Goal: Register for event/course: Sign up to attend an event or enroll in a course

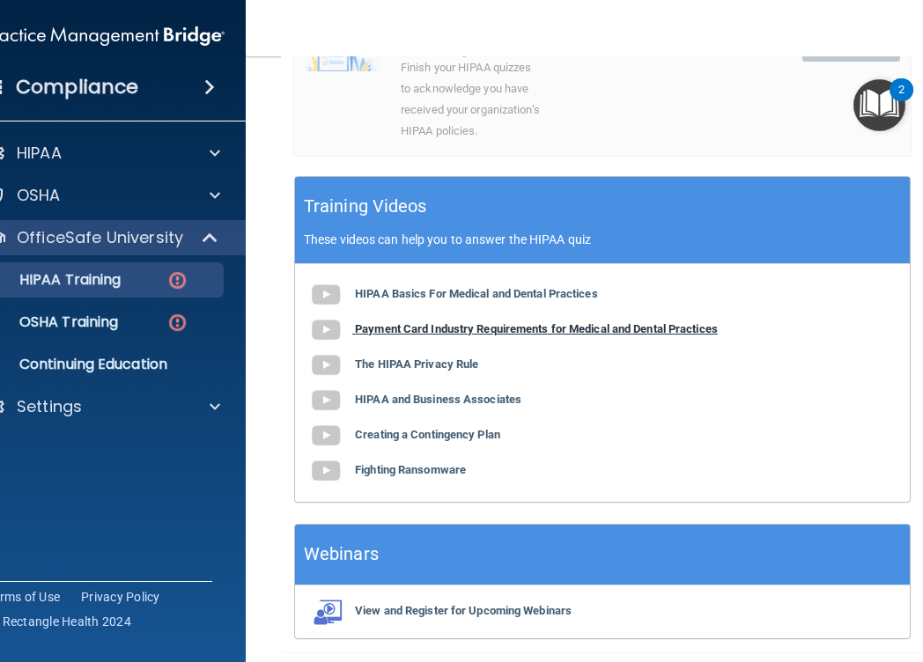
scroll to position [756, 0]
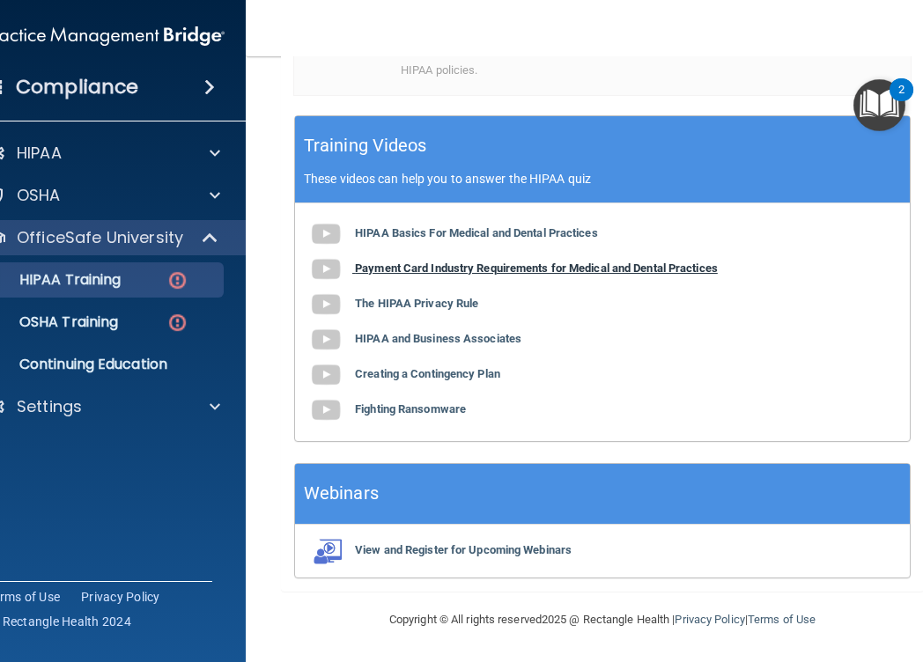
click at [508, 269] on b "Payment Card Industry Requirements for Medical and Dental Practices" at bounding box center [536, 268] width 363 height 13
click at [424, 301] on b "The HIPAA Privacy Rule" at bounding box center [416, 303] width 123 height 13
click at [441, 340] on b "HIPAA and Business Associates" at bounding box center [438, 338] width 166 height 13
click at [471, 381] on div "HIPAA Basics For Medical and Dental Practices Payment Card Industry Requirement…" at bounding box center [602, 322] width 615 height 238
click at [471, 374] on b "Creating a Contingency Plan" at bounding box center [427, 373] width 145 height 13
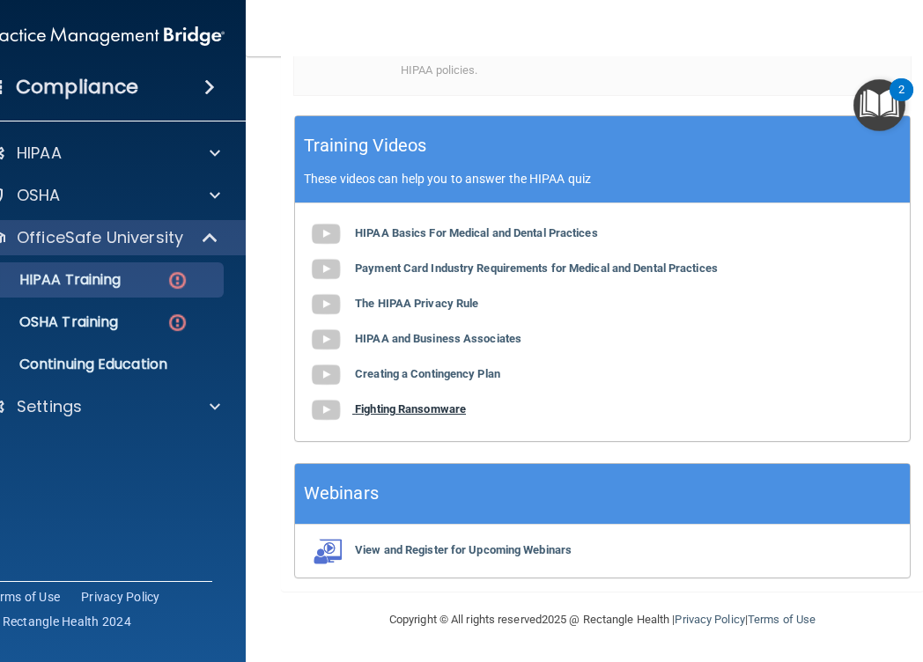
click at [416, 405] on b "Fighting Ransomware" at bounding box center [410, 408] width 111 height 13
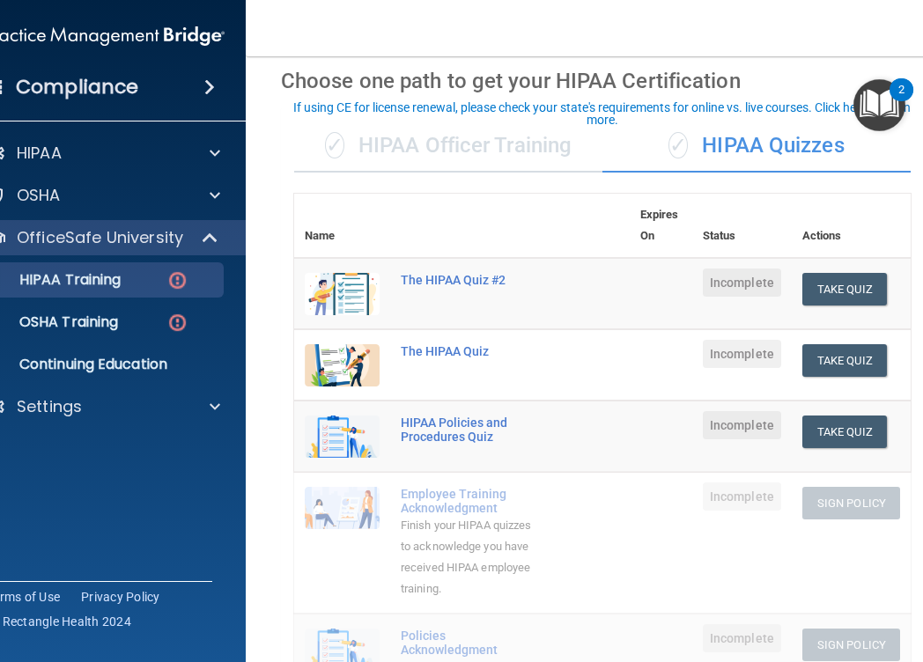
scroll to position [74, 0]
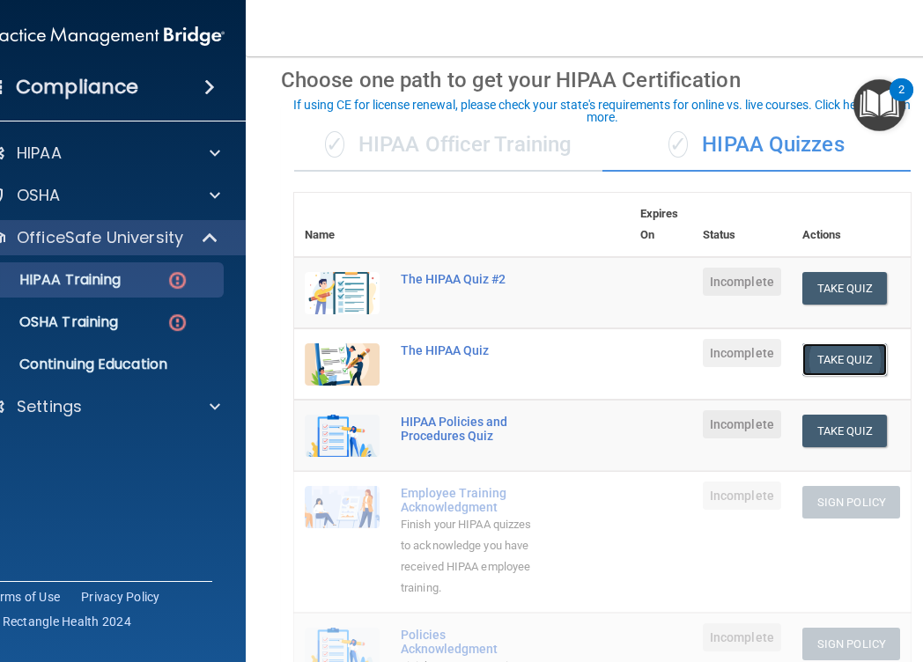
click at [842, 352] on button "Take Quiz" at bounding box center [844, 359] width 85 height 33
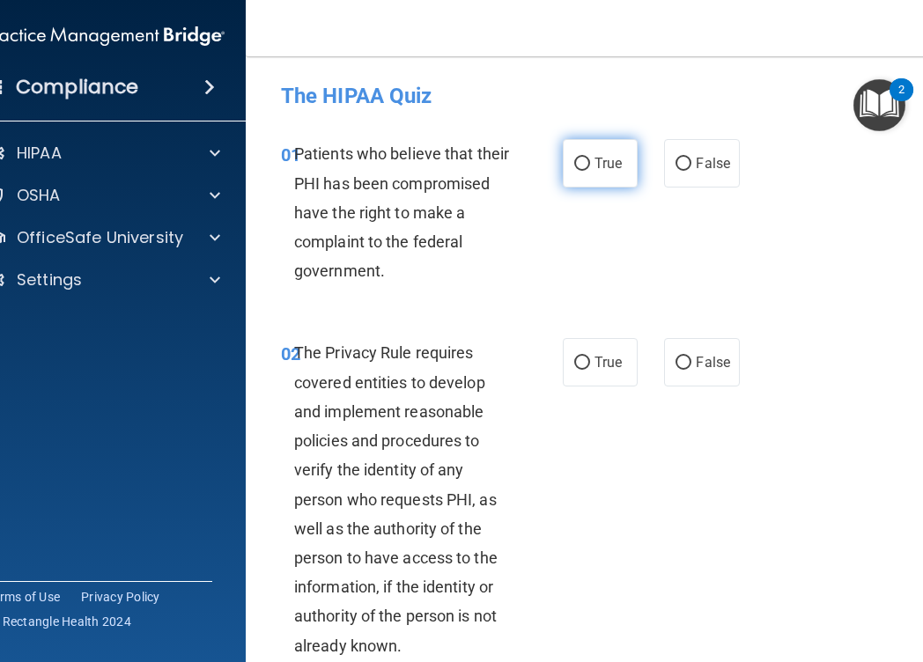
click at [590, 168] on label "True" at bounding box center [600, 163] width 75 height 48
click at [590, 168] on input "True" at bounding box center [582, 164] width 16 height 13
radio input "true"
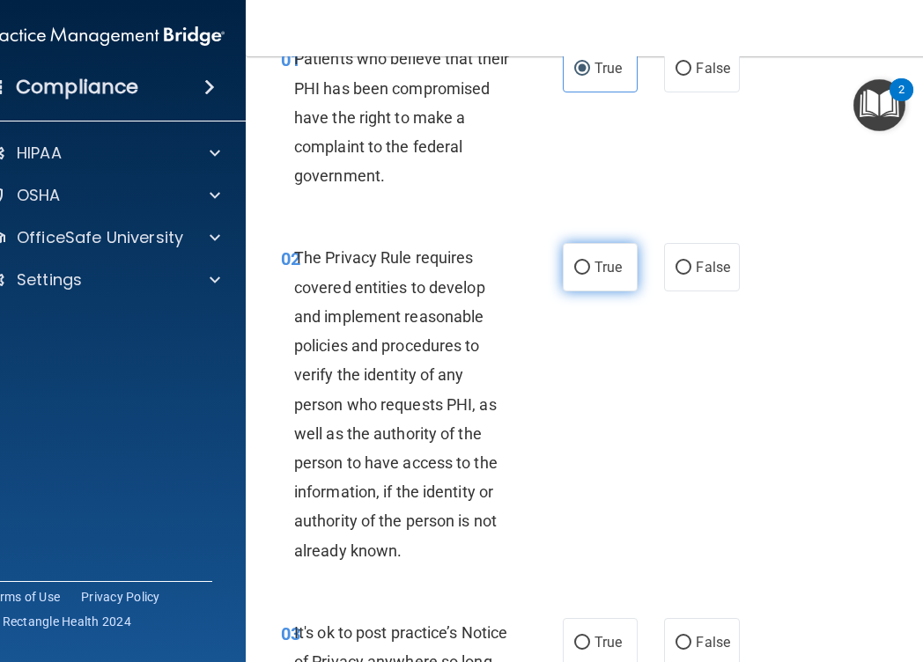
scroll to position [111, 0]
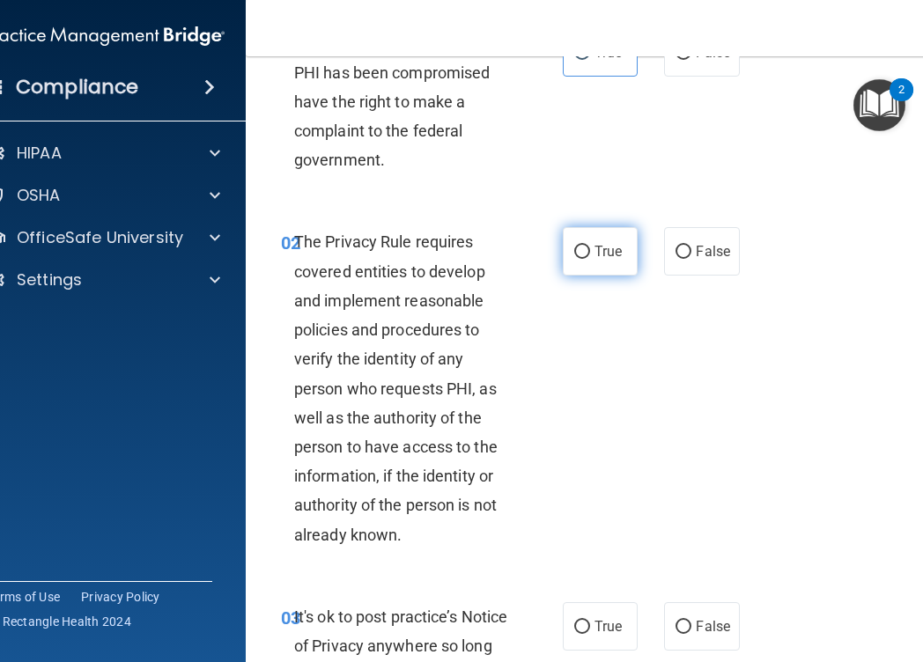
click at [585, 252] on input "True" at bounding box center [582, 252] width 16 height 13
radio input "true"
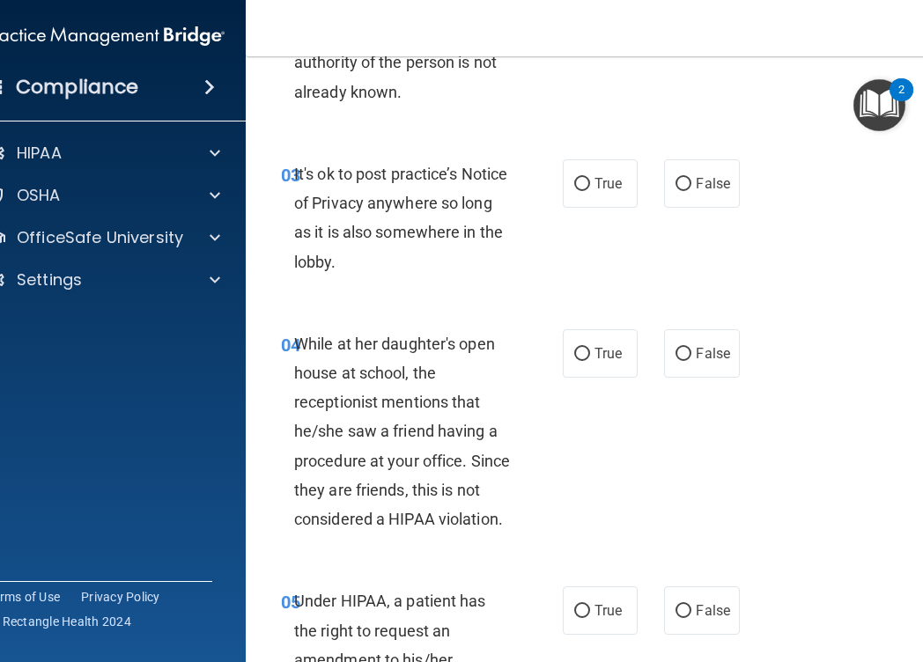
scroll to position [553, 0]
click at [579, 196] on label "True" at bounding box center [600, 184] width 75 height 48
click at [579, 192] on input "True" at bounding box center [582, 185] width 16 height 13
radio input "true"
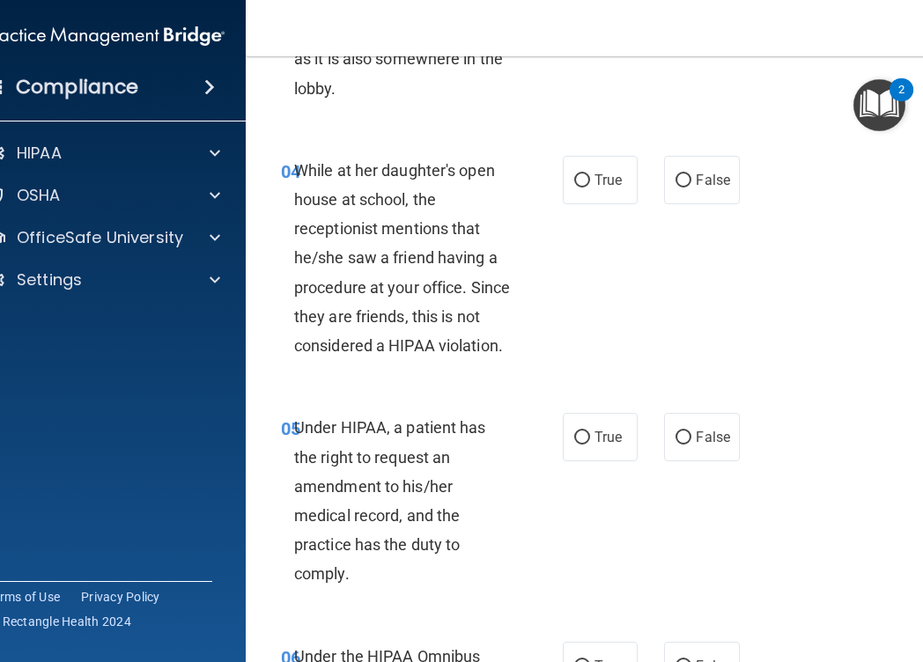
scroll to position [734, 0]
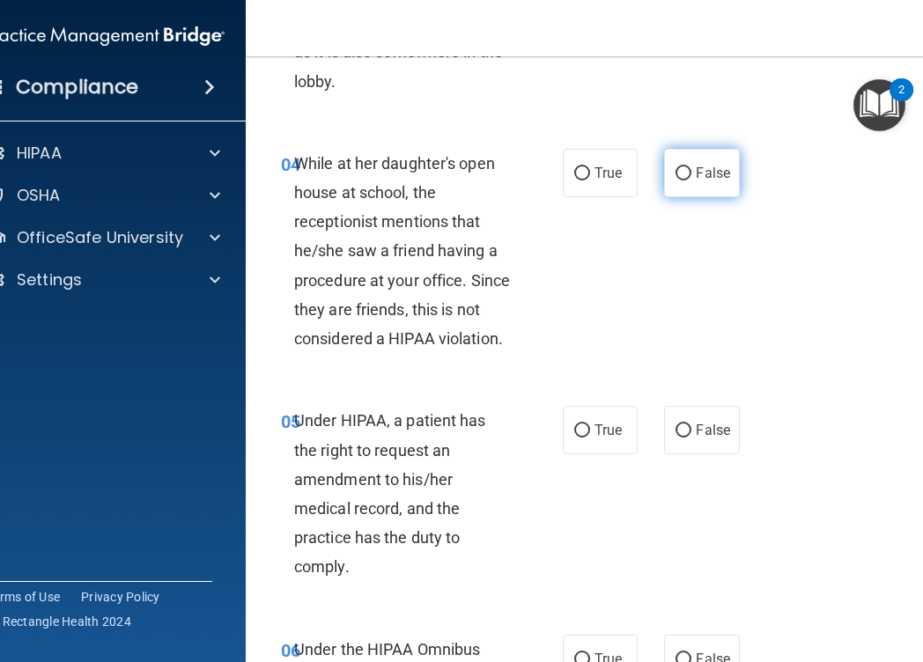
click at [674, 184] on label "False" at bounding box center [701, 173] width 75 height 48
click at [675, 181] on input "False" at bounding box center [683, 173] width 16 height 13
radio input "true"
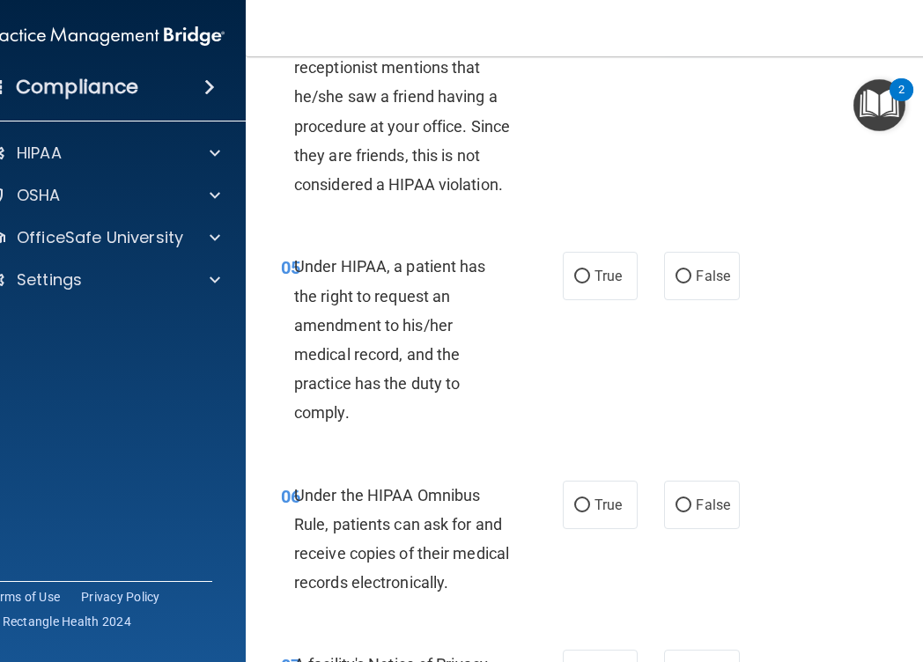
scroll to position [893, 0]
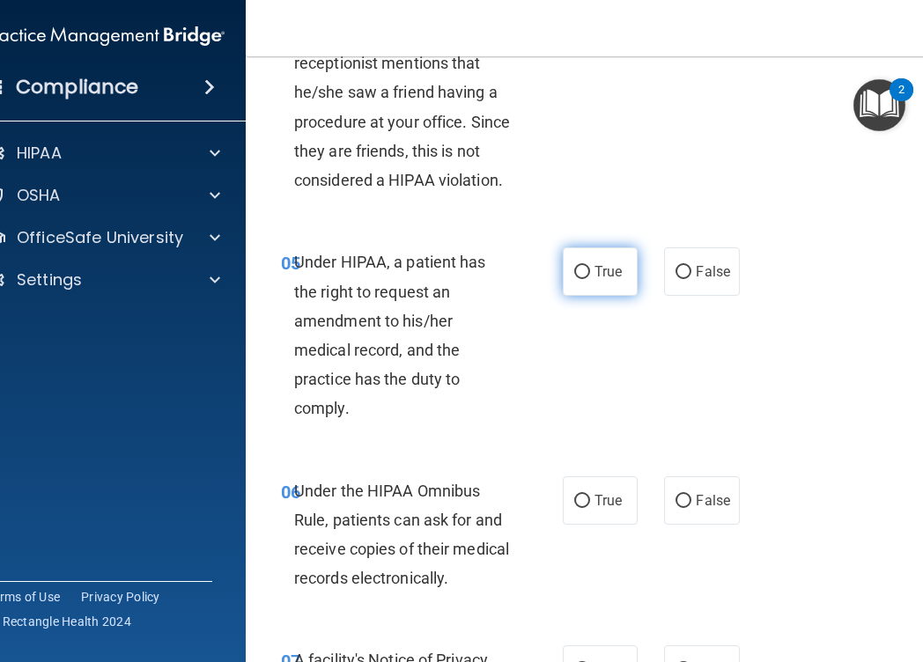
click at [612, 256] on label "True" at bounding box center [600, 271] width 75 height 48
click at [590, 266] on input "True" at bounding box center [582, 272] width 16 height 13
radio input "true"
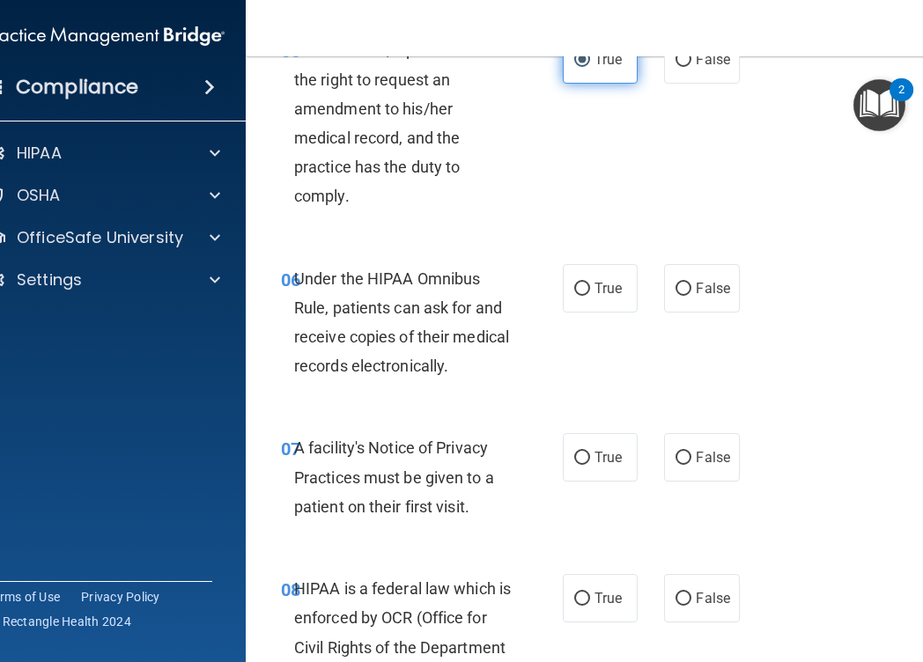
scroll to position [1117, 0]
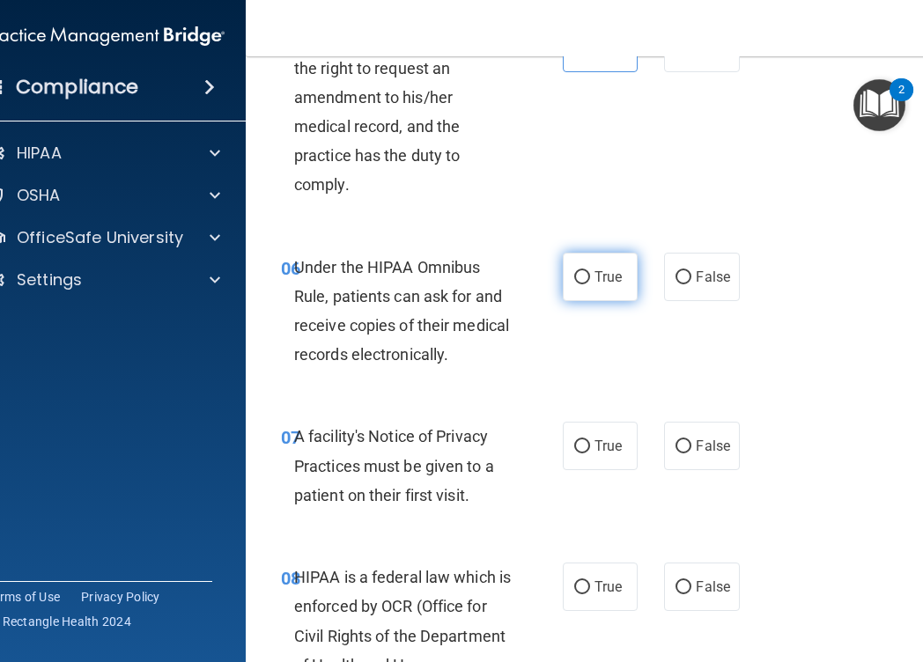
click at [610, 266] on label "True" at bounding box center [600, 277] width 75 height 48
click at [590, 271] on input "True" at bounding box center [582, 277] width 16 height 13
radio input "true"
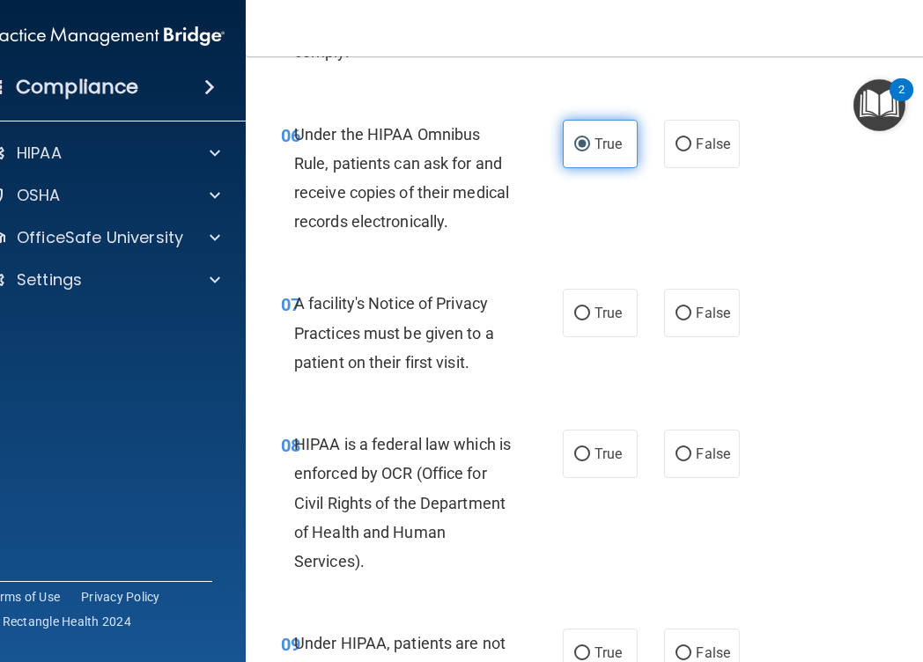
scroll to position [1256, 0]
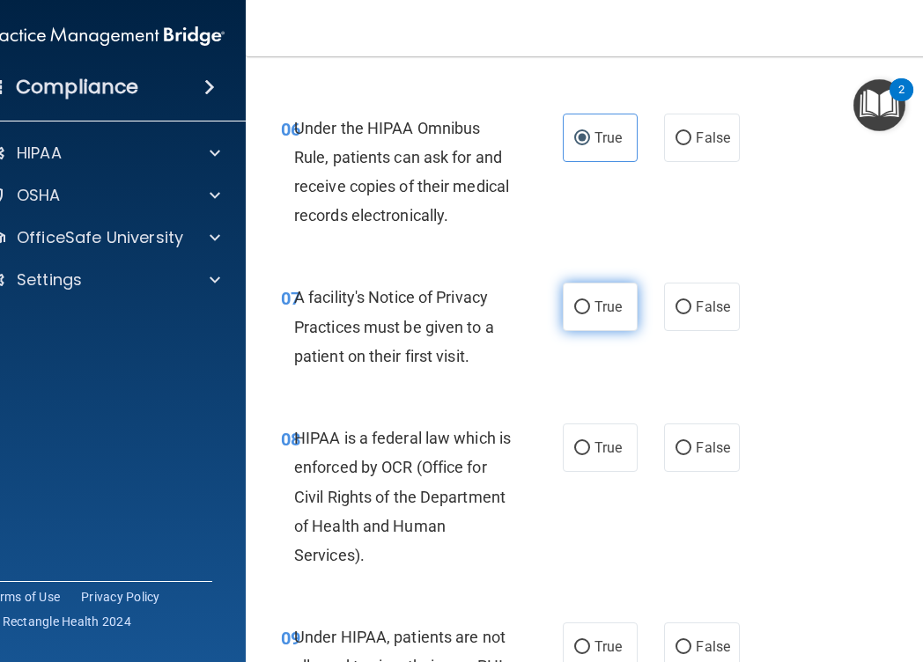
click at [600, 308] on span "True" at bounding box center [607, 307] width 27 height 17
click at [590, 308] on input "True" at bounding box center [582, 307] width 16 height 13
radio input "true"
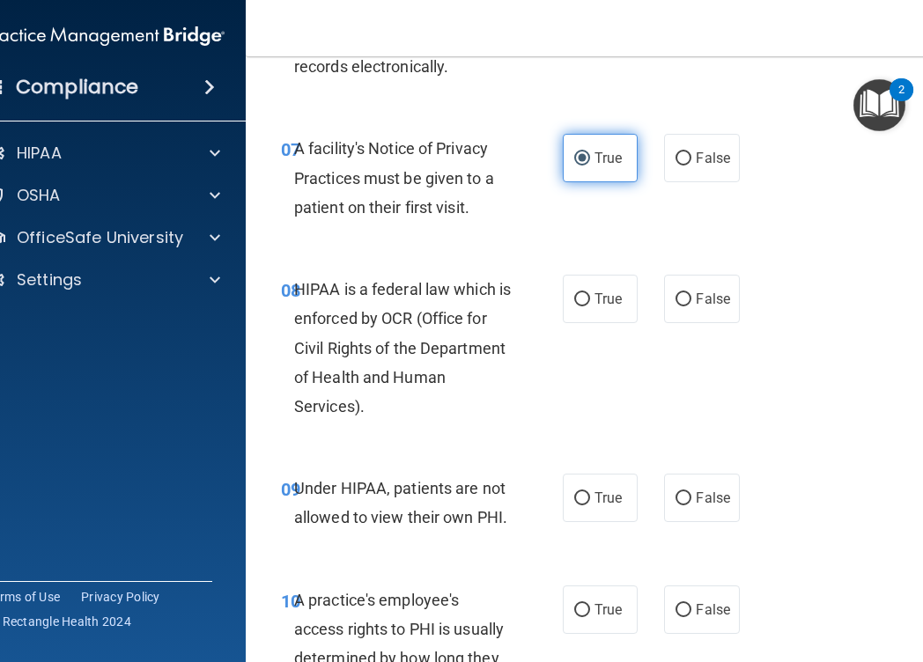
scroll to position [1413, 0]
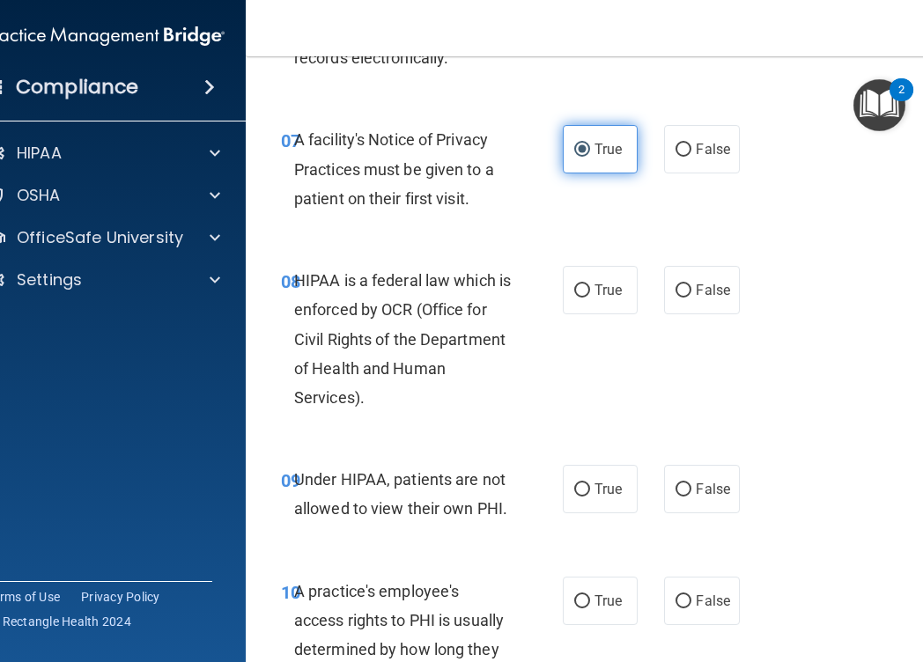
click at [600, 308] on label "True" at bounding box center [600, 290] width 75 height 48
click at [590, 298] on input "True" at bounding box center [582, 290] width 16 height 13
radio input "true"
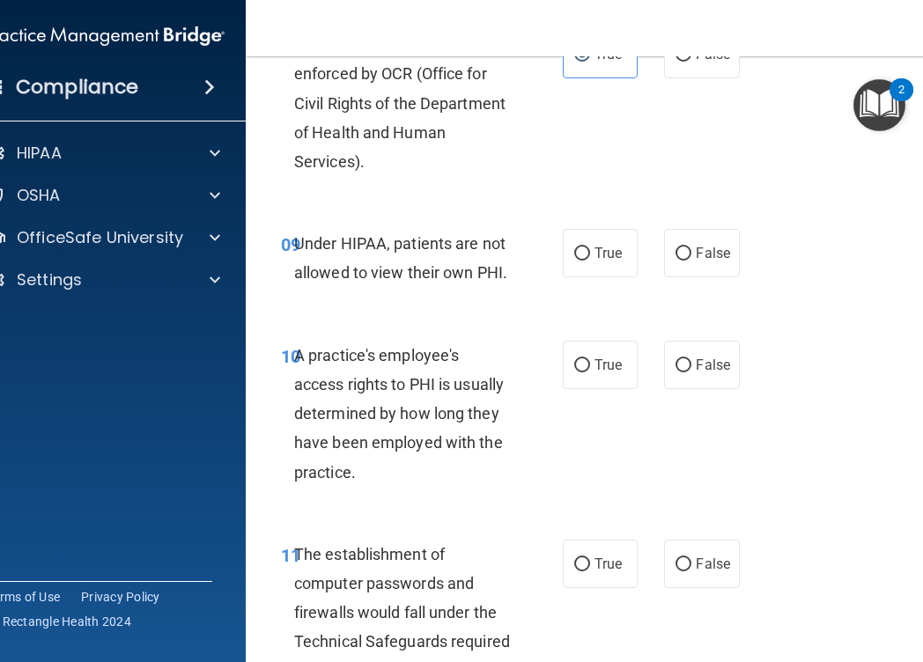
scroll to position [1657, 0]
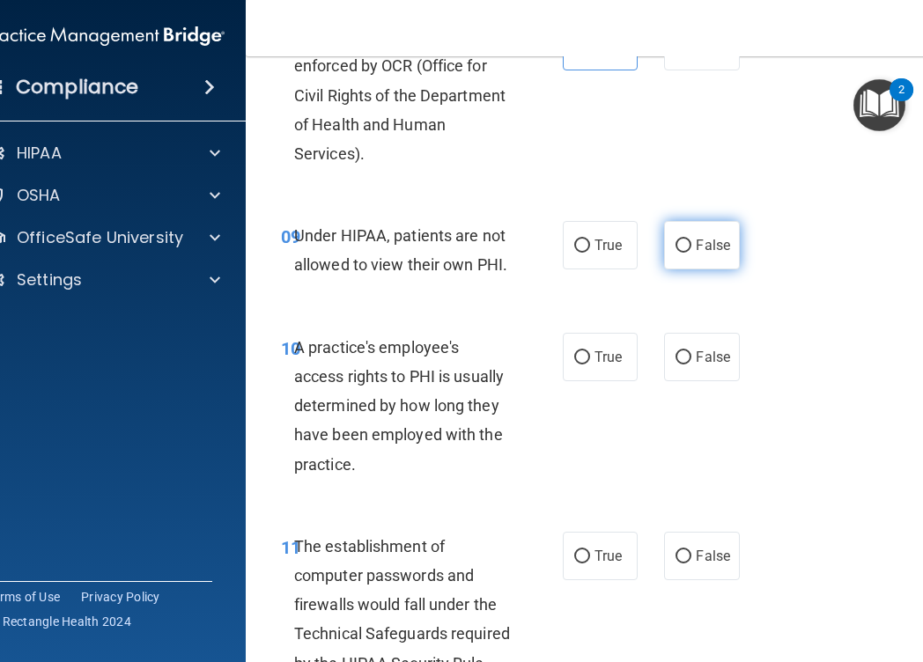
click at [675, 232] on label "False" at bounding box center [701, 245] width 75 height 48
click at [675, 240] on input "False" at bounding box center [683, 246] width 16 height 13
radio input "true"
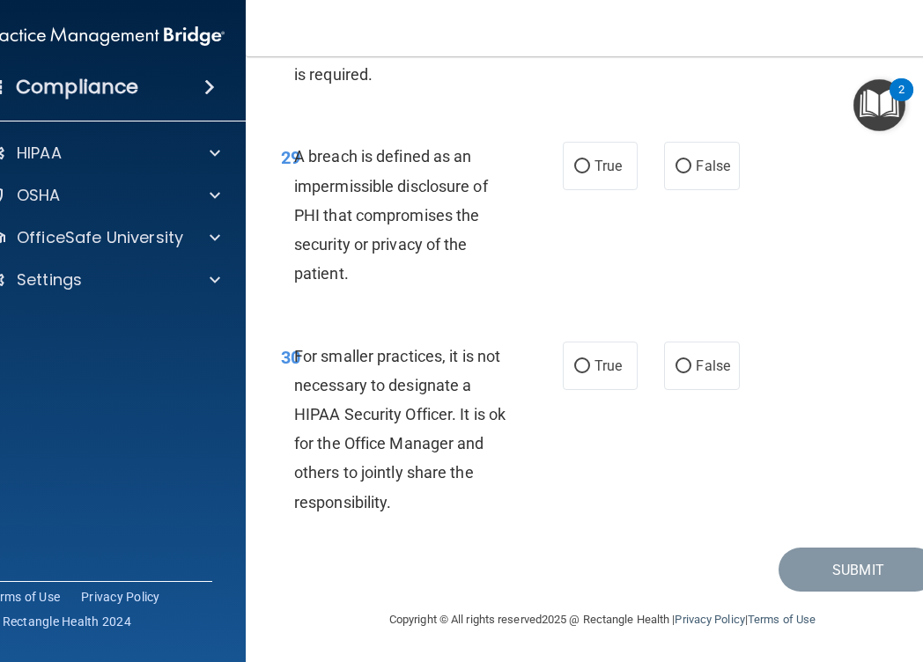
scroll to position [6012, 0]
click at [681, 375] on label "False" at bounding box center [701, 366] width 75 height 48
click at [681, 373] on input "False" at bounding box center [683, 366] width 16 height 13
radio input "true"
click at [593, 165] on label "True" at bounding box center [600, 166] width 75 height 48
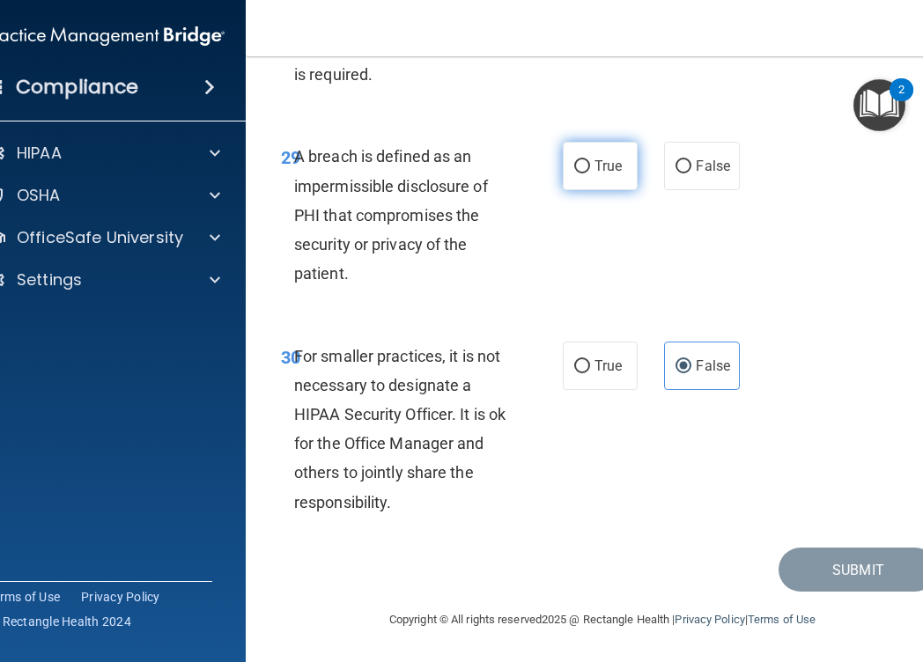
click at [590, 165] on input "True" at bounding box center [582, 166] width 16 height 13
radio input "true"
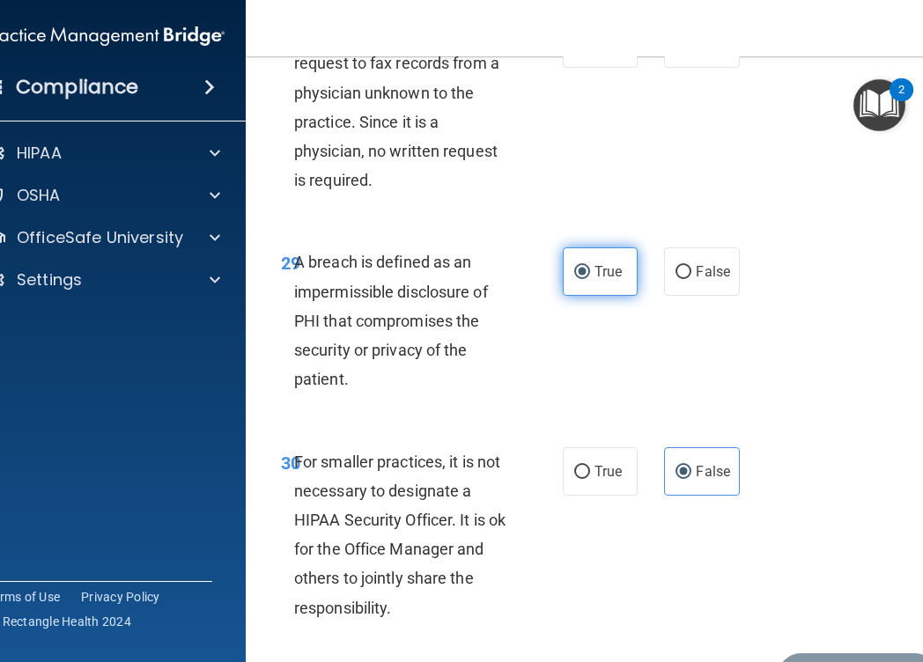
scroll to position [5788, 0]
click at [687, 52] on input "False" at bounding box center [683, 45] width 16 height 13
radio input "true"
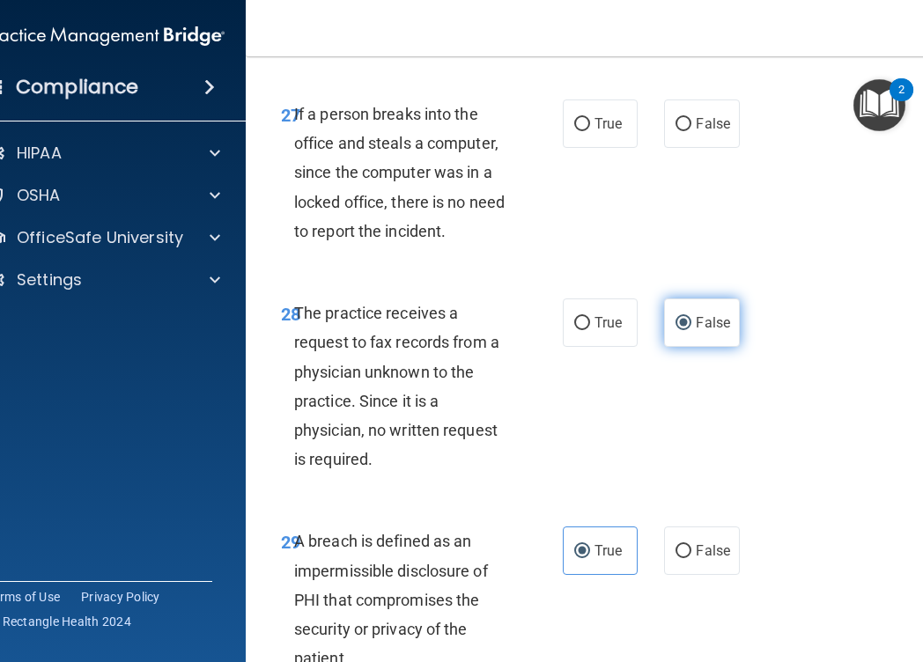
scroll to position [5509, 0]
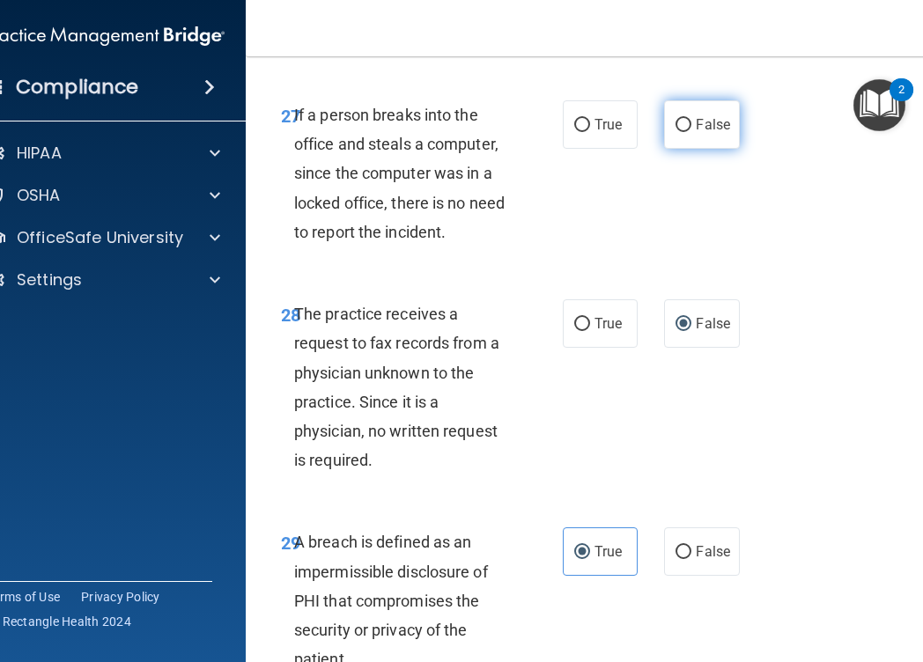
click at [682, 149] on label "False" at bounding box center [701, 124] width 75 height 48
click at [682, 132] on input "False" at bounding box center [683, 125] width 16 height 13
radio input "true"
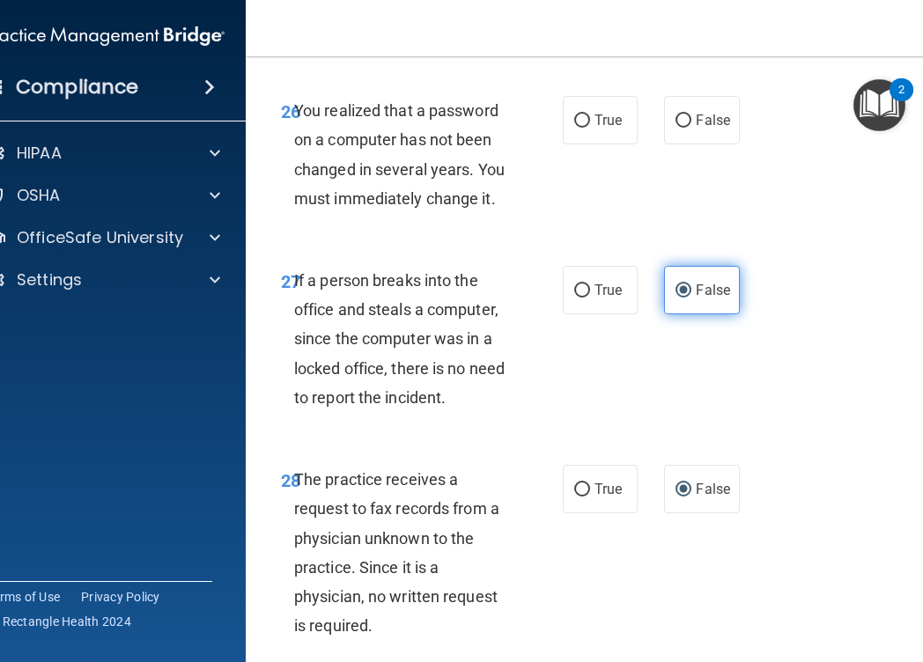
scroll to position [5329, 0]
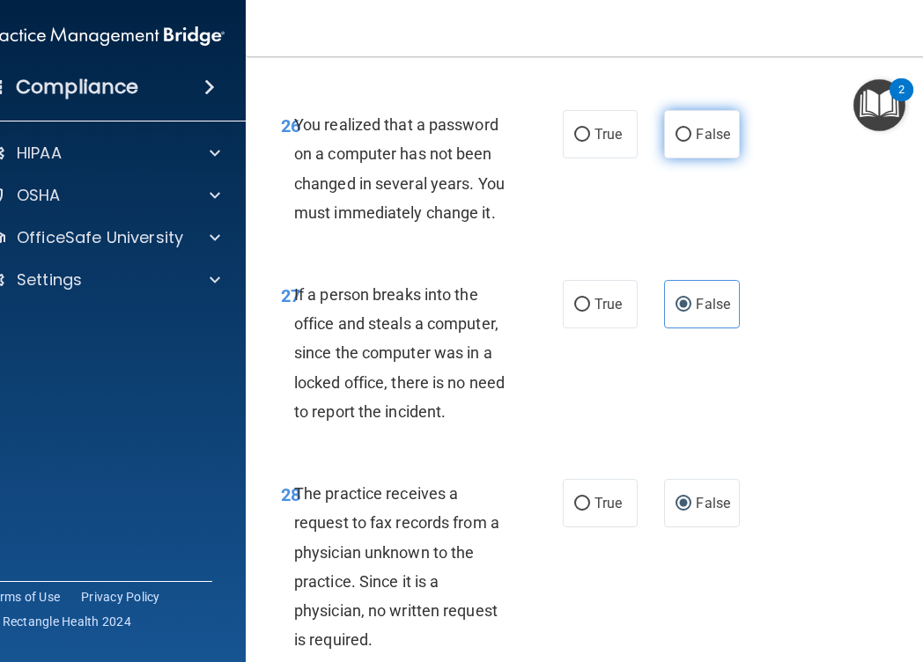
click at [723, 143] on span "False" at bounding box center [713, 134] width 34 height 17
click at [691, 142] on input "False" at bounding box center [683, 135] width 16 height 13
radio input "true"
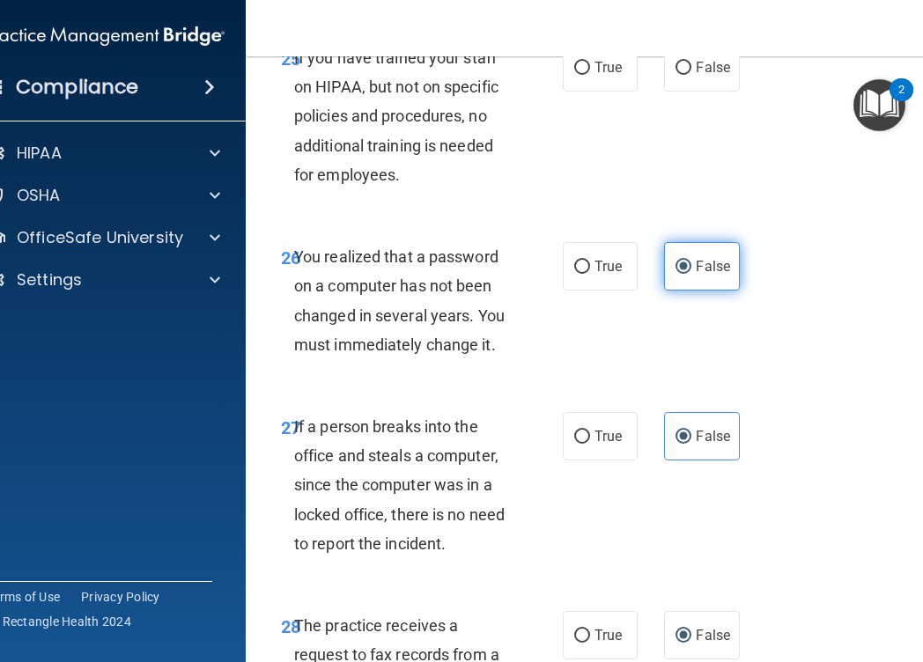
scroll to position [5191, 0]
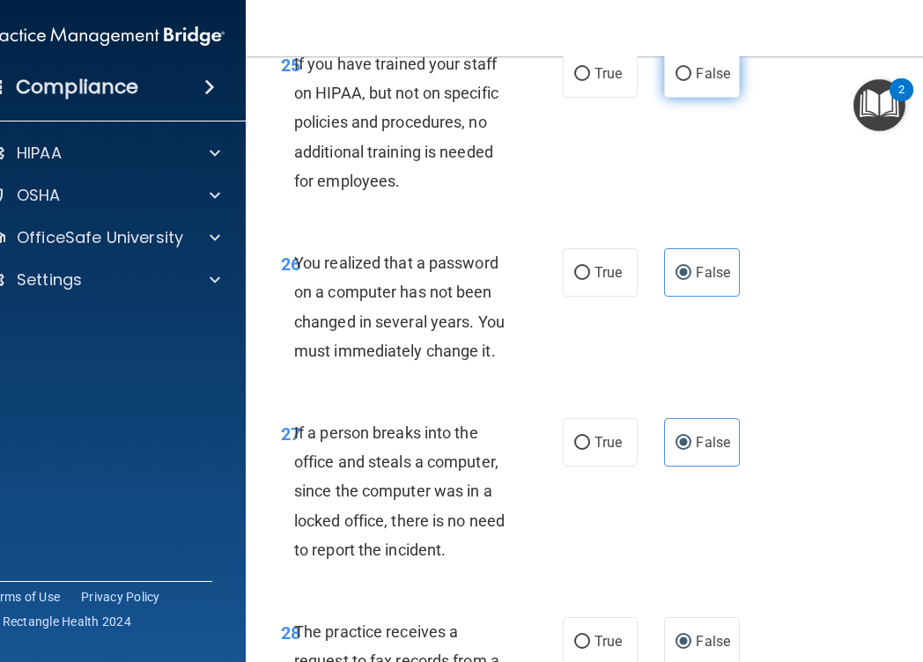
click at [702, 98] on label "False" at bounding box center [701, 73] width 75 height 48
click at [691, 81] on input "False" at bounding box center [683, 74] width 16 height 13
radio input "true"
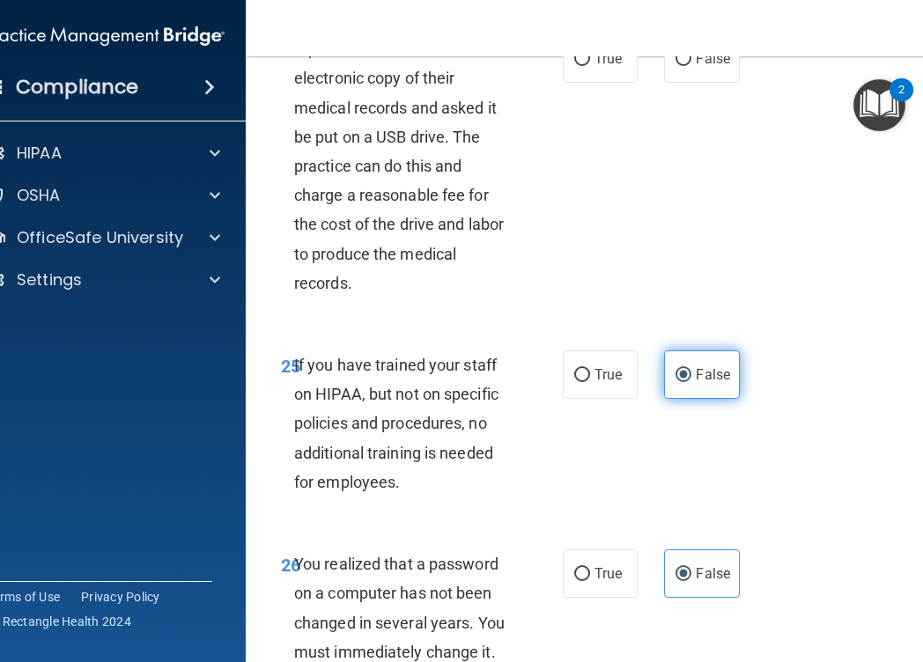
scroll to position [4872, 0]
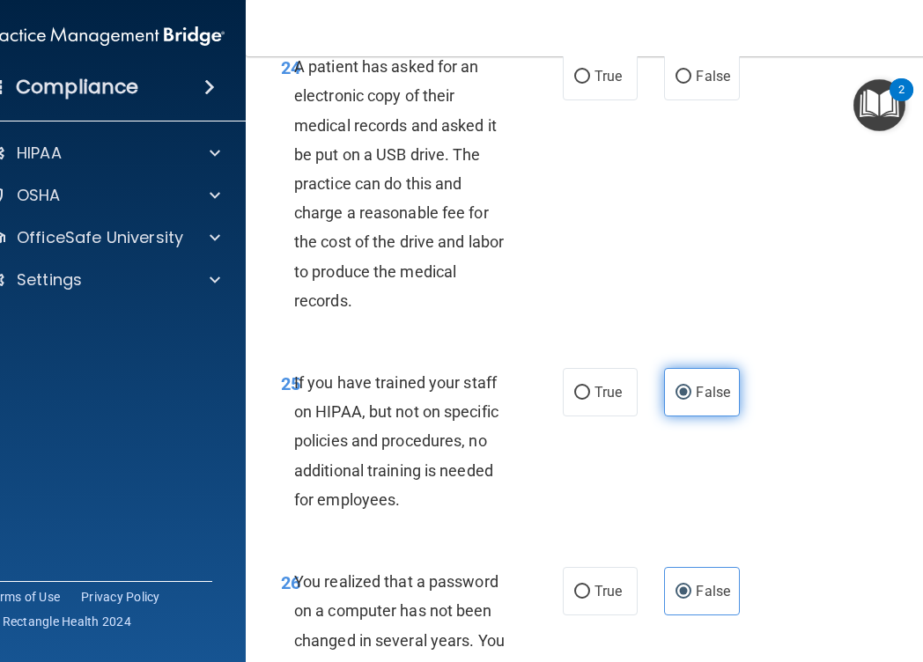
click at [702, 100] on label "False" at bounding box center [701, 76] width 75 height 48
click at [691, 84] on input "False" at bounding box center [683, 76] width 16 height 13
radio input "true"
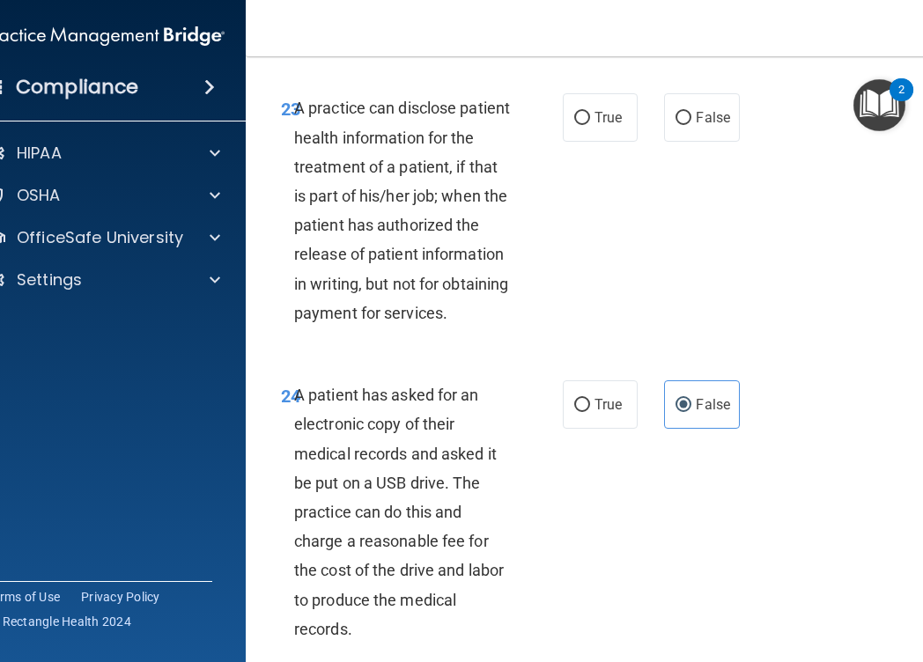
scroll to position [4545, 0]
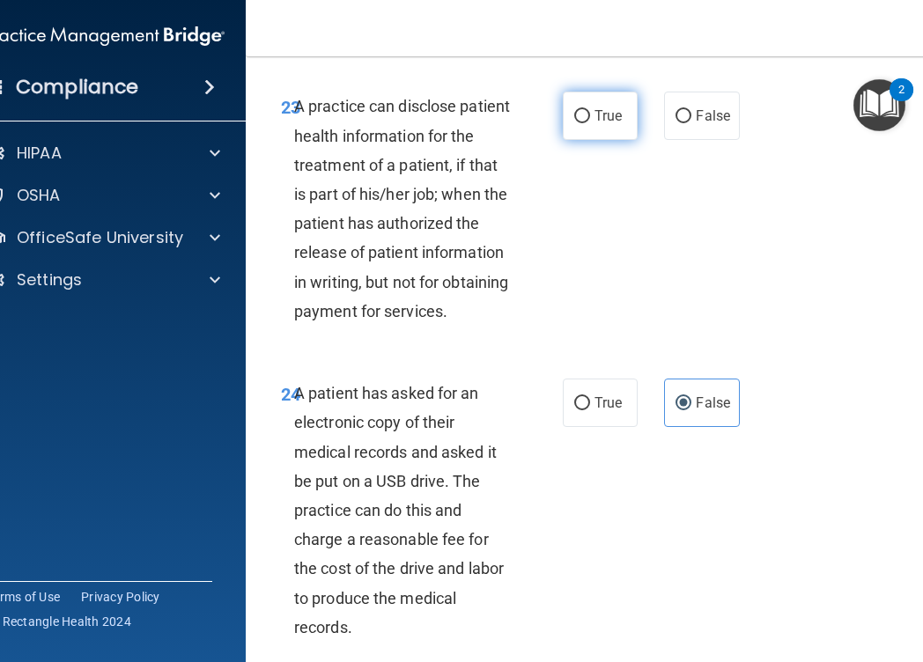
click at [591, 140] on label "True" at bounding box center [600, 116] width 75 height 48
click at [590, 123] on input "True" at bounding box center [582, 116] width 16 height 13
radio input "true"
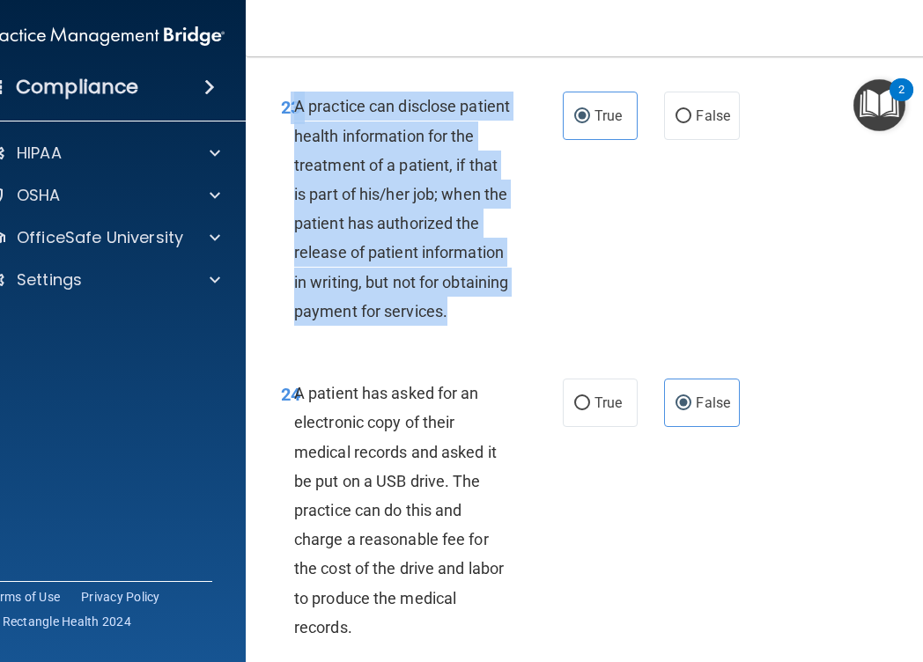
drag, startPoint x: 392, startPoint y: 430, endPoint x: 291, endPoint y: 185, distance: 264.9
click at [291, 185] on div "23 A practice can disclose patient health information for the treatment of a pa…" at bounding box center [422, 213] width 335 height 243
copy div "3 A practice can disclose patient health information for the treatment of a pat…"
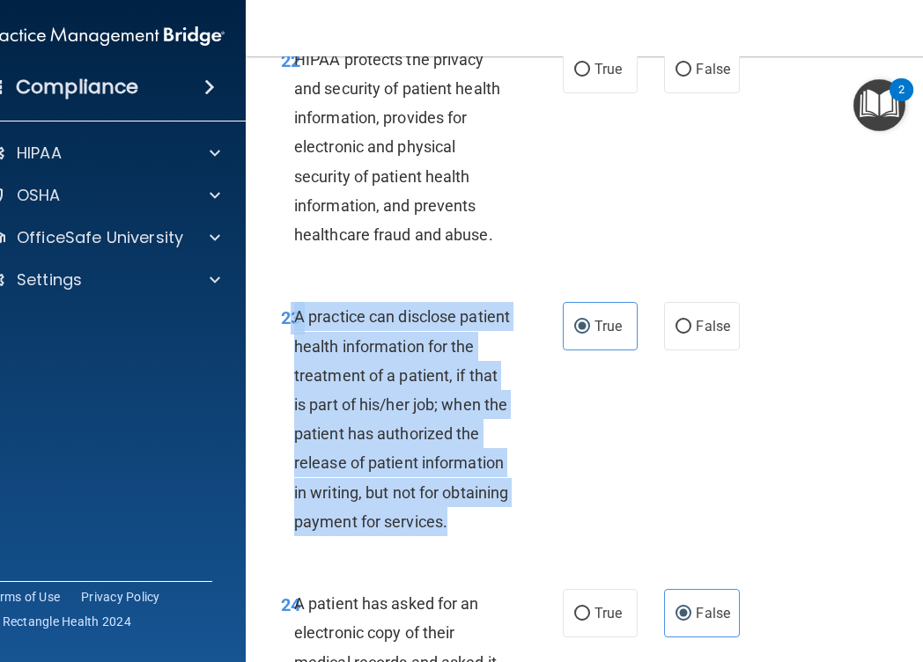
scroll to position [4337, 0]
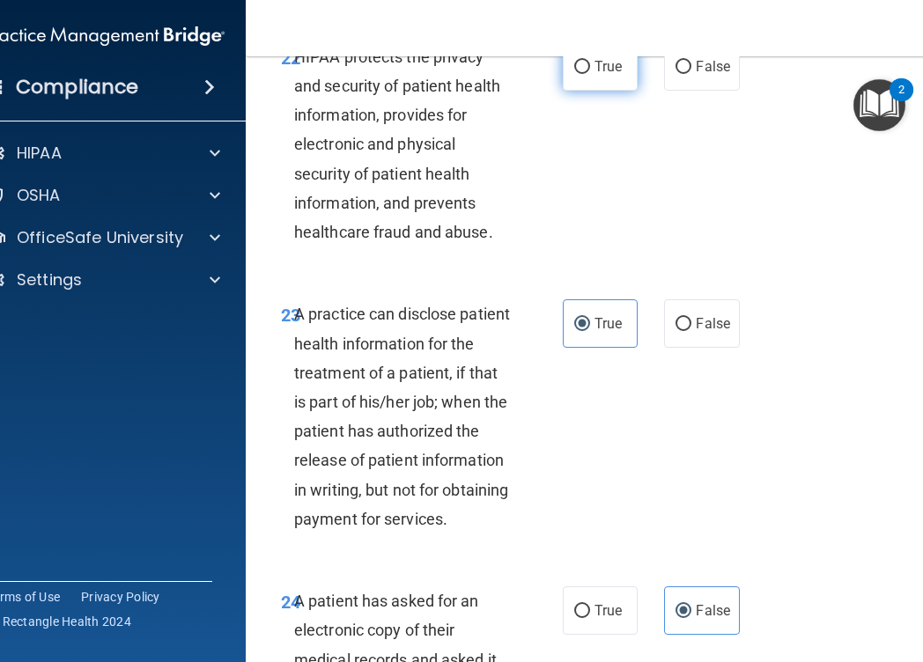
click at [572, 91] on label "True" at bounding box center [600, 66] width 75 height 48
click at [574, 74] on input "True" at bounding box center [582, 67] width 16 height 13
radio input "true"
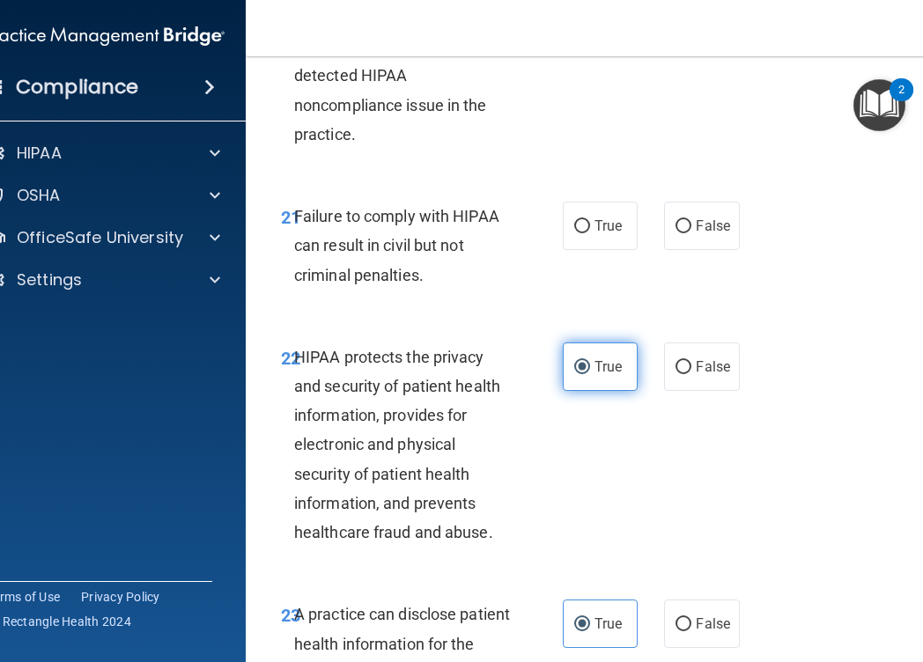
scroll to position [4038, 0]
click at [697, 249] on label "False" at bounding box center [701, 225] width 75 height 48
click at [691, 232] on input "False" at bounding box center [683, 225] width 16 height 13
radio input "true"
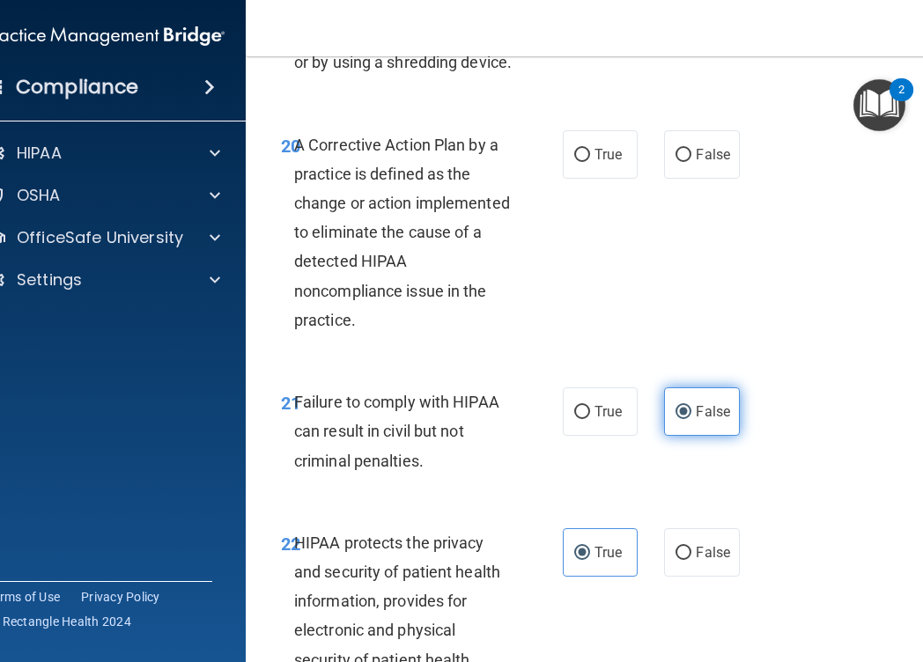
scroll to position [3848, 0]
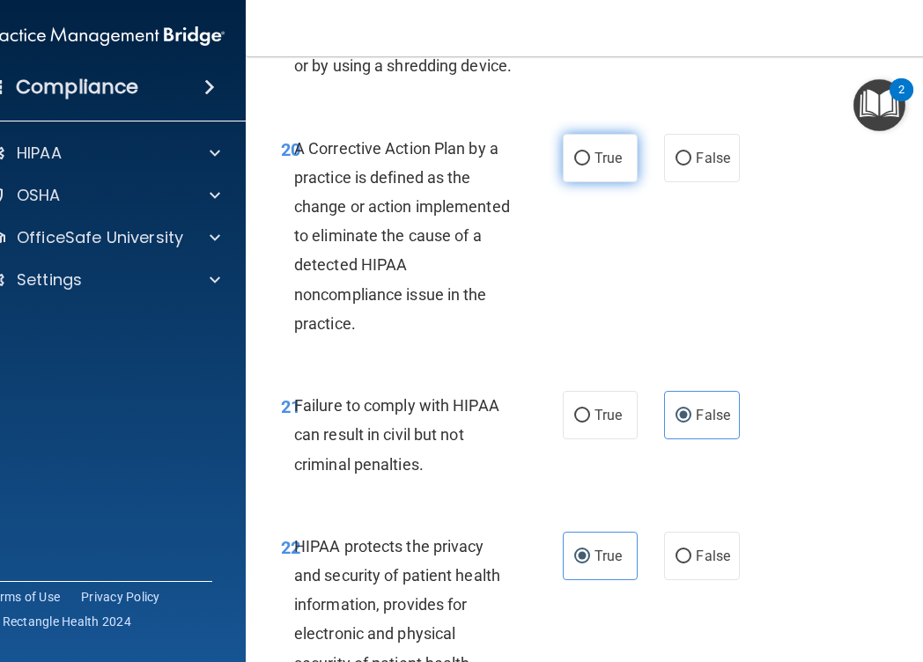
click at [601, 166] on span "True" at bounding box center [607, 158] width 27 height 17
click at [590, 166] on input "True" at bounding box center [582, 158] width 16 height 13
radio input "true"
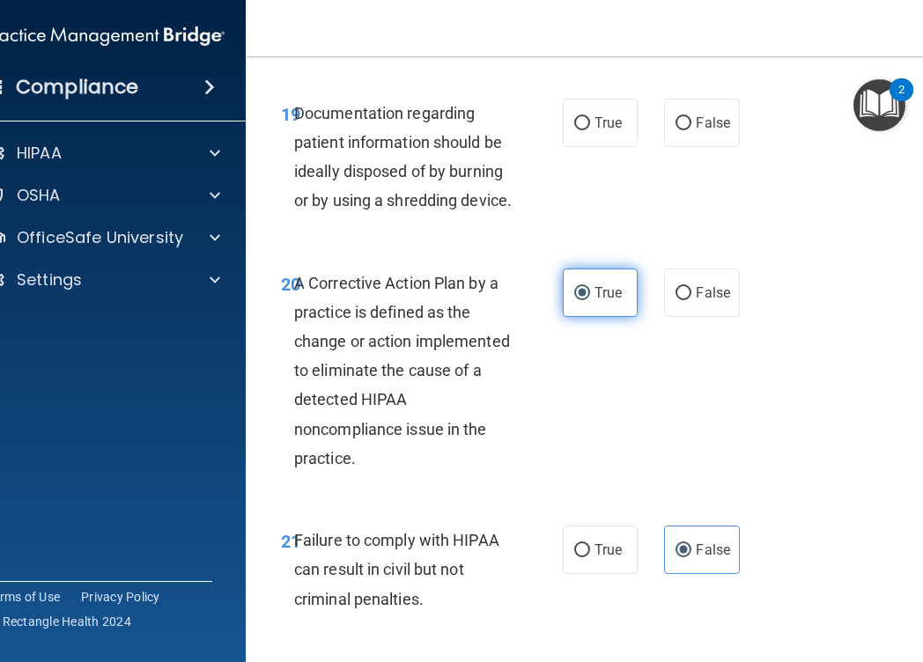
scroll to position [3673, 0]
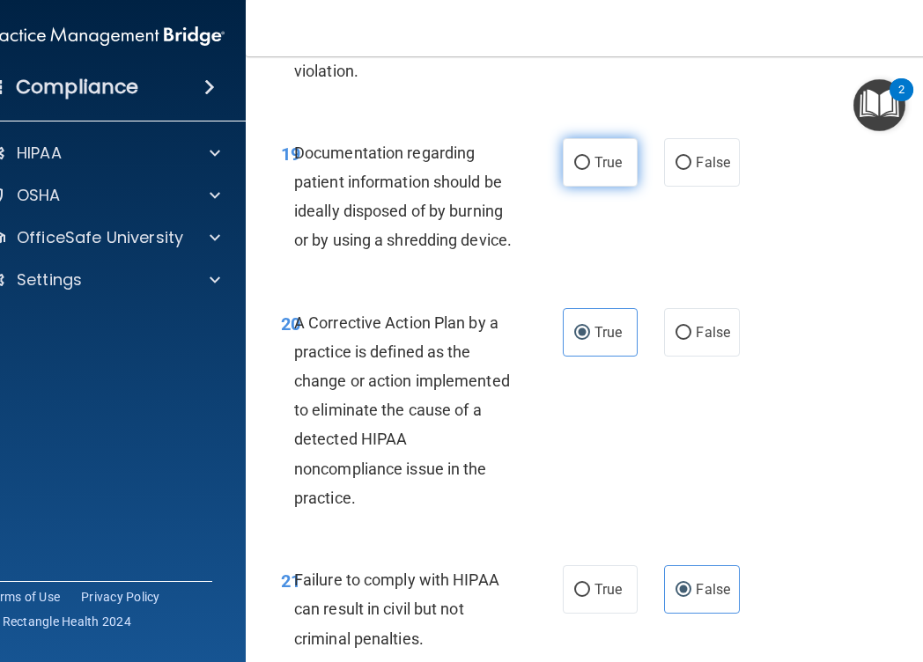
click at [598, 187] on label "True" at bounding box center [600, 162] width 75 height 48
click at [590, 170] on input "True" at bounding box center [582, 163] width 16 height 13
radio input "true"
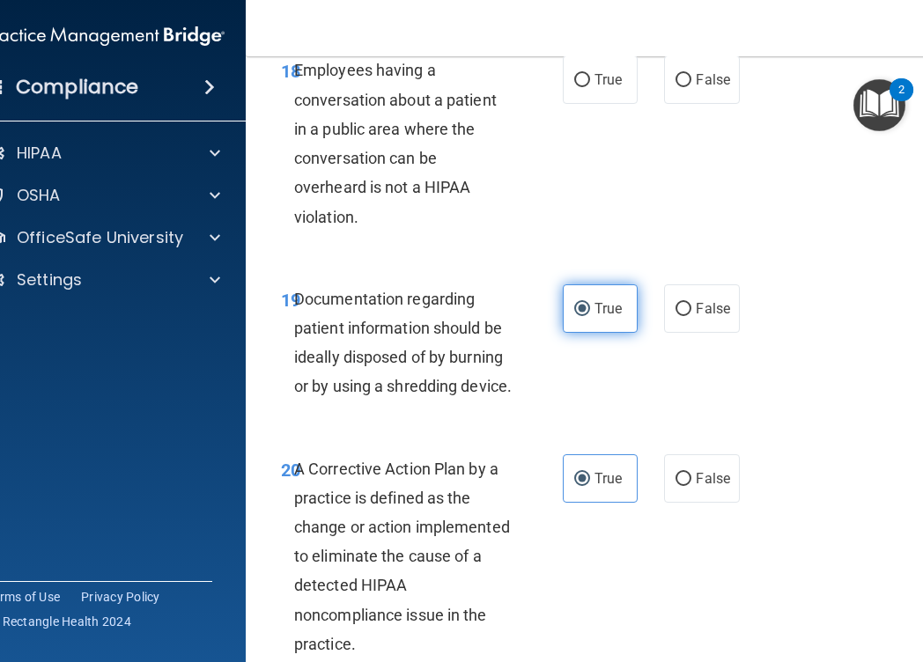
scroll to position [3523, 0]
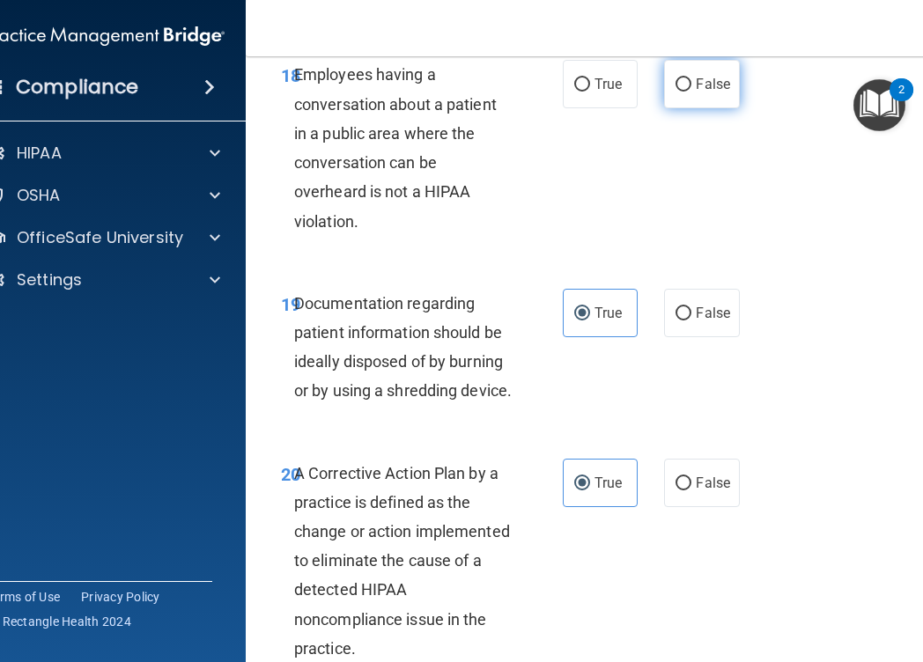
click at [719, 92] on span "False" at bounding box center [713, 84] width 34 height 17
click at [691, 92] on input "False" at bounding box center [683, 84] width 16 height 13
radio input "true"
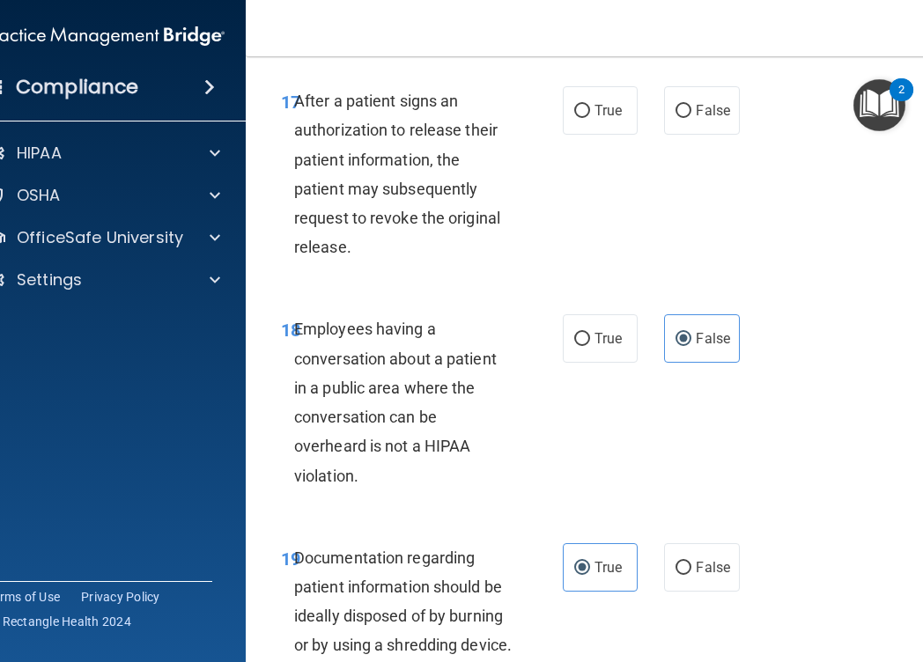
scroll to position [3227, 0]
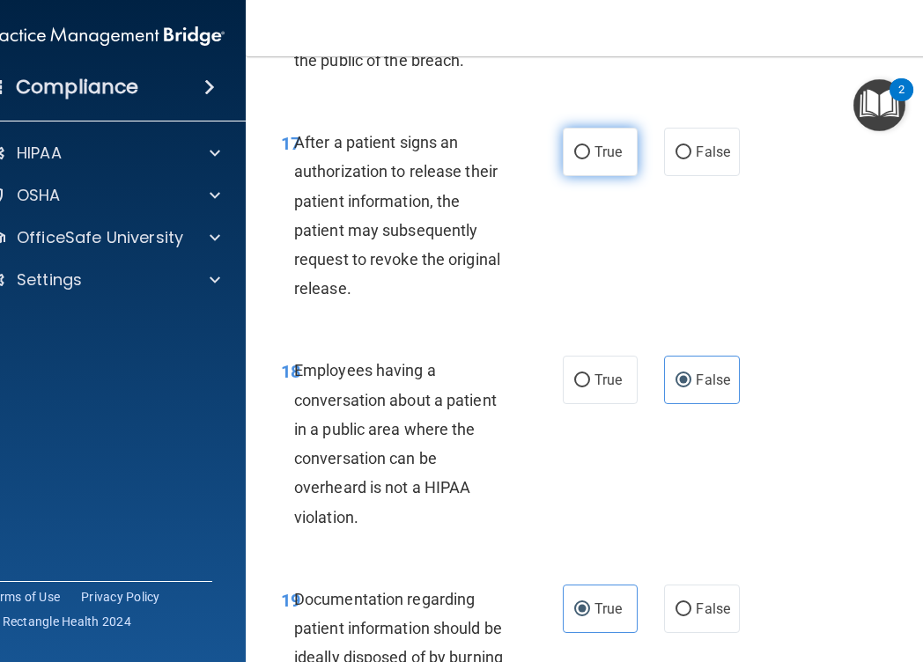
click at [616, 160] on span "True" at bounding box center [607, 152] width 27 height 17
click at [590, 159] on input "True" at bounding box center [582, 152] width 16 height 13
radio input "true"
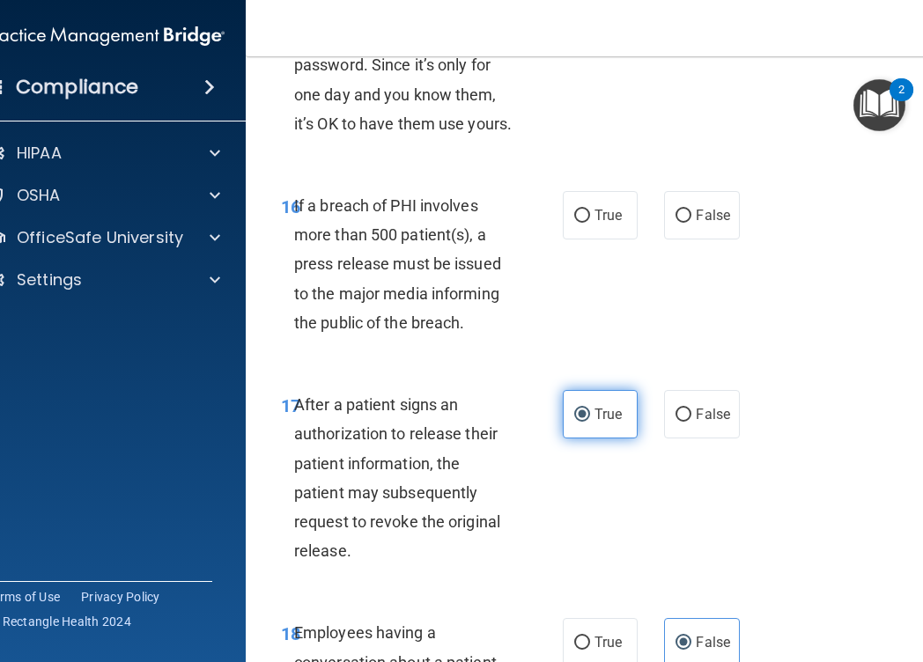
scroll to position [2960, 0]
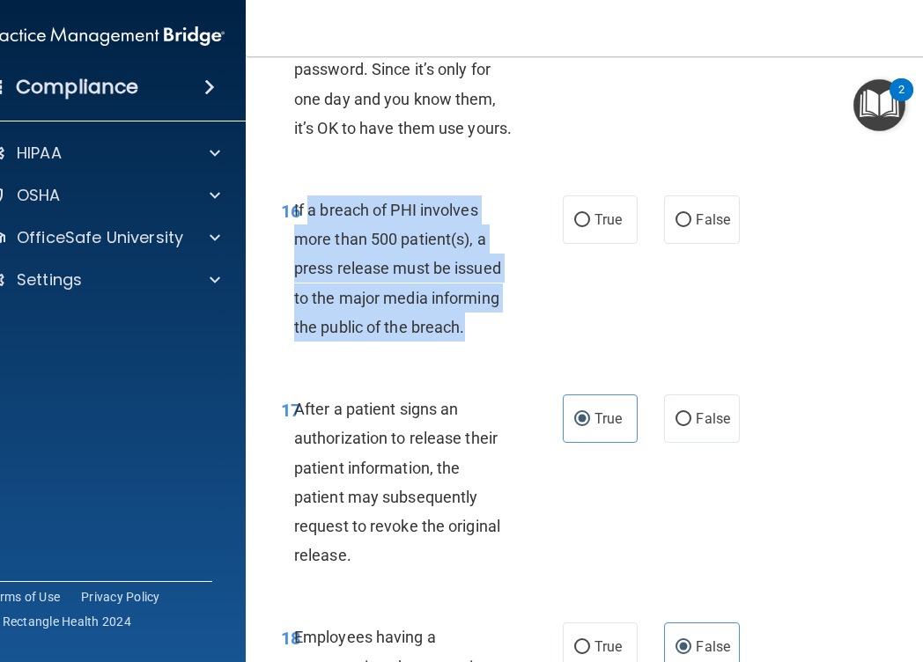
drag, startPoint x: 468, startPoint y: 390, endPoint x: 308, endPoint y: 265, distance: 202.6
click at [308, 265] on div "If a breach of PHI involves more than 500 patient(s), a press release must be i…" at bounding box center [410, 269] width 232 height 146
copy span "a breach of PHI involves more than 500 patient(s), a press release must be issu…"
click at [454, 324] on span "If a breach of PHI involves more than 500 patient(s), a press release must be i…" at bounding box center [397, 269] width 207 height 136
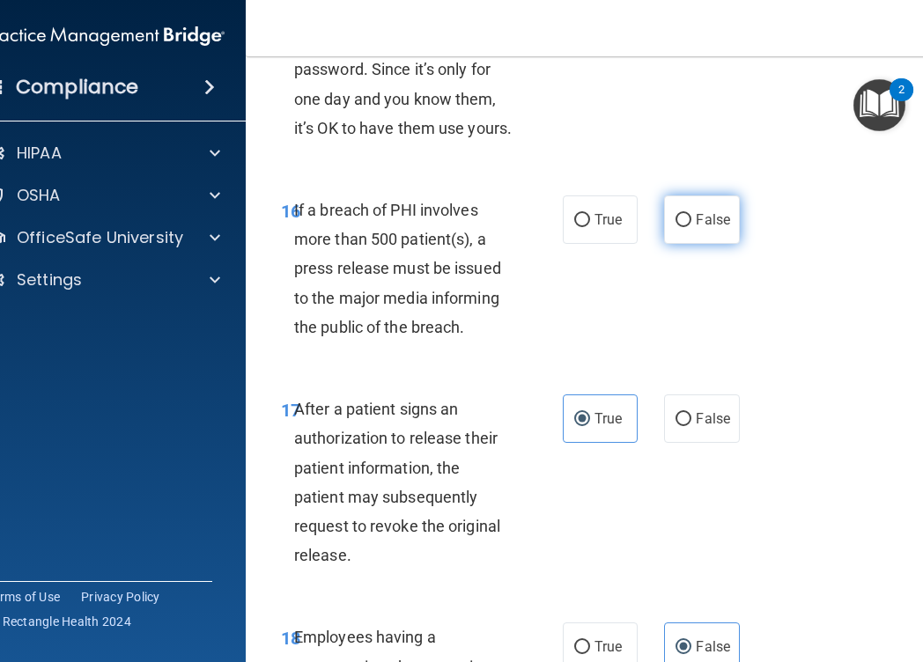
click at [694, 244] on label "False" at bounding box center [701, 220] width 75 height 48
click at [691, 227] on input "False" at bounding box center [683, 220] width 16 height 13
radio input "true"
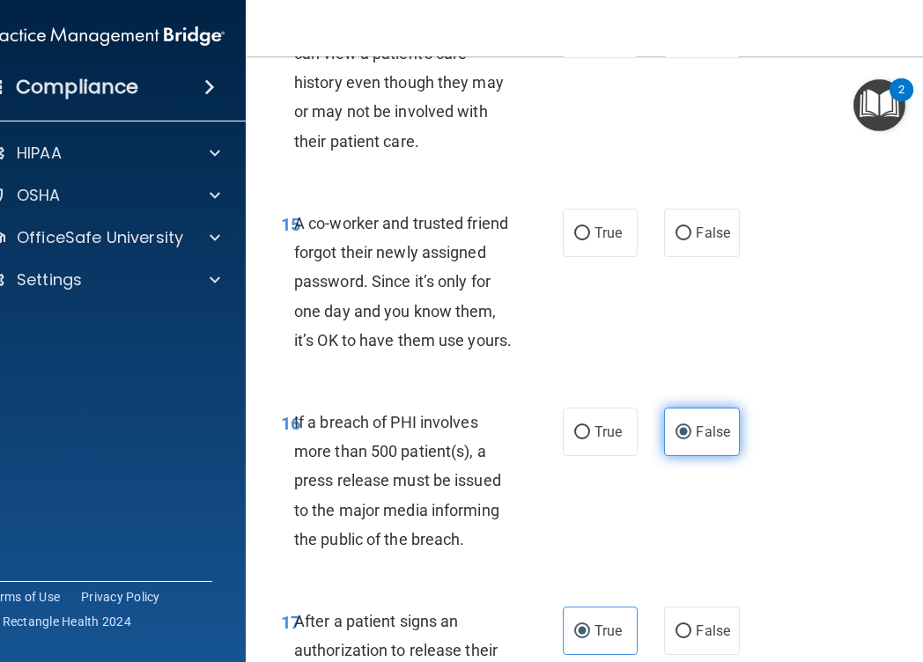
scroll to position [2738, 0]
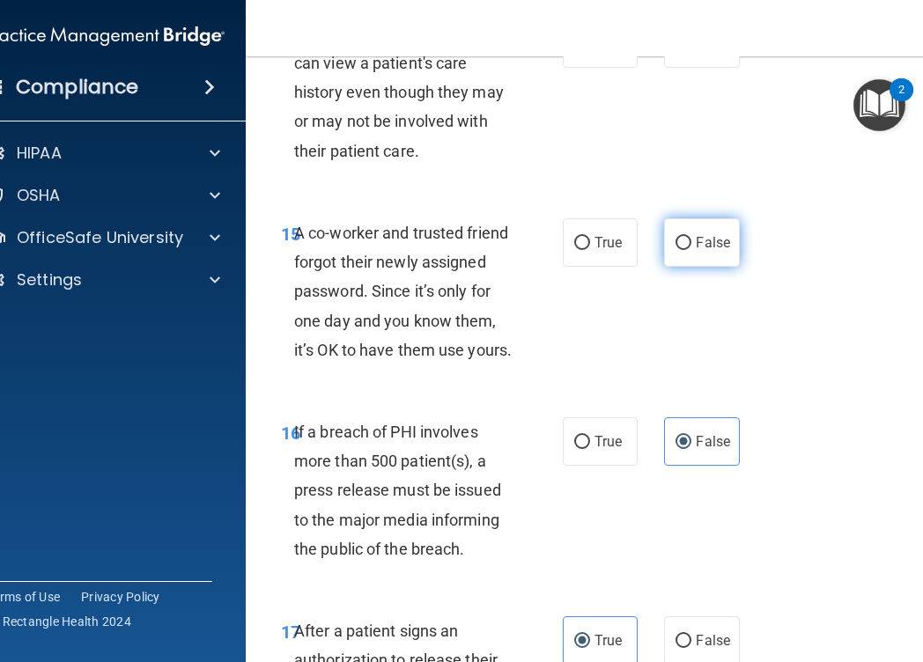
click at [696, 251] on span "False" at bounding box center [713, 242] width 34 height 17
click at [691, 250] on input "False" at bounding box center [683, 243] width 16 height 13
radio input "true"
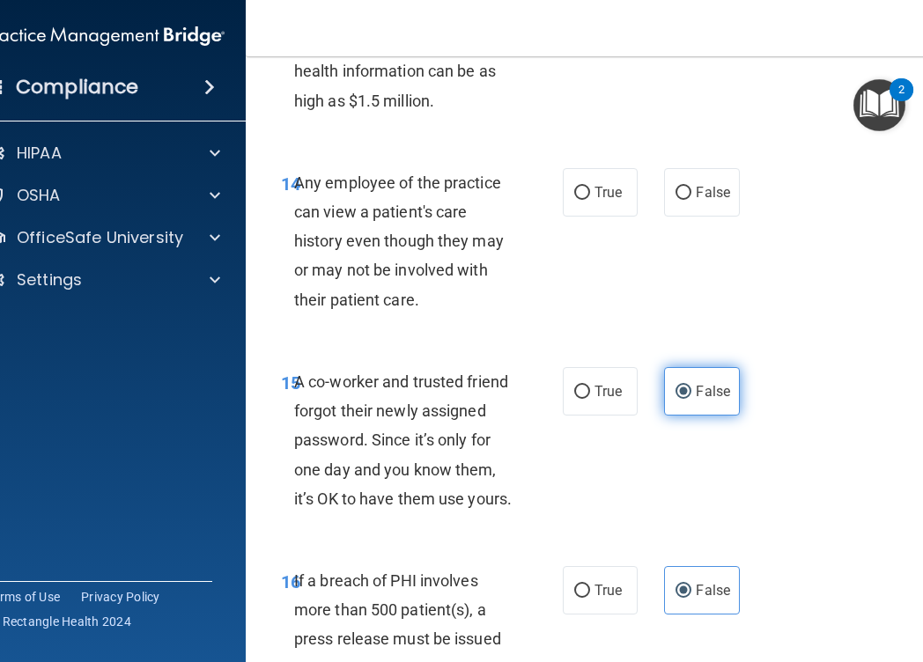
scroll to position [2594, 0]
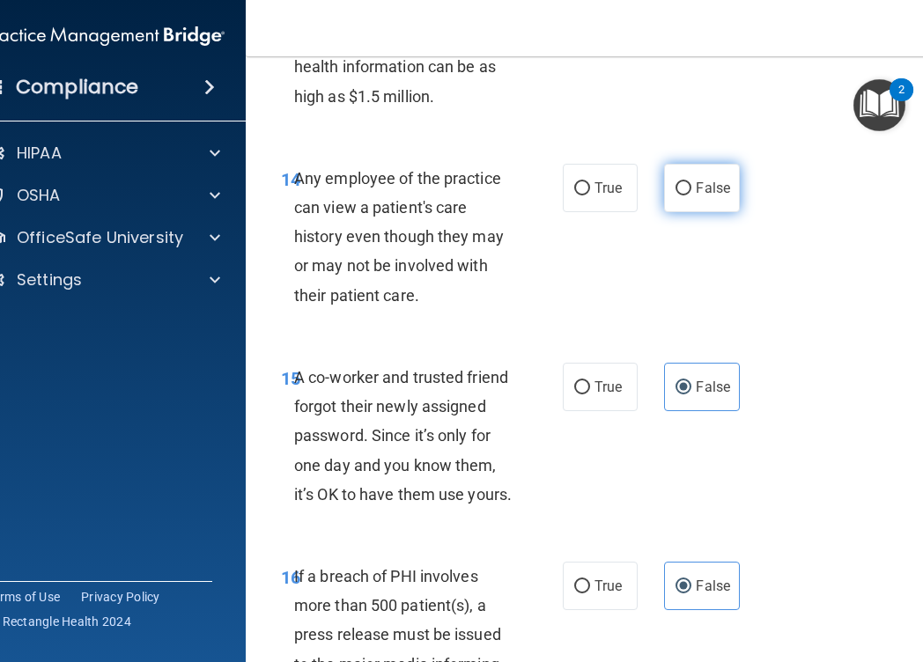
click at [675, 212] on label "False" at bounding box center [701, 188] width 75 height 48
click at [675, 196] on input "False" at bounding box center [683, 188] width 16 height 13
radio input "true"
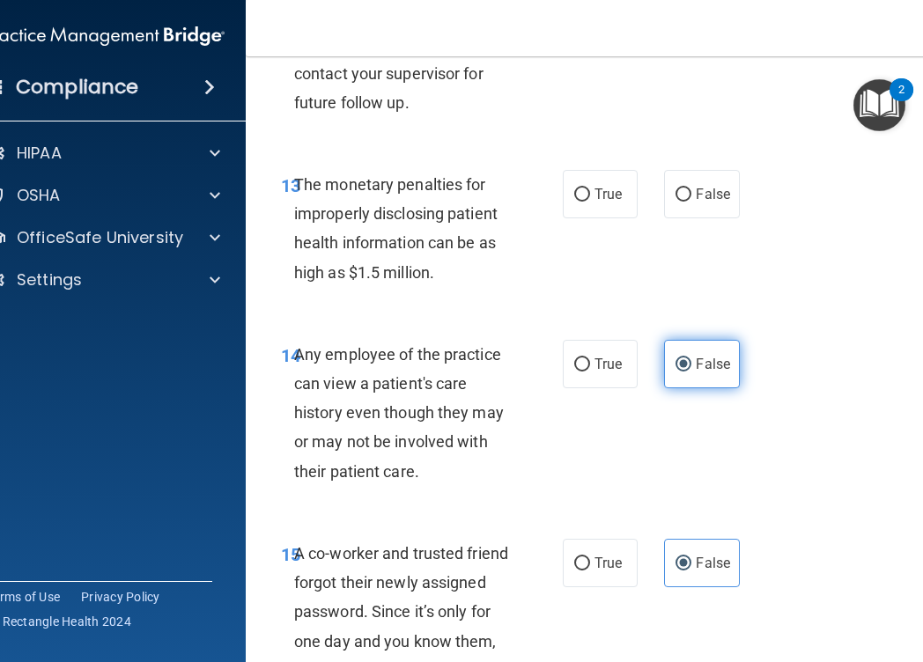
scroll to position [2394, 0]
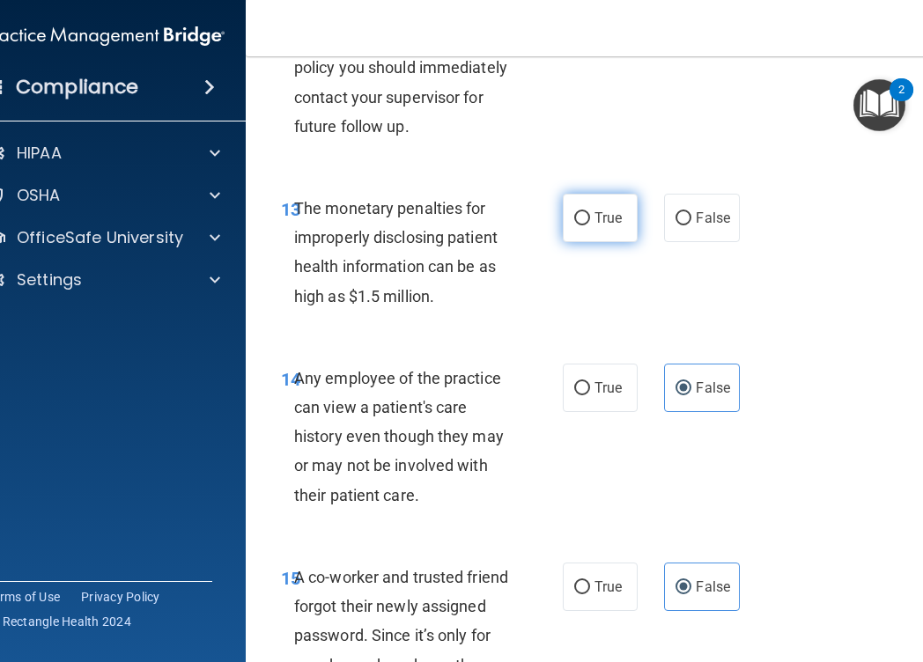
click at [589, 242] on label "True" at bounding box center [600, 218] width 75 height 48
click at [589, 225] on input "True" at bounding box center [582, 218] width 16 height 13
radio input "true"
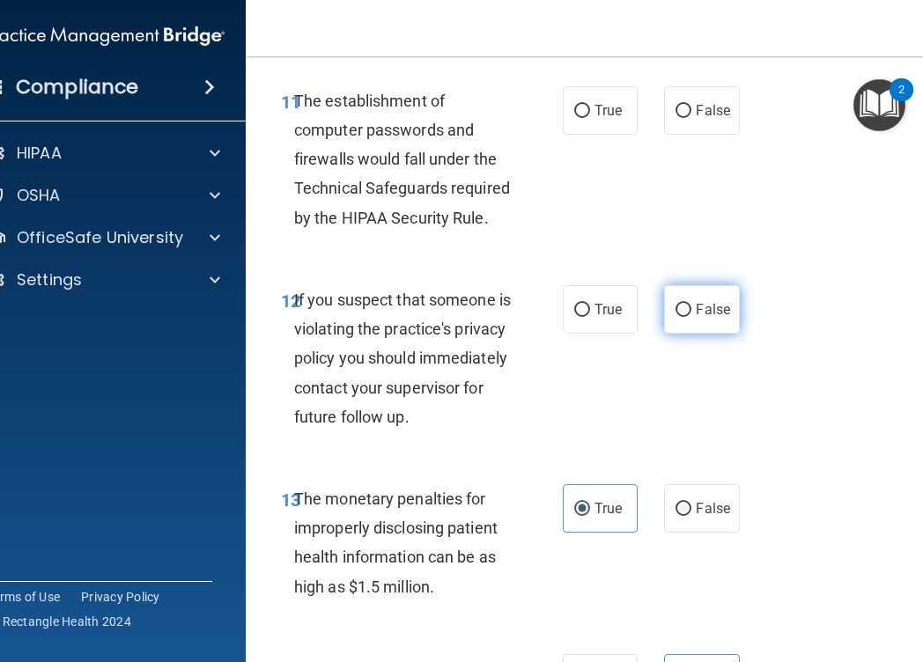
scroll to position [2100, 0]
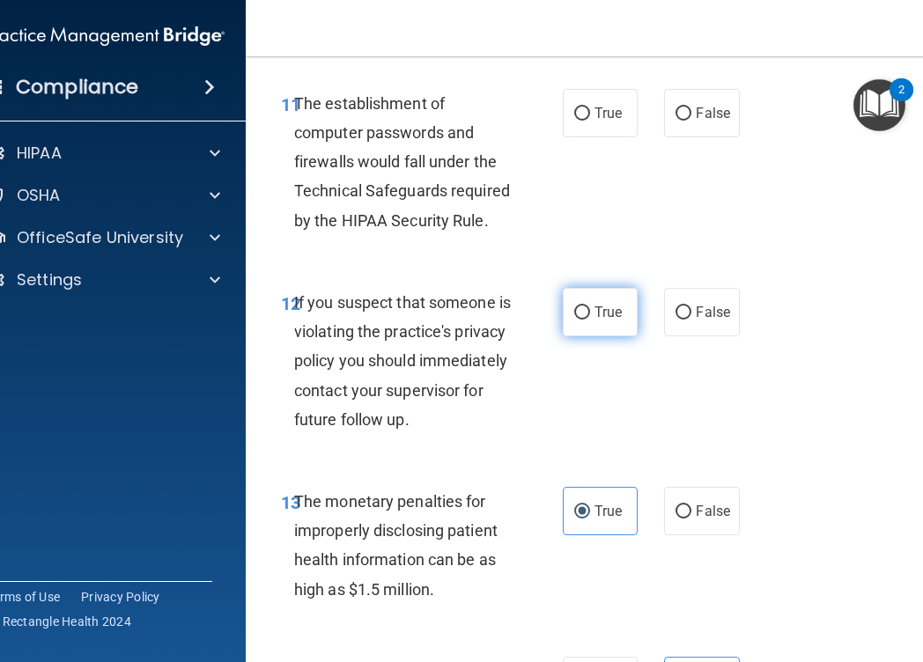
click at [599, 315] on span "True" at bounding box center [607, 312] width 27 height 17
click at [590, 315] on input "True" at bounding box center [582, 312] width 16 height 13
radio input "true"
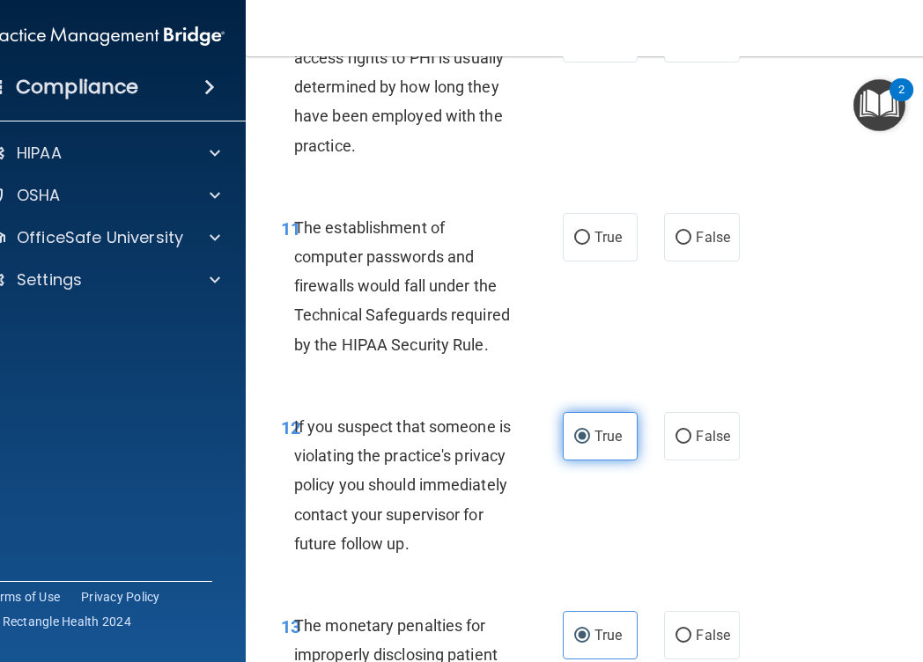
scroll to position [1975, 0]
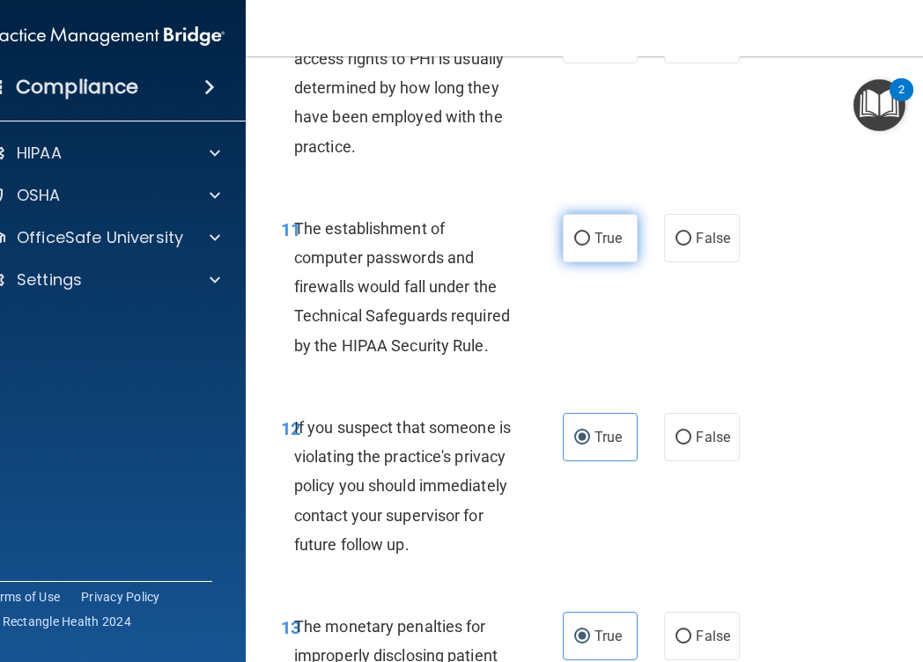
click at [583, 240] on input "True" at bounding box center [582, 238] width 16 height 13
radio input "true"
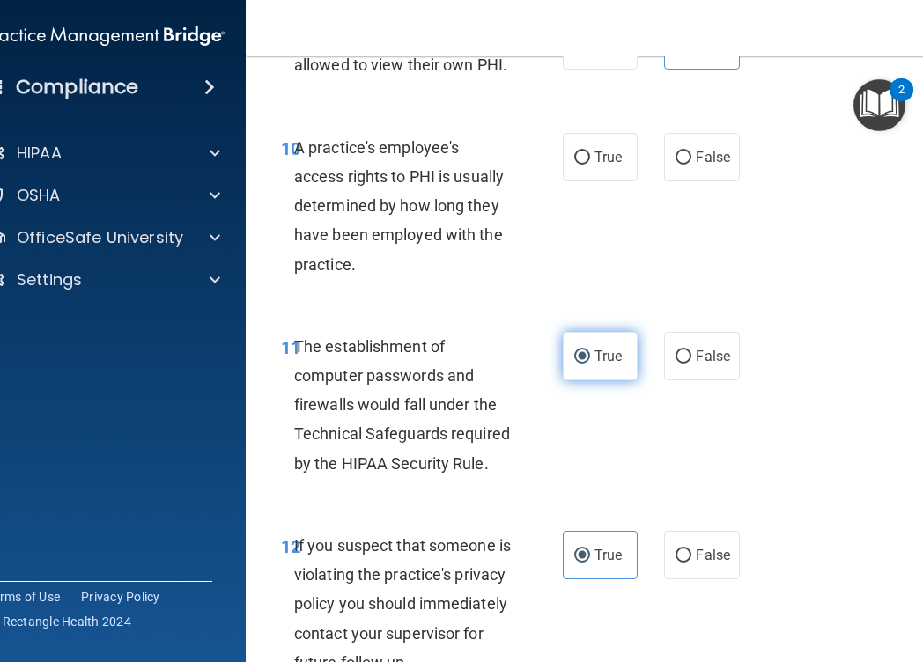
scroll to position [1856, 0]
click at [509, 197] on div "A practice's employee's access rights to PHI is usually determined by how long …" at bounding box center [410, 207] width 232 height 146
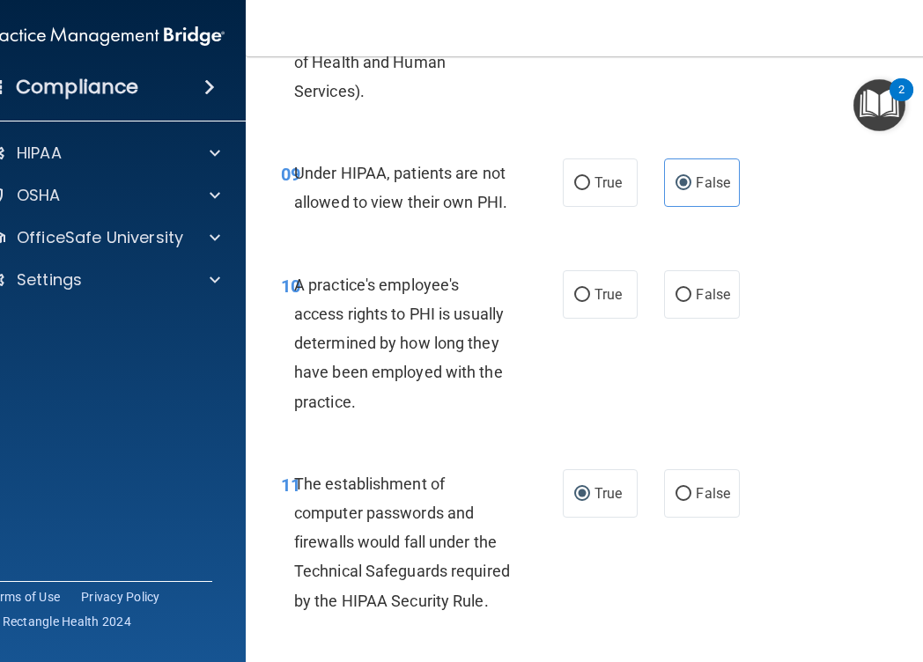
scroll to position [1687, 0]
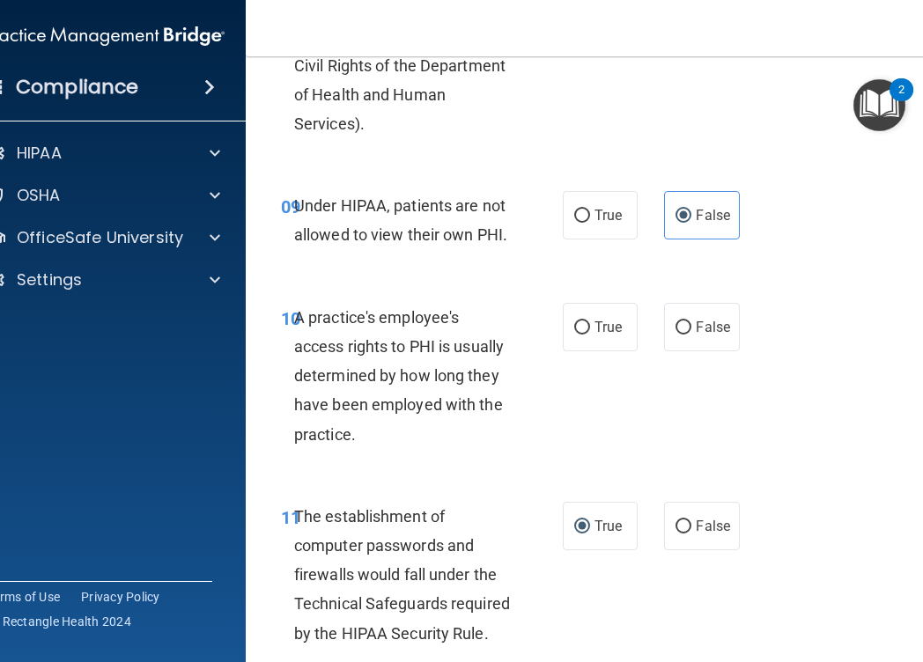
click at [477, 351] on span "A practice's employee's access rights to PHI is usually determined by how long …" at bounding box center [399, 376] width 210 height 136
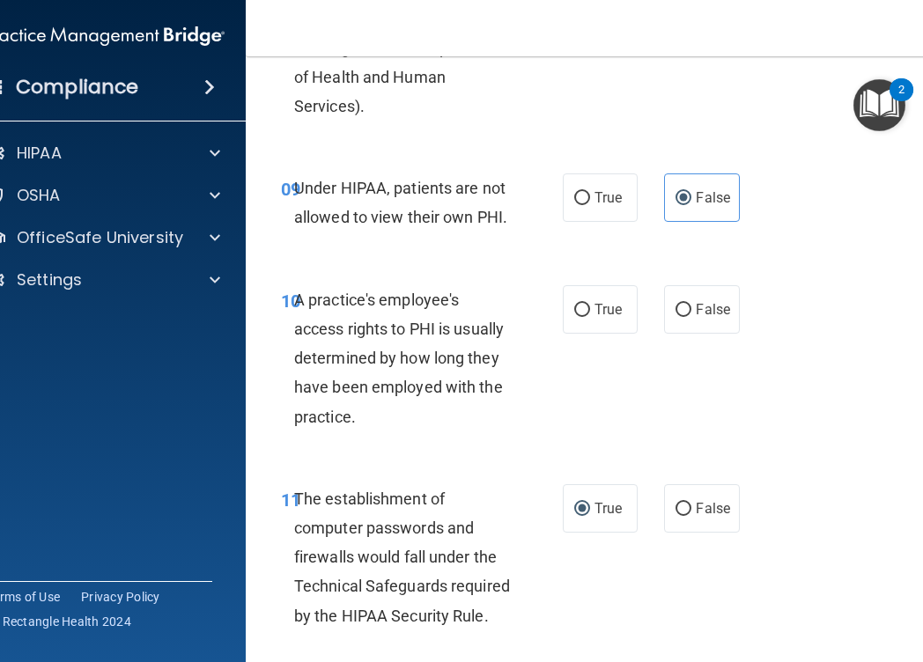
scroll to position [1709, 0]
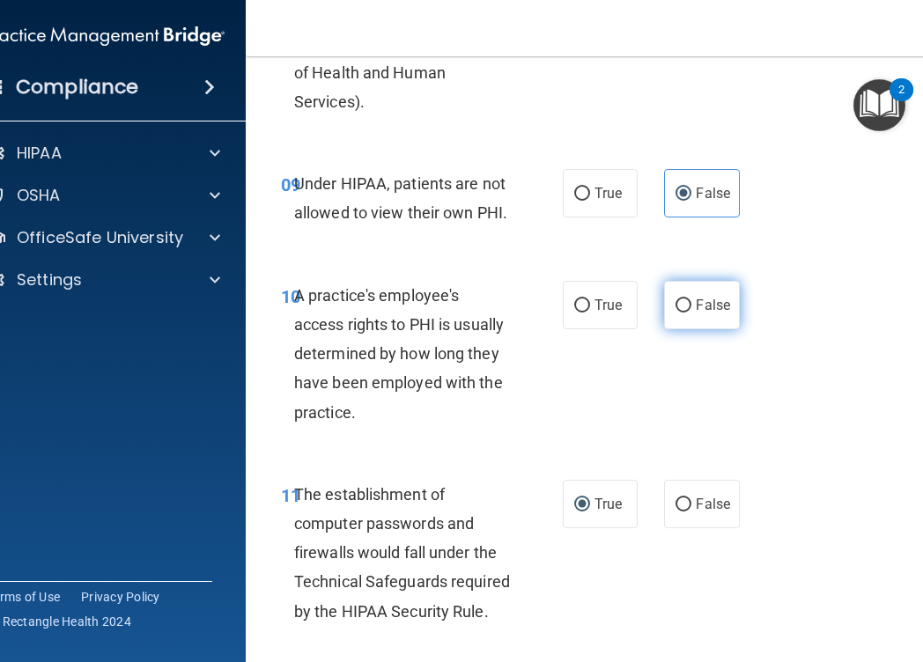
click at [697, 297] on span "False" at bounding box center [713, 305] width 34 height 17
click at [691, 299] on input "False" at bounding box center [683, 305] width 16 height 13
radio input "true"
click at [835, 321] on div "10 A practice's employee's access rights to PHI is usually determined by how lo…" at bounding box center [602, 358] width 669 height 199
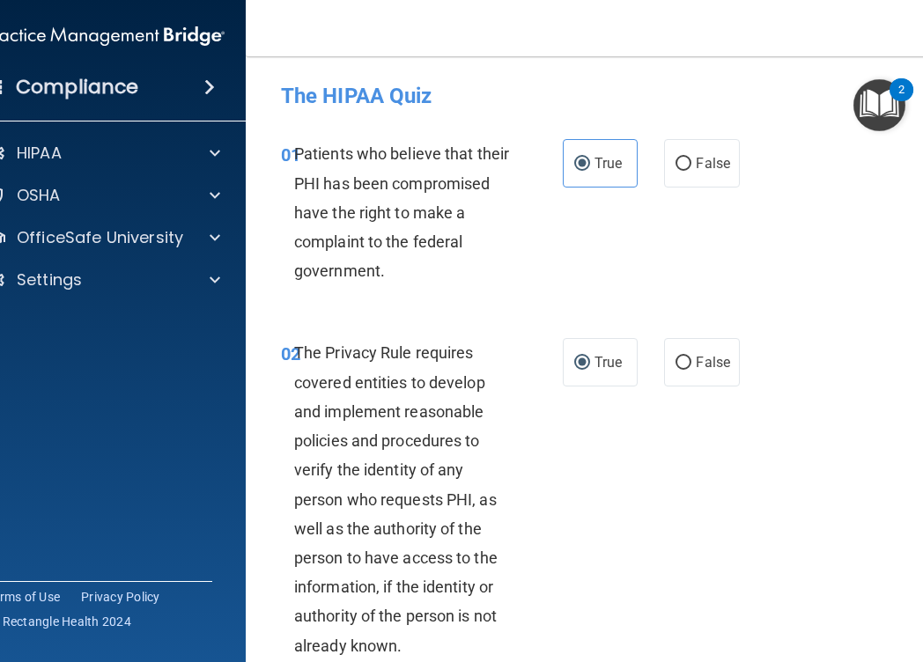
scroll to position [31, 0]
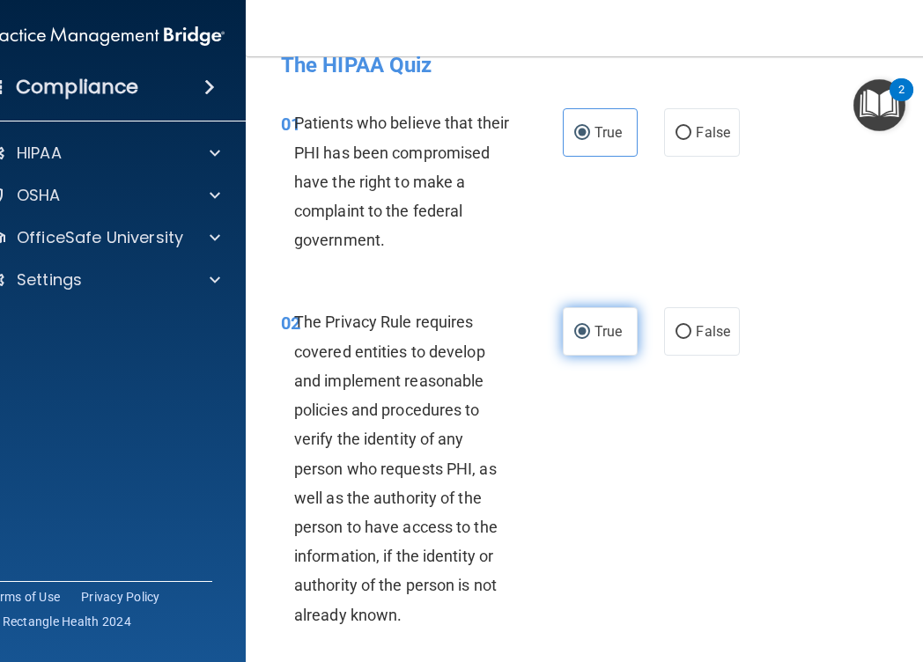
click at [596, 348] on label "True" at bounding box center [600, 331] width 75 height 48
click at [590, 339] on input "True" at bounding box center [582, 332] width 16 height 13
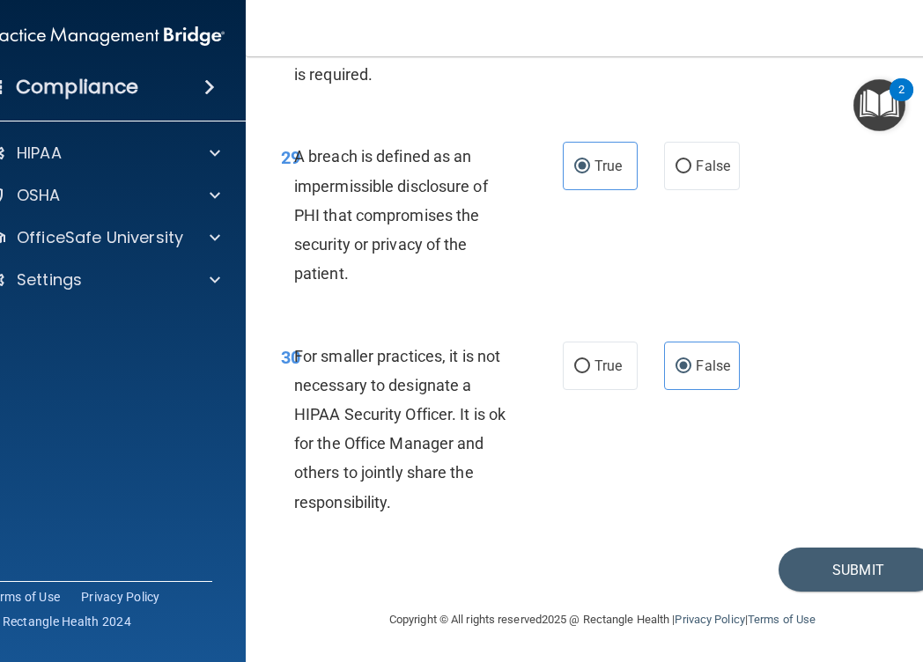
scroll to position [6012, 0]
click at [803, 572] on button "Submit" at bounding box center [858, 570] width 159 height 45
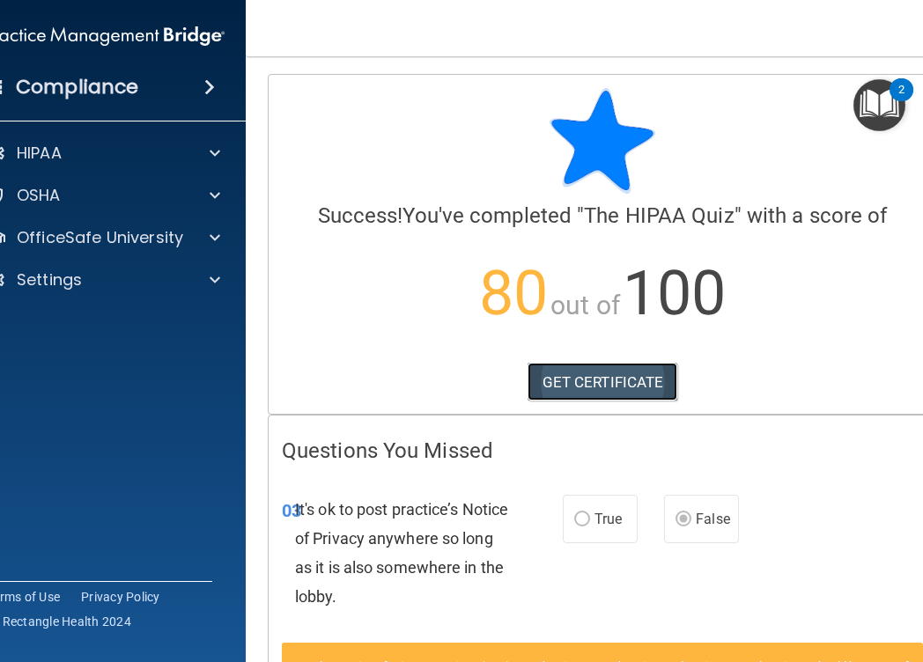
click at [604, 388] on link "GET CERTIFICATE" at bounding box center [603, 382] width 151 height 39
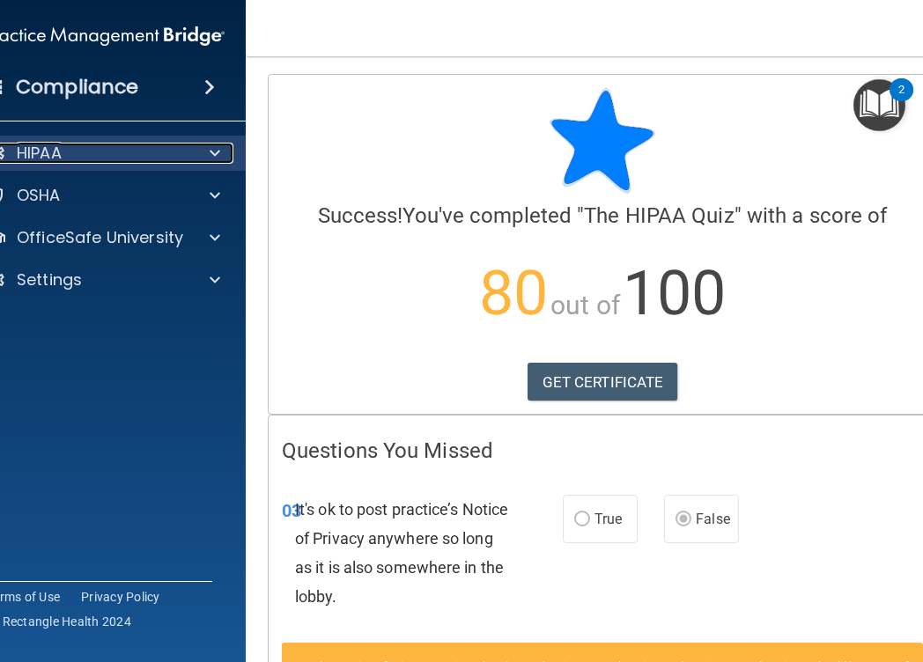
click at [166, 162] on div "HIPAA" at bounding box center [81, 153] width 218 height 21
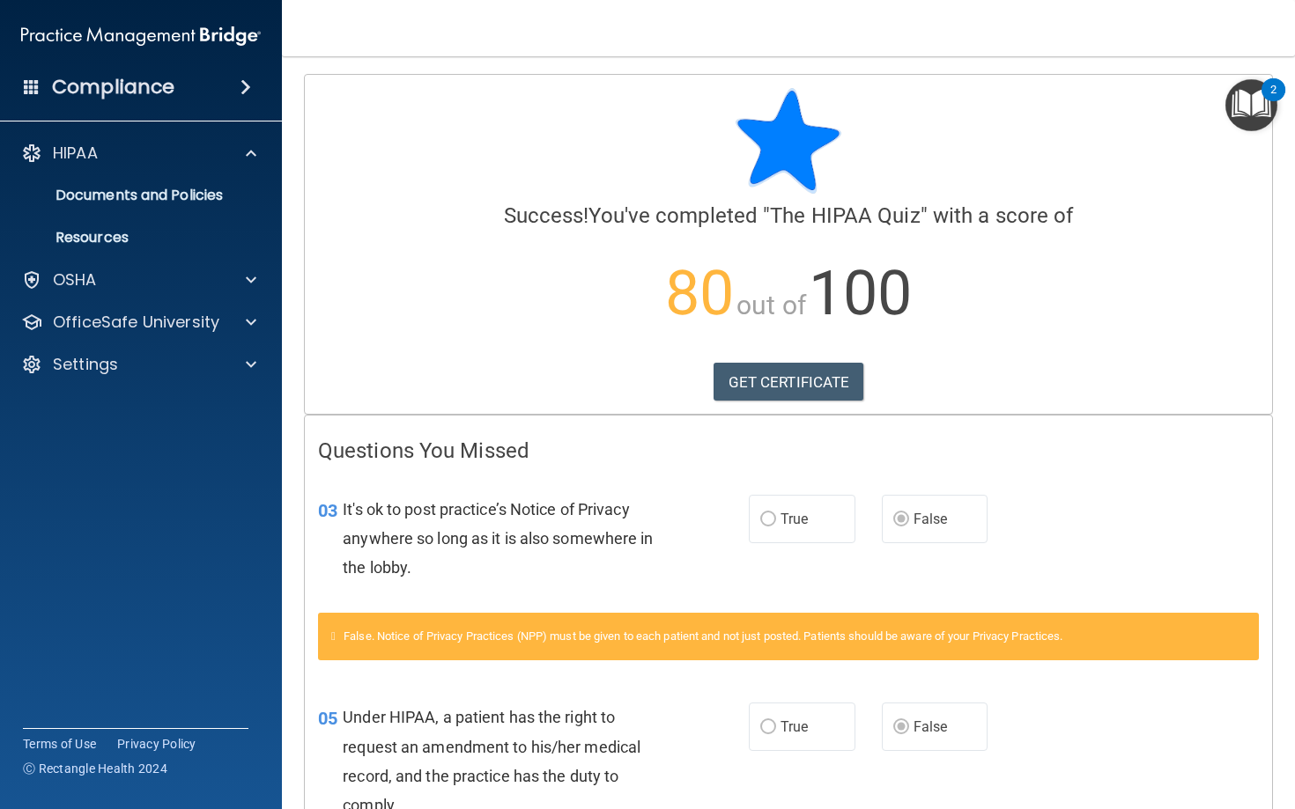
click at [159, 35] on img at bounding box center [141, 35] width 240 height 35
click at [137, 95] on h4 "Compliance" at bounding box center [113, 87] width 122 height 25
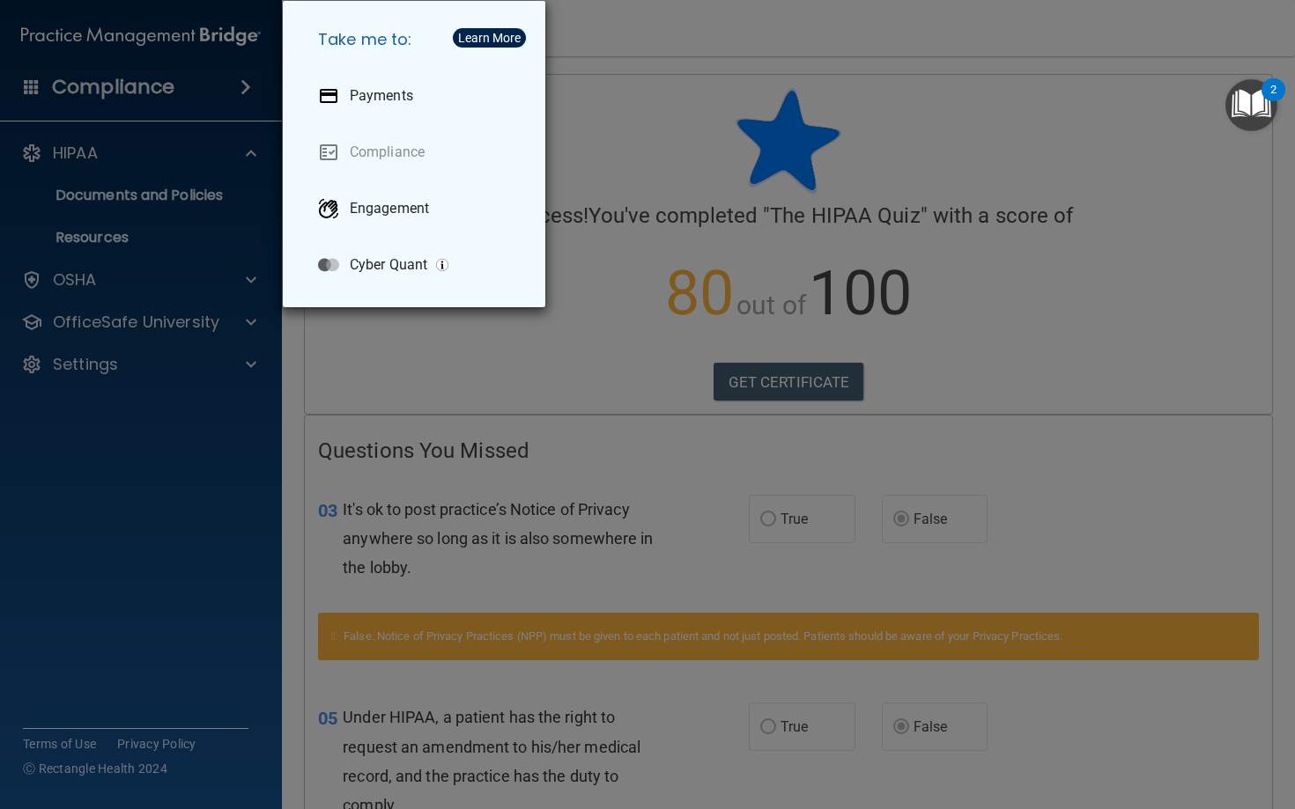
click at [922, 107] on div "Take me to: Payments Compliance Engagement Cyber Quant" at bounding box center [647, 404] width 1295 height 809
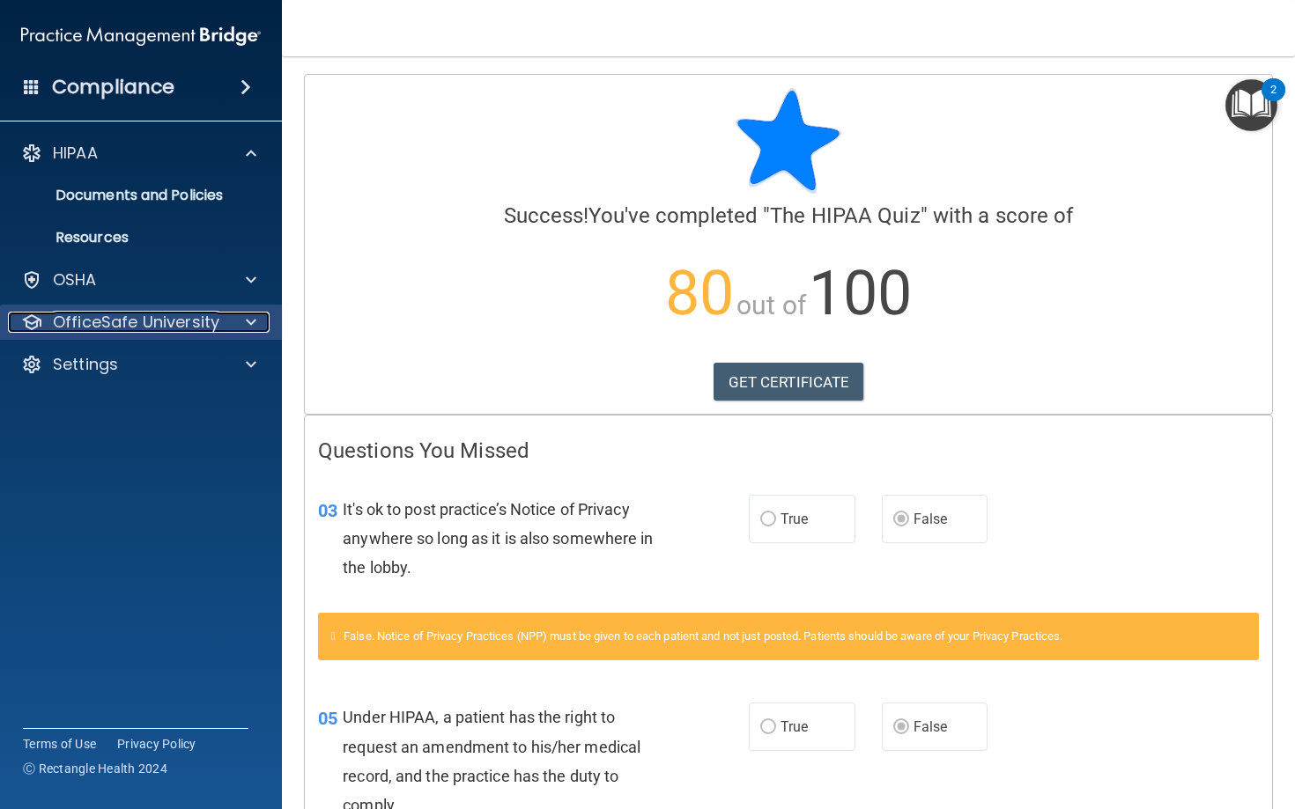
click at [170, 332] on p "OfficeSafe University" at bounding box center [136, 322] width 166 height 21
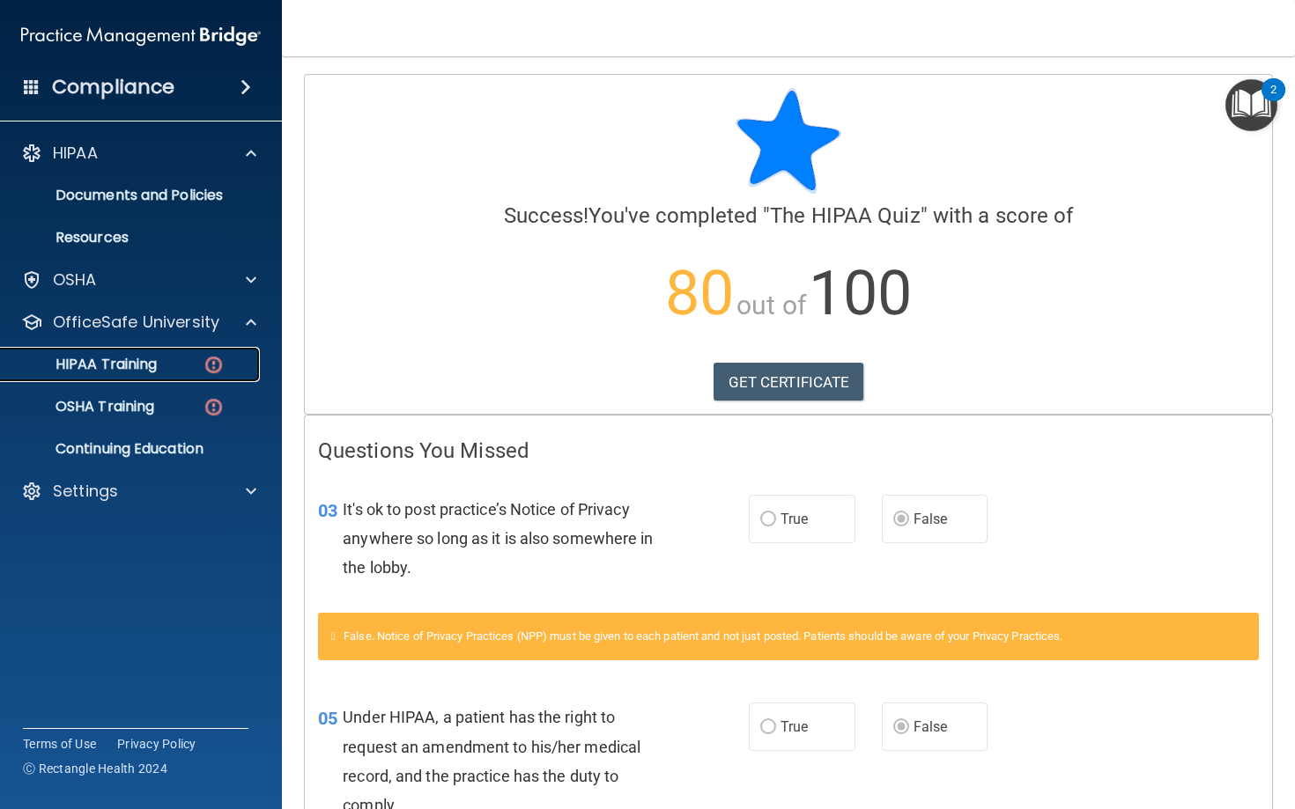
click at [170, 358] on div "HIPAA Training" at bounding box center [131, 365] width 240 height 18
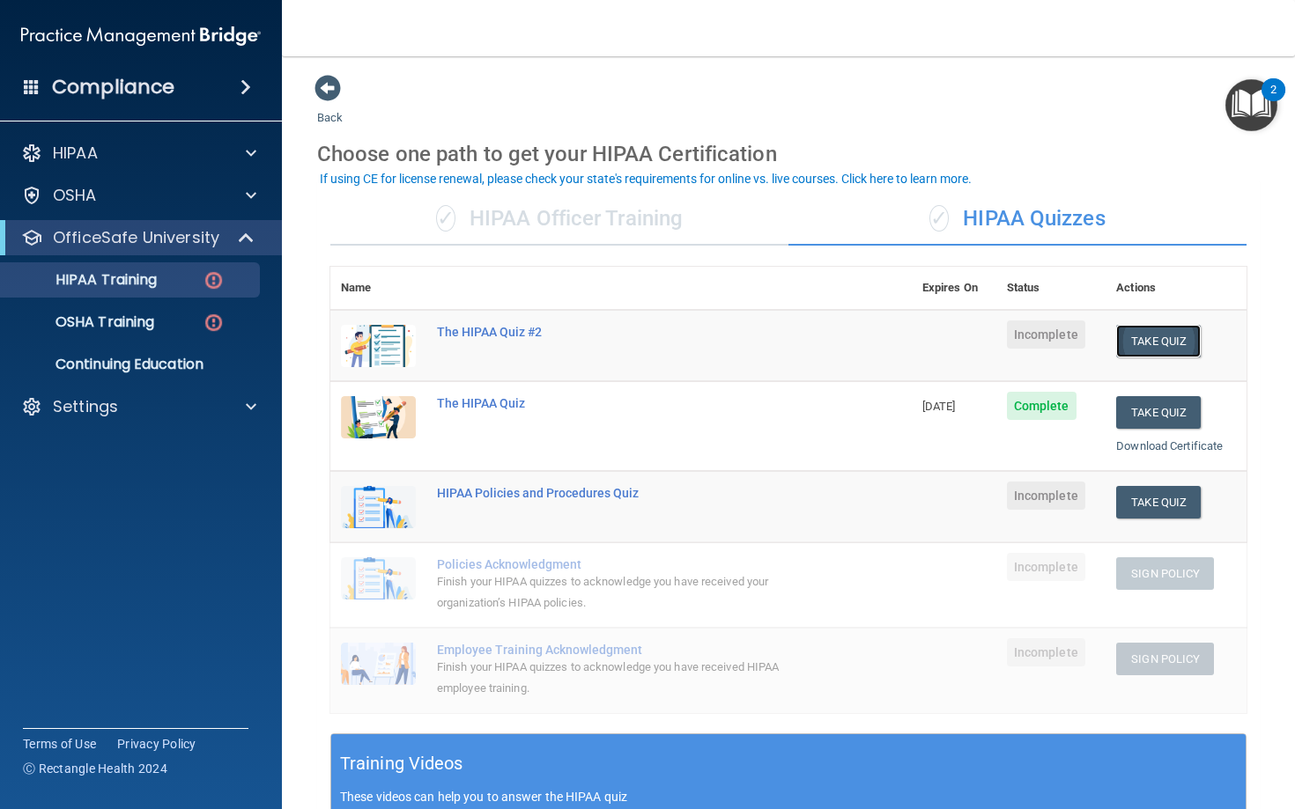
click at [922, 337] on button "Take Quiz" at bounding box center [1158, 341] width 85 height 33
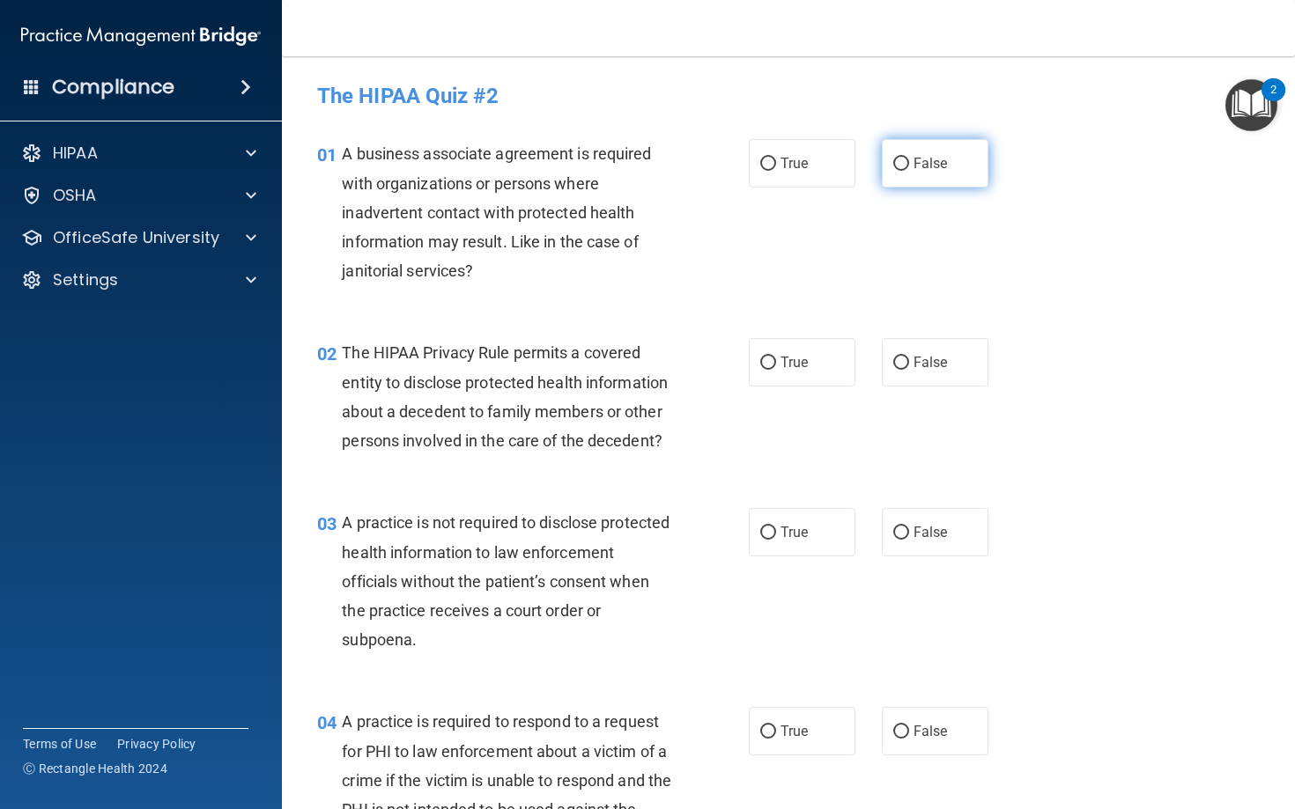
click at [922, 175] on label "False" at bounding box center [935, 163] width 107 height 48
click at [909, 171] on input "False" at bounding box center [901, 164] width 16 height 13
radio input "true"
click at [652, 390] on span "The HIPAA Privacy Rule permits a covered entity to disclose protected health in…" at bounding box center [505, 396] width 326 height 107
click at [911, 370] on label "False" at bounding box center [935, 362] width 107 height 48
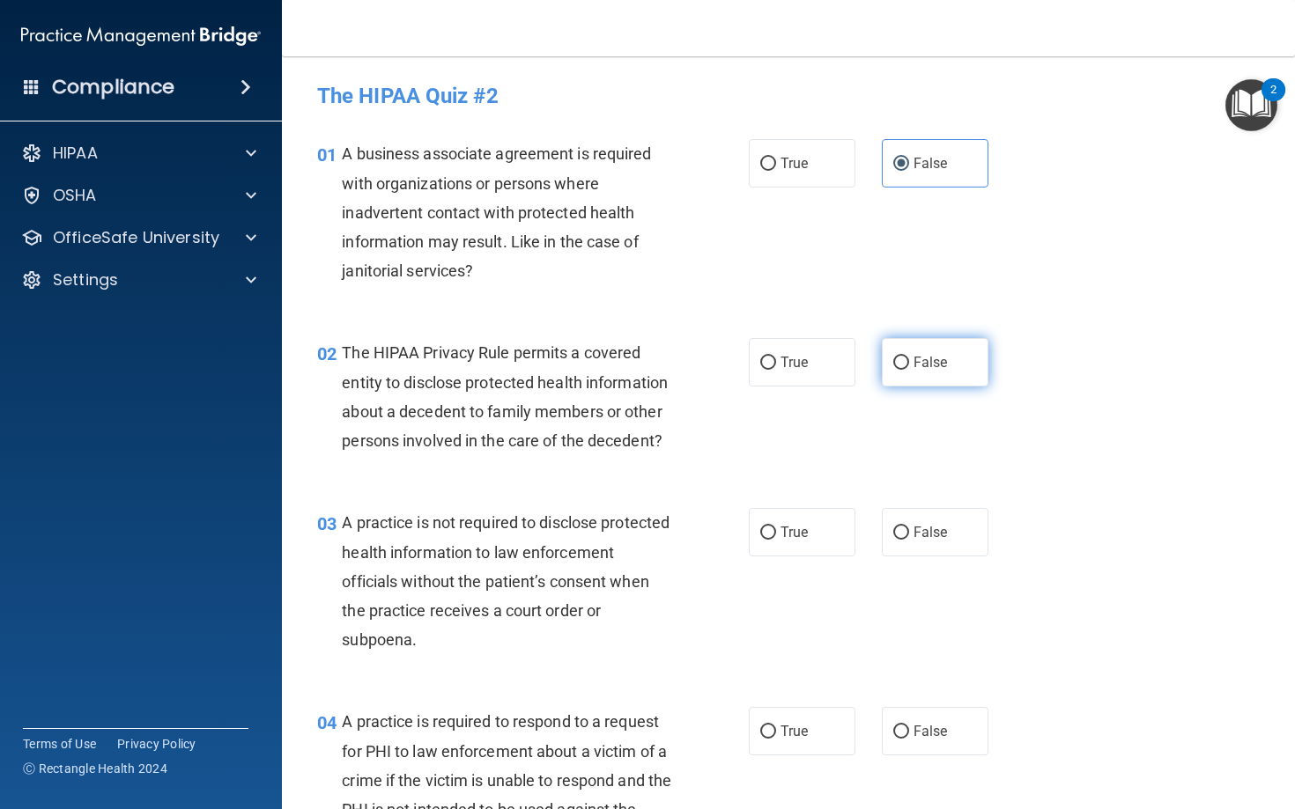
click at [909, 370] on input "False" at bounding box center [901, 363] width 16 height 13
radio input "true"
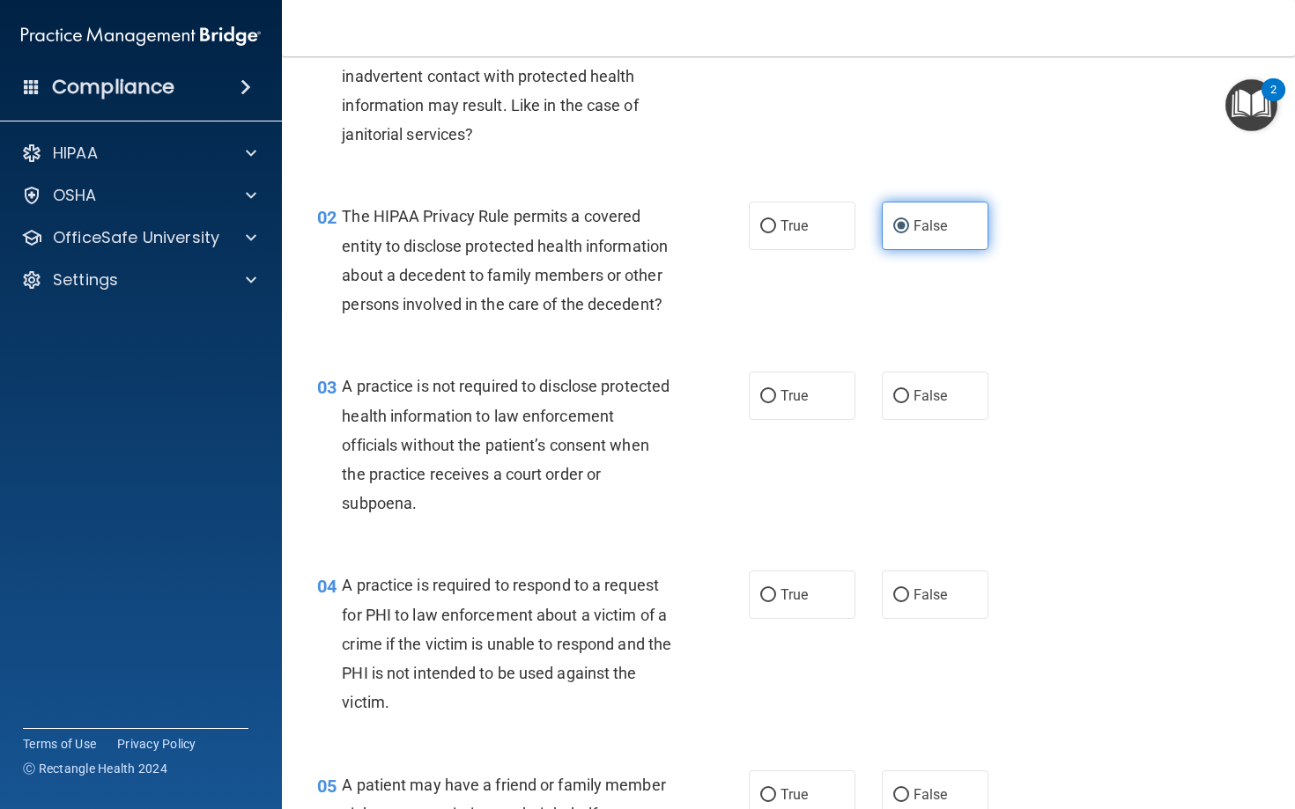
scroll to position [146, 0]
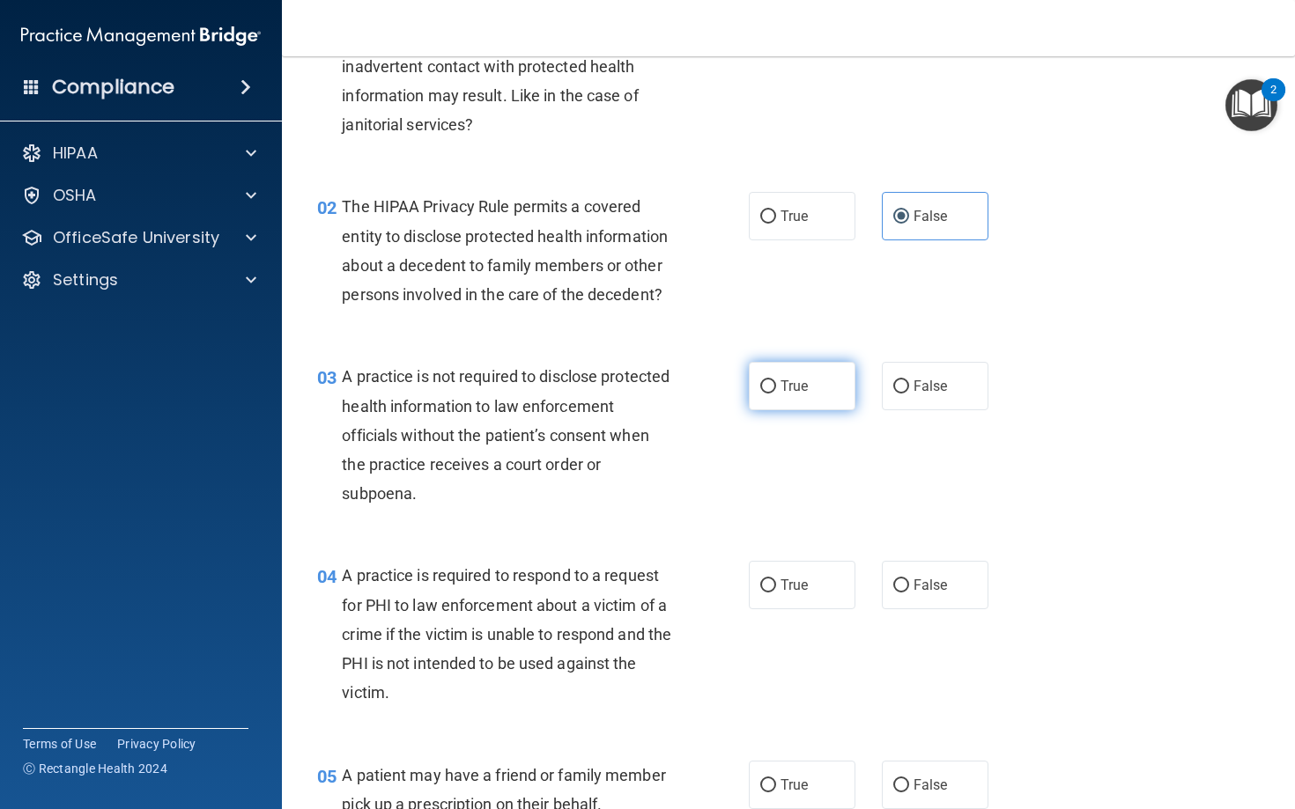
click at [781, 391] on span "True" at bounding box center [793, 386] width 27 height 17
click at [776, 391] on input "True" at bounding box center [768, 386] width 16 height 13
radio input "true"
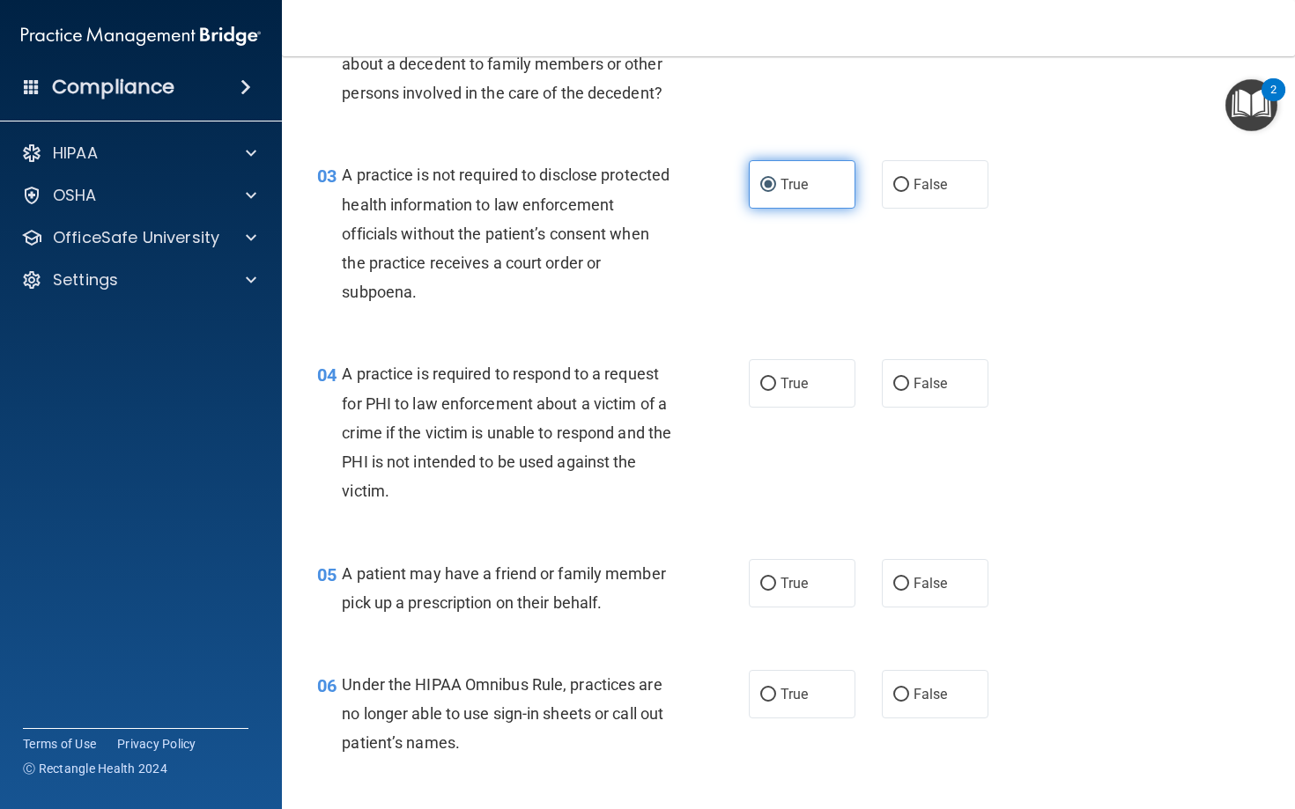
scroll to position [349, 0]
click at [898, 197] on label "False" at bounding box center [935, 183] width 107 height 48
click at [898, 191] on input "False" at bounding box center [901, 184] width 16 height 13
radio input "true"
radio input "false"
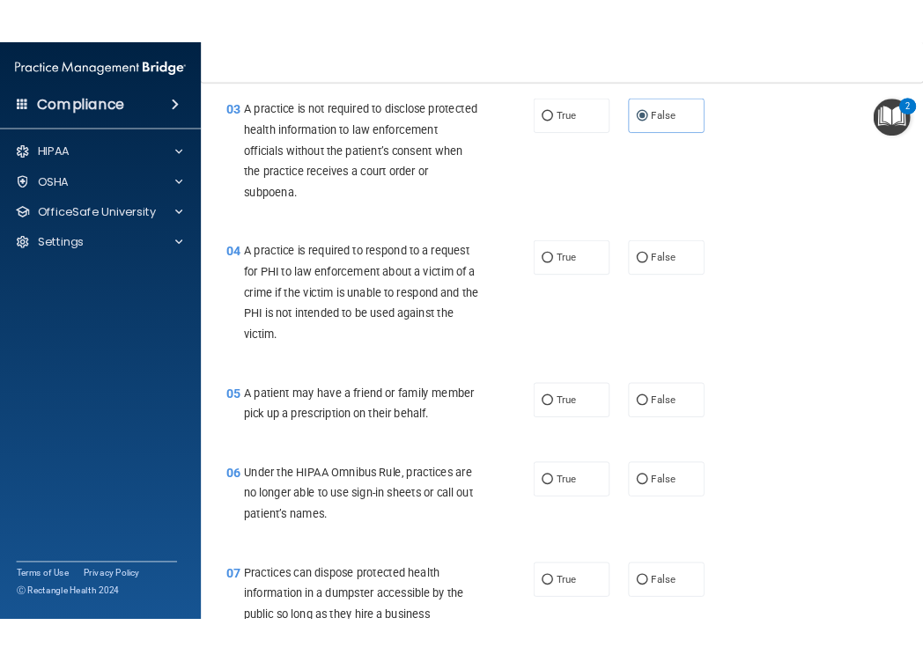
scroll to position [438, 0]
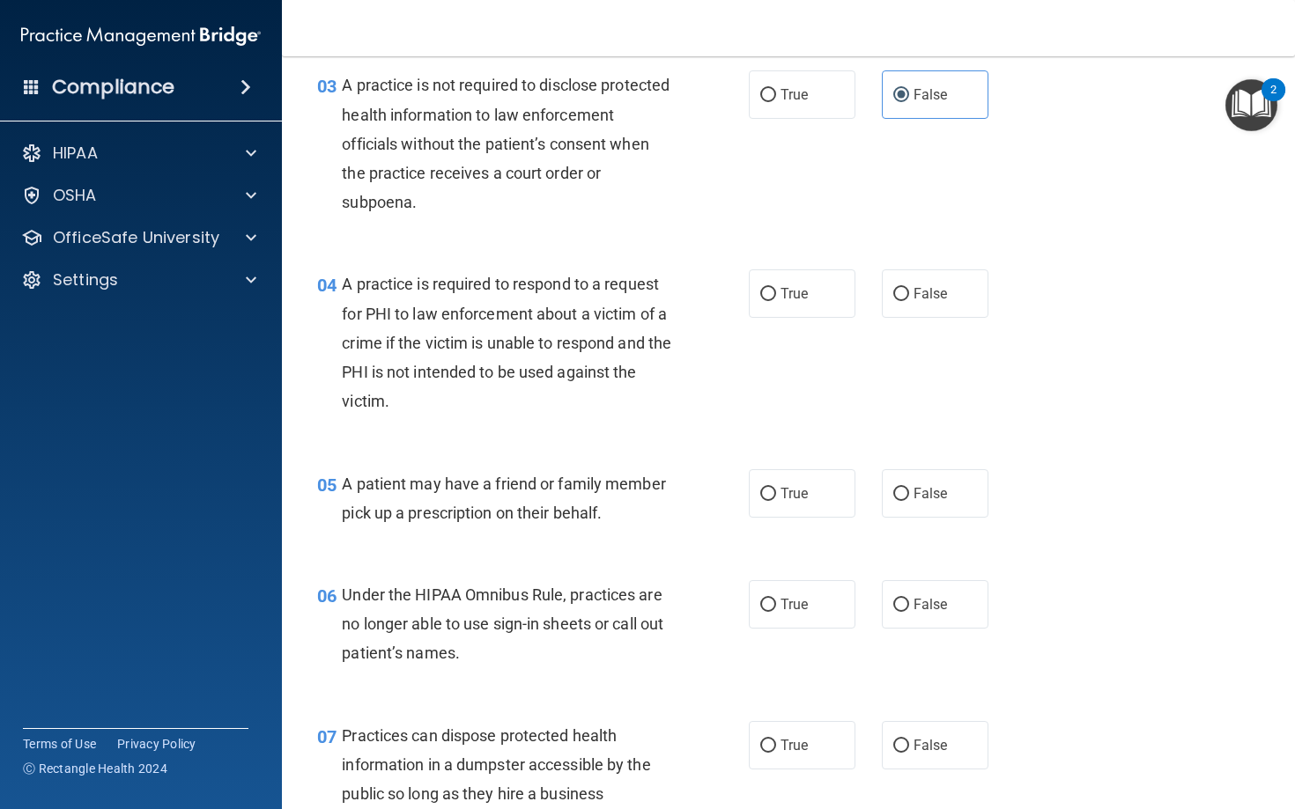
click at [545, 323] on div "A practice is required to respond to a request for PHI to law enforcement about…" at bounding box center [513, 342] width 343 height 146
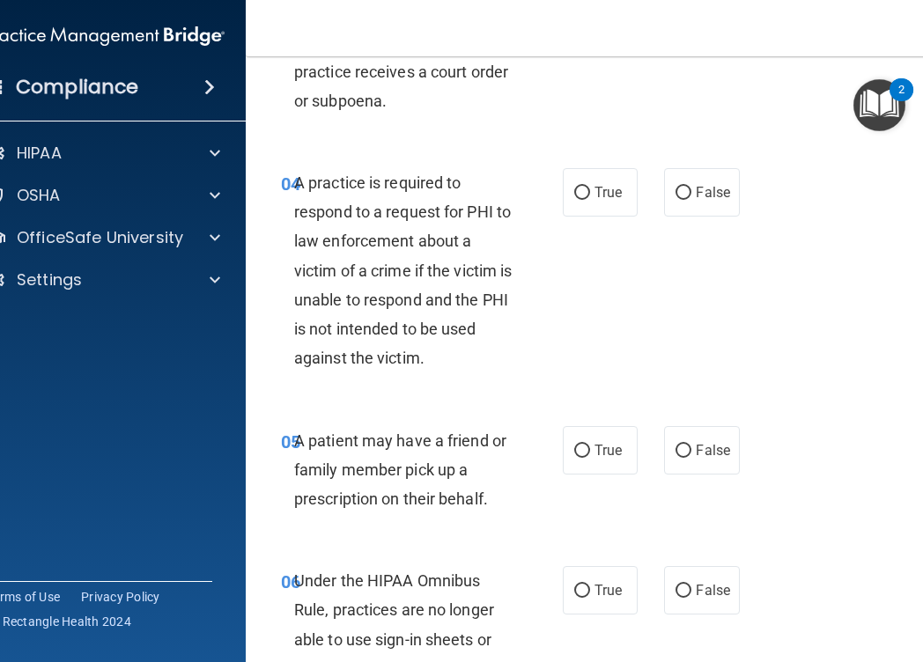
scroll to position [752, 0]
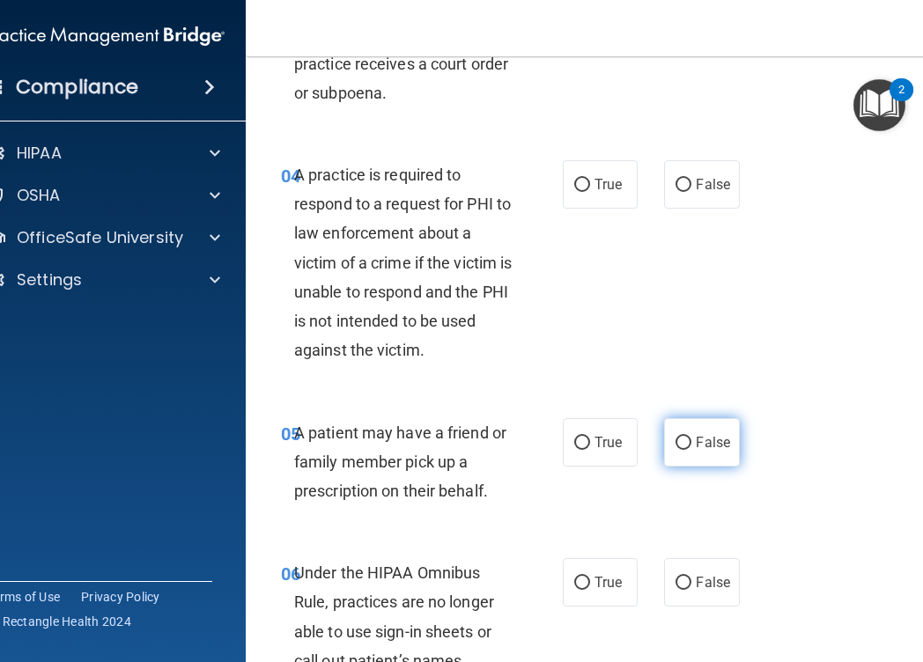
click at [689, 442] on input "False" at bounding box center [683, 443] width 16 height 13
radio input "true"
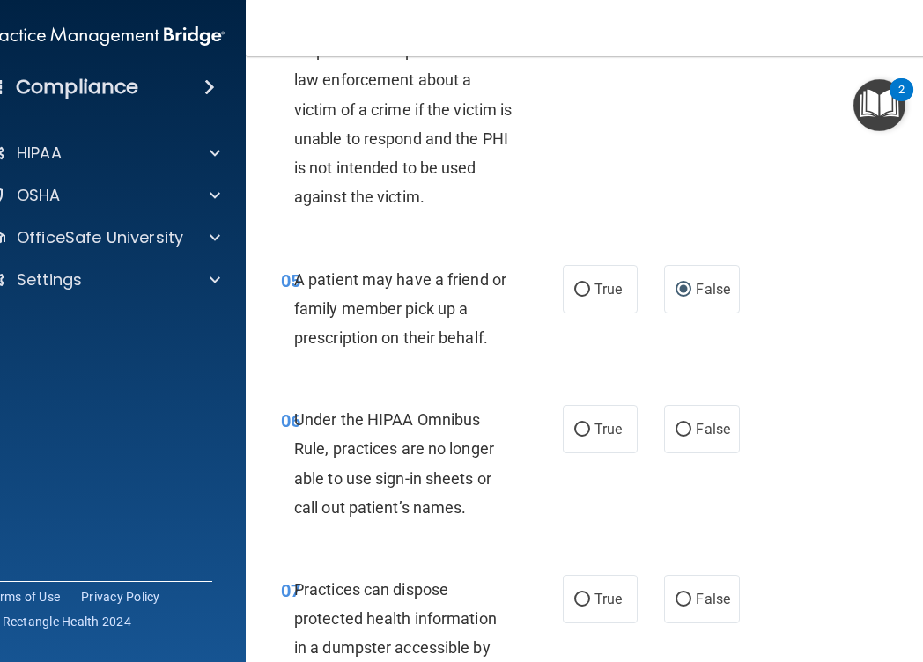
scroll to position [913, 0]
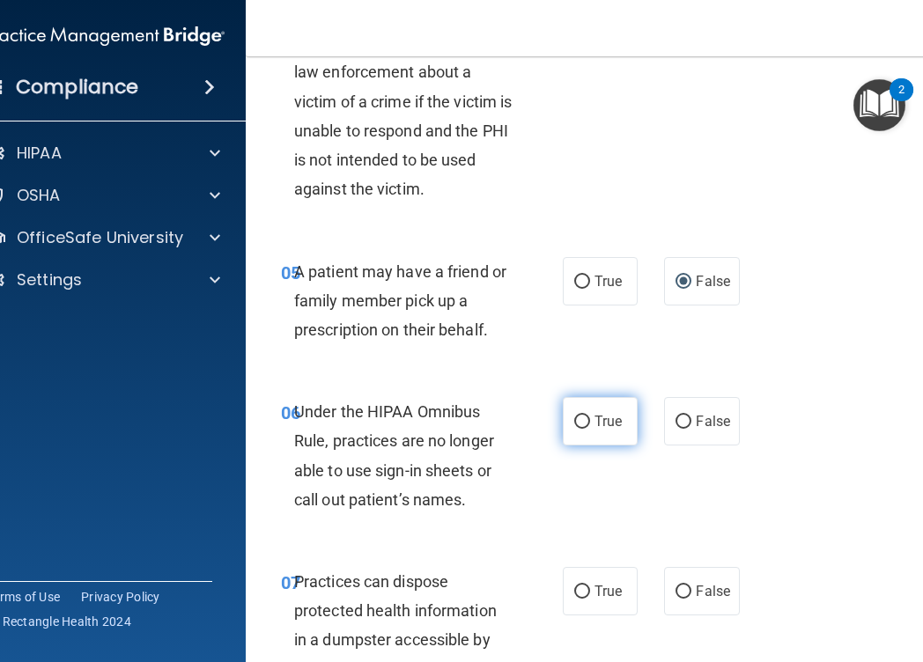
click at [601, 423] on span "True" at bounding box center [607, 421] width 27 height 17
click at [590, 423] on input "True" at bounding box center [582, 422] width 16 height 13
radio input "true"
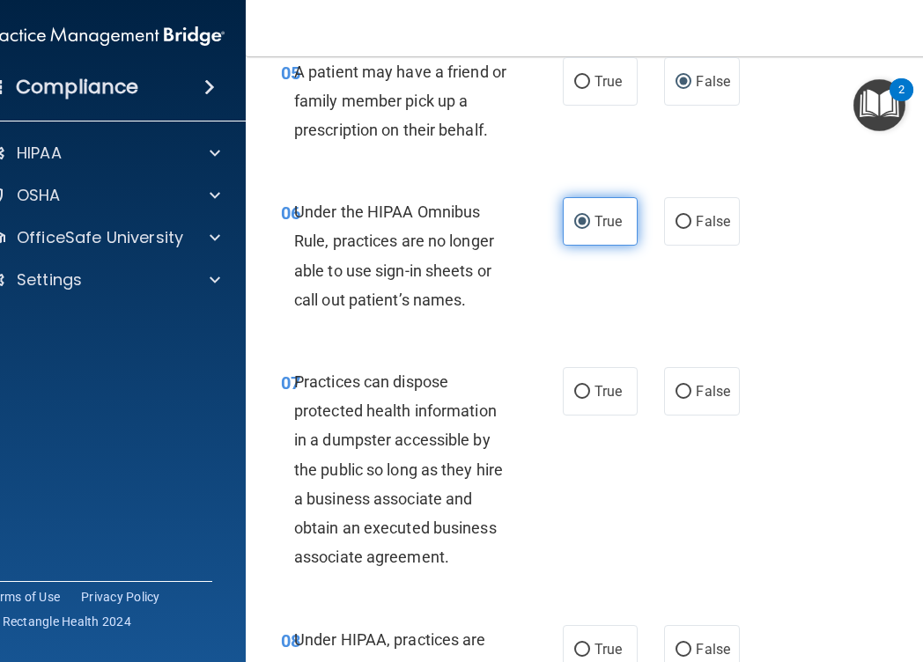
scroll to position [1116, 0]
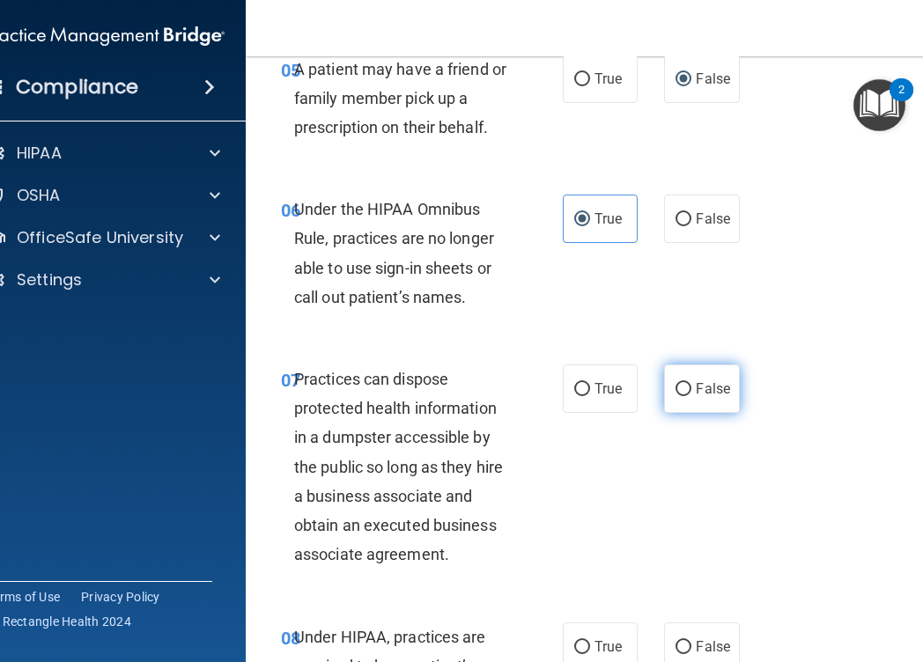
click at [690, 390] on input "False" at bounding box center [683, 389] width 16 height 13
radio input "true"
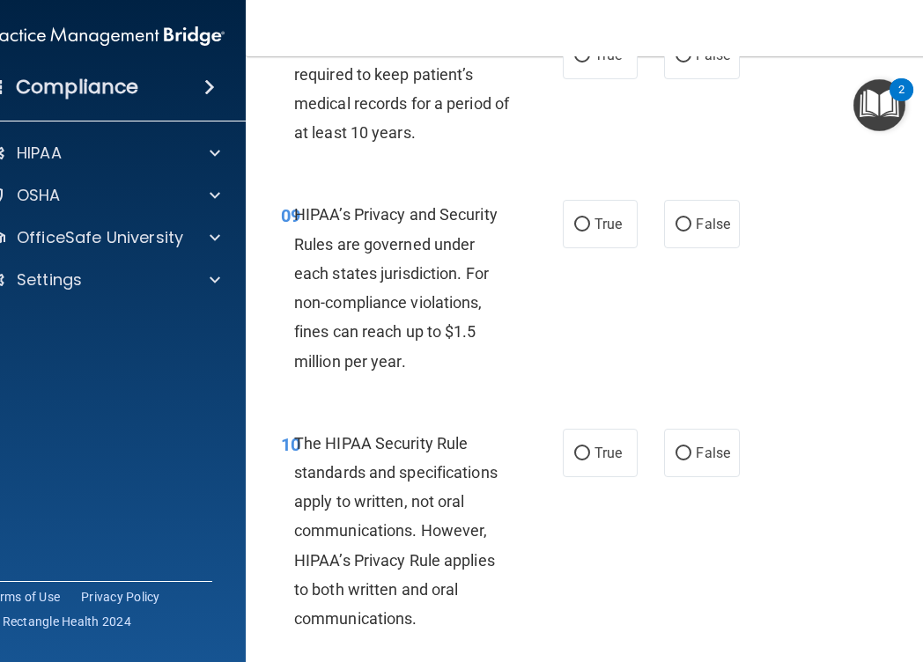
scroll to position [1806, 0]
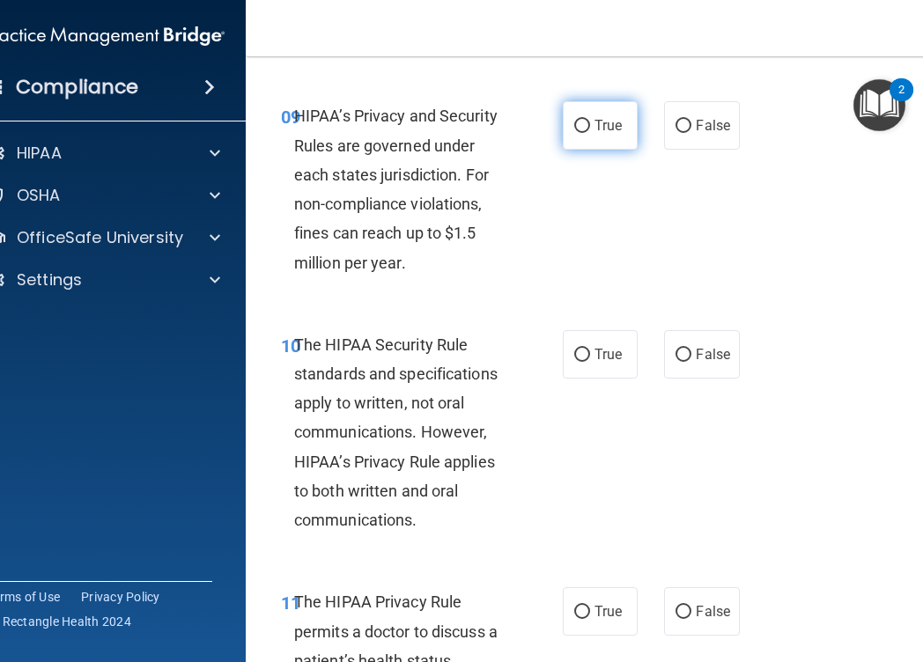
click at [579, 122] on input "True" at bounding box center [582, 126] width 16 height 13
radio input "true"
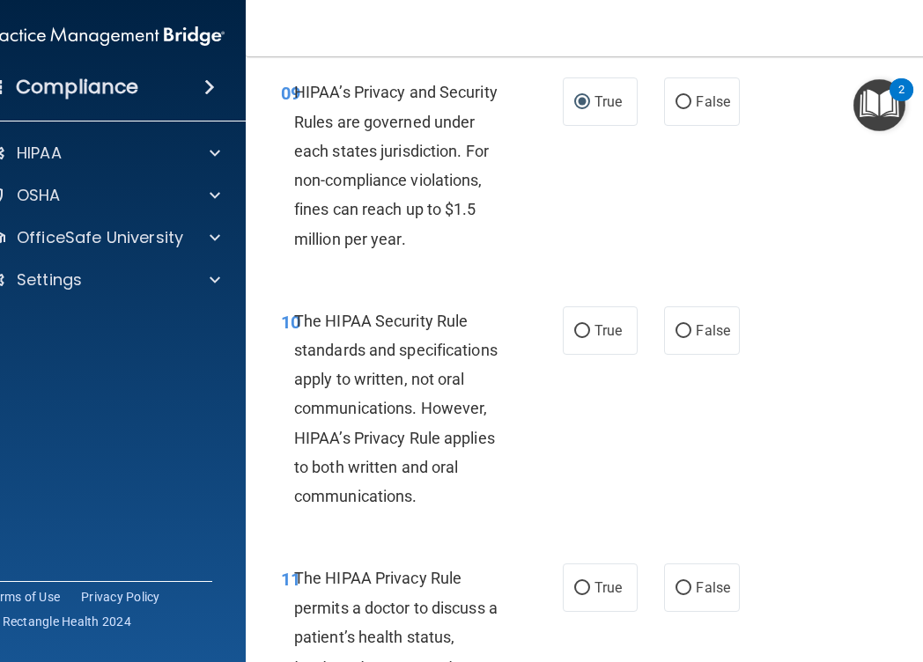
scroll to position [1917, 0]
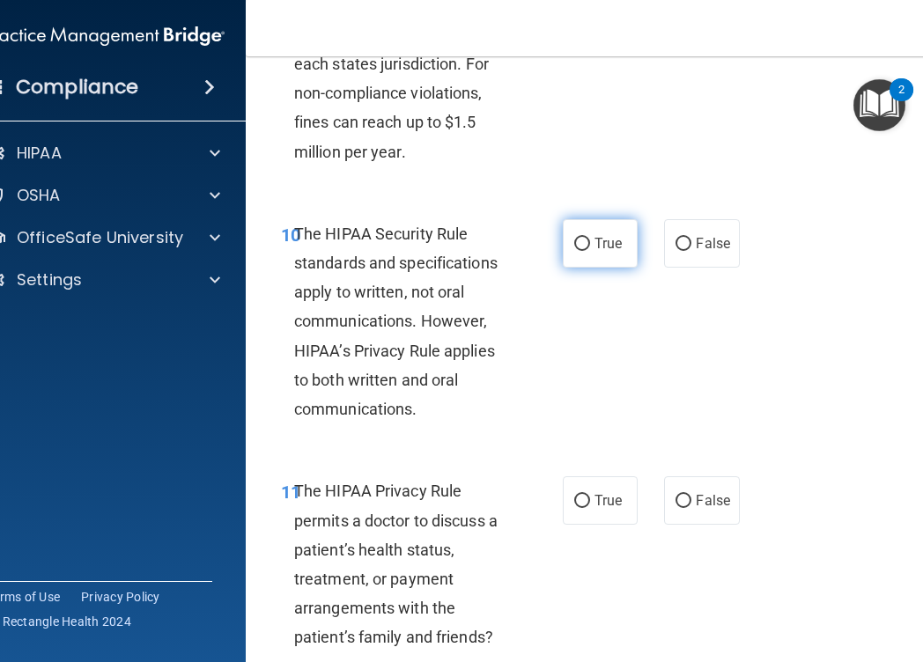
click at [594, 247] on span "True" at bounding box center [607, 243] width 27 height 17
click at [590, 247] on input "True" at bounding box center [582, 244] width 16 height 13
radio input "true"
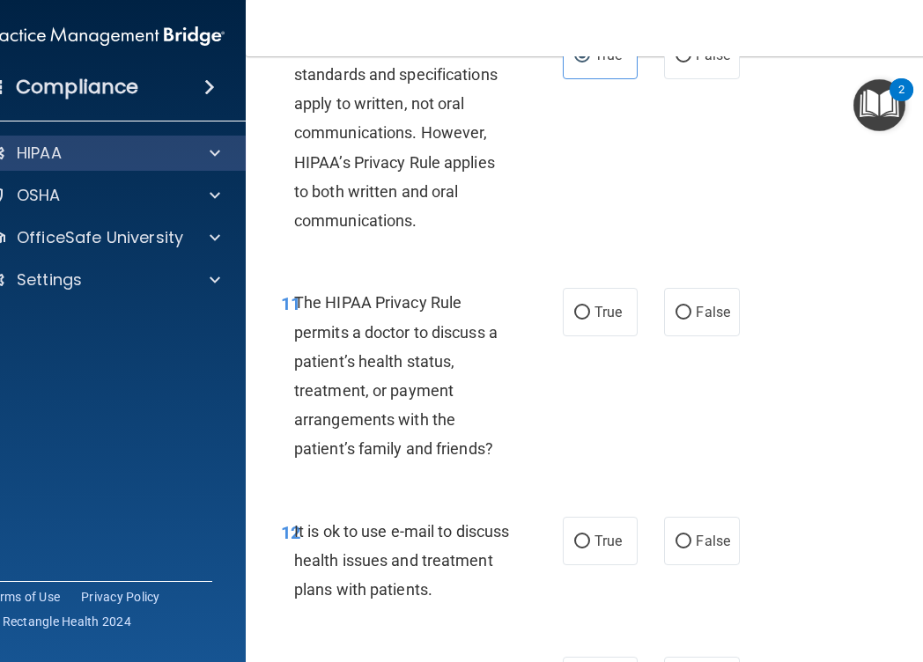
scroll to position [2111, 0]
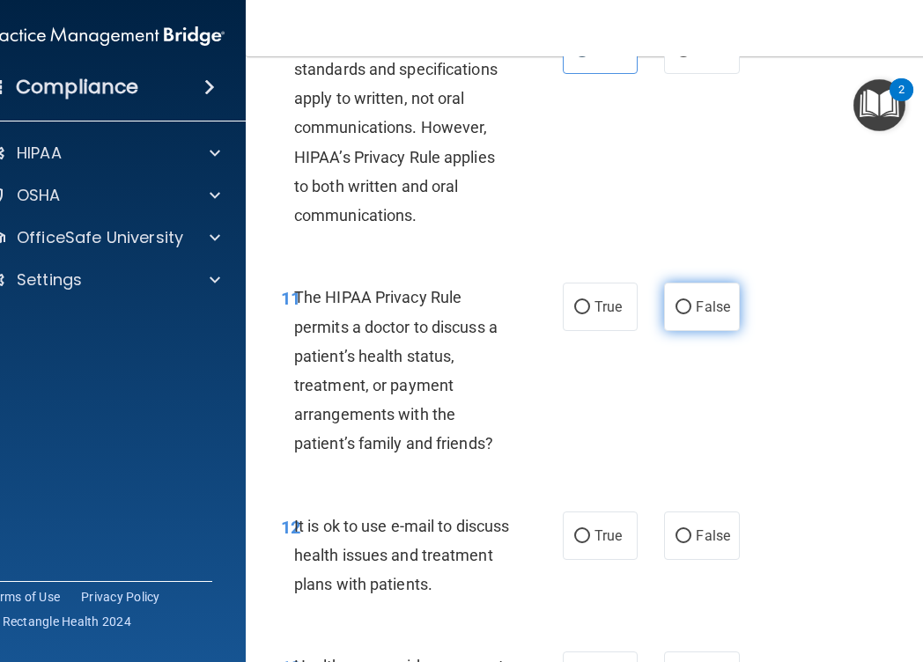
click at [719, 314] on span "False" at bounding box center [713, 307] width 34 height 17
click at [691, 314] on input "False" at bounding box center [683, 307] width 16 height 13
radio input "true"
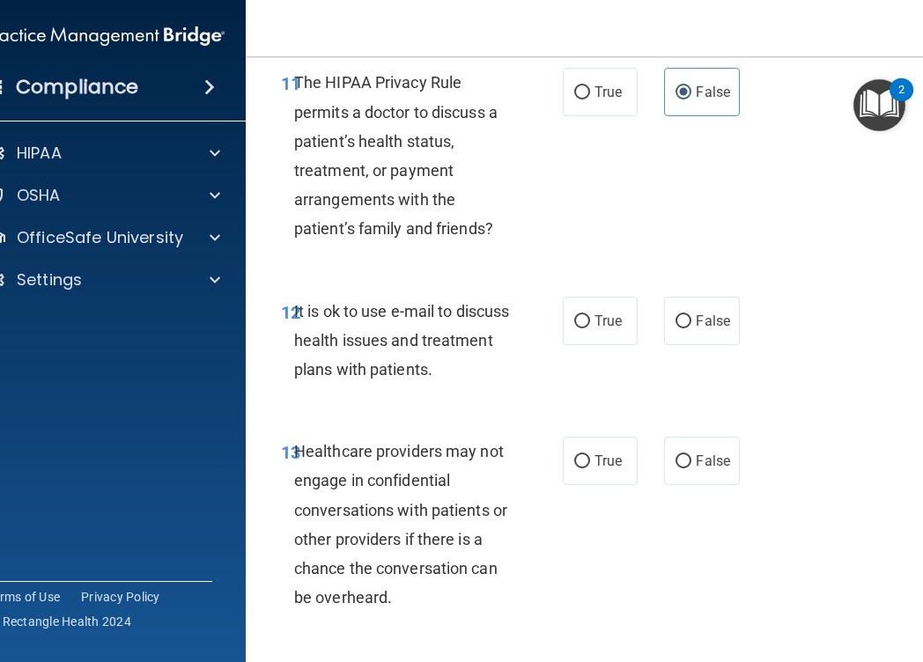
scroll to position [2327, 0]
click at [711, 320] on span "False" at bounding box center [713, 320] width 34 height 17
click at [691, 320] on input "False" at bounding box center [683, 320] width 16 height 13
radio input "true"
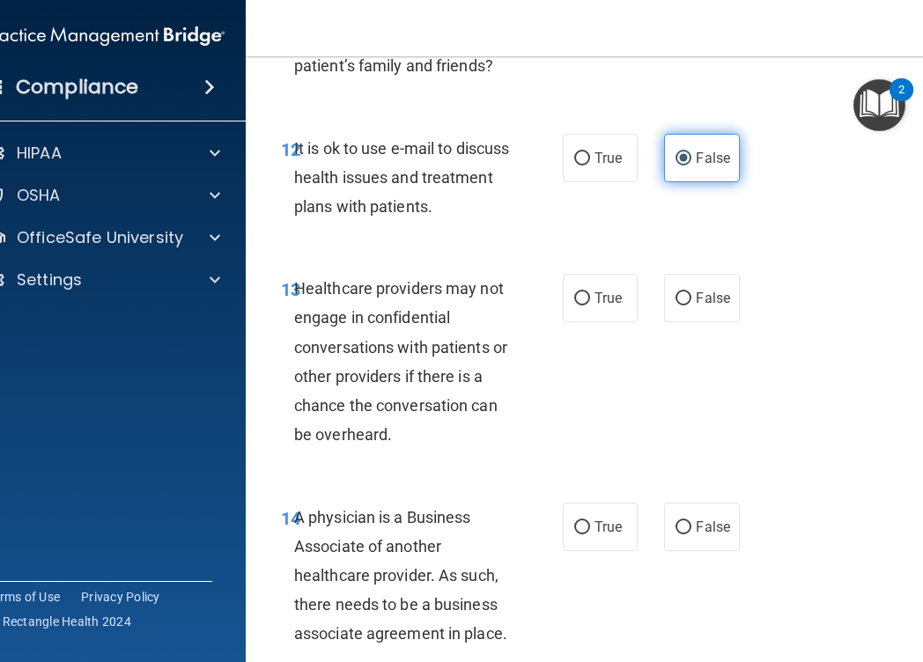
scroll to position [2493, 0]
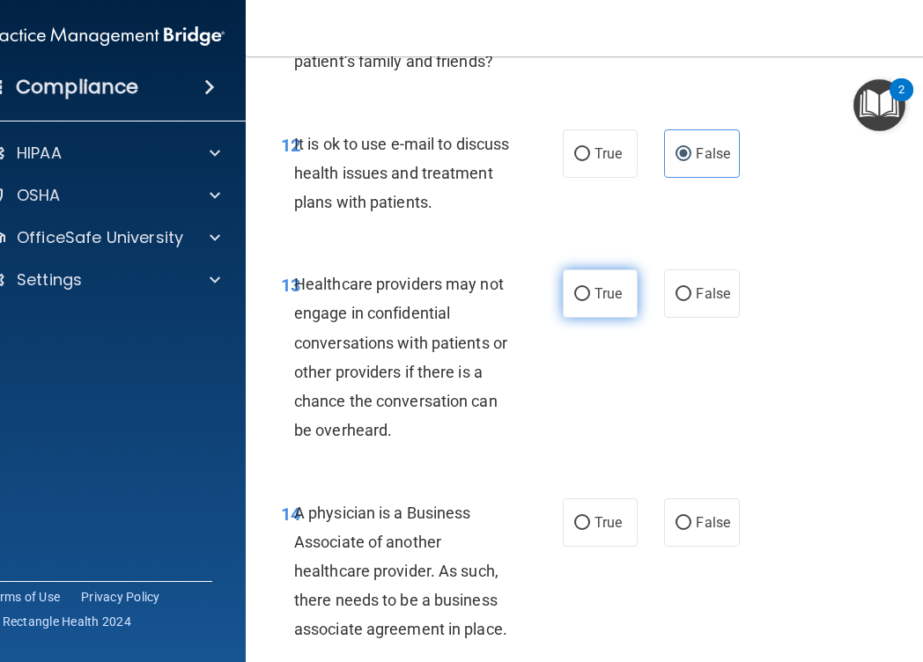
click at [616, 305] on label "True" at bounding box center [600, 293] width 75 height 48
click at [590, 301] on input "True" at bounding box center [582, 294] width 16 height 13
radio input "true"
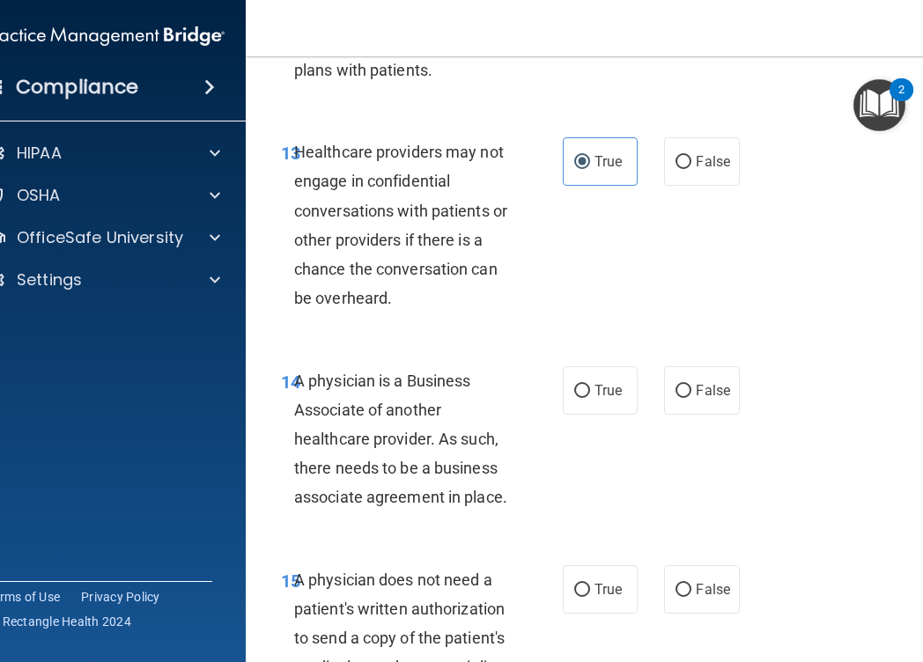
scroll to position [2624, 0]
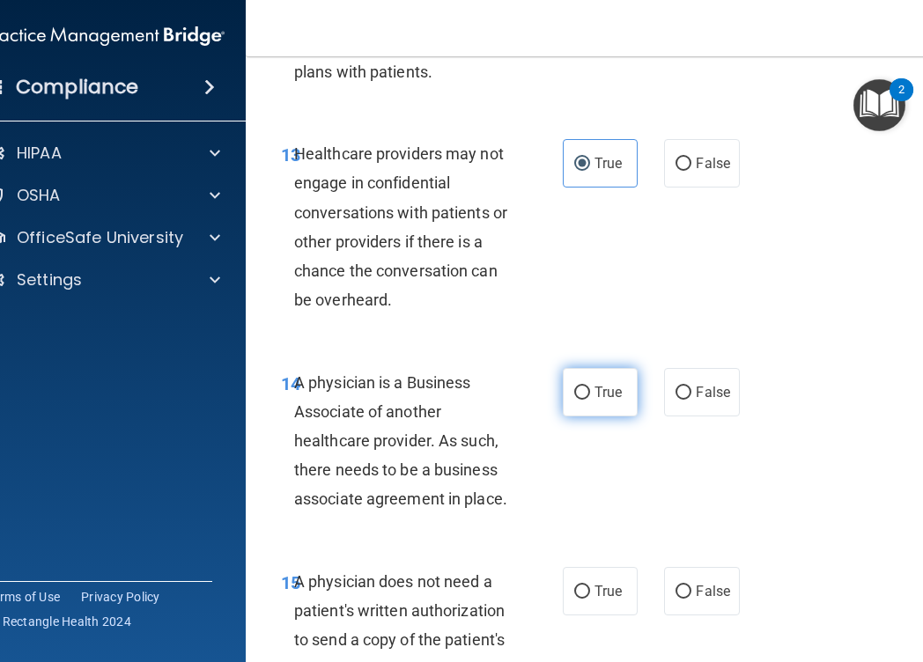
click at [584, 396] on input "True" at bounding box center [582, 393] width 16 height 13
radio input "true"
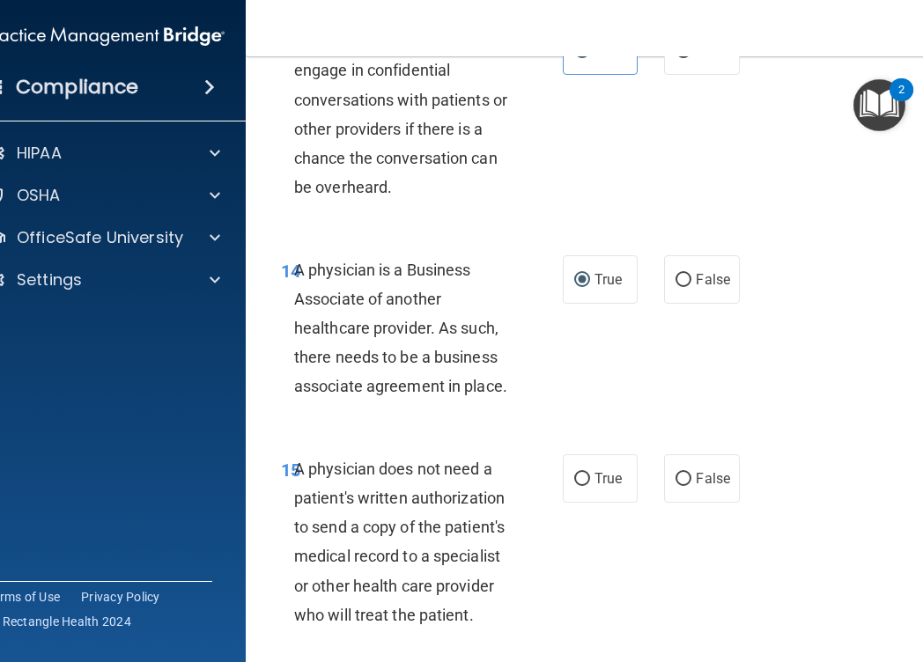
scroll to position [2735, 0]
click at [705, 267] on label "False" at bounding box center [701, 280] width 75 height 48
click at [691, 275] on input "False" at bounding box center [683, 281] width 16 height 13
radio input "true"
radio input "false"
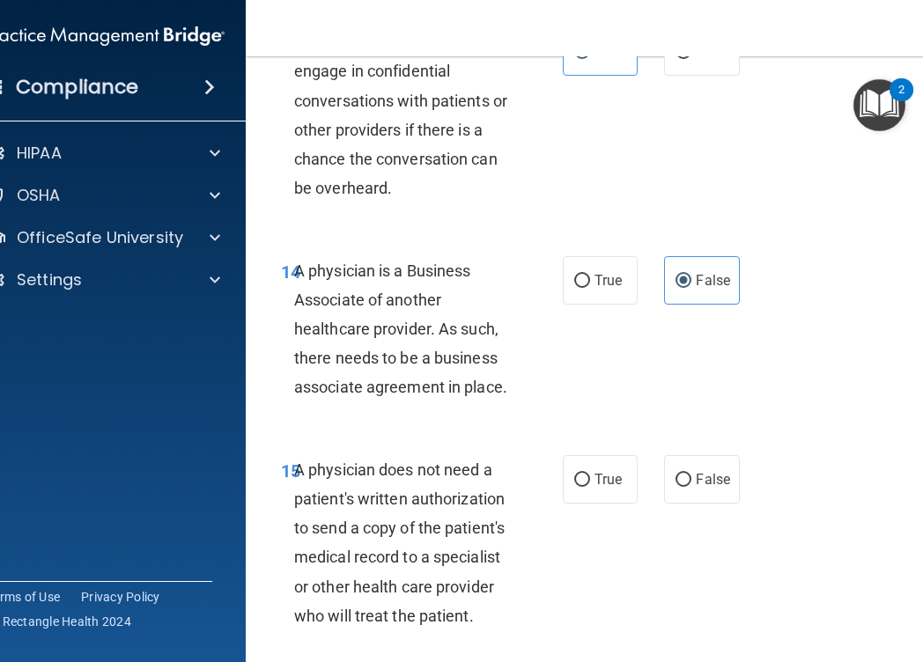
scroll to position [2815, 0]
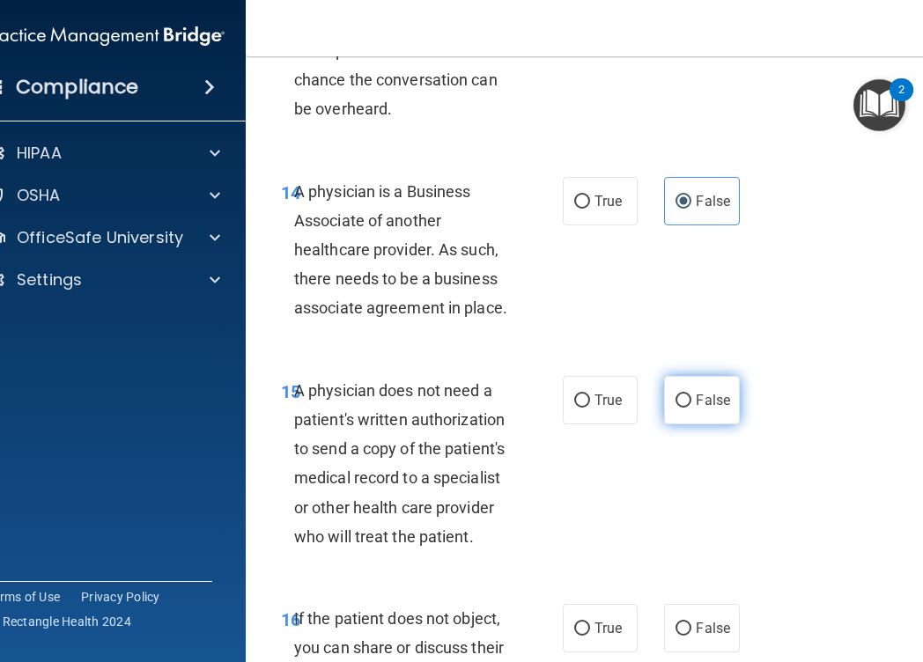
click at [699, 411] on label "False" at bounding box center [701, 400] width 75 height 48
click at [691, 408] on input "False" at bounding box center [683, 401] width 16 height 13
radio input "true"
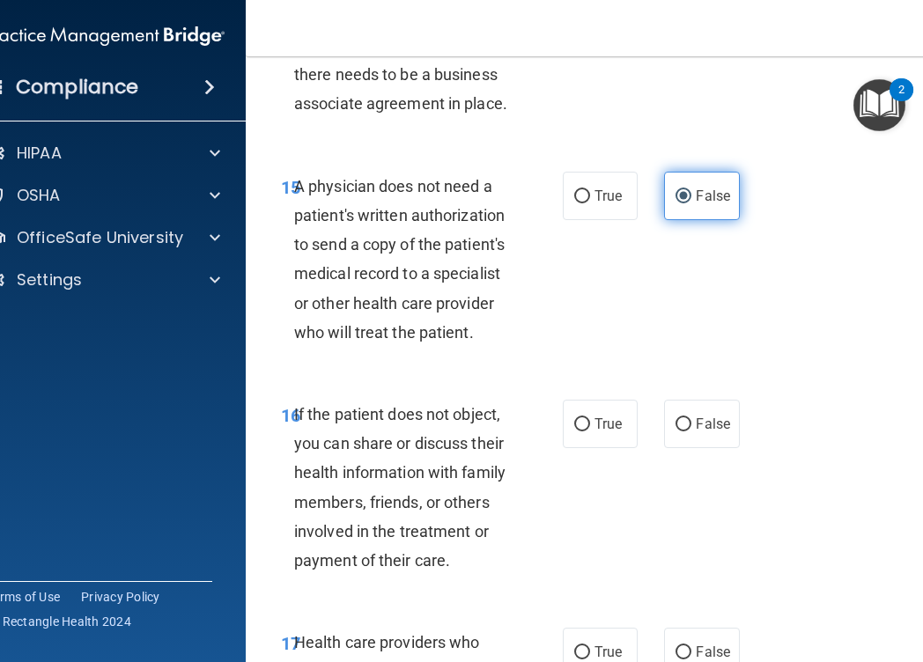
scroll to position [3021, 0]
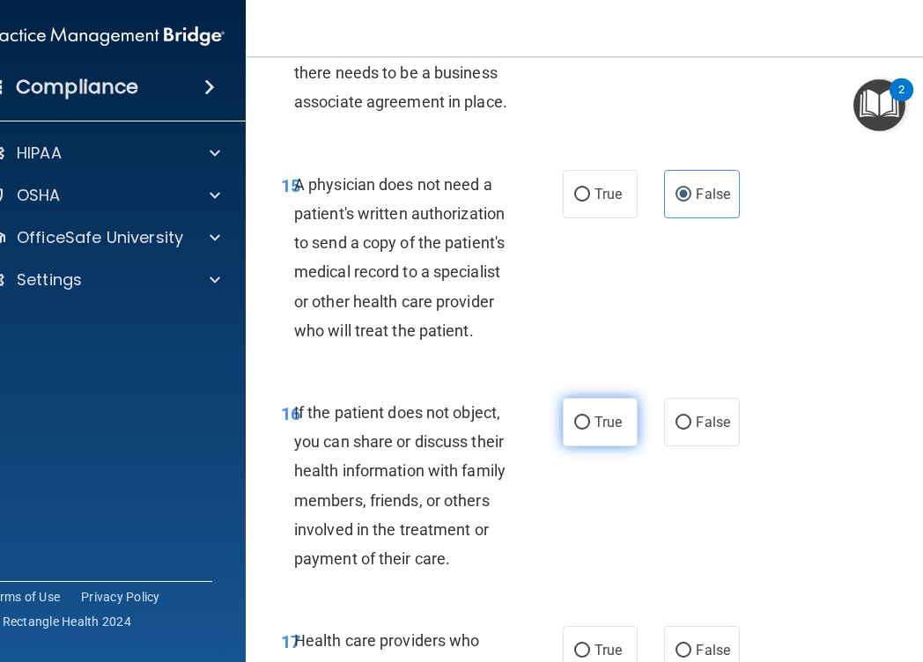
click at [598, 425] on span "True" at bounding box center [607, 422] width 27 height 17
click at [590, 425] on input "True" at bounding box center [582, 423] width 16 height 13
radio input "true"
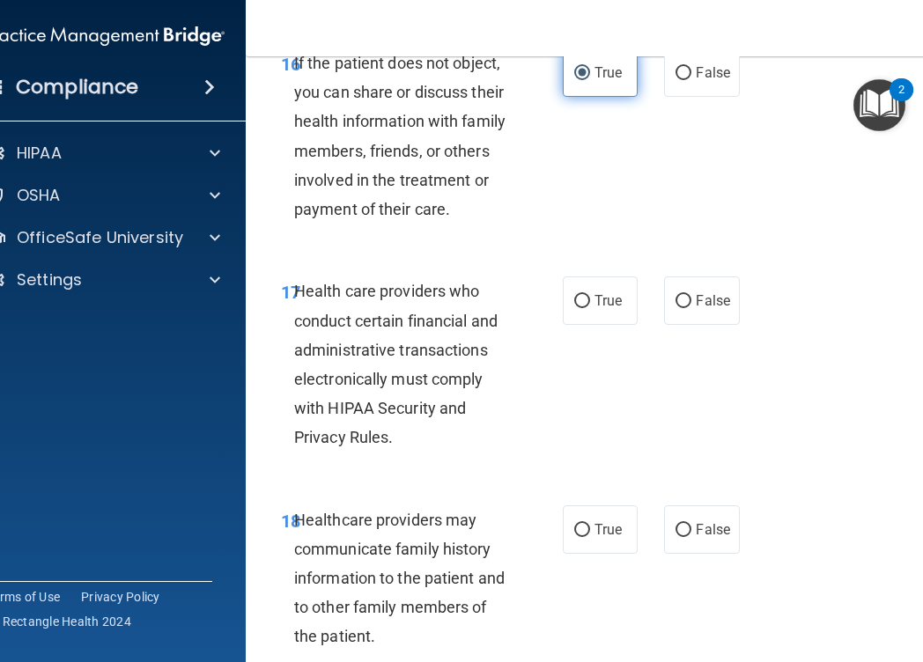
scroll to position [3371, 0]
click at [571, 303] on label "True" at bounding box center [600, 300] width 75 height 48
click at [574, 303] on input "True" at bounding box center [582, 300] width 16 height 13
radio input "true"
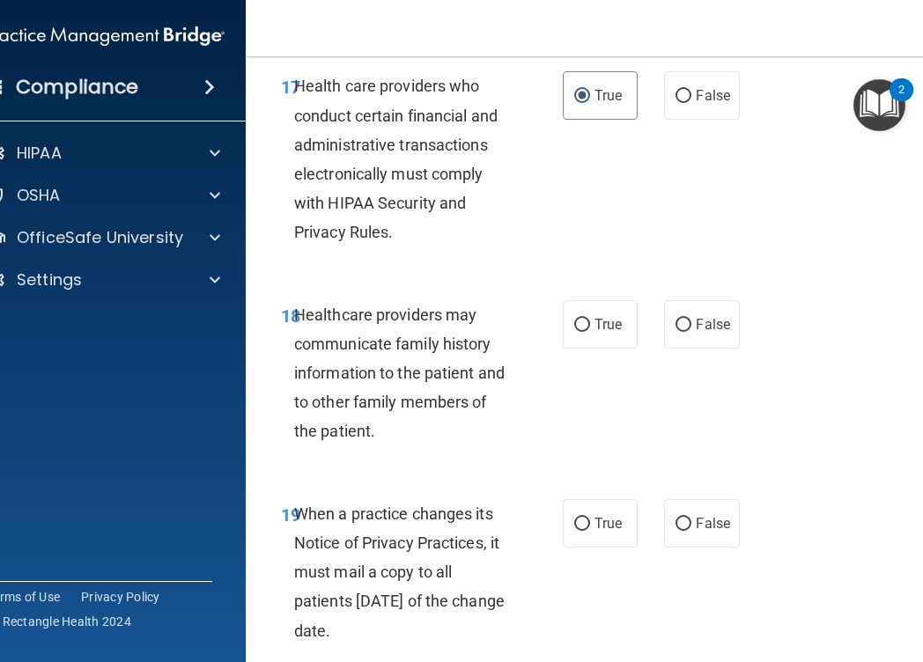
scroll to position [3605, 0]
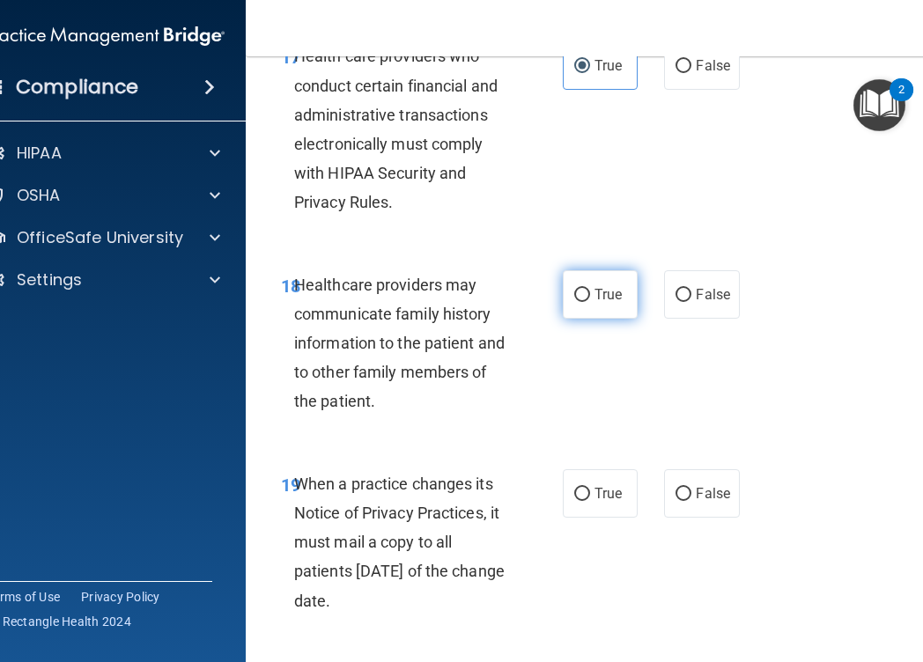
click at [594, 305] on label "True" at bounding box center [600, 294] width 75 height 48
click at [590, 302] on input "True" at bounding box center [582, 295] width 16 height 13
radio input "true"
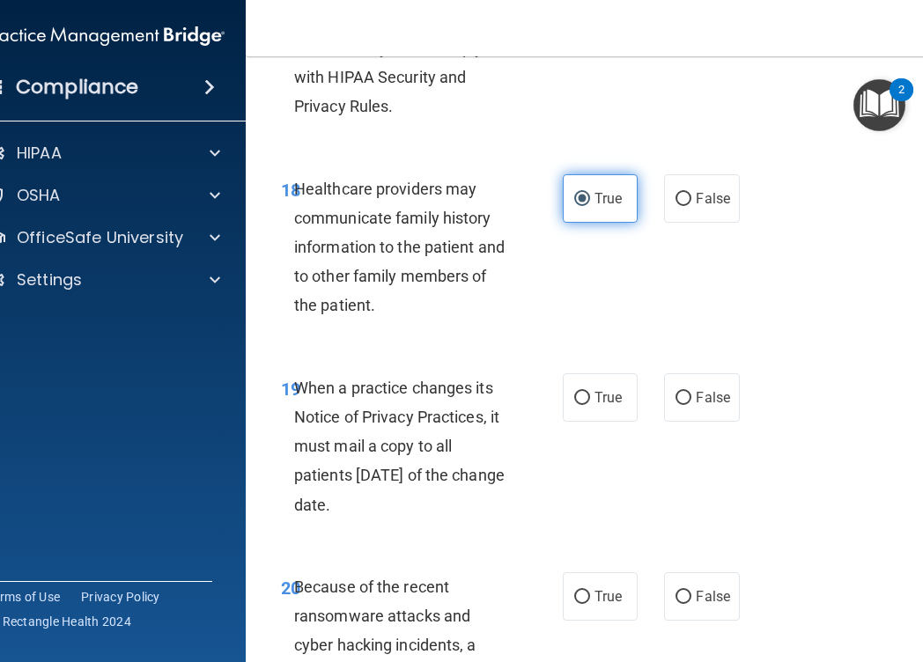
scroll to position [3706, 0]
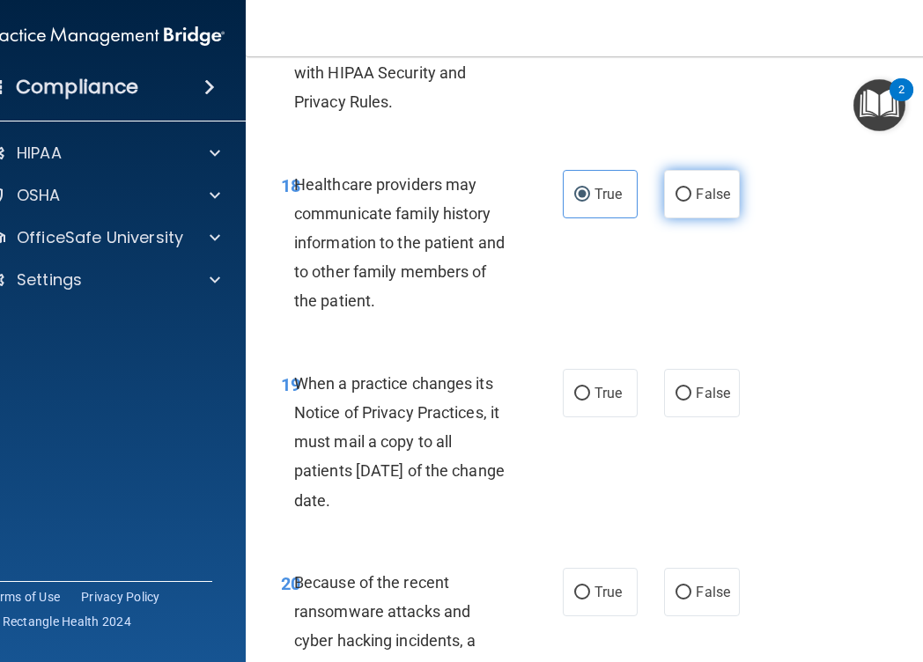
click at [715, 178] on label "False" at bounding box center [701, 194] width 75 height 48
click at [691, 188] on input "False" at bounding box center [683, 194] width 16 height 13
radio input "true"
radio input "false"
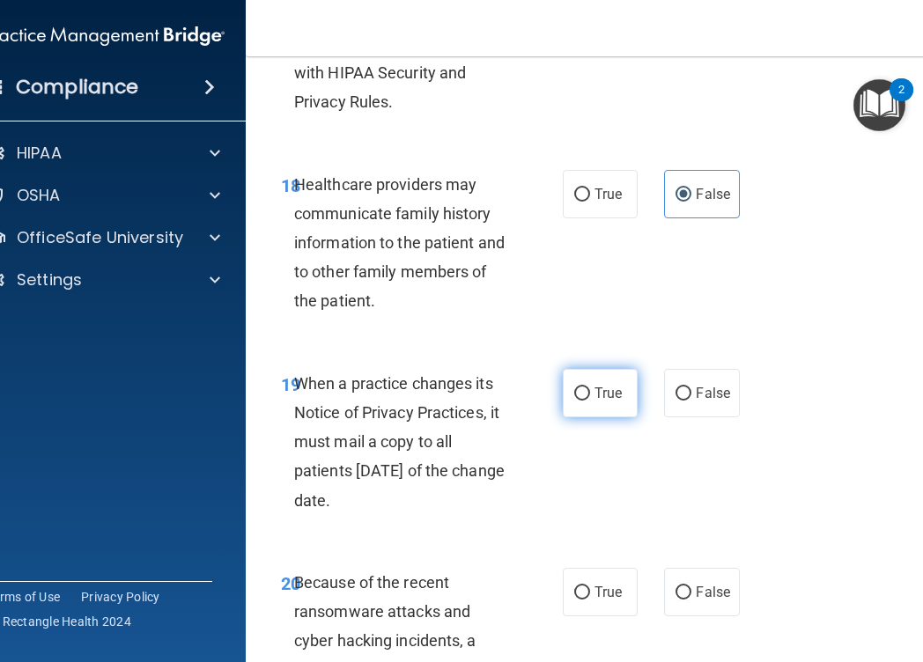
click at [594, 389] on span "True" at bounding box center [607, 393] width 27 height 17
click at [590, 389] on input "True" at bounding box center [582, 393] width 16 height 13
radio input "true"
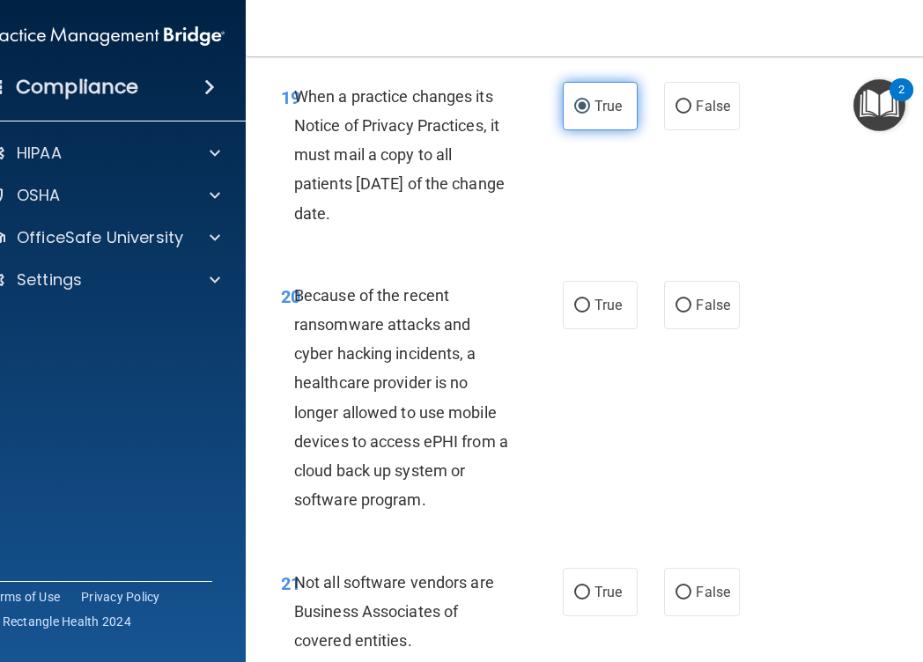
scroll to position [3994, 0]
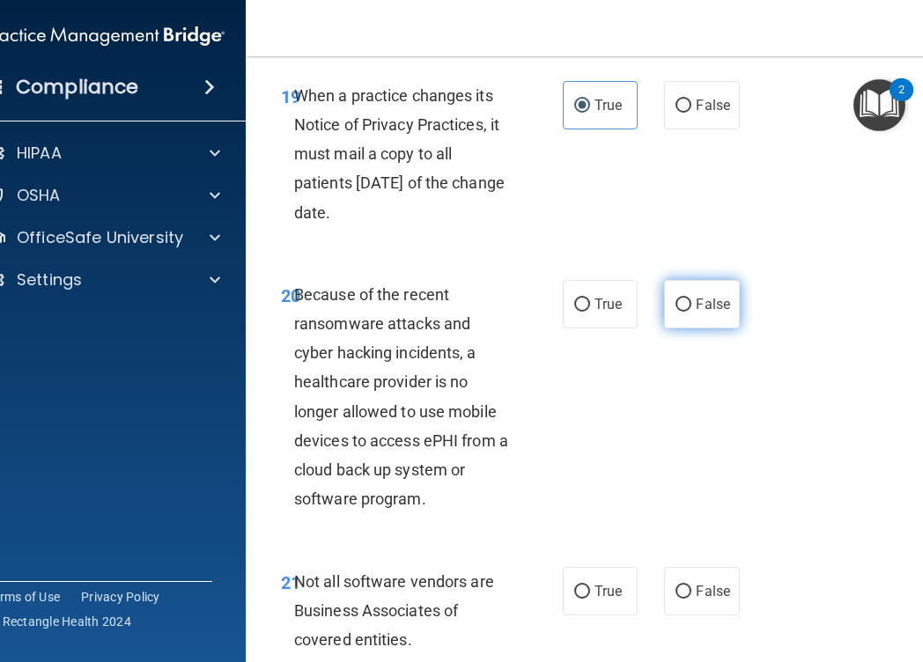
click at [703, 321] on label "False" at bounding box center [701, 304] width 75 height 48
click at [691, 312] on input "False" at bounding box center [683, 305] width 16 height 13
radio input "true"
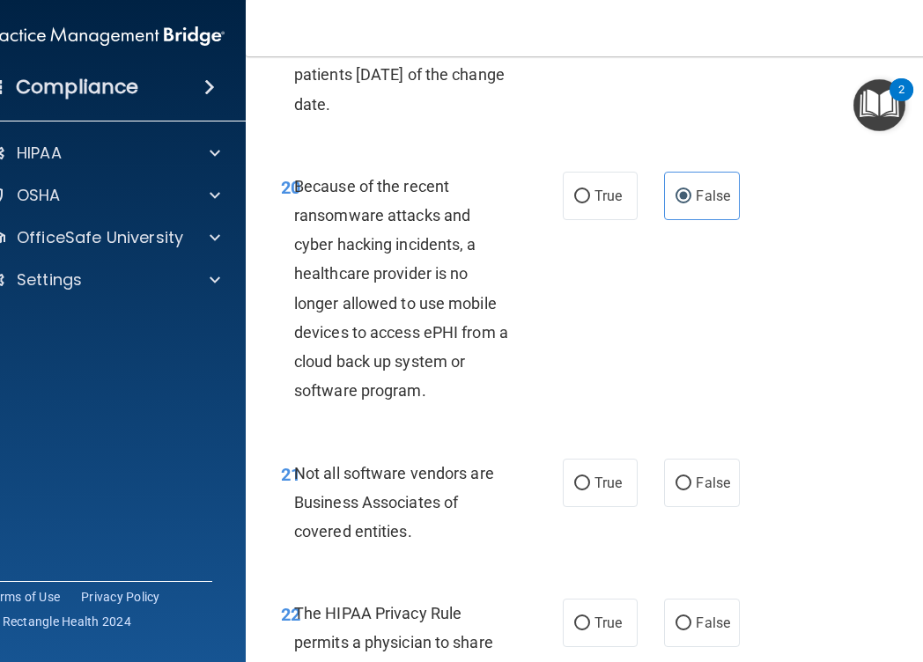
scroll to position [4219, 0]
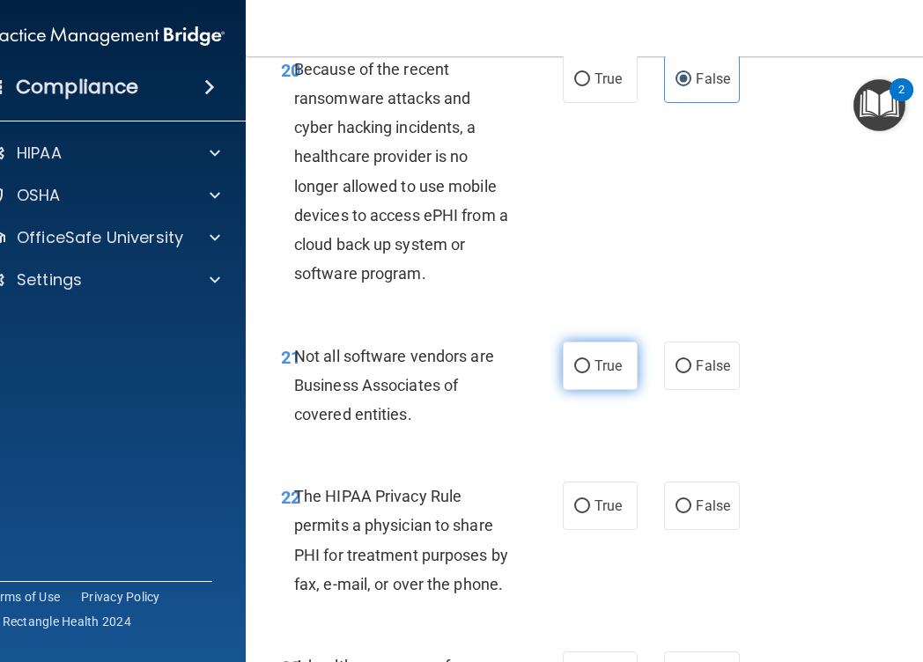
click at [574, 369] on input "True" at bounding box center [582, 366] width 16 height 13
radio input "true"
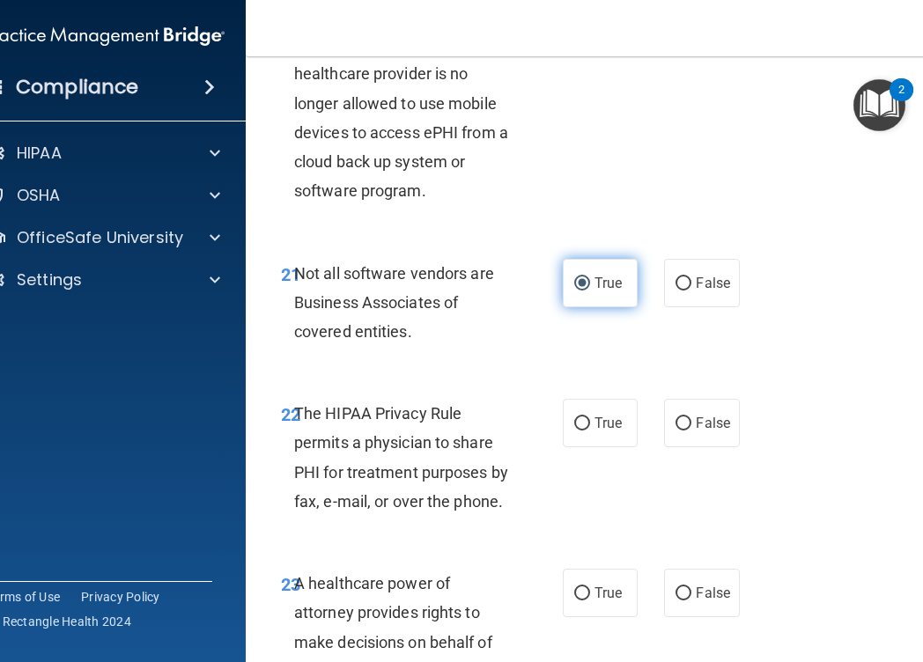
scroll to position [4305, 0]
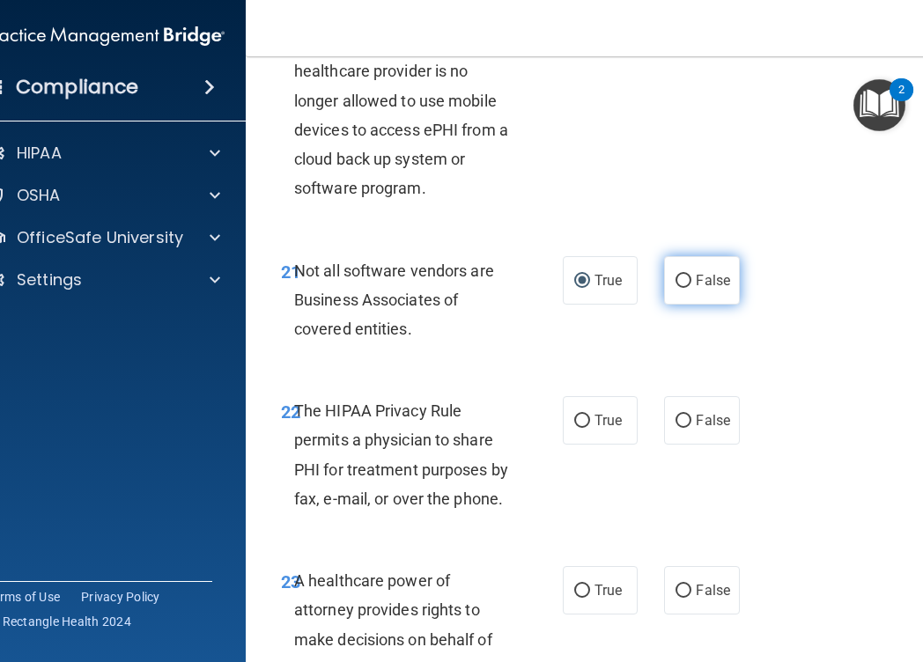
click at [692, 284] on label "False" at bounding box center [701, 280] width 75 height 48
click at [691, 284] on input "False" at bounding box center [683, 281] width 16 height 13
radio input "true"
radio input "false"
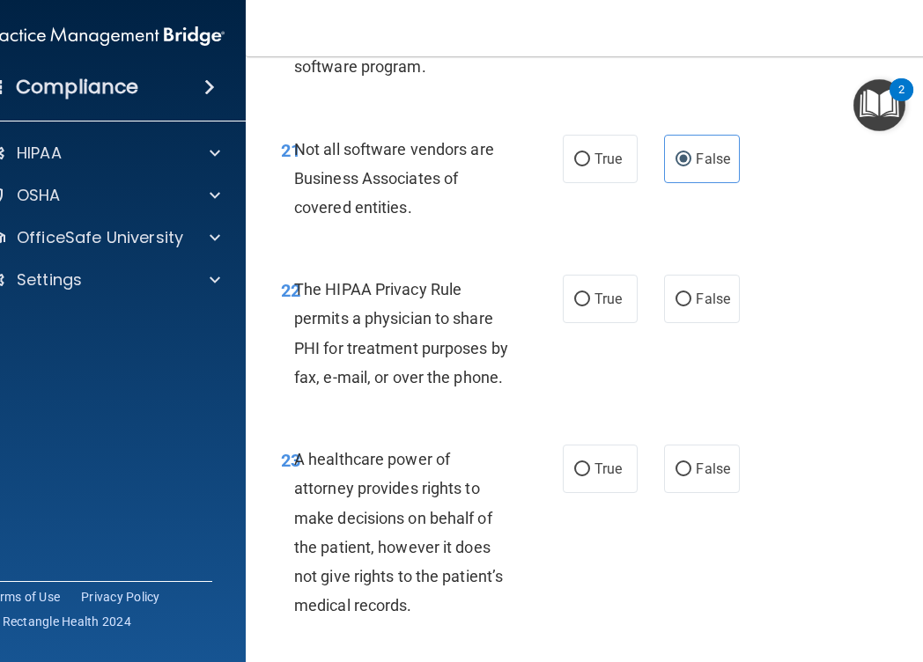
scroll to position [4428, 0]
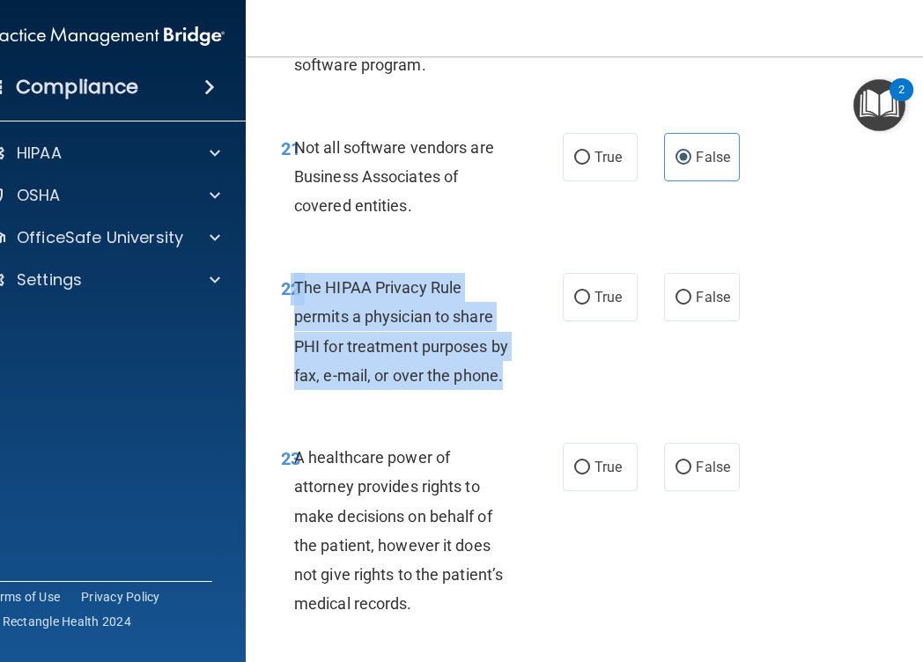
drag, startPoint x: 519, startPoint y: 377, endPoint x: 291, endPoint y: 279, distance: 248.2
click at [291, 279] on div "22 The HIPAA Privacy Rule permits a physician to share PHI for treatment purpos…" at bounding box center [422, 336] width 335 height 126
copy div "2 The HIPAA Privacy Rule permits a physician to share PHI for treatment purpose…"
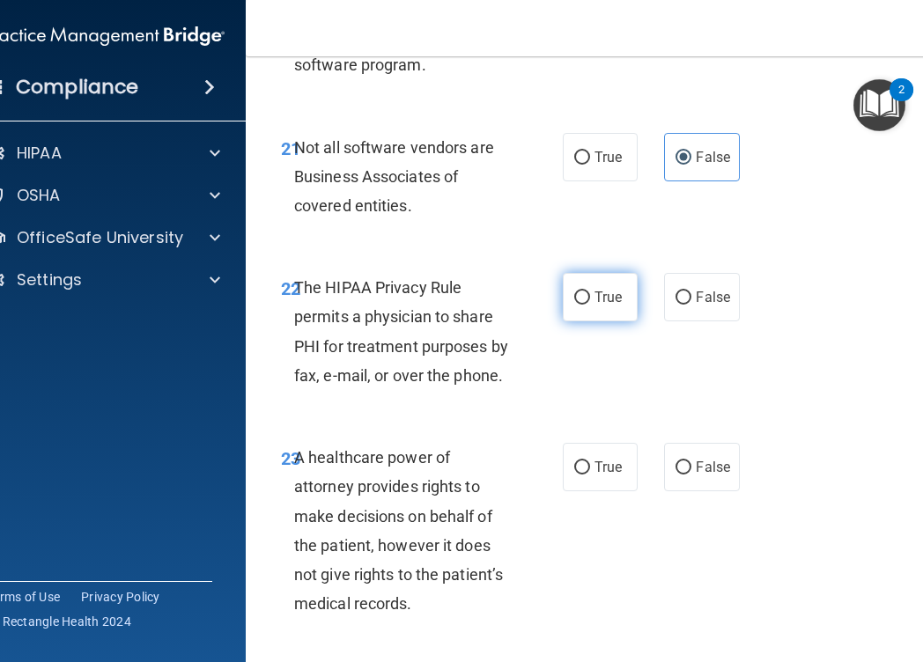
click at [589, 306] on label "True" at bounding box center [600, 297] width 75 height 48
click at [589, 305] on input "True" at bounding box center [582, 298] width 16 height 13
radio input "true"
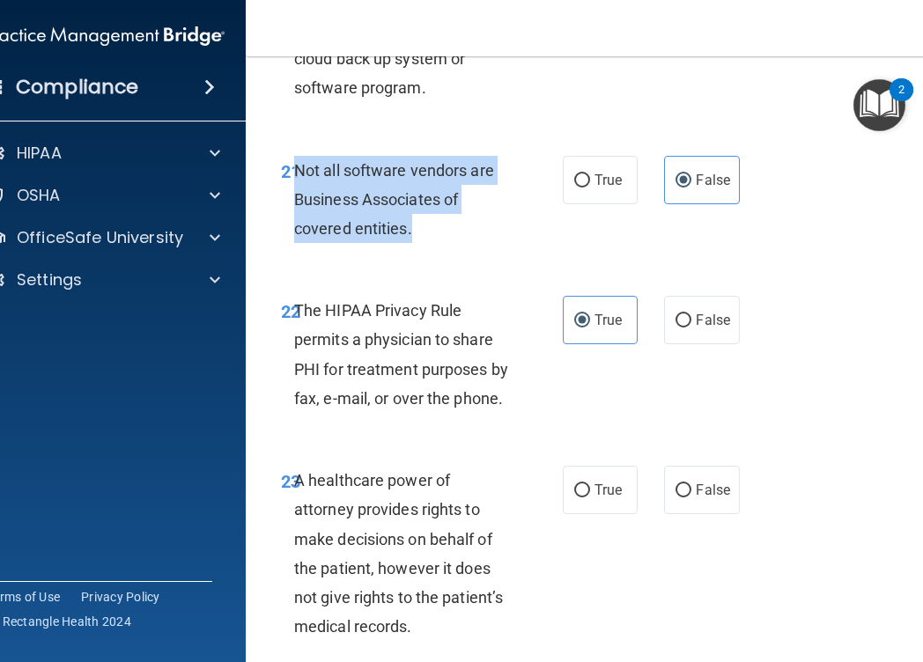
drag, startPoint x: 463, startPoint y: 236, endPoint x: 295, endPoint y: 159, distance: 184.8
click at [295, 159] on div "Not all software vendors are Business Associates of covered entities." at bounding box center [410, 200] width 232 height 88
copy span "Not all software vendors are Business Associates of covered entities."
click at [583, 176] on input "True" at bounding box center [582, 180] width 16 height 13
radio input "true"
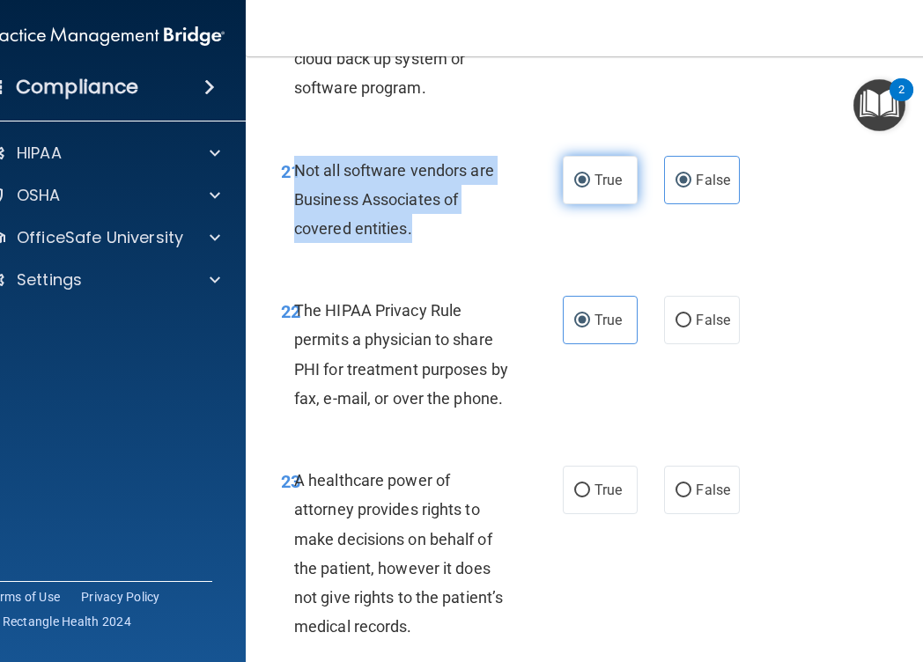
radio input "false"
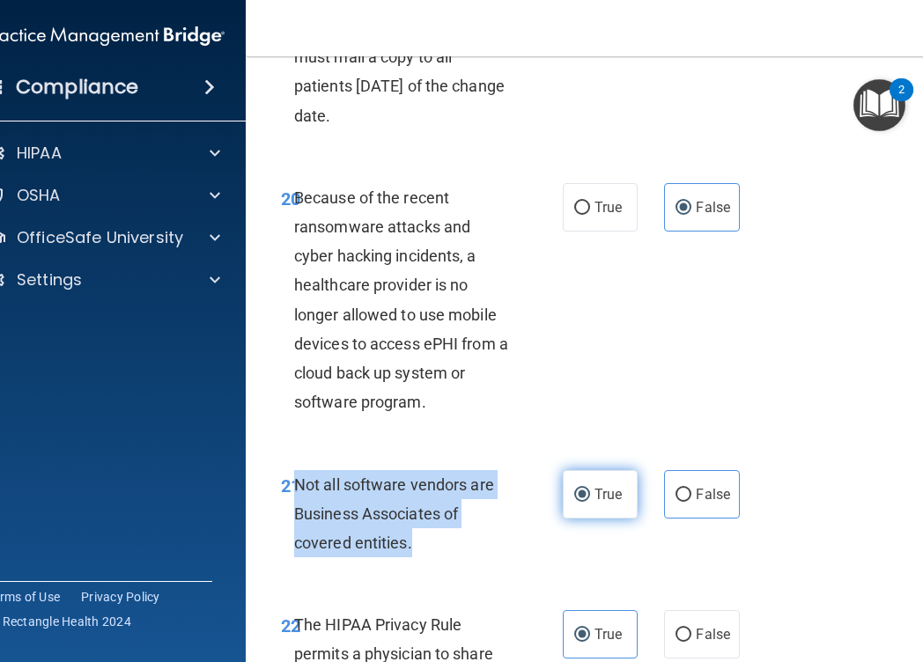
scroll to position [4090, 0]
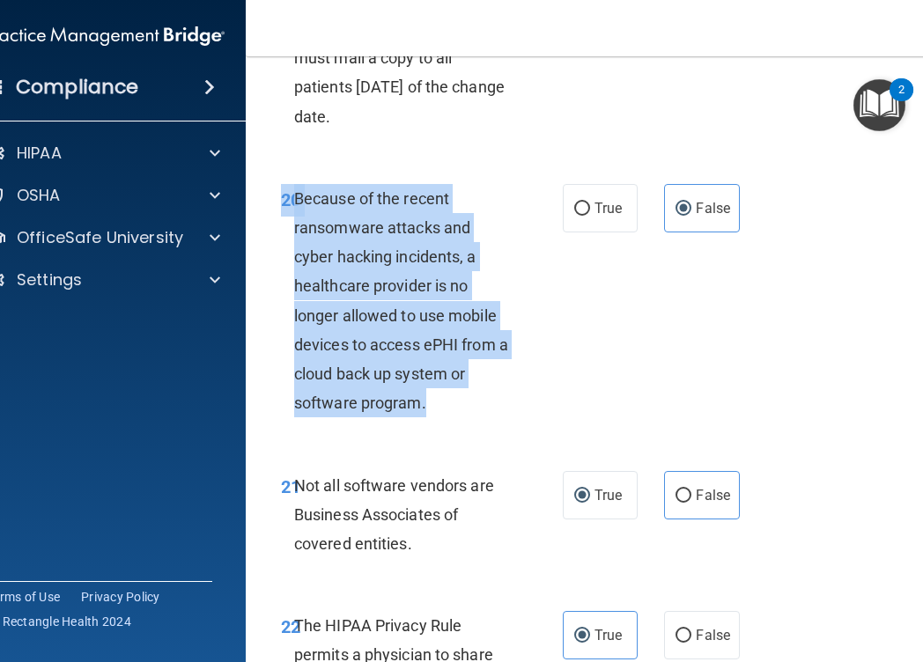
drag, startPoint x: 469, startPoint y: 395, endPoint x: 267, endPoint y: 205, distance: 277.9
click at [267, 205] on div "20 Because of the recent ransomware attacks and cyber hacking incidents, a heal…" at bounding box center [422, 305] width 335 height 243
copy div "20 Because of the recent ransomware attacks and cyber hacking incidents, a heal…"
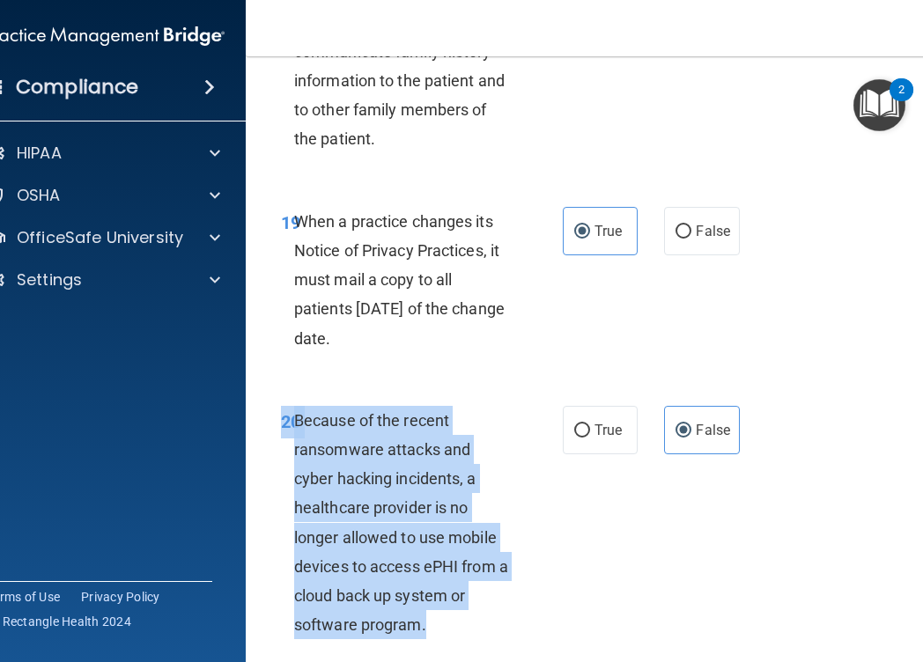
scroll to position [3862, 0]
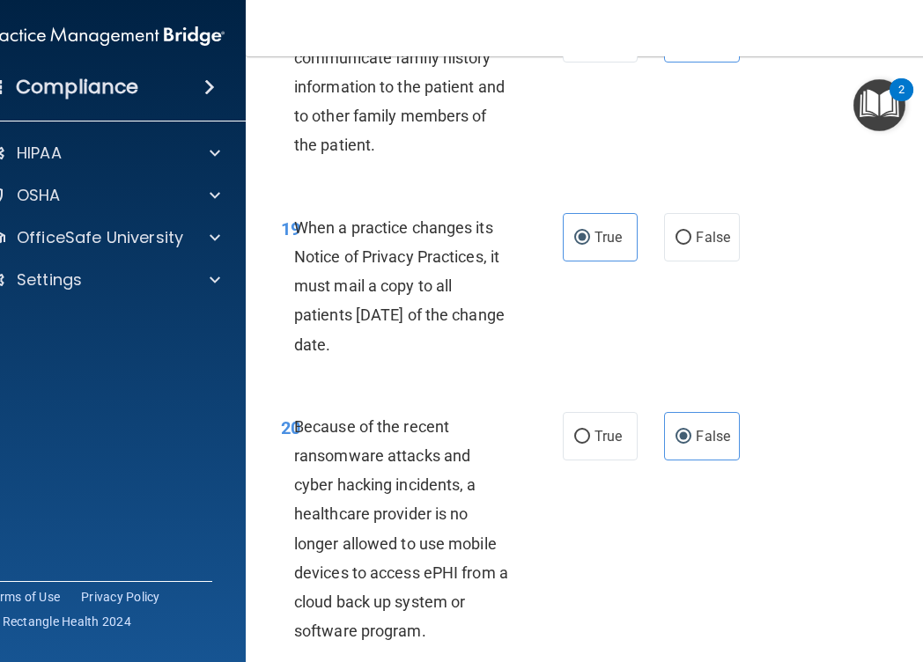
click at [491, 360] on div "19 When a practice changes its Notice of Privacy Practices, it must mail a copy…" at bounding box center [422, 290] width 335 height 155
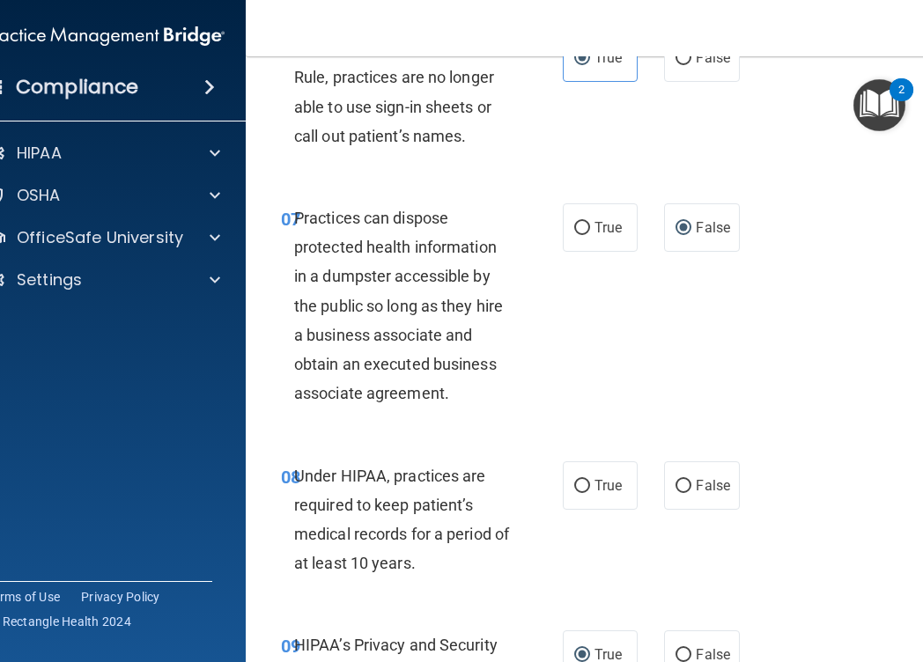
scroll to position [1402, 0]
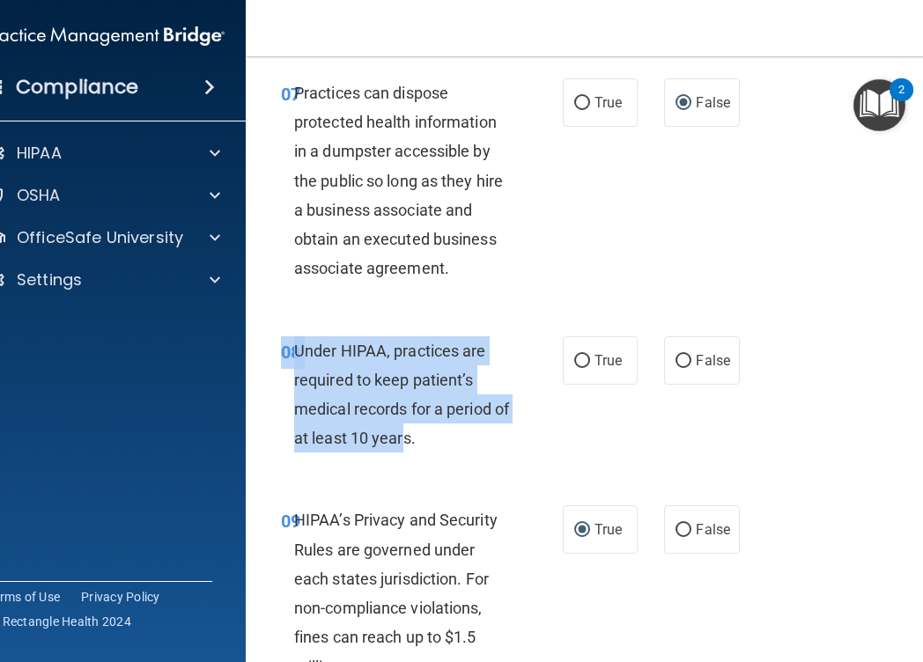
drag, startPoint x: 424, startPoint y: 442, endPoint x: 275, endPoint y: 355, distance: 173.3
click at [275, 355] on div "08 Under HIPAA, practices are required to keep patient’s medical records for a …" at bounding box center [422, 399] width 335 height 126
copy div "08 Under HIPAA, practices are required to keep patient’s medical records for a …"
click at [687, 355] on input "False" at bounding box center [683, 361] width 16 height 13
radio input "true"
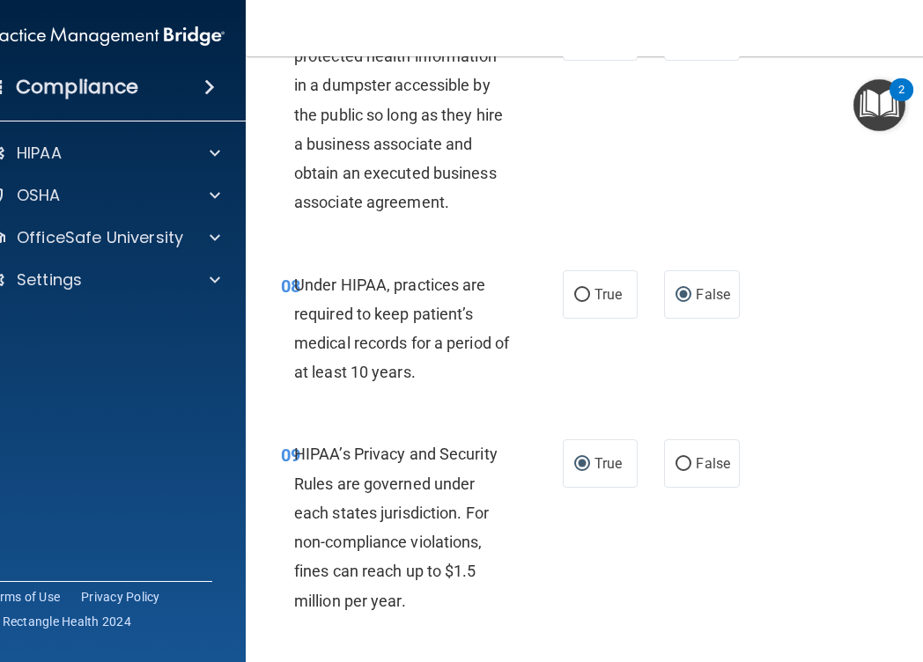
click at [800, 364] on div "08 Under HIPAA, practices are required to keep patient’s medical records for a …" at bounding box center [602, 333] width 669 height 170
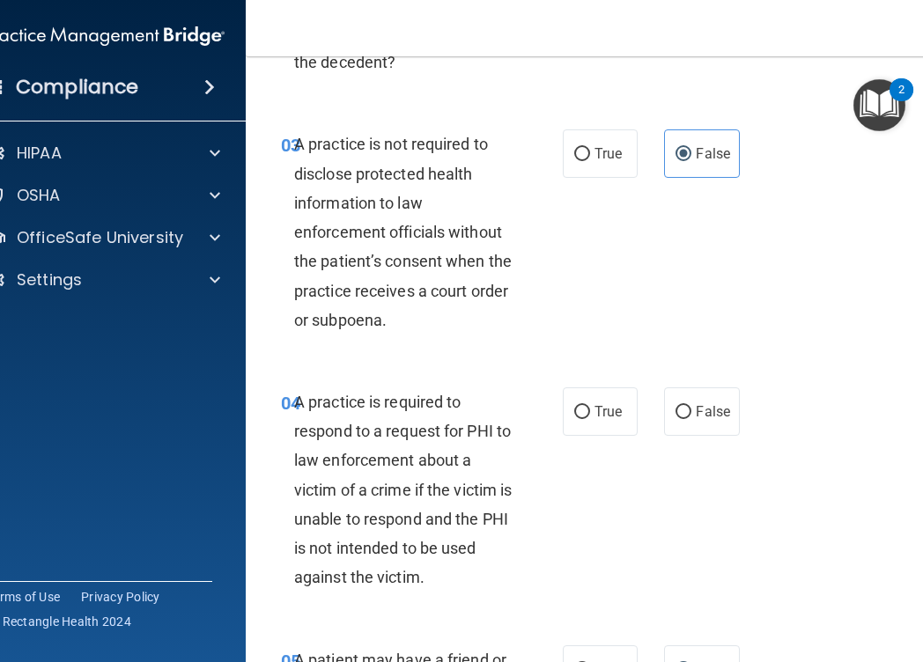
scroll to position [522, 0]
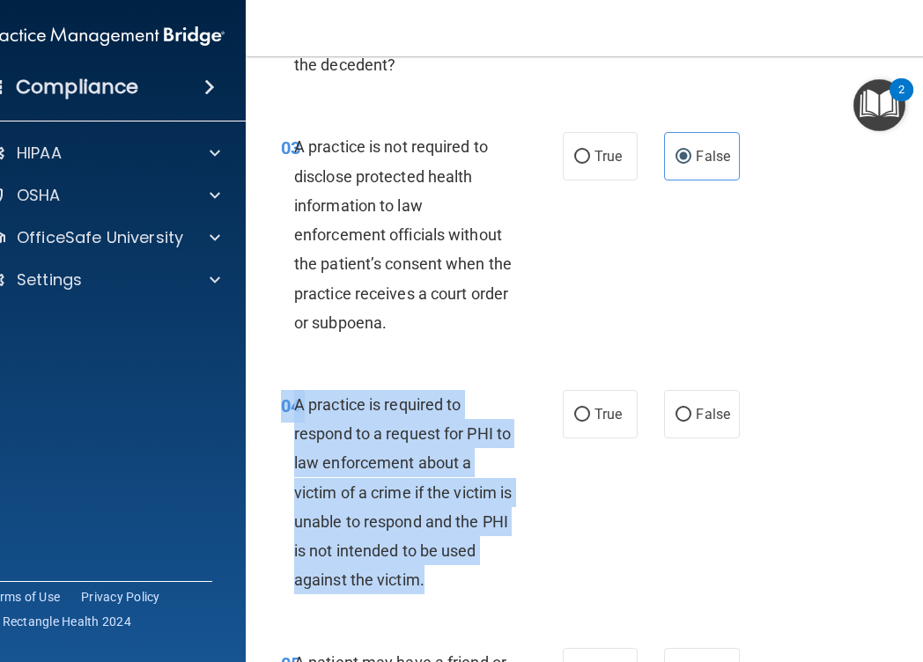
drag, startPoint x: 454, startPoint y: 582, endPoint x: 281, endPoint y: 404, distance: 248.5
click at [281, 404] on div "04 A practice is required to respond to a request for PHI to law enforcement ab…" at bounding box center [422, 497] width 335 height 214
copy div "04 A practice is required to respond to a request for PHI to law enforcement ab…"
click at [691, 410] on input "False" at bounding box center [683, 415] width 16 height 13
radio input "true"
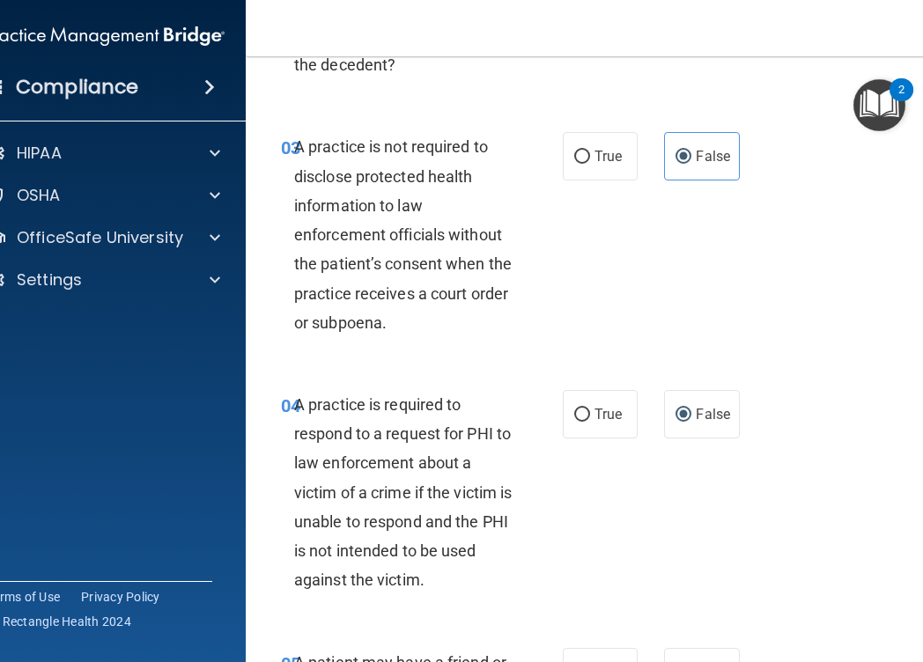
click at [812, 428] on div "04 A practice is required to respond to a request for PHI to law enforcement ab…" at bounding box center [602, 497] width 669 height 258
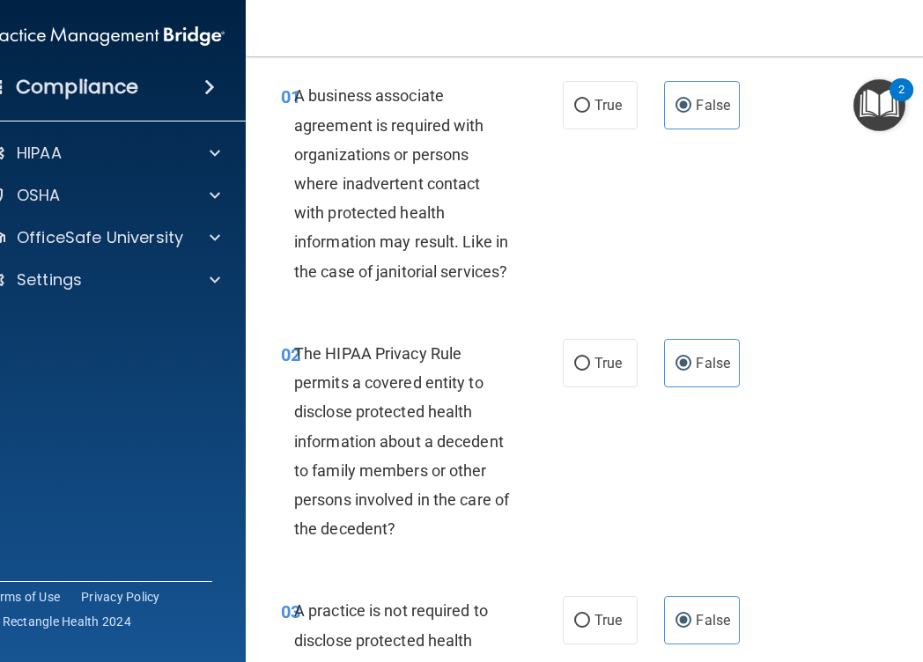
scroll to position [0, 0]
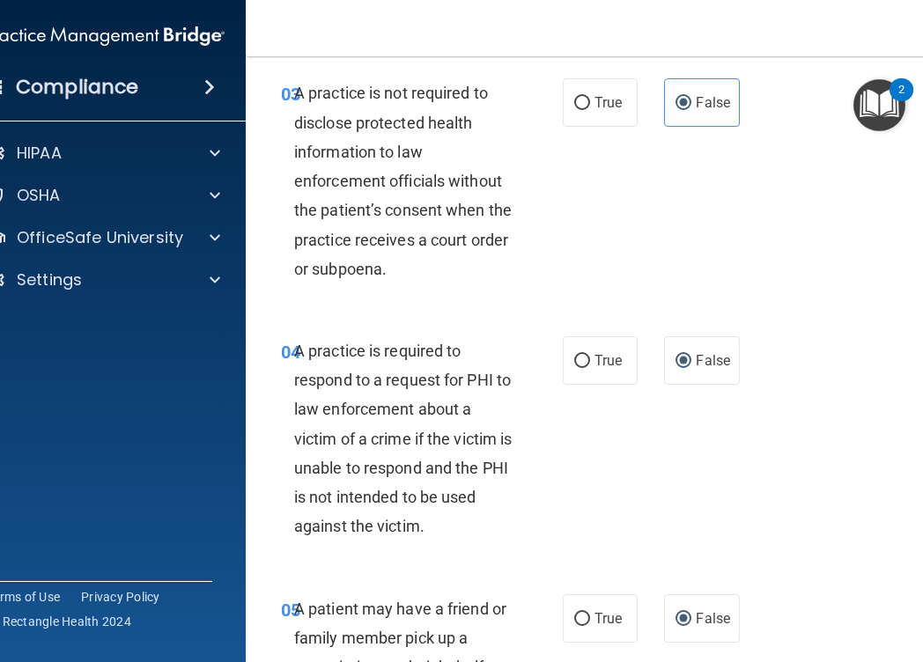
click at [807, 417] on div "04 A practice is required to respond to a request for PHI to law enforcement ab…" at bounding box center [602, 443] width 669 height 258
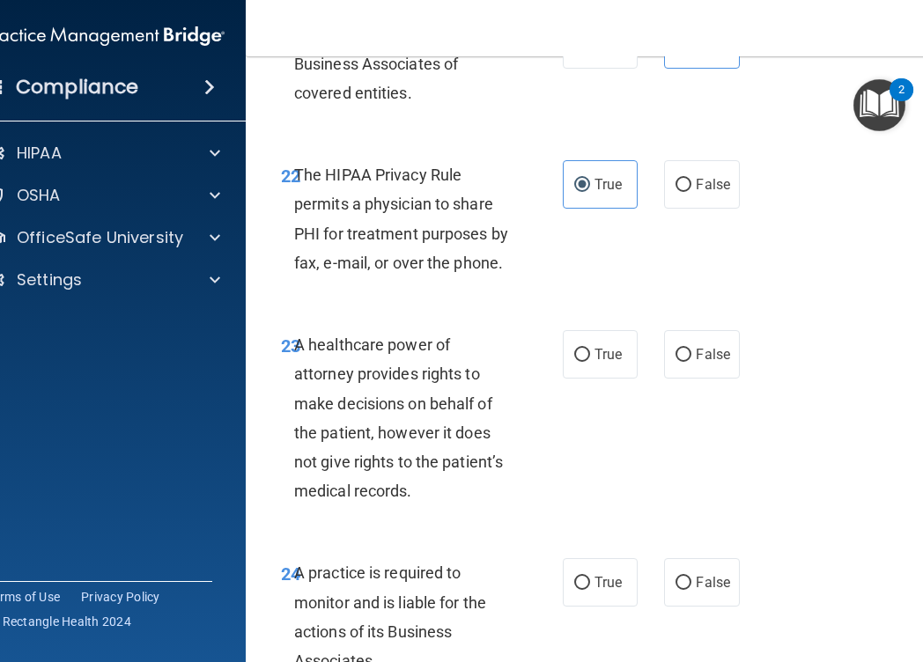
scroll to position [4560, 0]
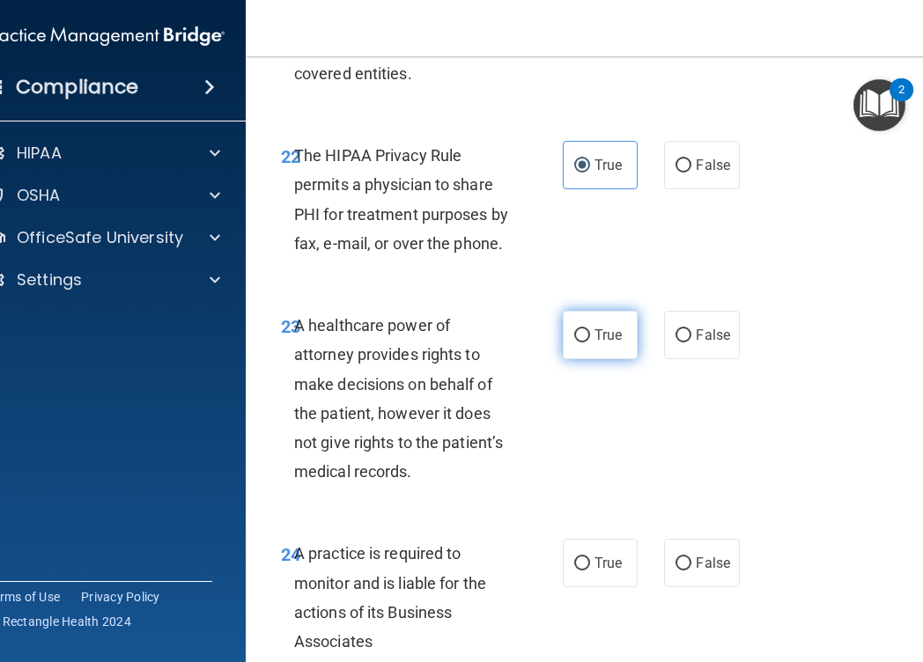
click at [608, 332] on span "True" at bounding box center [607, 335] width 27 height 17
click at [590, 332] on input "True" at bounding box center [582, 335] width 16 height 13
radio input "true"
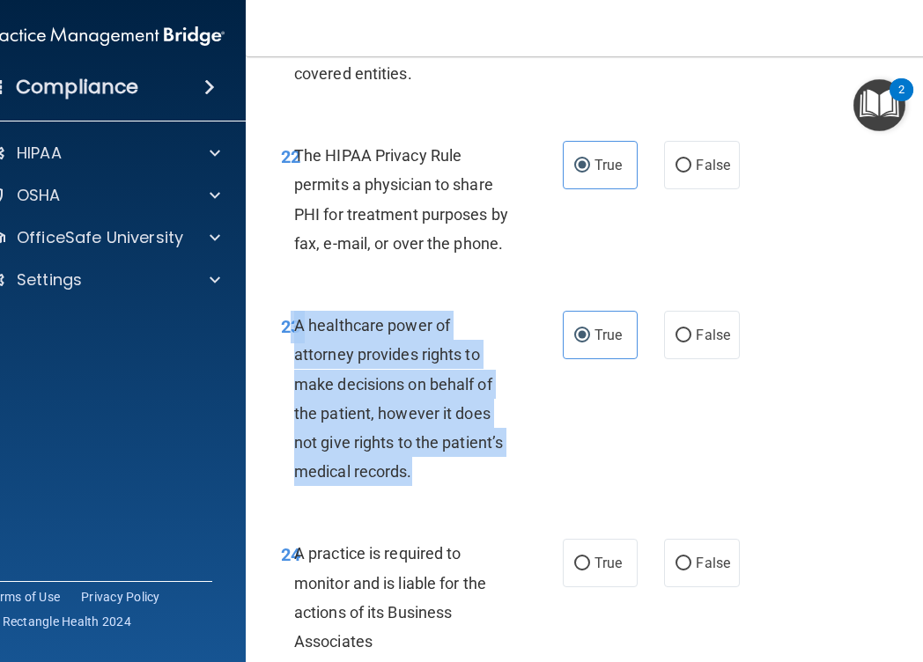
drag, startPoint x: 434, startPoint y: 474, endPoint x: 292, endPoint y: 336, distance: 197.4
click at [292, 336] on div "23 A healthcare power of attorney provides rights to make decisions on behalf o…" at bounding box center [422, 403] width 335 height 184
copy div "3 A healthcare power of attorney provides rights to make decisions on behalf of…"
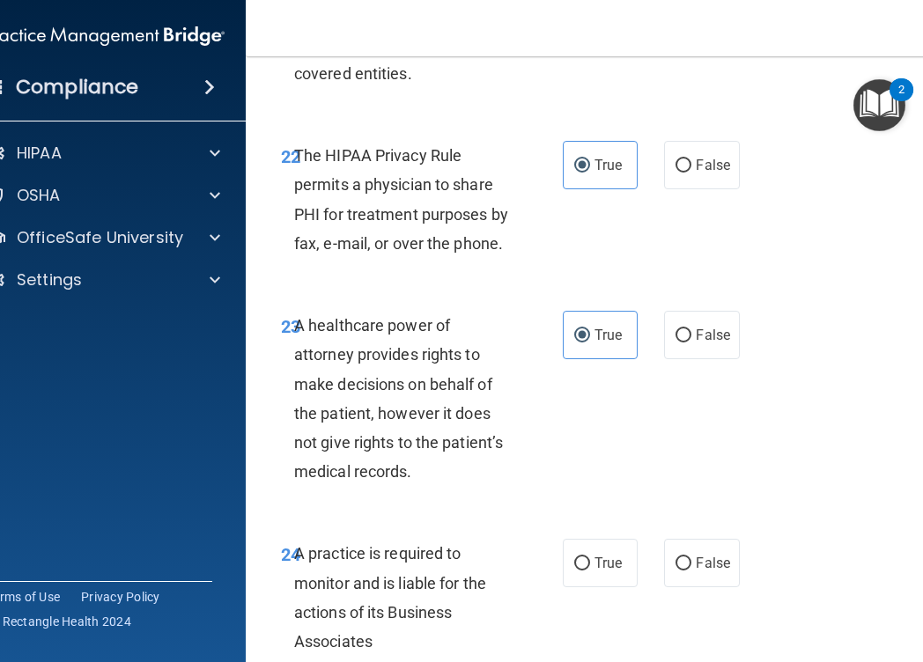
click at [738, 409] on div "23 A healthcare power of attorney provides rights to make decisions on behalf o…" at bounding box center [602, 403] width 669 height 228
click at [716, 345] on label "False" at bounding box center [701, 335] width 75 height 48
click at [691, 343] on input "False" at bounding box center [683, 335] width 16 height 13
radio input "true"
radio input "false"
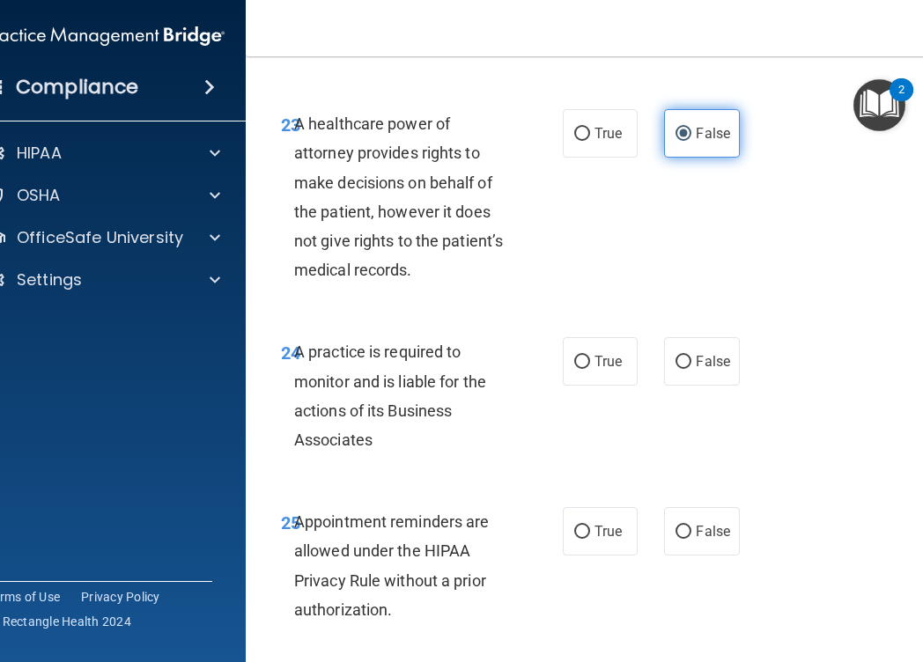
scroll to position [4764, 0]
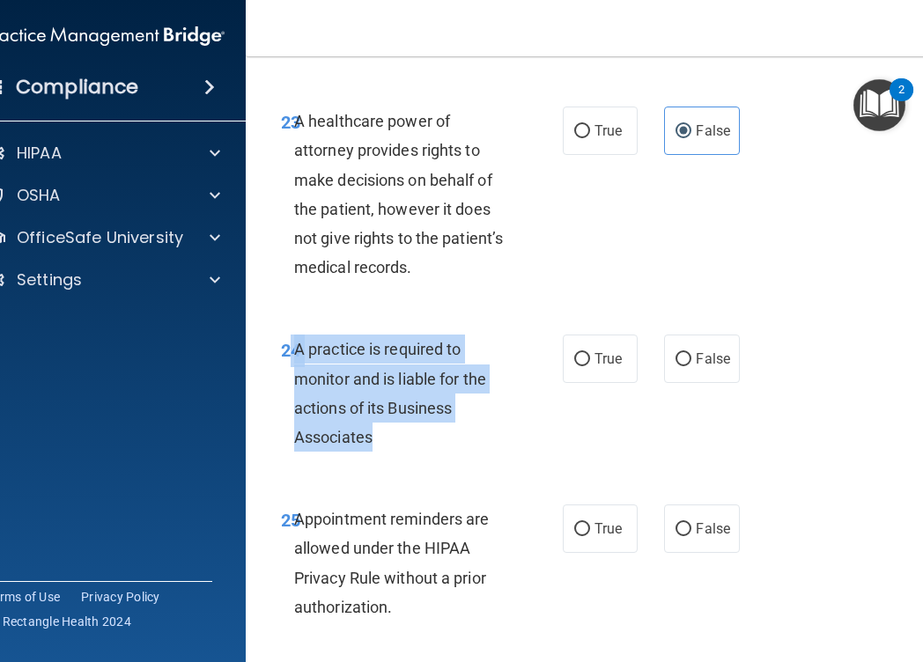
drag, startPoint x: 404, startPoint y: 441, endPoint x: 290, endPoint y: 354, distance: 143.9
click at [290, 353] on div "24 A practice is required to monitor and is liable for the actions of its Busin…" at bounding box center [422, 398] width 335 height 126
copy div "4 A practice is required to monitor and is liable for the actions of its Busine…"
click at [404, 410] on span "A practice is required to monitor and is liable for the actions of its Business…" at bounding box center [390, 393] width 192 height 107
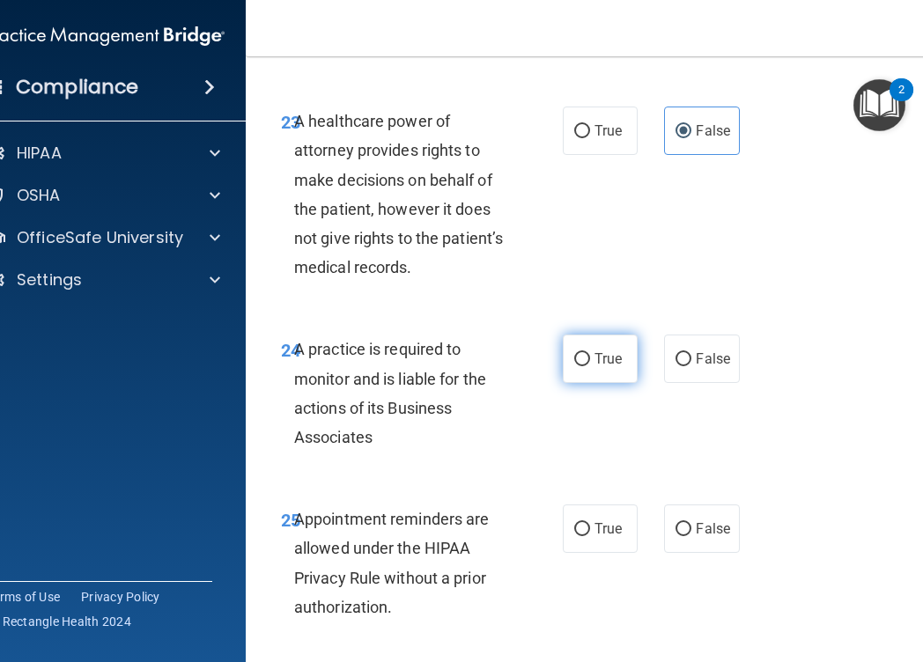
click at [576, 357] on input "True" at bounding box center [582, 359] width 16 height 13
radio input "true"
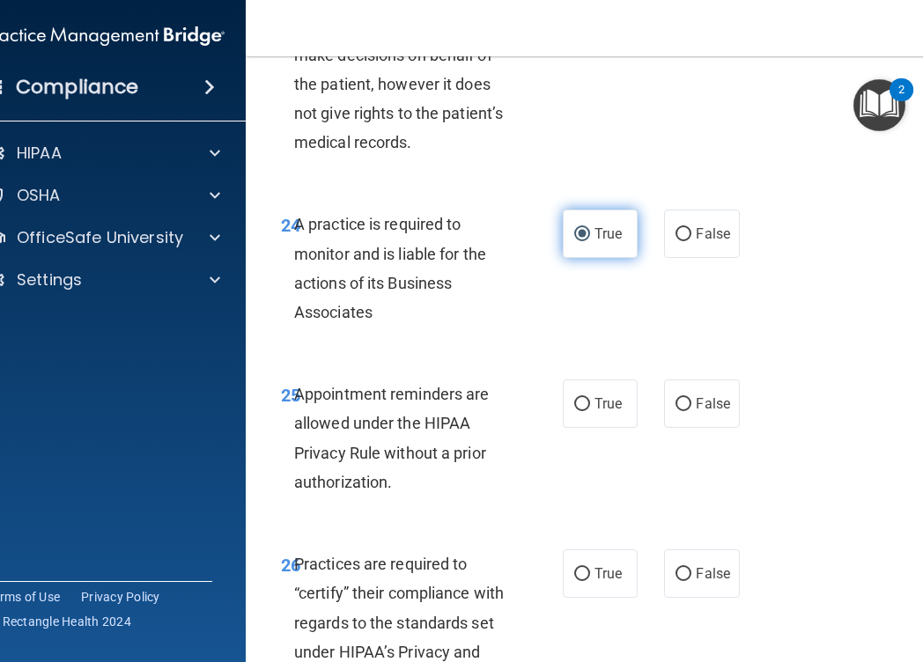
scroll to position [4894, 0]
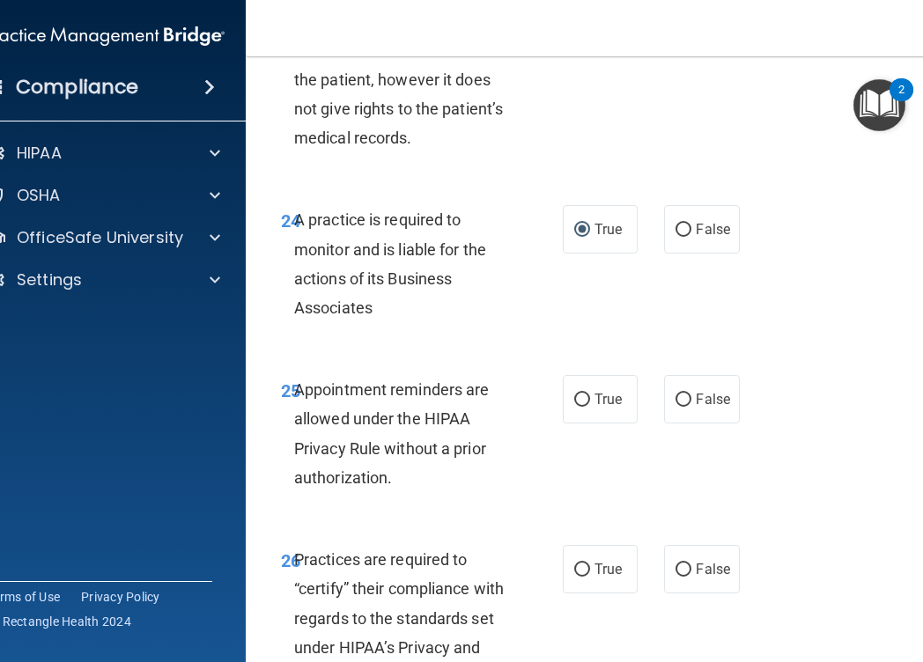
click at [446, 410] on div "Appointment reminders are allowed under the HIPAA Privacy Rule without a prior …" at bounding box center [410, 433] width 232 height 117
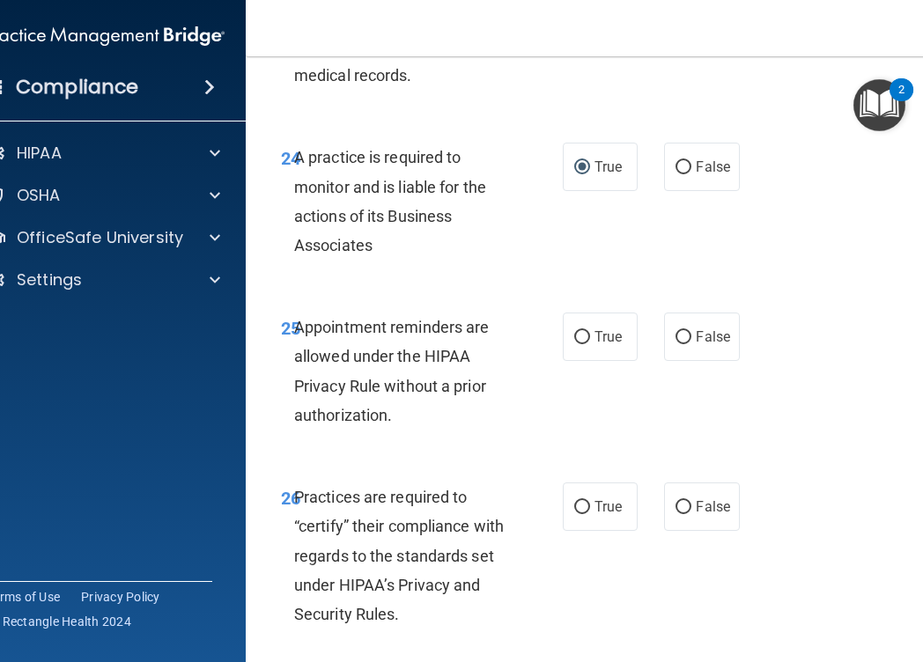
scroll to position [4969, 0]
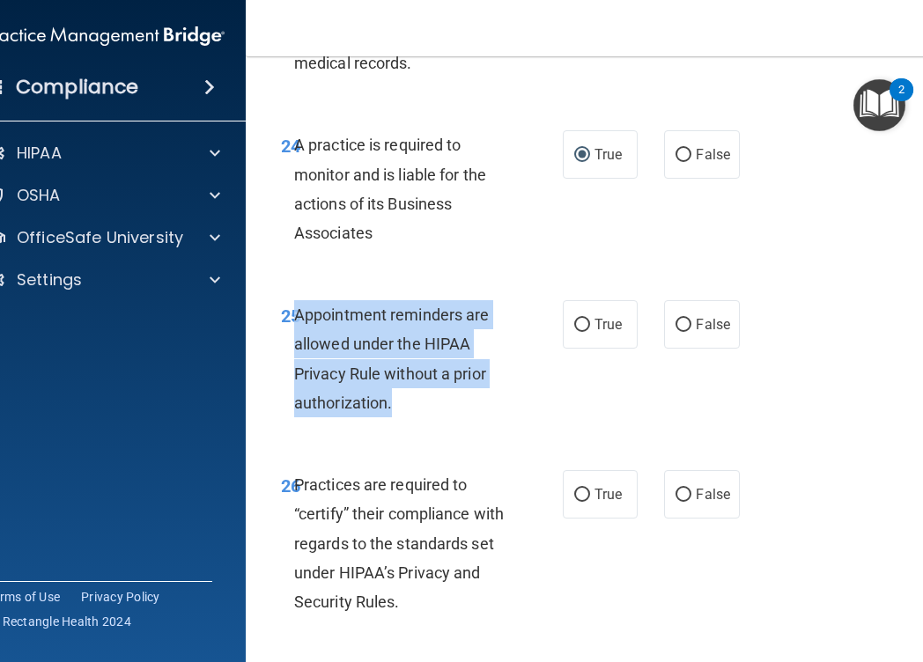
drag, startPoint x: 424, startPoint y: 408, endPoint x: 296, endPoint y: 316, distance: 157.1
click at [296, 316] on div "Appointment reminders are allowed under the HIPAA Privacy Rule without a prior …" at bounding box center [410, 358] width 232 height 117
copy span "Appointment reminders are allowed under the HIPAA Privacy Rule without a prior …"
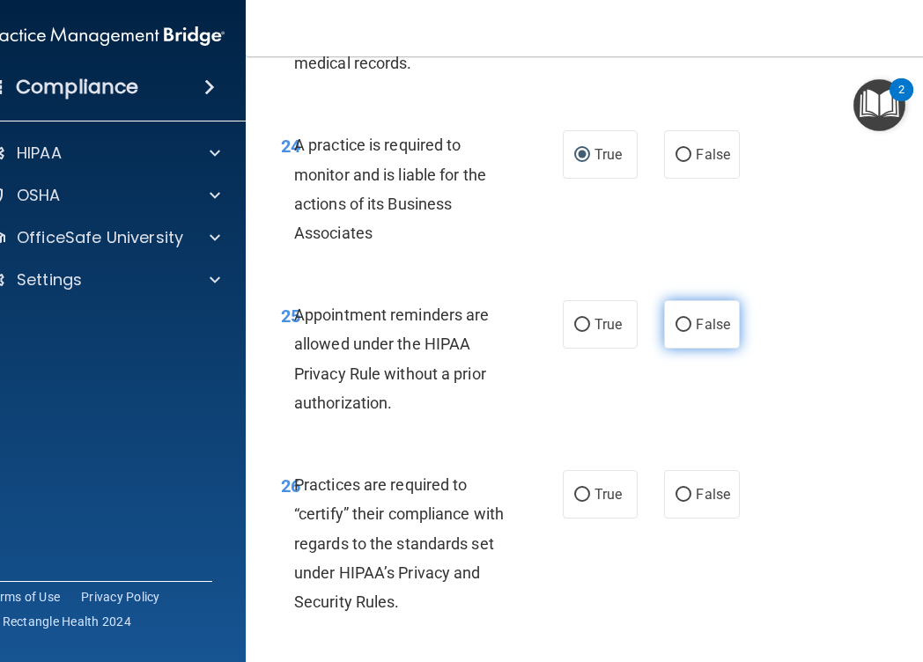
click at [703, 336] on label "False" at bounding box center [701, 324] width 75 height 48
click at [691, 332] on input "False" at bounding box center [683, 325] width 16 height 13
radio input "true"
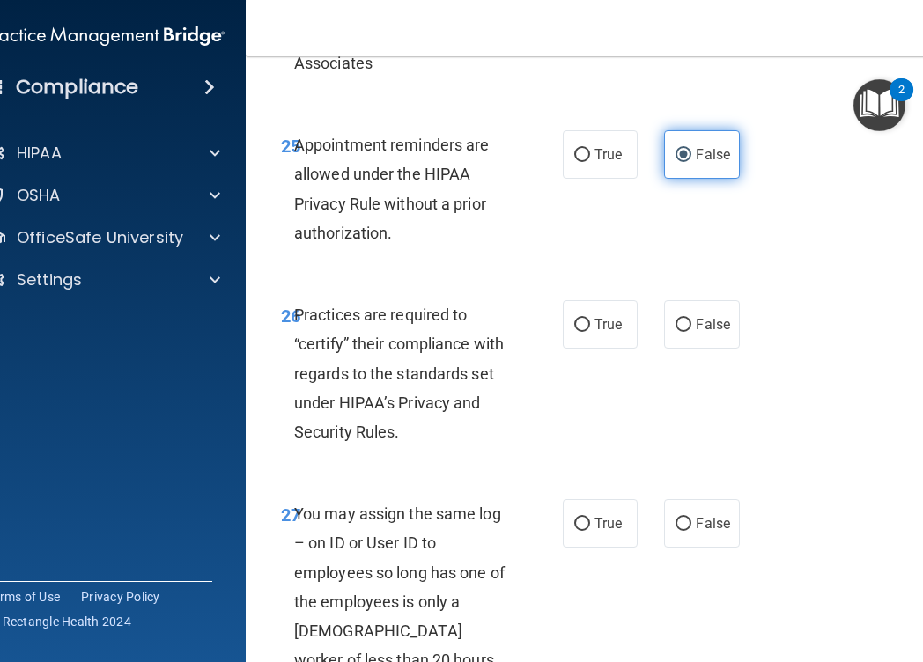
scroll to position [5144, 0]
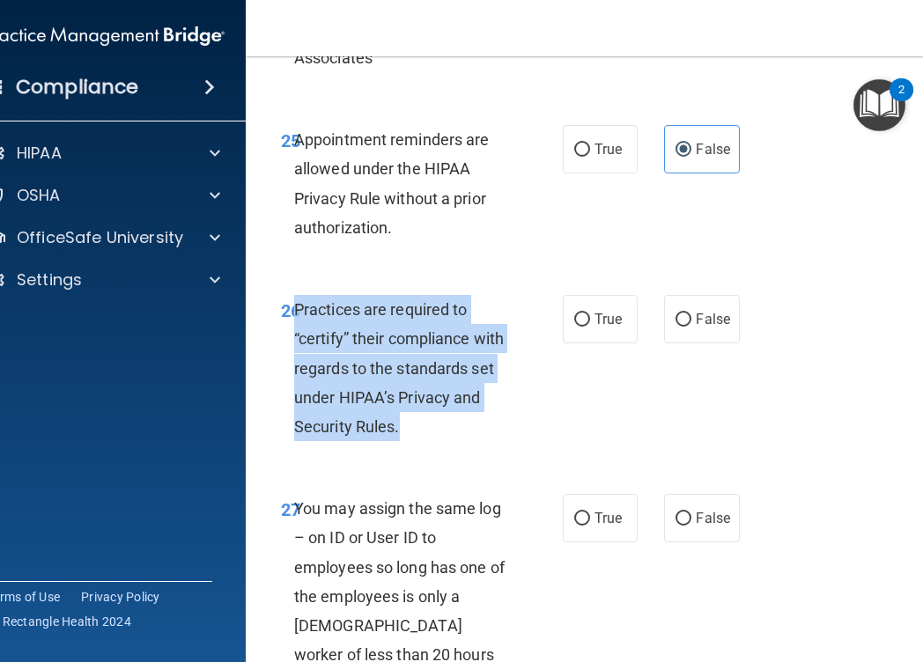
drag, startPoint x: 408, startPoint y: 431, endPoint x: 297, endPoint y: 319, distance: 157.6
click at [297, 319] on div "Practices are required to “certify” their compliance with regards to the standa…" at bounding box center [410, 368] width 232 height 146
click at [584, 325] on input "True" at bounding box center [582, 320] width 16 height 13
radio input "true"
click at [454, 431] on div "Practices are required to “certify” their compliance with regards to the standa…" at bounding box center [410, 368] width 232 height 146
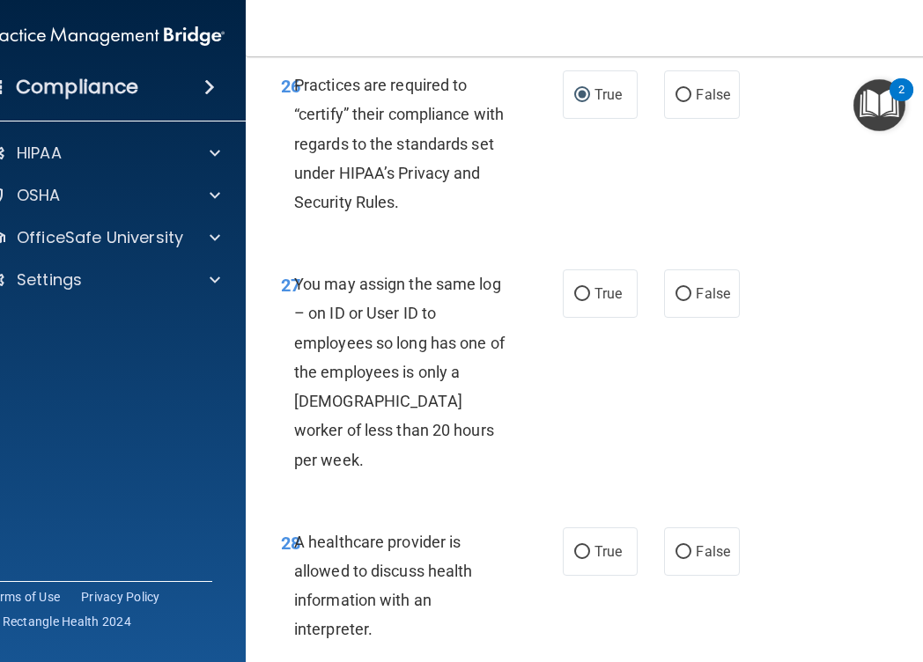
scroll to position [5371, 0]
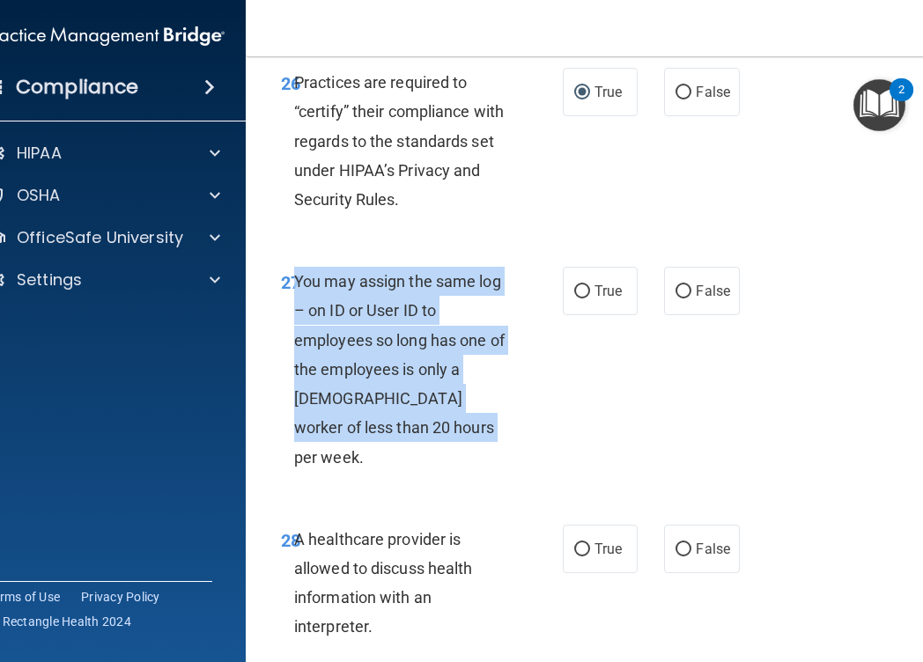
drag, startPoint x: 449, startPoint y: 435, endPoint x: 296, endPoint y: 290, distance: 211.2
click at [295, 289] on div "You may assign the same log – on ID or User ID to employees so long has one of …" at bounding box center [410, 369] width 232 height 205
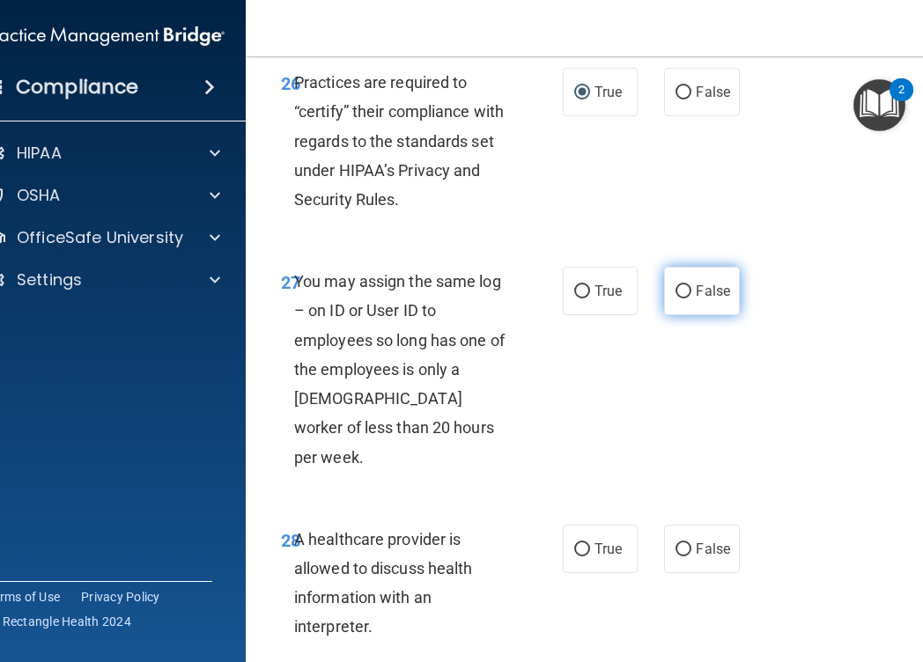
click at [707, 290] on span "False" at bounding box center [713, 291] width 34 height 17
click at [691, 290] on input "False" at bounding box center [683, 291] width 16 height 13
radio input "true"
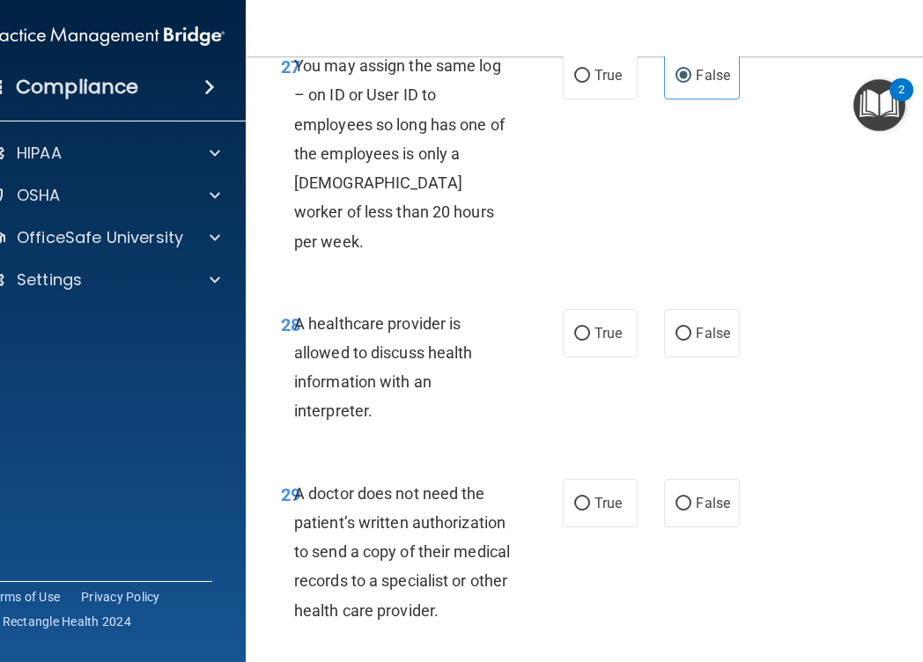
scroll to position [5590, 0]
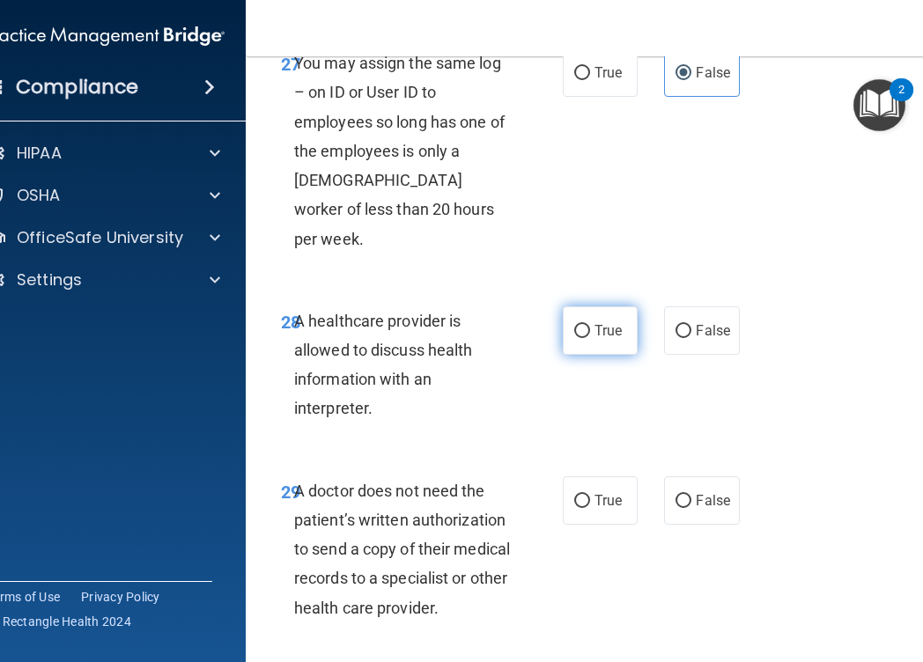
click at [606, 322] on span "True" at bounding box center [607, 330] width 27 height 17
click at [590, 325] on input "True" at bounding box center [582, 331] width 16 height 13
radio input "true"
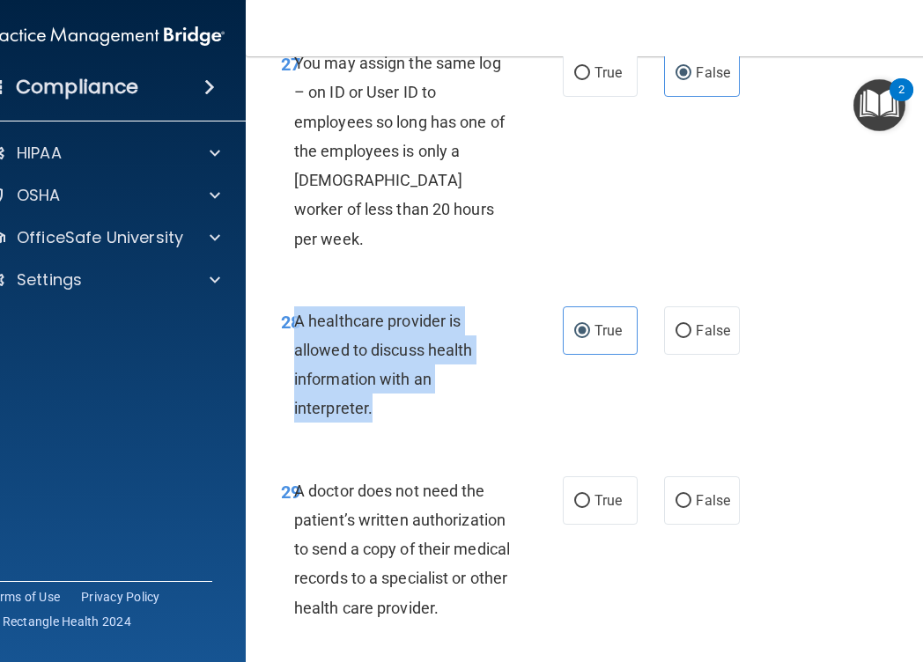
drag, startPoint x: 378, startPoint y: 386, endPoint x: 295, endPoint y: 298, distance: 120.9
click at [295, 306] on div "A healthcare provider is allowed to discuss health information with an interpre…" at bounding box center [410, 364] width 232 height 117
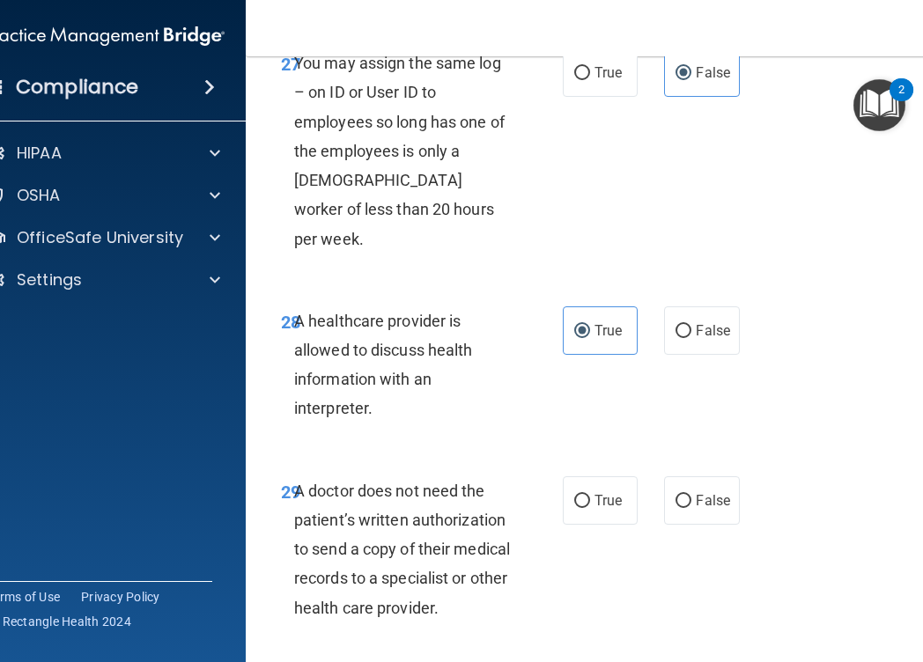
click at [361, 353] on span "A healthcare provider is allowed to discuss health information with an interpre…" at bounding box center [383, 365] width 179 height 107
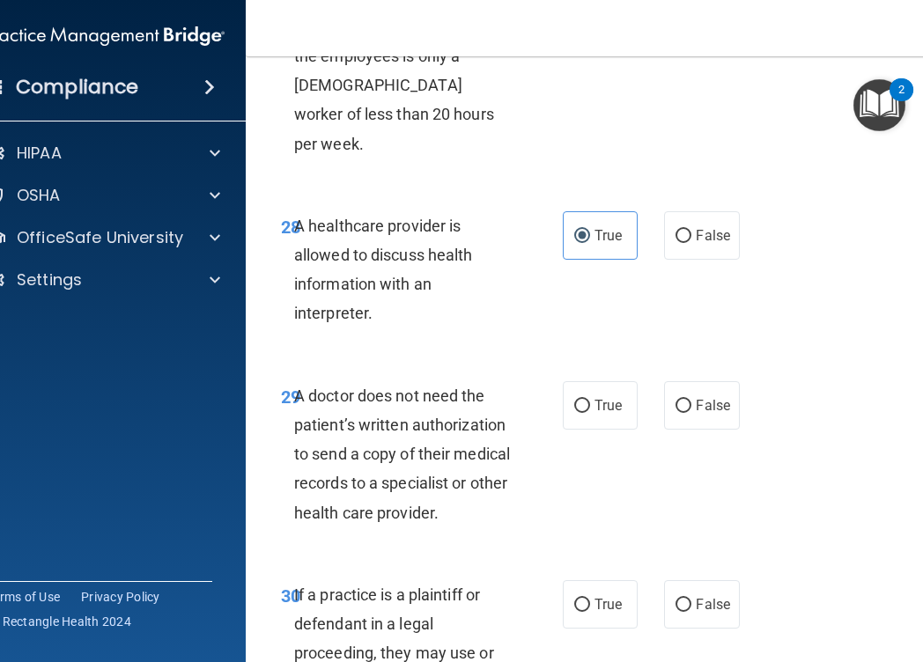
scroll to position [5691, 0]
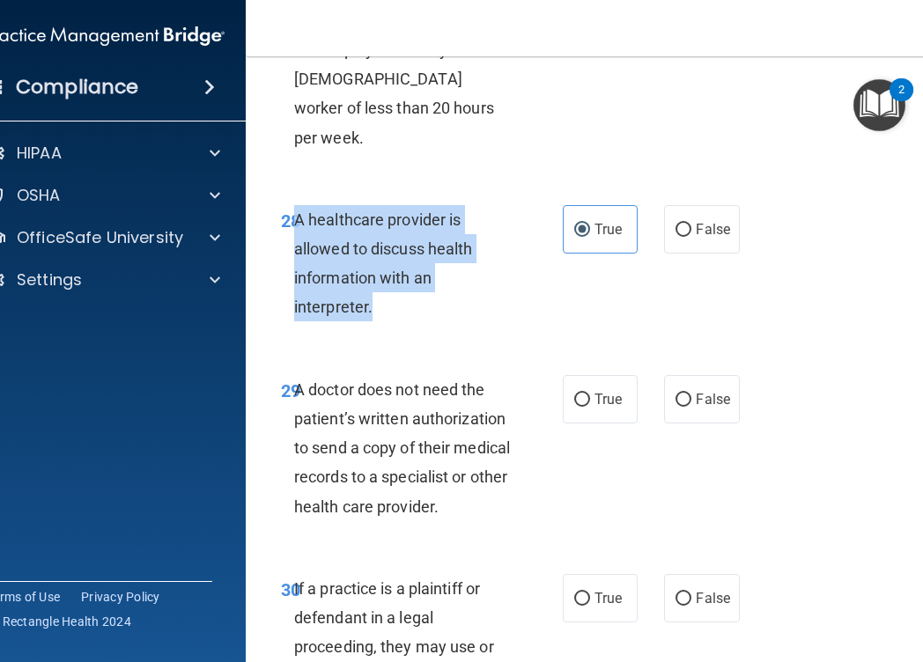
drag, startPoint x: 403, startPoint y: 282, endPoint x: 295, endPoint y: 187, distance: 144.2
click at [295, 205] on div "A healthcare provider is allowed to discuss health information with an interpre…" at bounding box center [410, 263] width 232 height 117
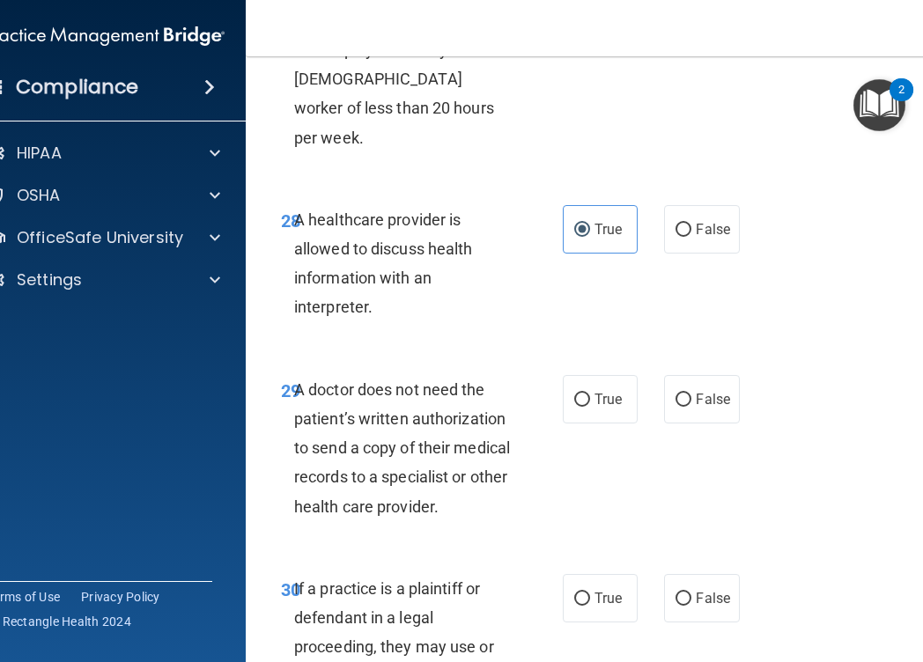
click at [418, 437] on div "A doctor does not need the patient’s written authorization to send a copy of th…" at bounding box center [410, 448] width 232 height 146
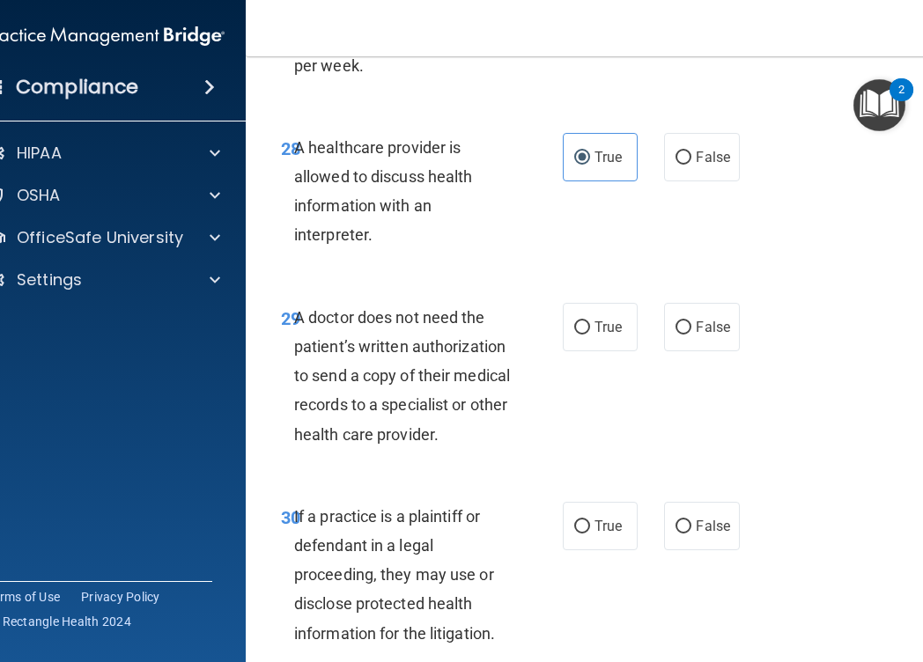
scroll to position [5784, 0]
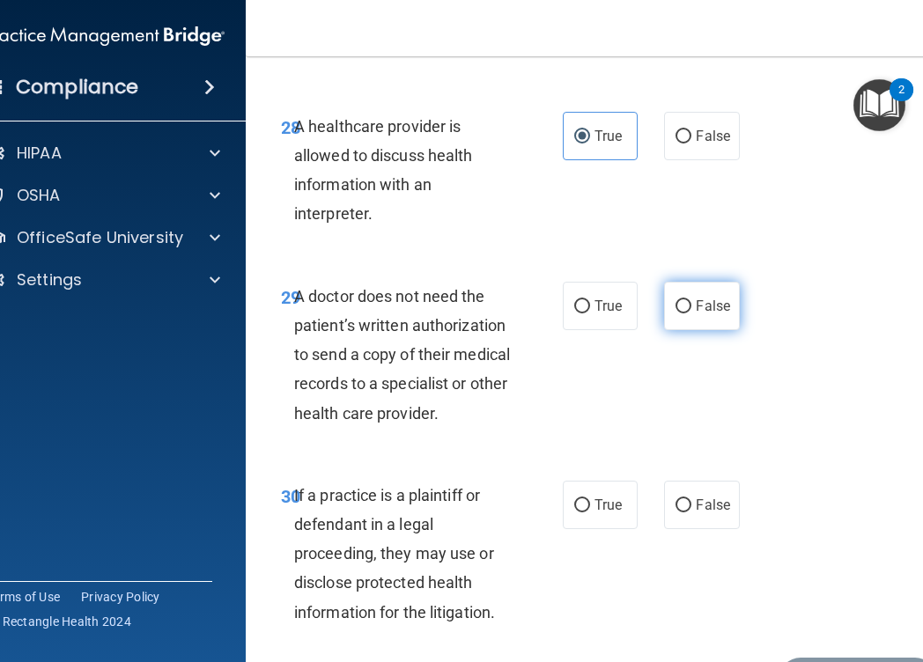
click at [714, 298] on span "False" at bounding box center [713, 306] width 34 height 17
click at [691, 300] on input "False" at bounding box center [683, 306] width 16 height 13
radio input "true"
drag, startPoint x: 505, startPoint y: 391, endPoint x: 295, endPoint y: 271, distance: 241.4
click at [295, 282] on div "A doctor does not need the patient’s written authorization to send a copy of th…" at bounding box center [410, 355] width 232 height 146
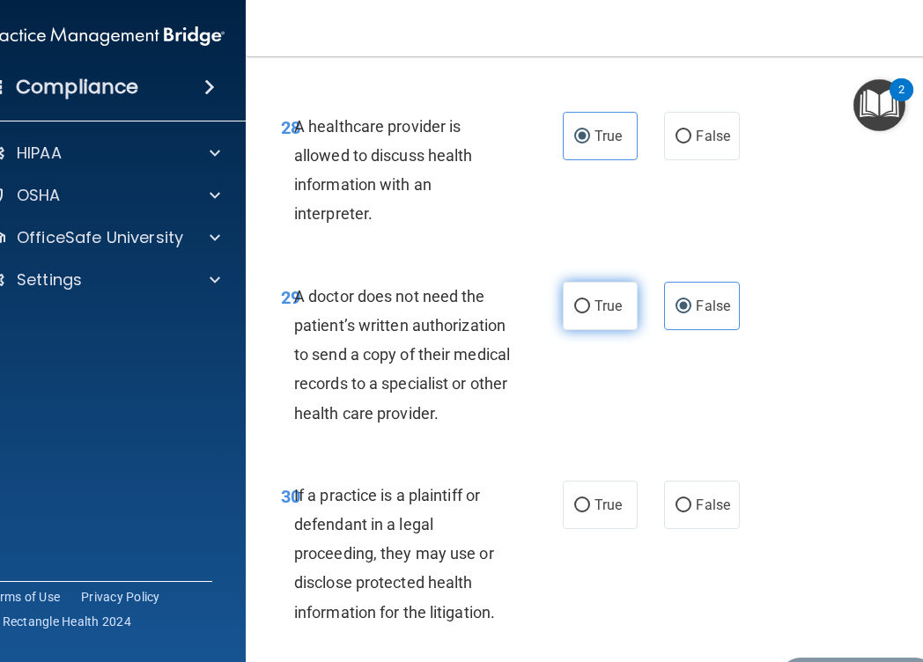
click at [595, 286] on label "True" at bounding box center [600, 306] width 75 height 48
click at [590, 300] on input "True" at bounding box center [582, 306] width 16 height 13
radio input "true"
radio input "false"
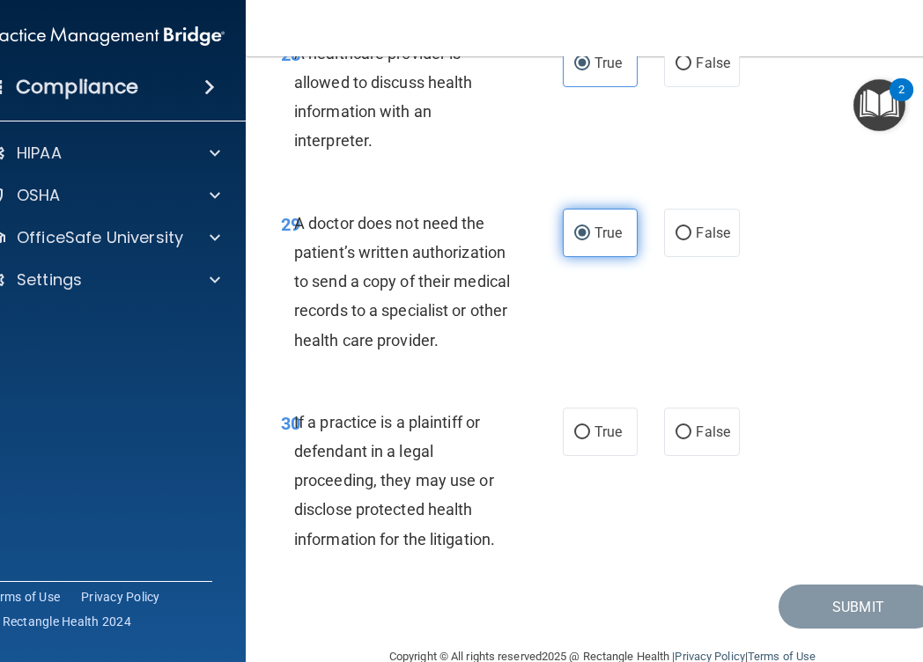
scroll to position [5866, 0]
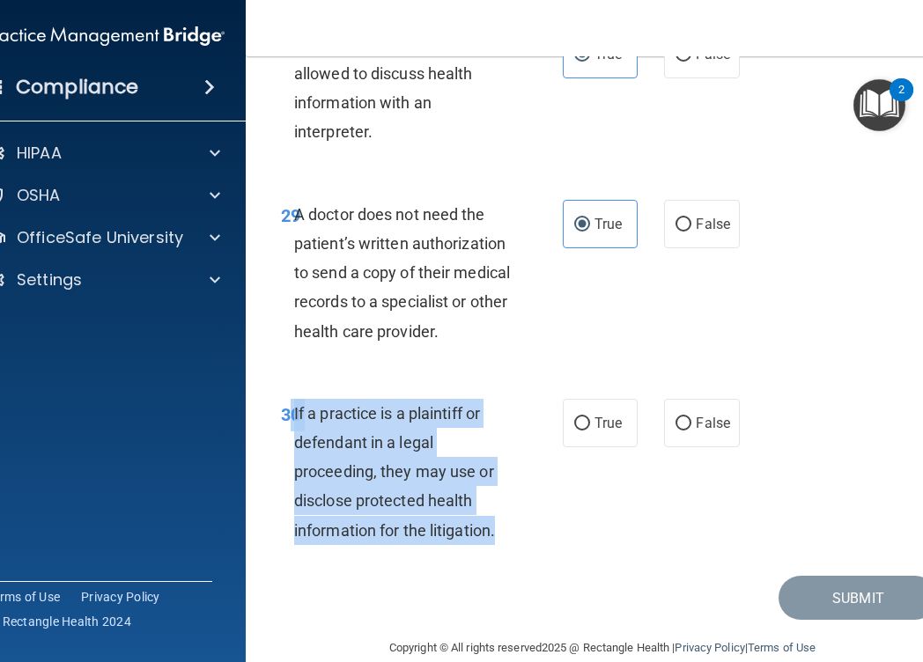
drag, startPoint x: 526, startPoint y: 503, endPoint x: 293, endPoint y: 390, distance: 258.4
click at [293, 399] on div "30 If a practice is a plaintiff or defendant in a legal proceeding, they may us…" at bounding box center [422, 476] width 335 height 155
click at [473, 492] on span "If a practice is a plaintiff or defendant in a legal proceeding, they may use o…" at bounding box center [394, 472] width 201 height 136
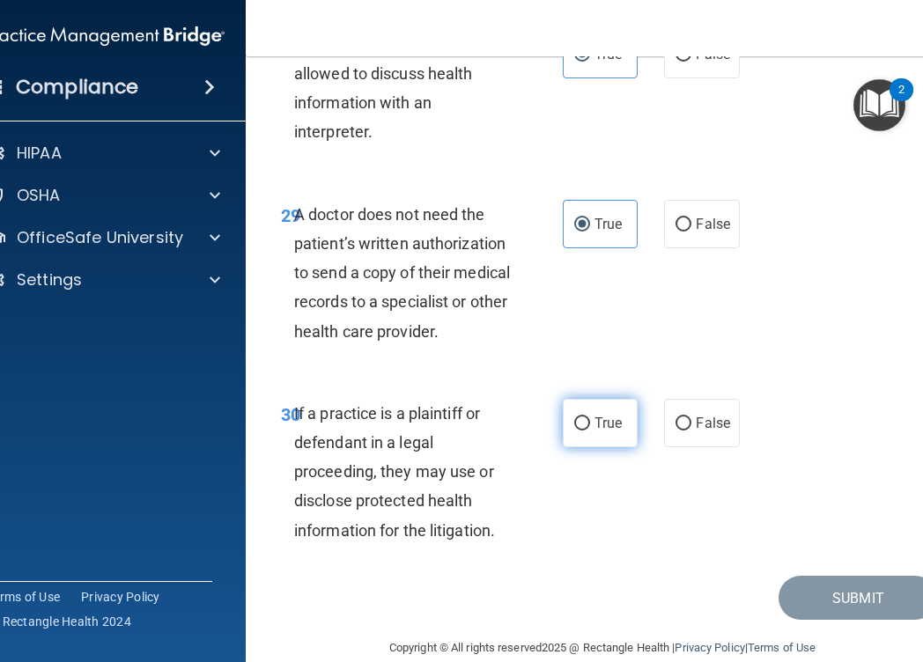
click at [568, 399] on label "True" at bounding box center [600, 423] width 75 height 48
click at [574, 417] on input "True" at bounding box center [582, 423] width 16 height 13
radio input "true"
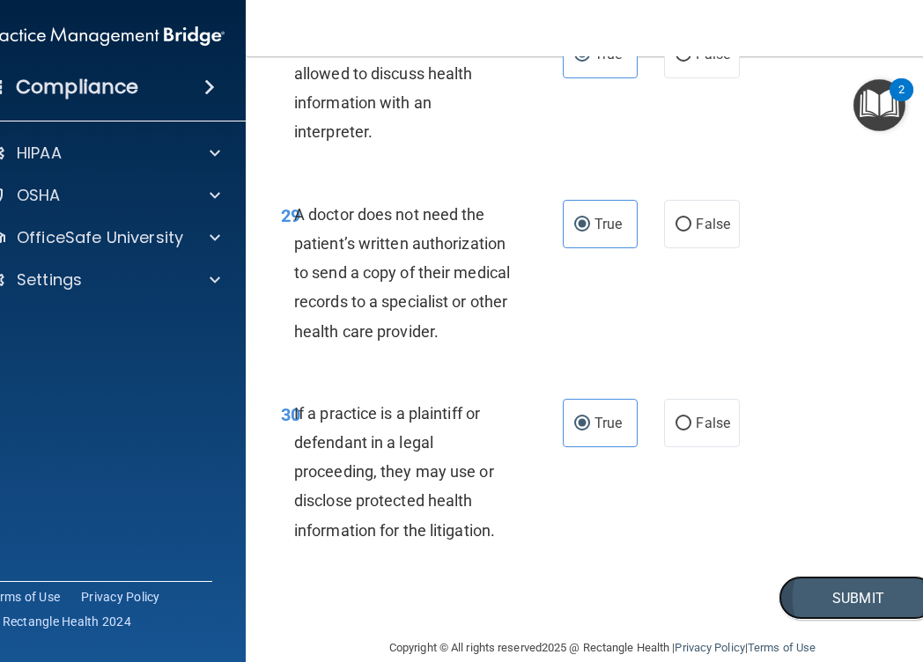
click at [806, 576] on button "Submit" at bounding box center [858, 598] width 159 height 45
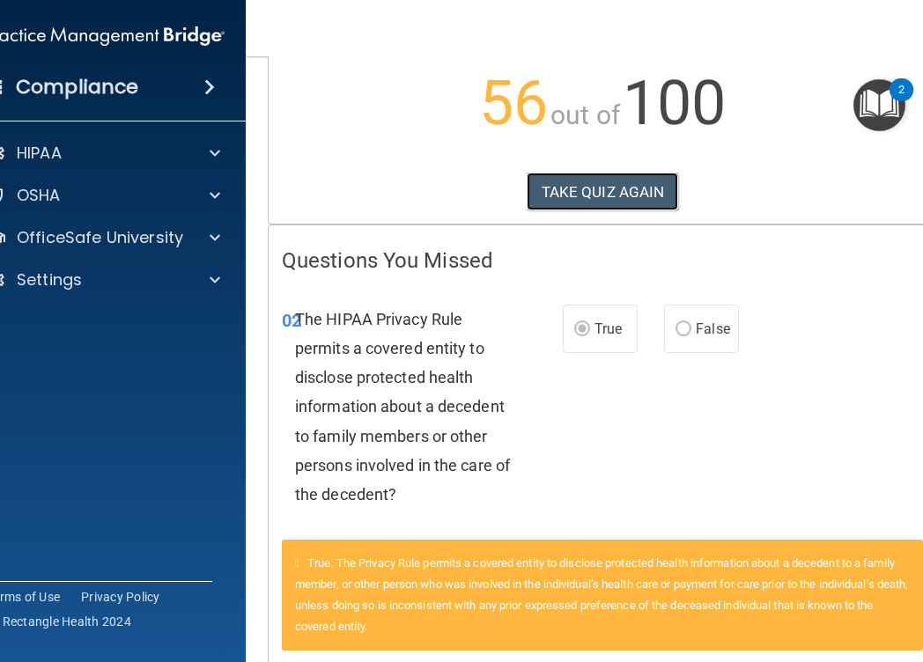
scroll to position [229, 0]
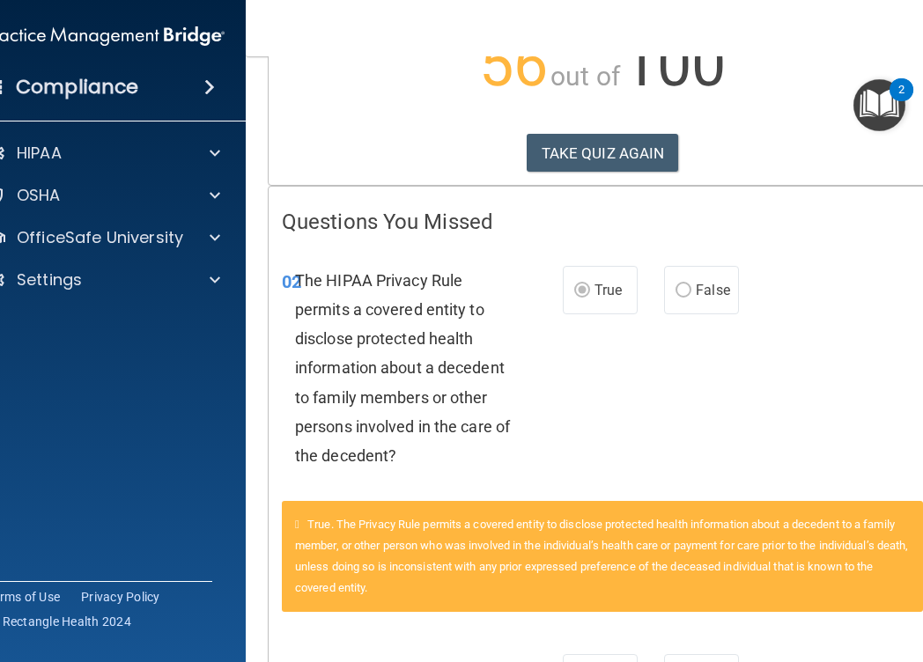
drag, startPoint x: 572, startPoint y: 381, endPoint x: 506, endPoint y: 1, distance: 386.1
click at [0, 0] on div "Compliance HIPAA Documents and Policies Report an Incident Business Associates …" at bounding box center [461, 331] width 923 height 662
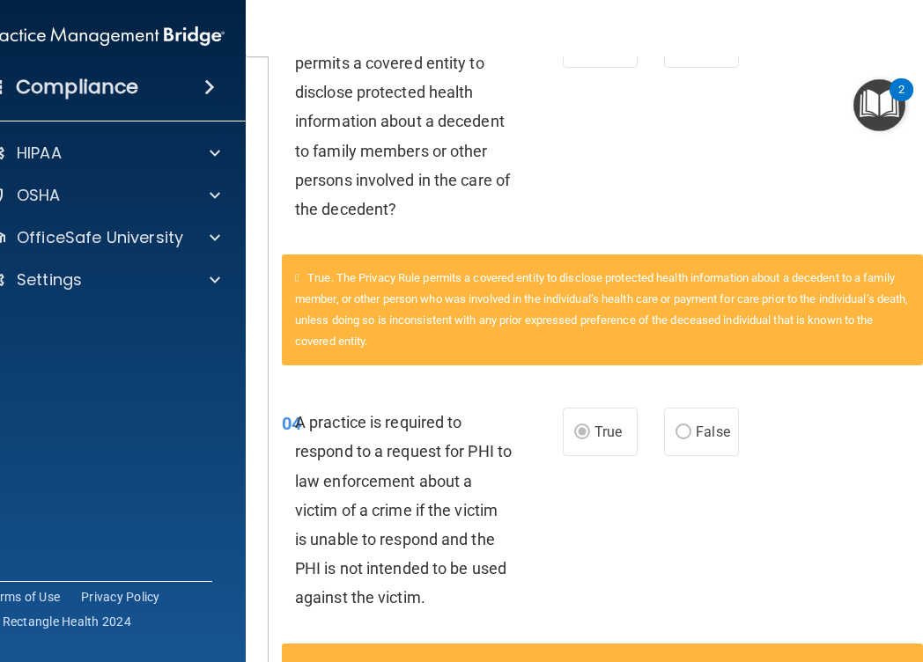
scroll to position [0, 0]
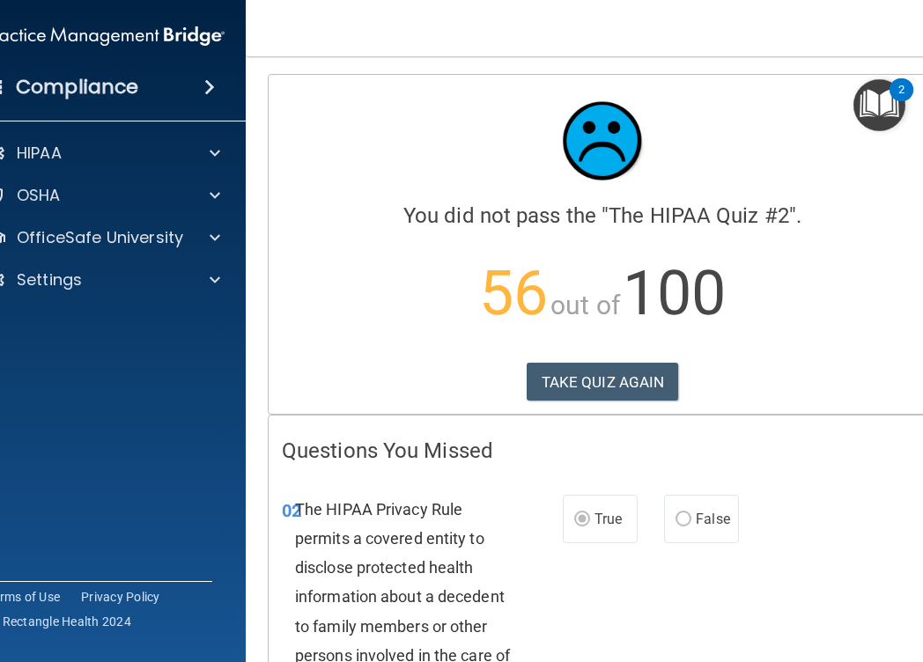
drag, startPoint x: 104, startPoint y: 36, endPoint x: 338, endPoint y: 5, distance: 236.3
click at [0, 0] on div "Compliance" at bounding box center [105, 53] width 247 height 107
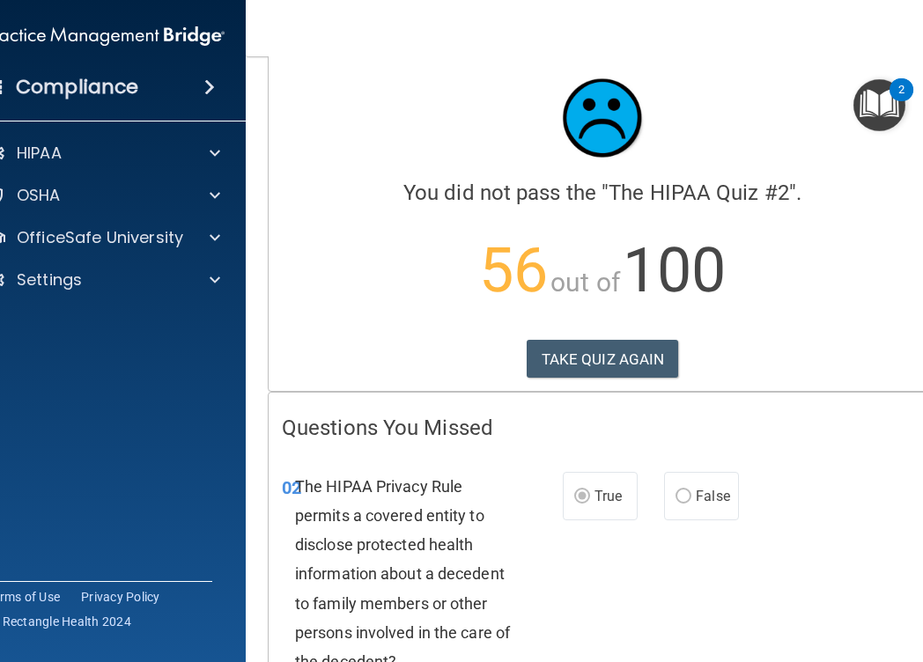
scroll to position [28, 0]
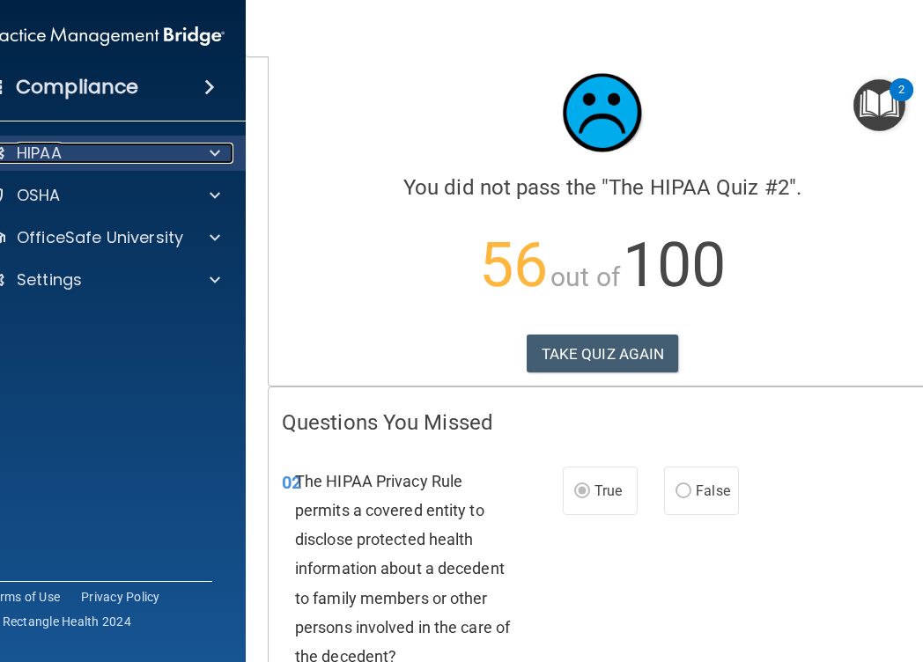
click at [218, 151] on span at bounding box center [215, 153] width 11 height 21
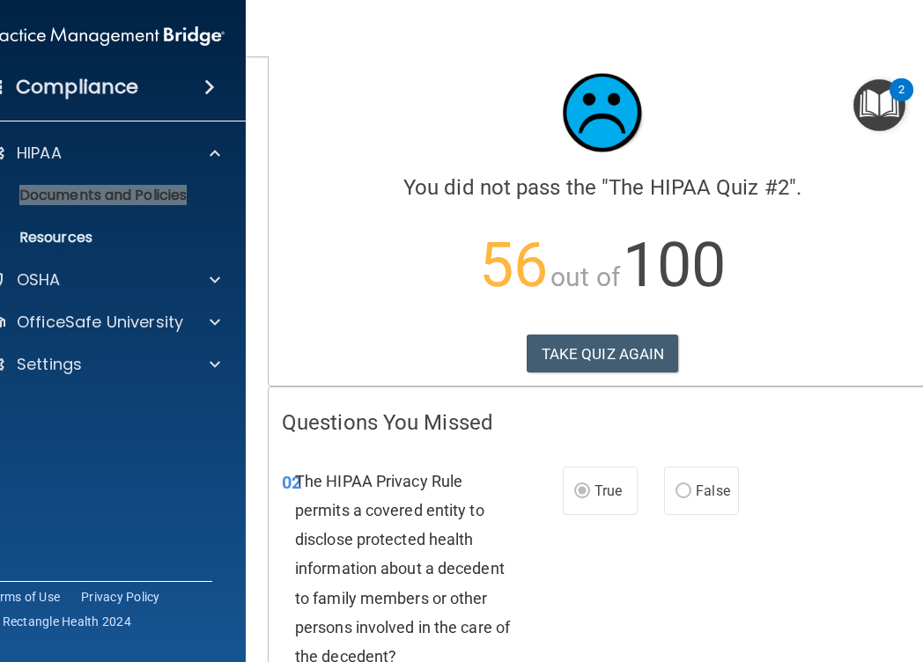
drag, startPoint x: 94, startPoint y: 195, endPoint x: 404, endPoint y: 3, distance: 364.6
click at [0, 0] on div "Compliance HIPAA Documents and Policies Report an Incident Business Associates …" at bounding box center [105, 331] width 282 height 662
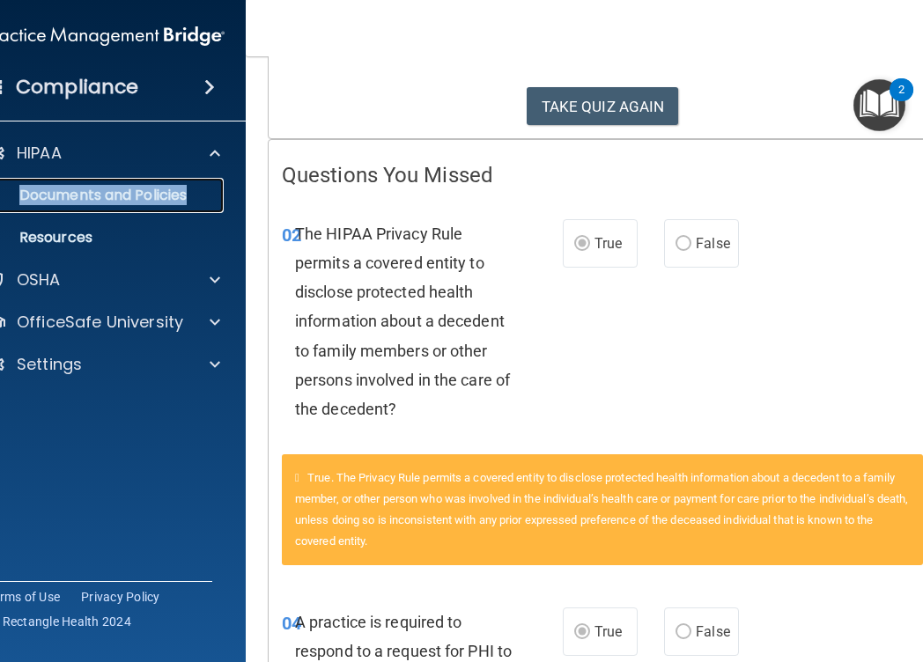
scroll to position [275, 0]
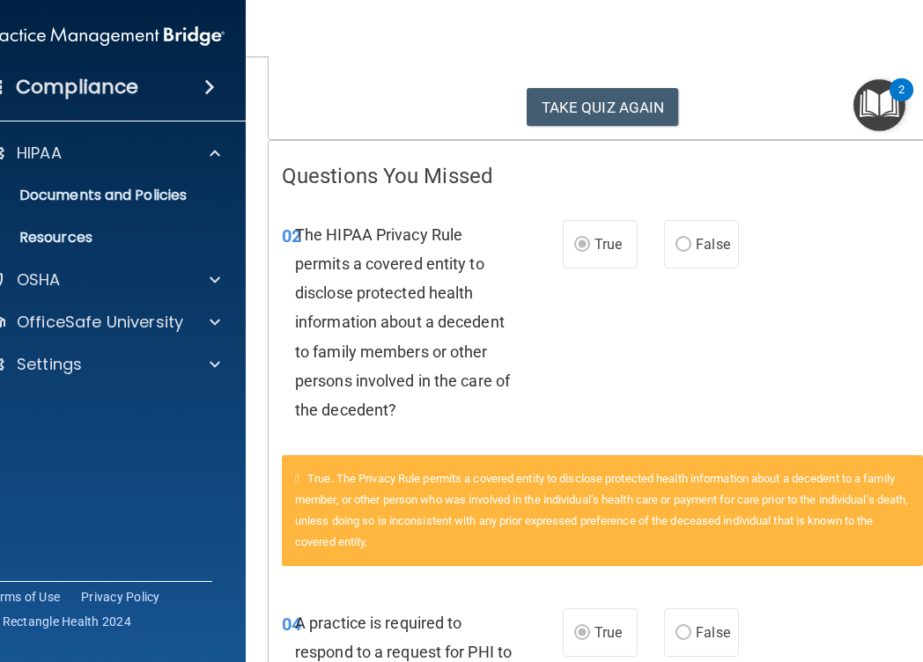
click at [703, 243] on span "False" at bounding box center [713, 244] width 34 height 17
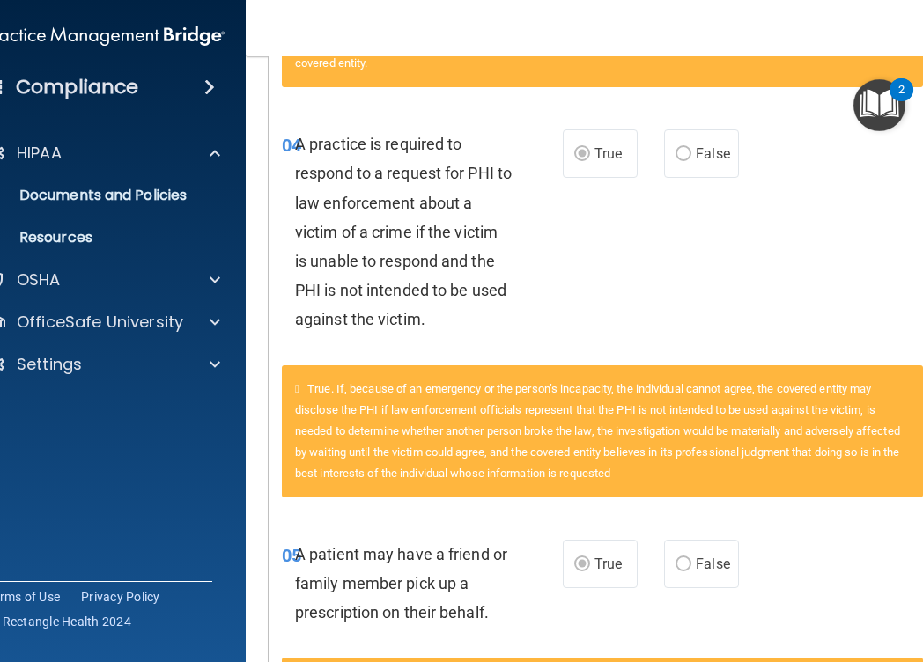
scroll to position [758, 0]
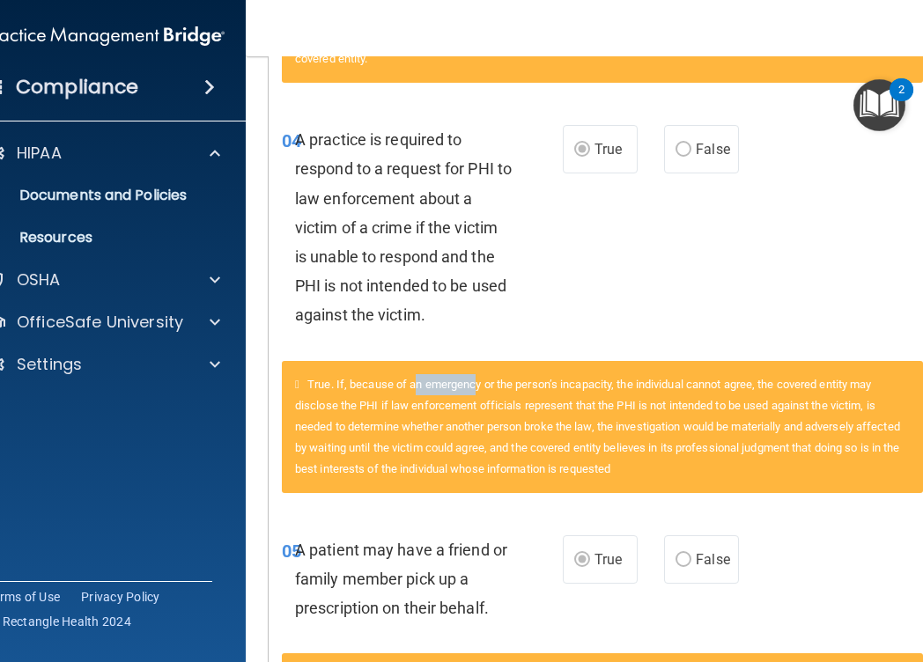
drag, startPoint x: 420, startPoint y: 384, endPoint x: 478, endPoint y: 384, distance: 58.1
click at [478, 384] on span "True. If, because of an emergency or the person’s incapacity, the individual ca…" at bounding box center [597, 427] width 605 height 98
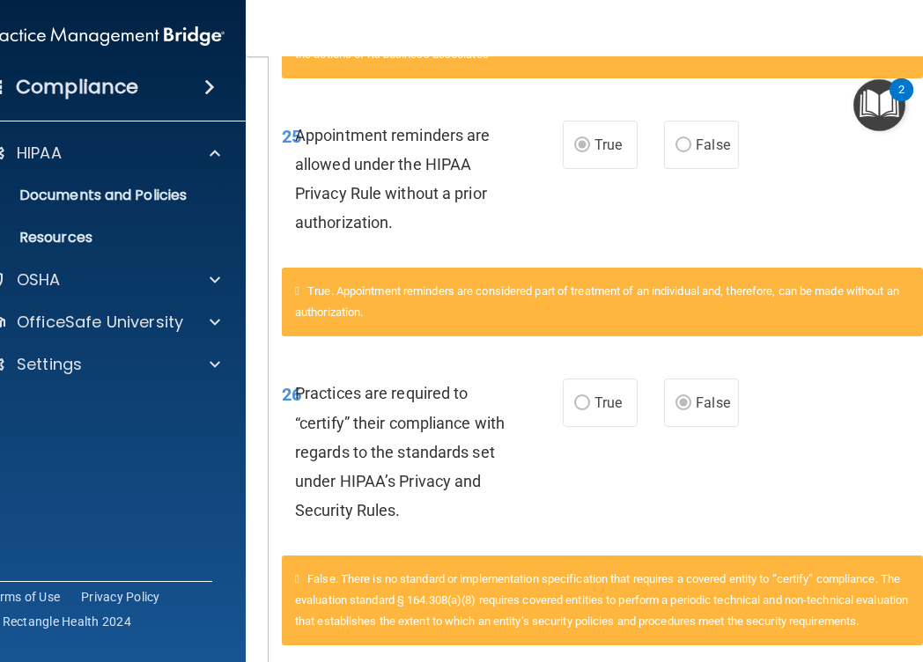
scroll to position [4113, 0]
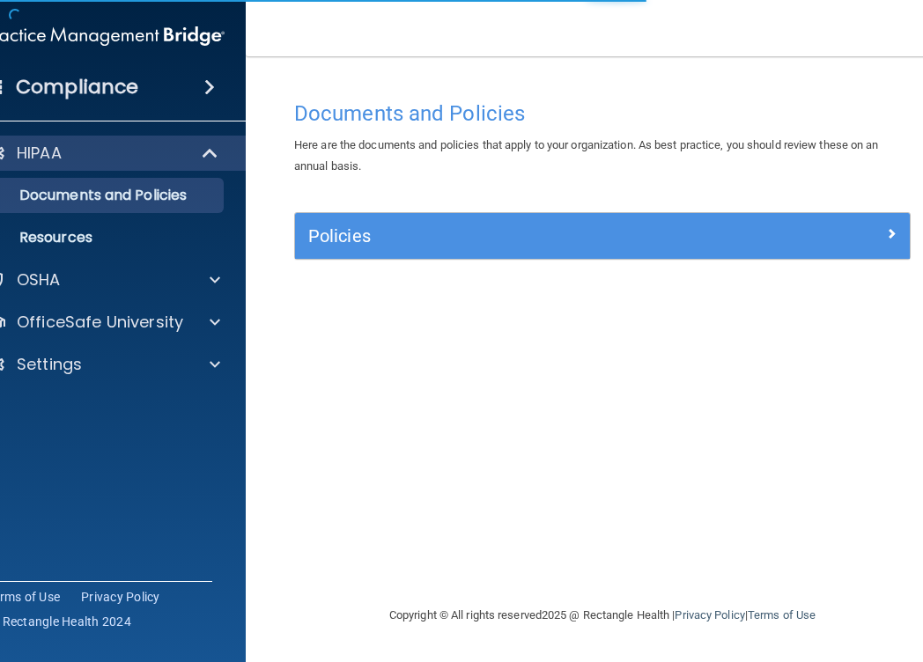
click at [81, 81] on h4 "Compliance" at bounding box center [77, 87] width 122 height 25
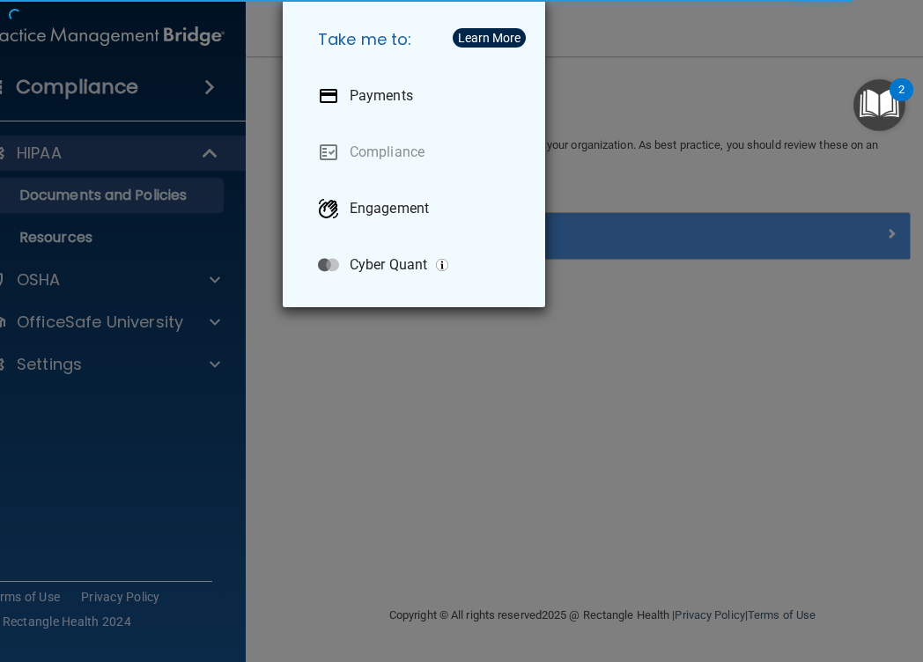
click at [187, 35] on div "Take me to: Payments Compliance Engagement Cyber Quant" at bounding box center [461, 331] width 923 height 662
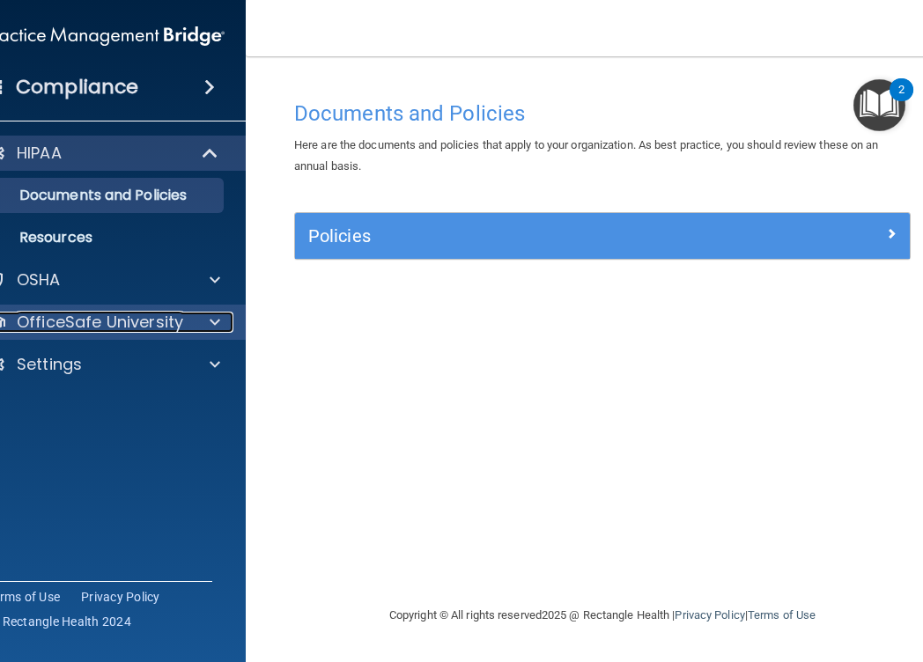
click at [115, 321] on p "OfficeSafe University" at bounding box center [100, 322] width 166 height 21
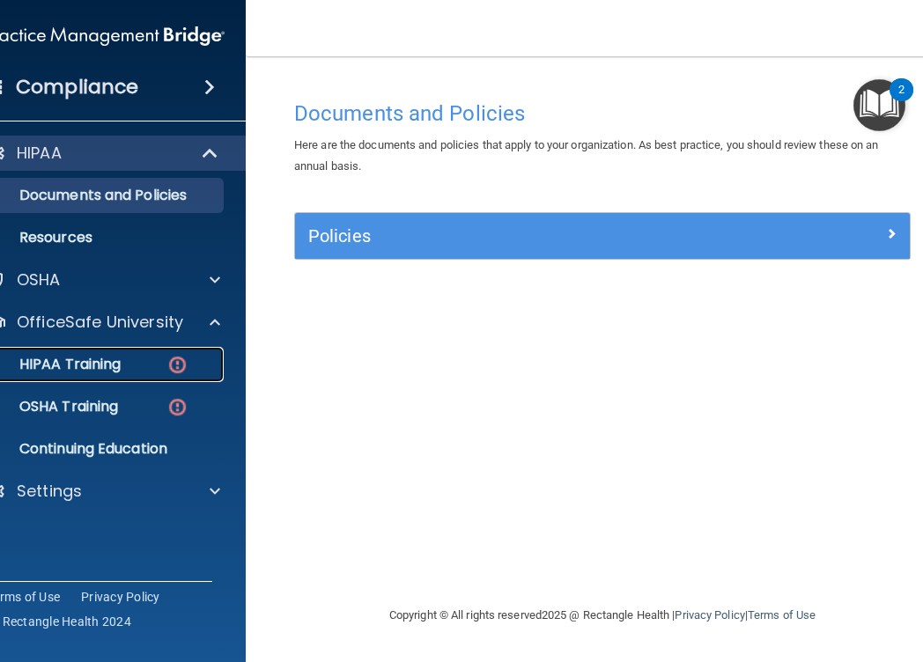
click at [98, 368] on p "HIPAA Training" at bounding box center [47, 365] width 145 height 18
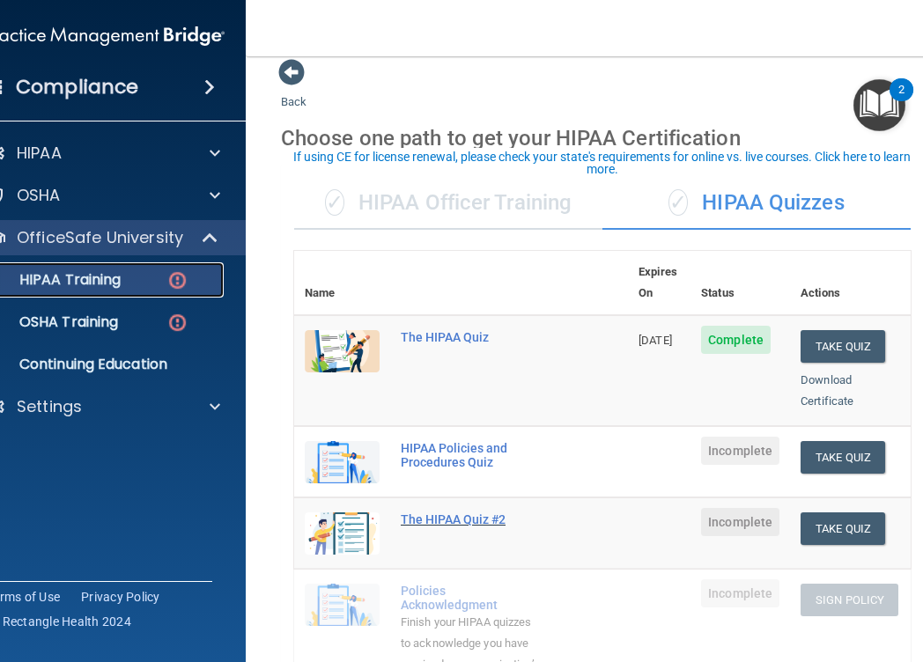
scroll to position [23, 0]
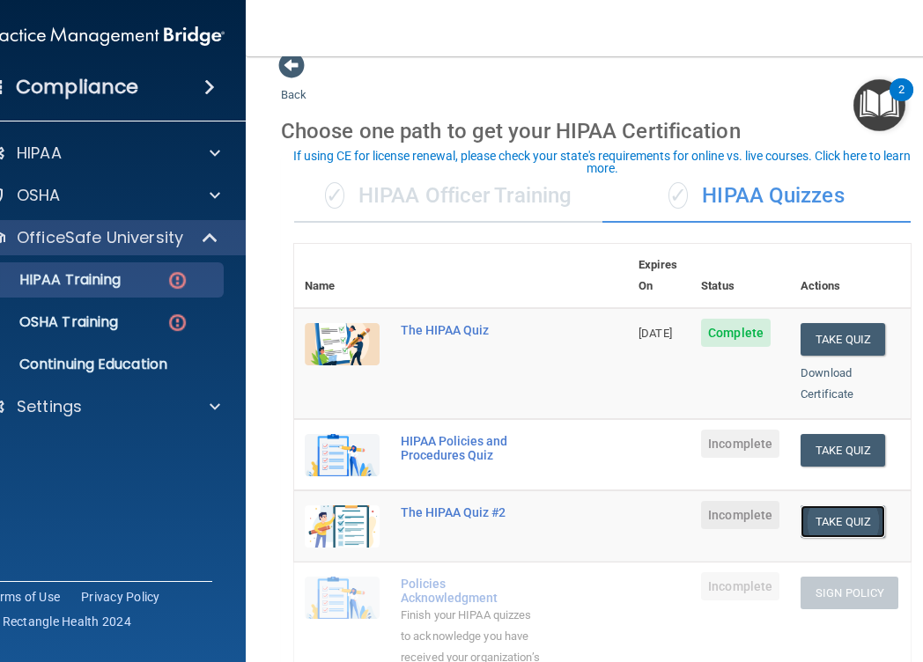
click at [840, 506] on button "Take Quiz" at bounding box center [843, 522] width 85 height 33
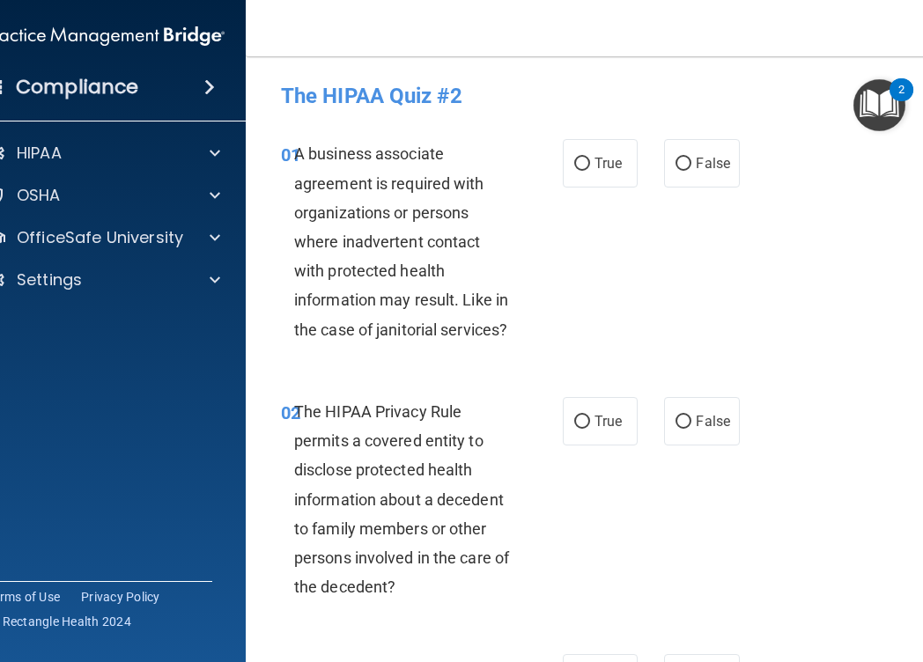
click at [402, 224] on div "A business associate agreement is required with organizations or persons where …" at bounding box center [410, 241] width 232 height 205
click at [701, 166] on span "False" at bounding box center [713, 163] width 34 height 17
click at [691, 166] on input "False" at bounding box center [683, 164] width 16 height 13
radio input "true"
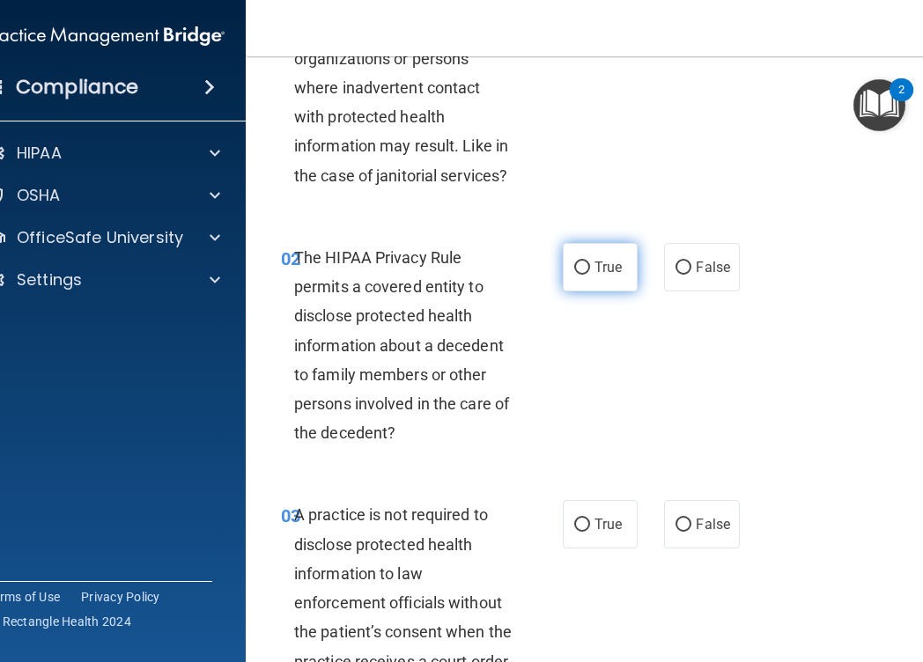
click at [600, 254] on label "True" at bounding box center [600, 267] width 75 height 48
click at [590, 262] on input "True" at bounding box center [582, 268] width 16 height 13
radio input "true"
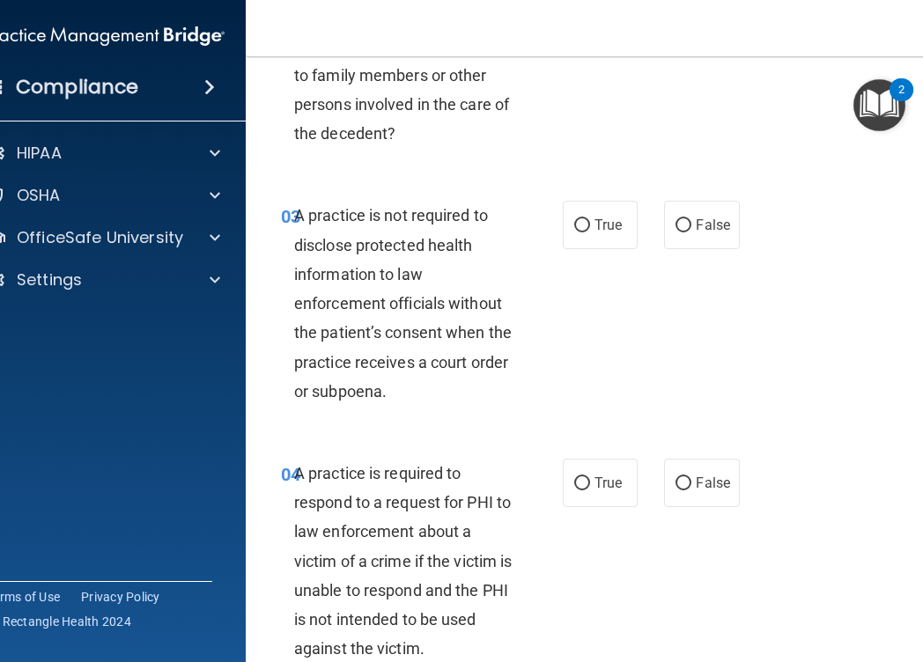
scroll to position [460, 0]
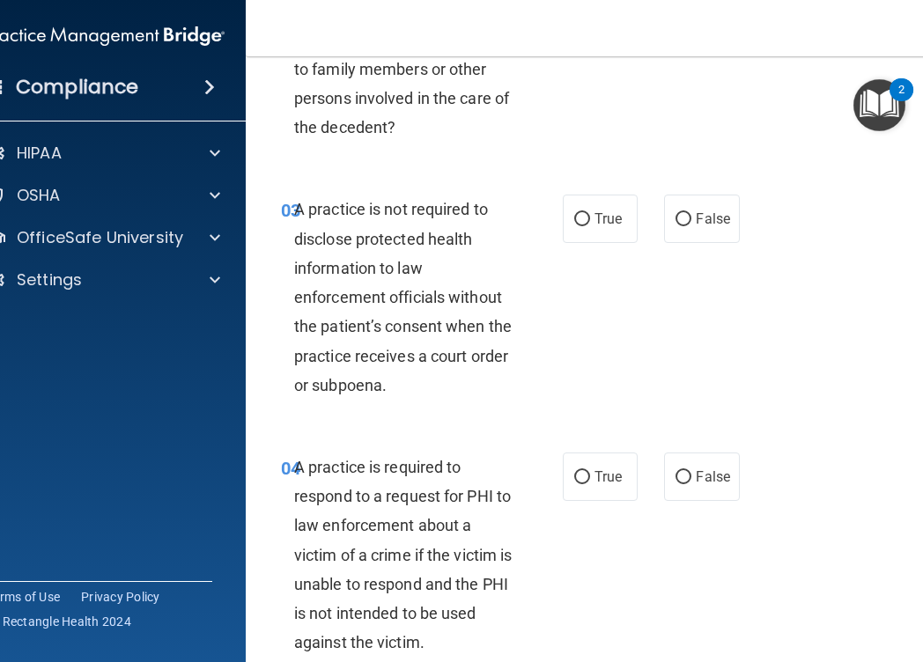
click at [435, 392] on div "A practice is not required to disclose protected health information to law enfo…" at bounding box center [410, 297] width 232 height 205
click at [704, 220] on span "False" at bounding box center [713, 218] width 34 height 17
click at [691, 220] on input "False" at bounding box center [683, 219] width 16 height 13
radio input "true"
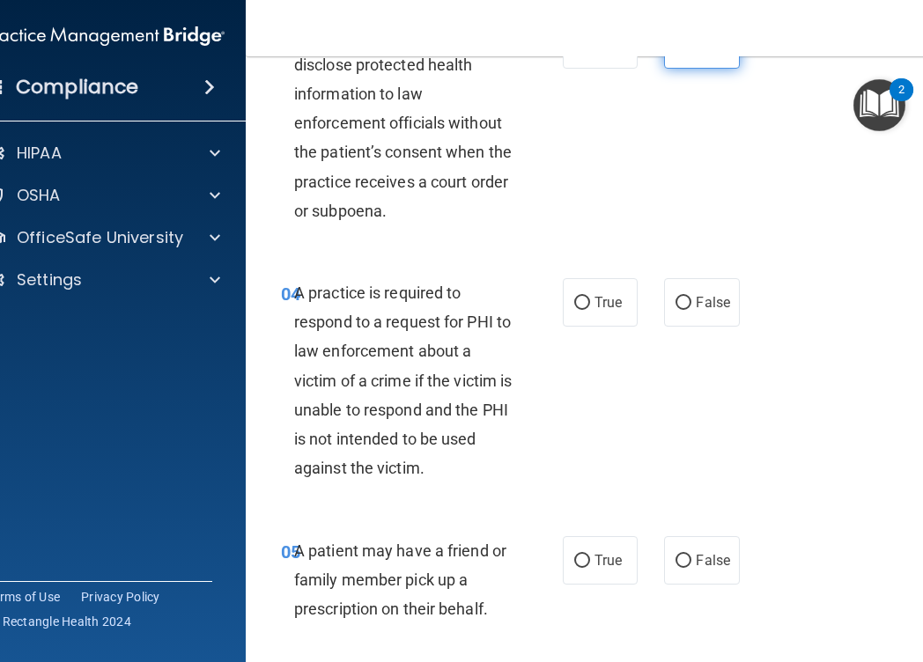
scroll to position [675, 0]
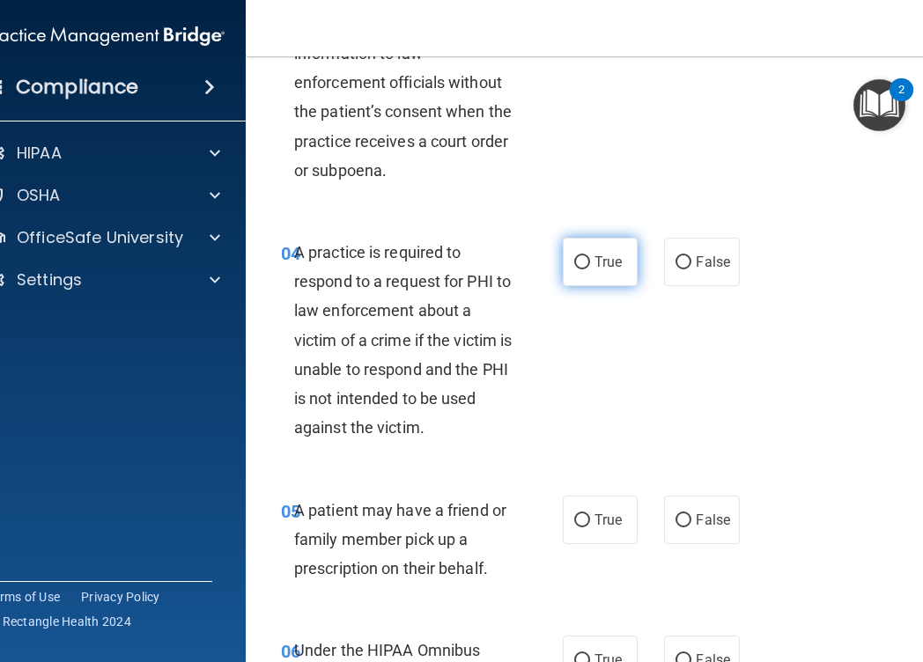
click at [587, 266] on input "True" at bounding box center [582, 262] width 16 height 13
radio input "true"
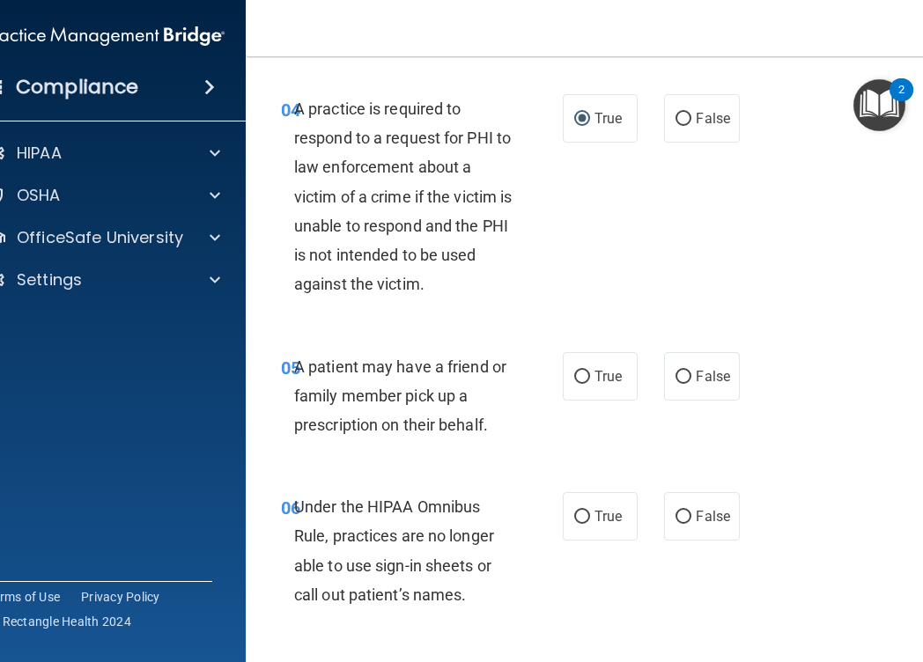
scroll to position [832, 0]
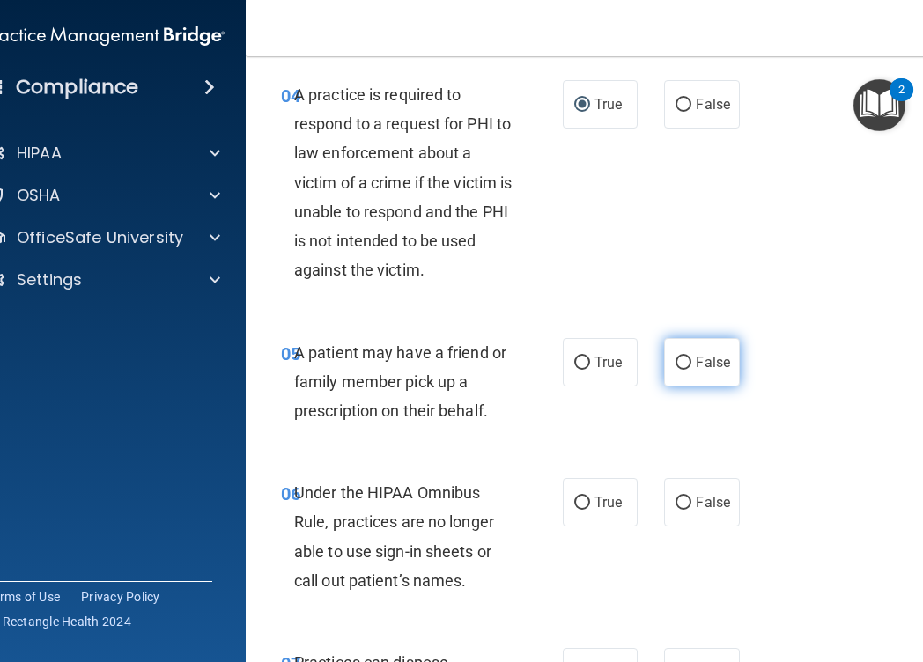
click at [712, 372] on label "False" at bounding box center [701, 362] width 75 height 48
click at [691, 370] on input "False" at bounding box center [683, 363] width 16 height 13
radio input "true"
click at [604, 366] on span "True" at bounding box center [607, 362] width 27 height 17
click at [590, 366] on input "True" at bounding box center [582, 363] width 16 height 13
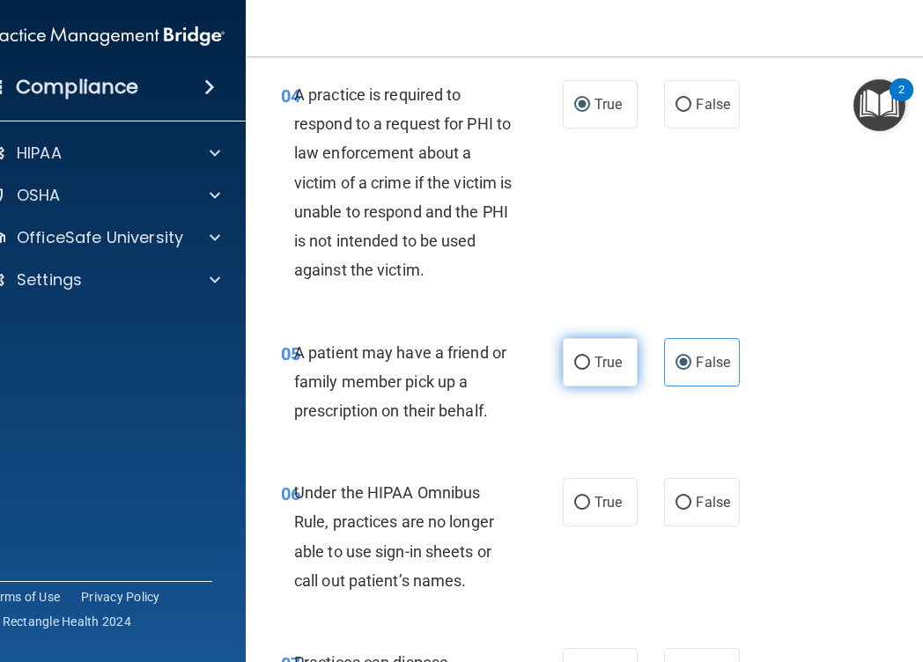
radio input "true"
radio input "false"
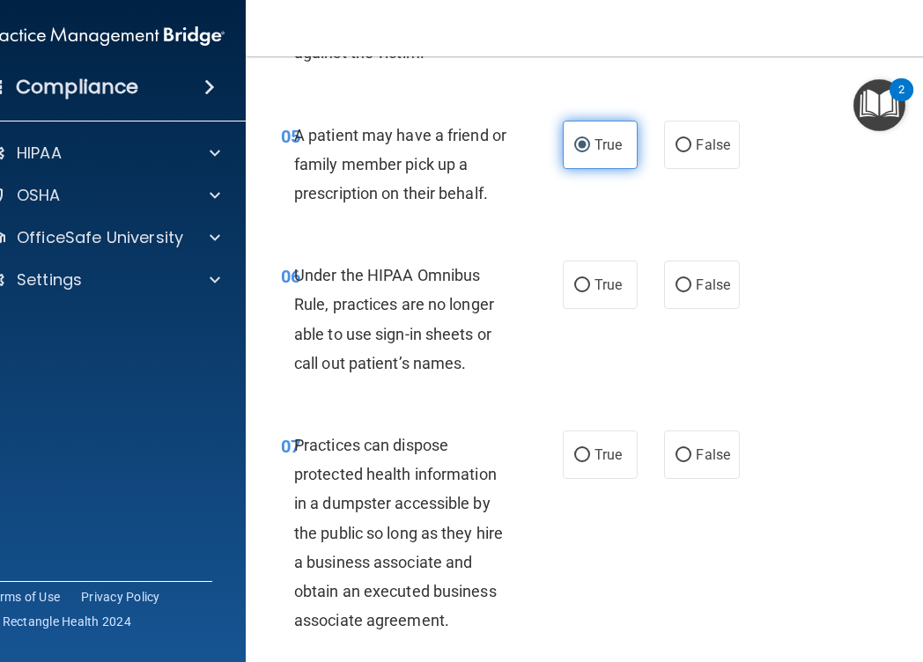
scroll to position [1051, 0]
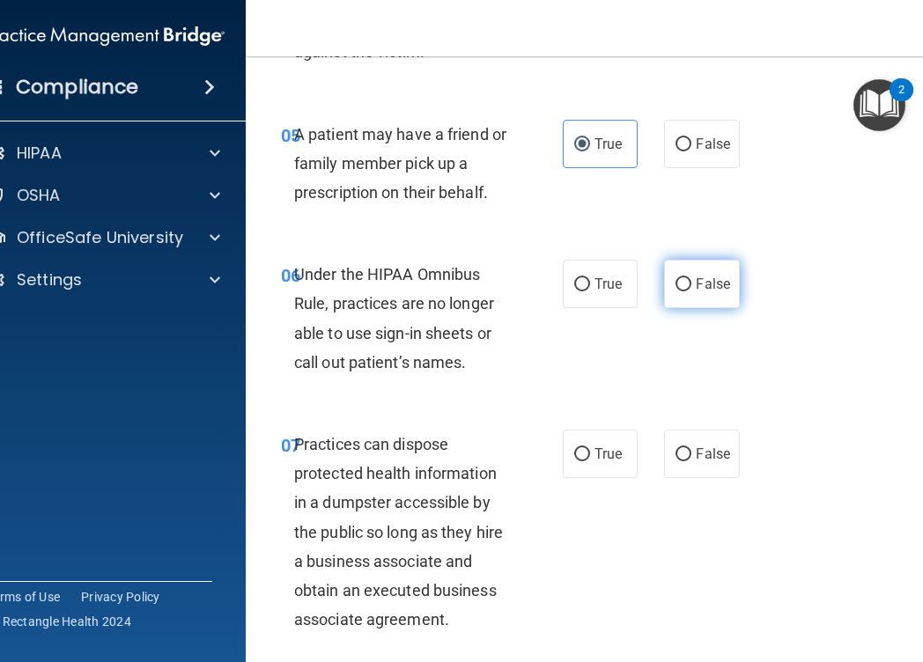
click at [689, 291] on input "False" at bounding box center [683, 284] width 16 height 13
radio input "true"
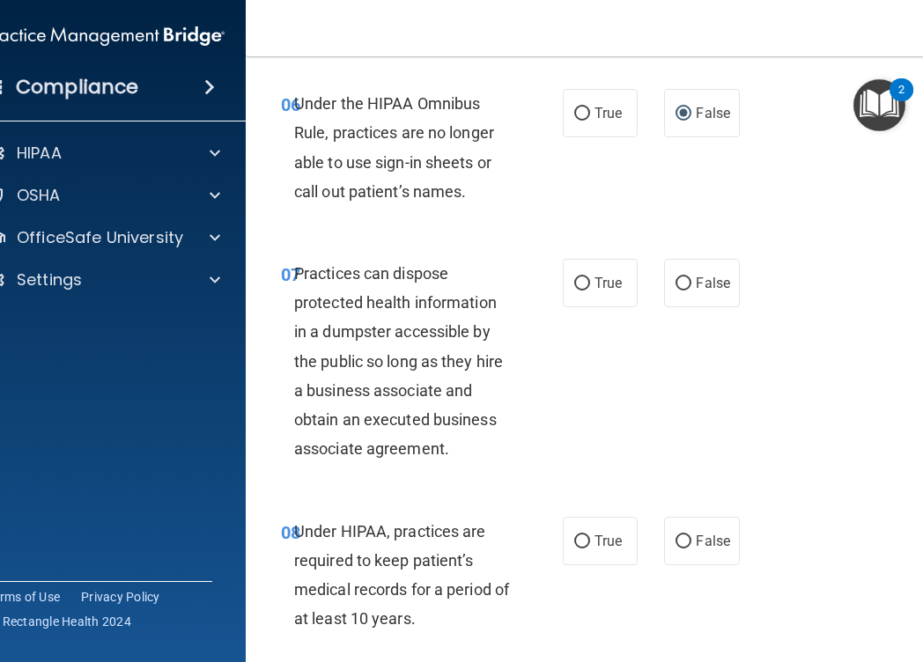
scroll to position [1224, 0]
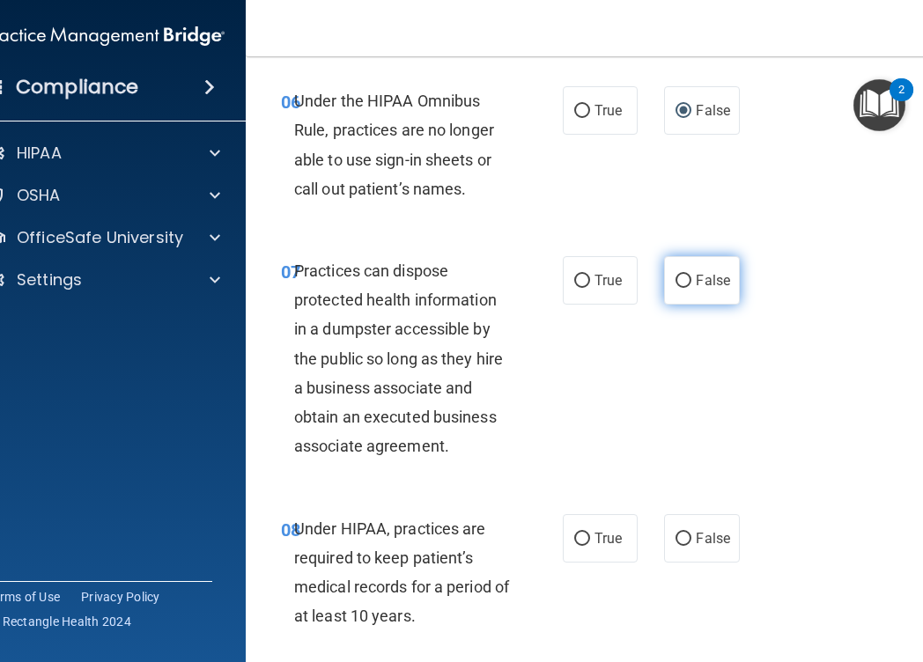
click at [699, 285] on span "False" at bounding box center [713, 280] width 34 height 17
click at [691, 285] on input "False" at bounding box center [683, 281] width 16 height 13
radio input "true"
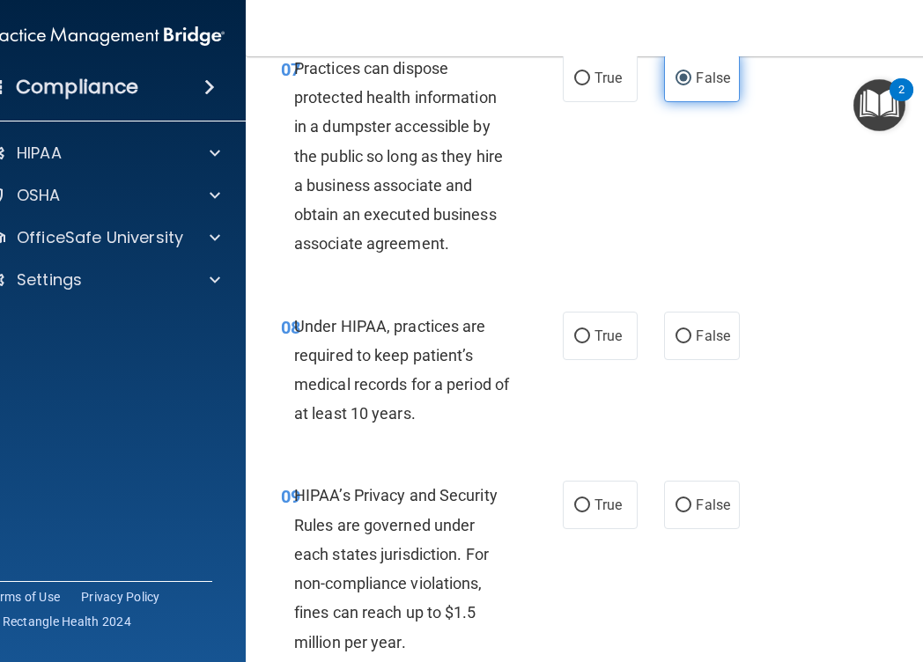
scroll to position [1434, 0]
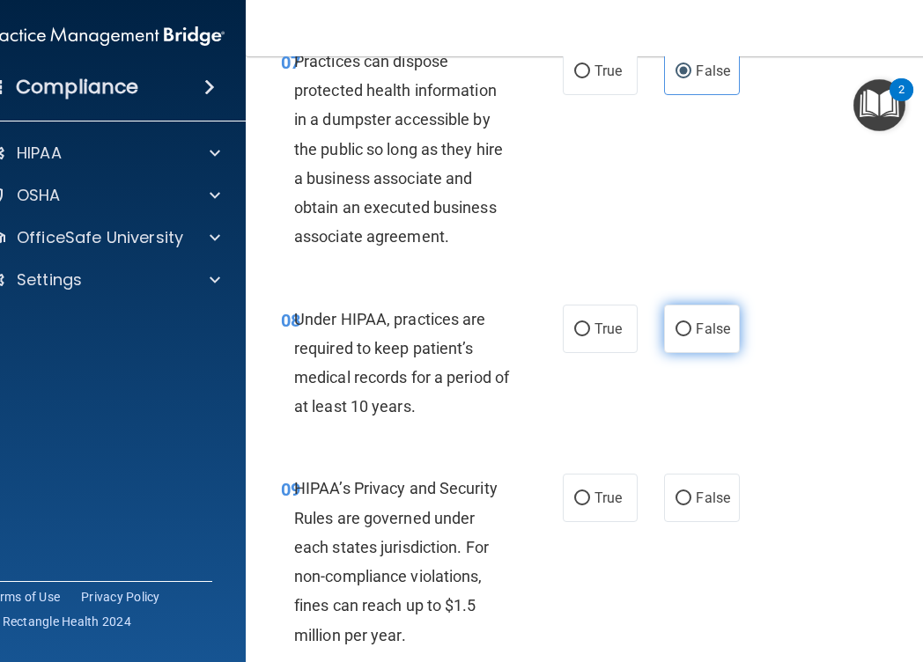
click at [701, 328] on span "False" at bounding box center [713, 329] width 34 height 17
click at [691, 328] on input "False" at bounding box center [683, 329] width 16 height 13
radio input "true"
click at [697, 498] on span "False" at bounding box center [713, 498] width 34 height 17
click at [691, 498] on input "False" at bounding box center [683, 498] width 16 height 13
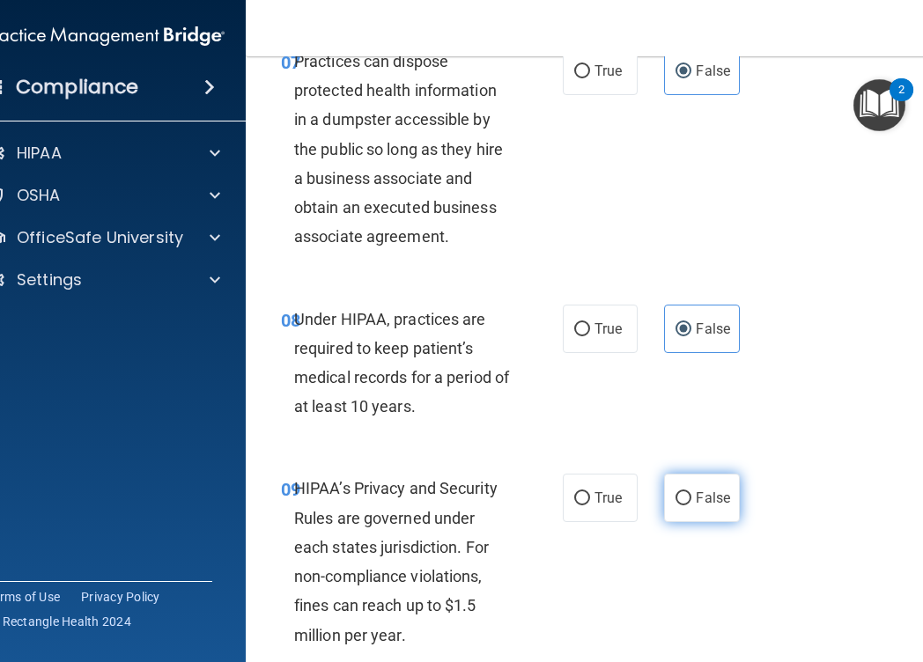
radio input "true"
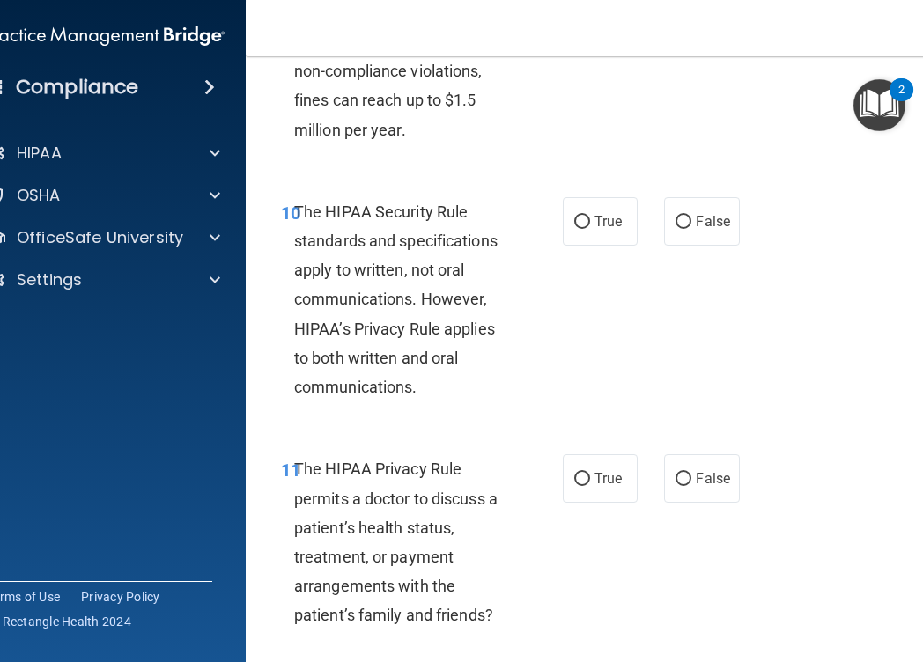
scroll to position [1940, 0]
click at [596, 471] on span "True" at bounding box center [607, 477] width 27 height 17
click at [590, 472] on input "True" at bounding box center [582, 478] width 16 height 13
radio input "true"
click at [566, 235] on label "True" at bounding box center [600, 220] width 75 height 48
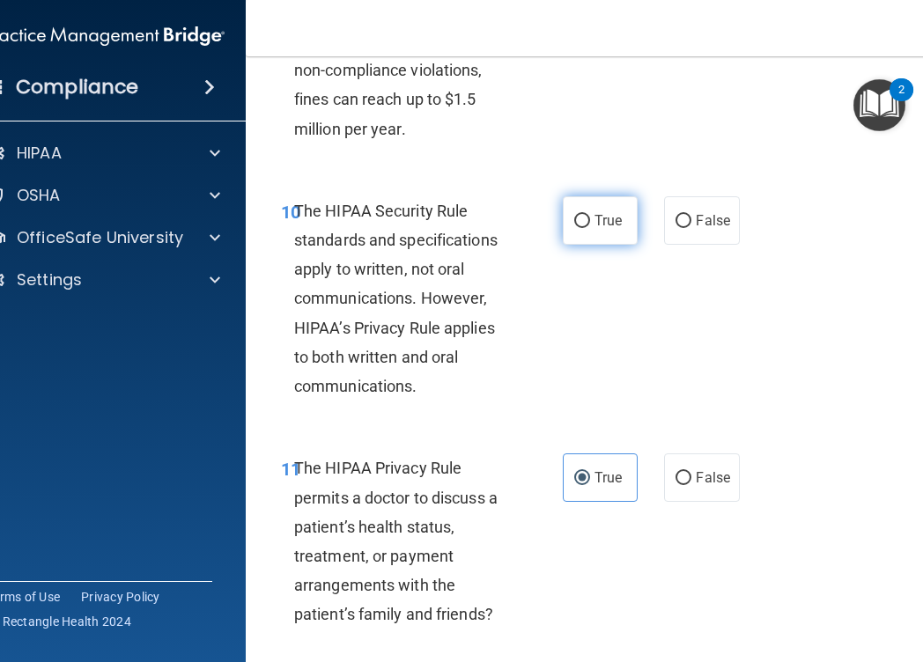
click at [574, 228] on input "True" at bounding box center [582, 221] width 16 height 13
radio input "true"
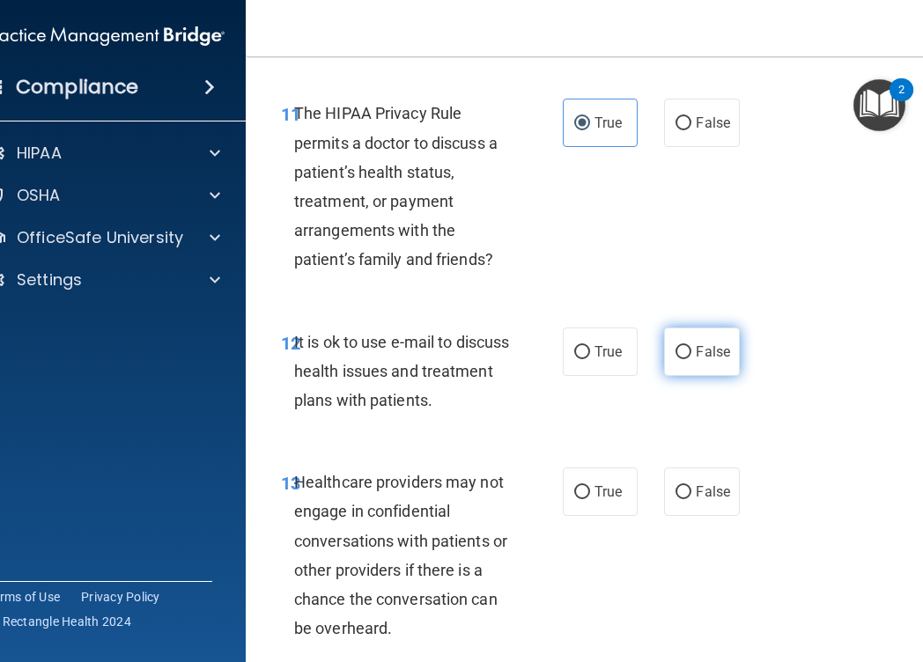
scroll to position [2320, 0]
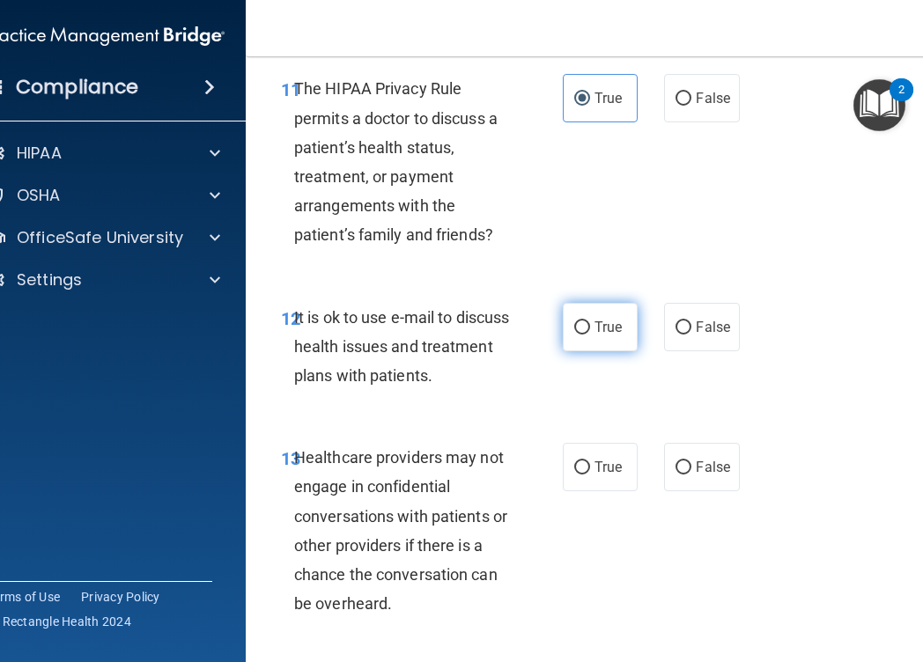
click at [593, 335] on label "True" at bounding box center [600, 327] width 75 height 48
click at [590, 335] on input "True" at bounding box center [582, 327] width 16 height 13
radio input "true"
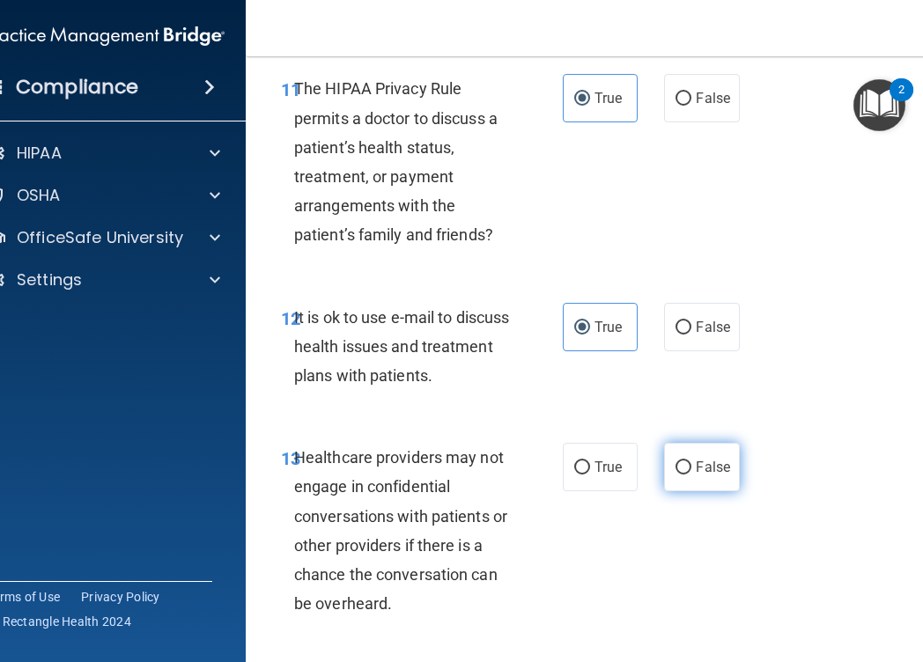
click at [708, 477] on label "False" at bounding box center [701, 467] width 75 height 48
click at [691, 475] on input "False" at bounding box center [683, 467] width 16 height 13
radio input "true"
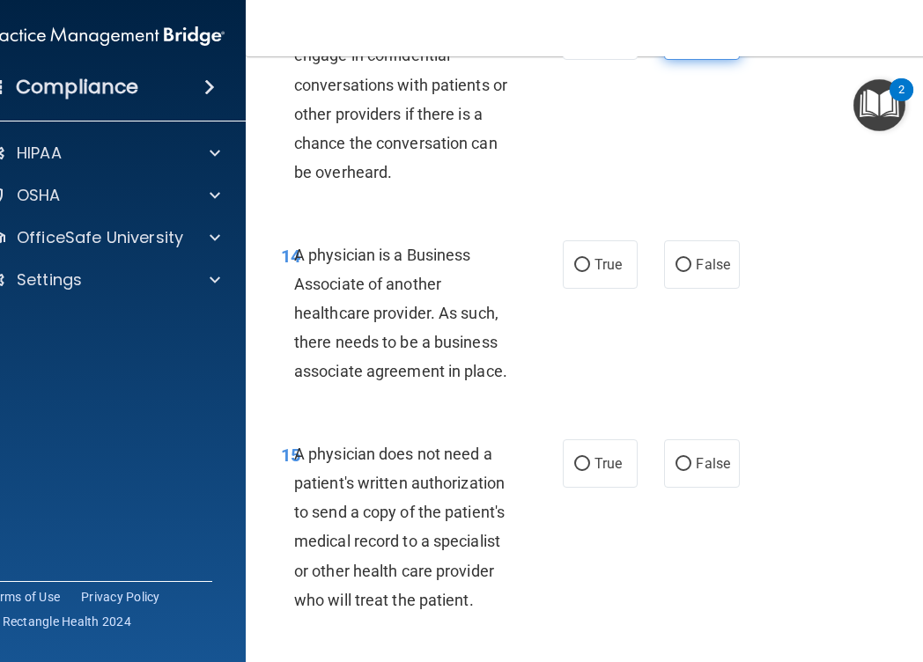
scroll to position [2773, 0]
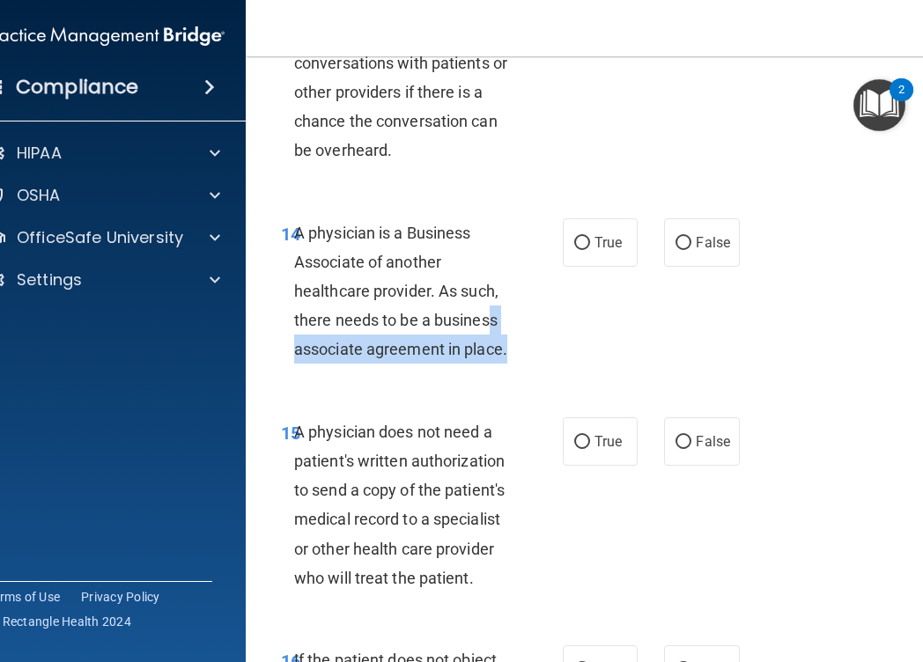
drag, startPoint x: 501, startPoint y: 356, endPoint x: 479, endPoint y: 309, distance: 51.6
click at [479, 309] on div "A physician is a Business Associate of another healthcare provider. As such, th…" at bounding box center [410, 291] width 232 height 146
click at [476, 328] on span "A physician is a Business Associate of another healthcare provider. As such, th…" at bounding box center [400, 292] width 213 height 136
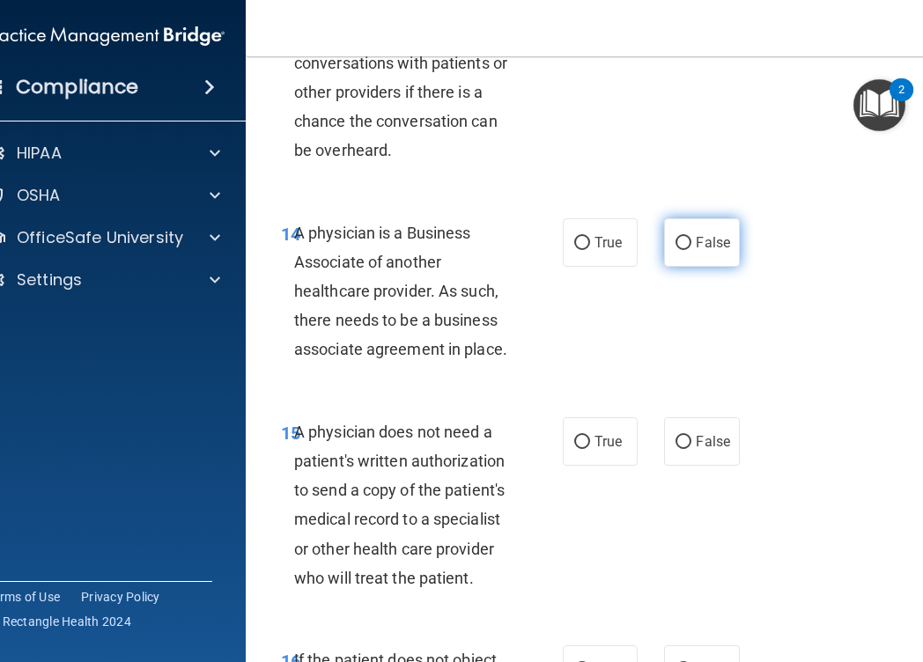
click at [691, 246] on label "False" at bounding box center [701, 242] width 75 height 48
click at [691, 246] on input "False" at bounding box center [683, 243] width 16 height 13
radio input "true"
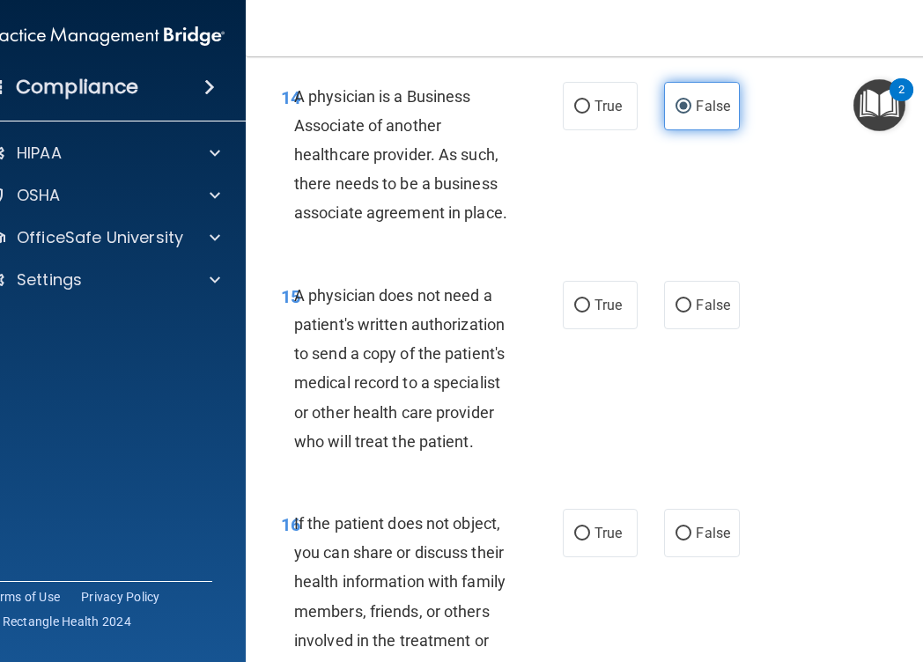
scroll to position [3007, 0]
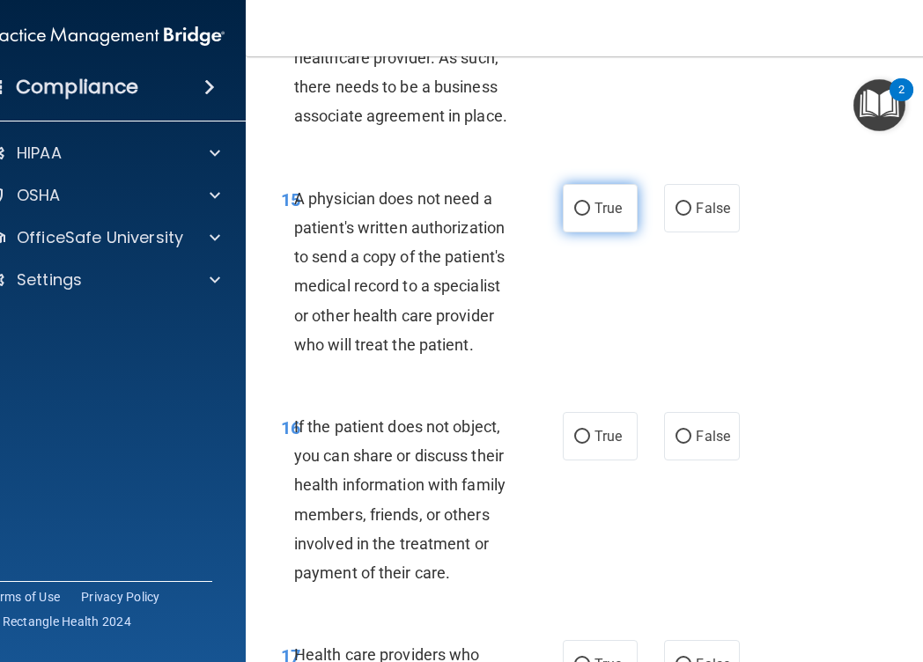
click at [589, 212] on input "True" at bounding box center [582, 209] width 16 height 13
radio input "true"
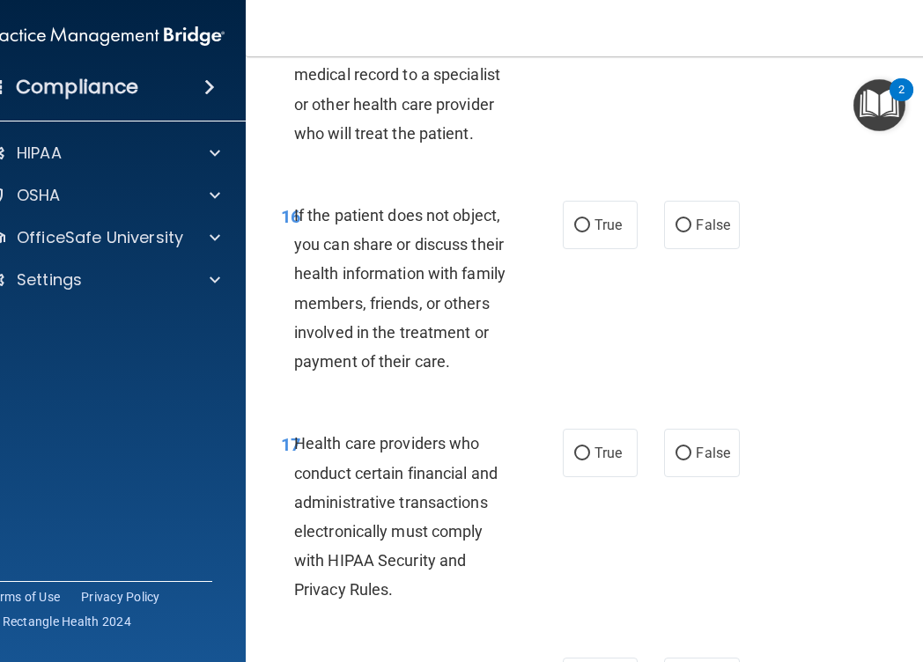
scroll to position [3221, 0]
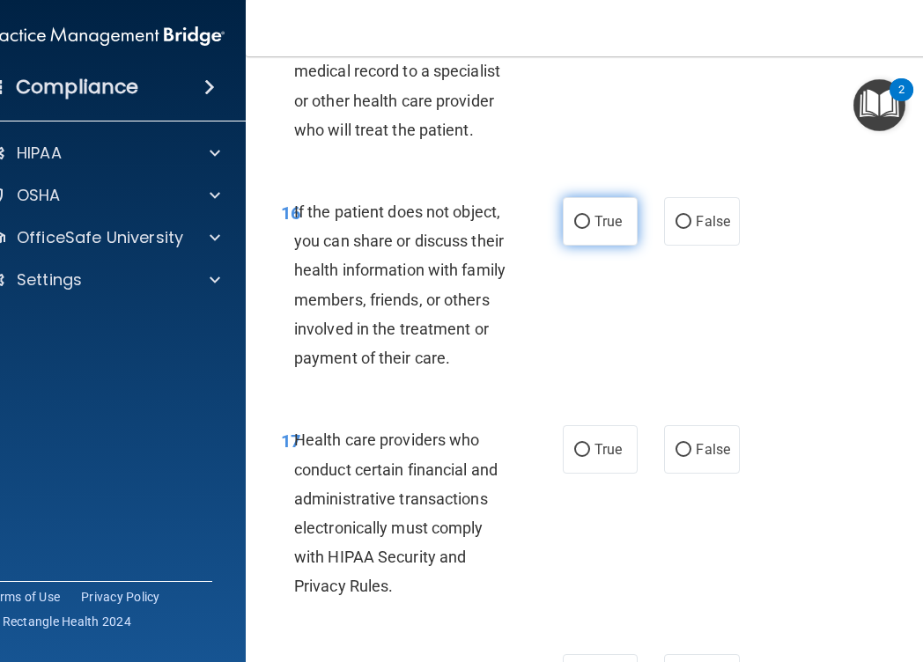
click at [604, 218] on span "True" at bounding box center [607, 221] width 27 height 17
click at [590, 218] on input "True" at bounding box center [582, 222] width 16 height 13
radio input "true"
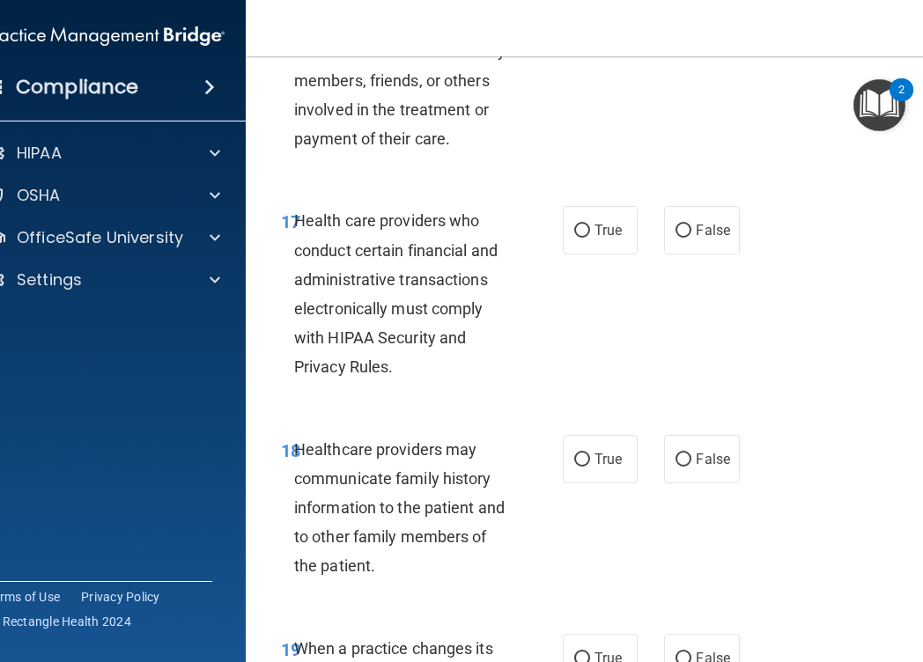
scroll to position [3448, 0]
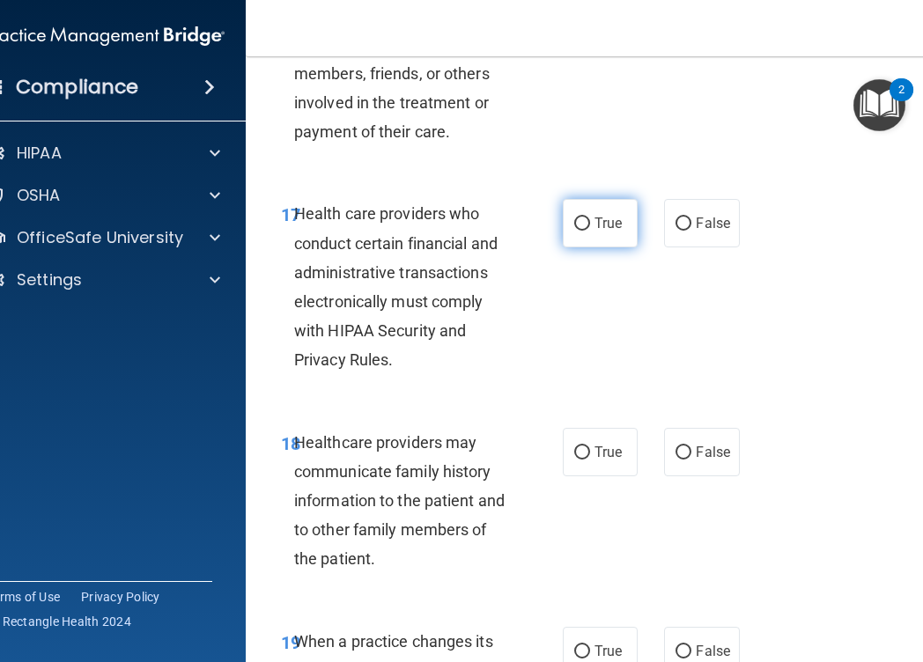
click at [604, 218] on span "True" at bounding box center [607, 223] width 27 height 17
click at [590, 218] on input "True" at bounding box center [582, 224] width 16 height 13
radio input "true"
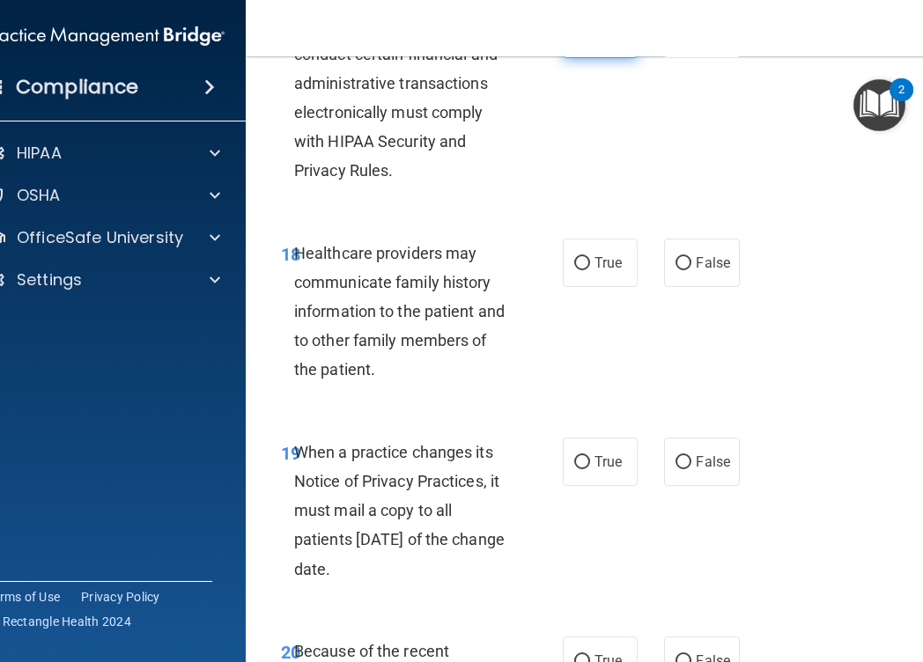
scroll to position [3638, 0]
click at [707, 267] on span "False" at bounding box center [713, 262] width 34 height 17
click at [691, 267] on input "False" at bounding box center [683, 262] width 16 height 13
radio input "true"
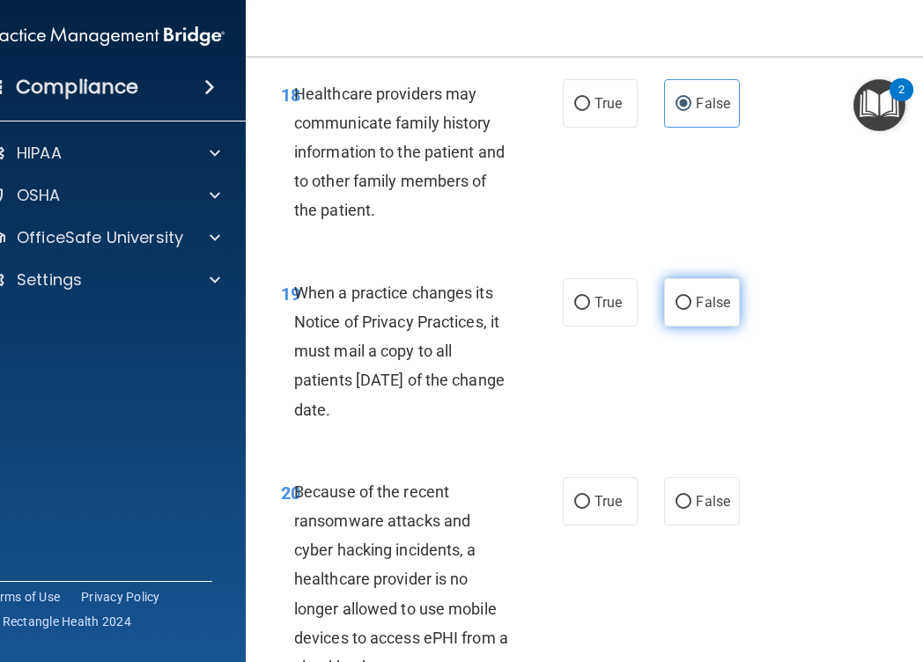
click at [685, 289] on label "False" at bounding box center [701, 302] width 75 height 48
click at [685, 297] on input "False" at bounding box center [683, 303] width 16 height 13
radio input "true"
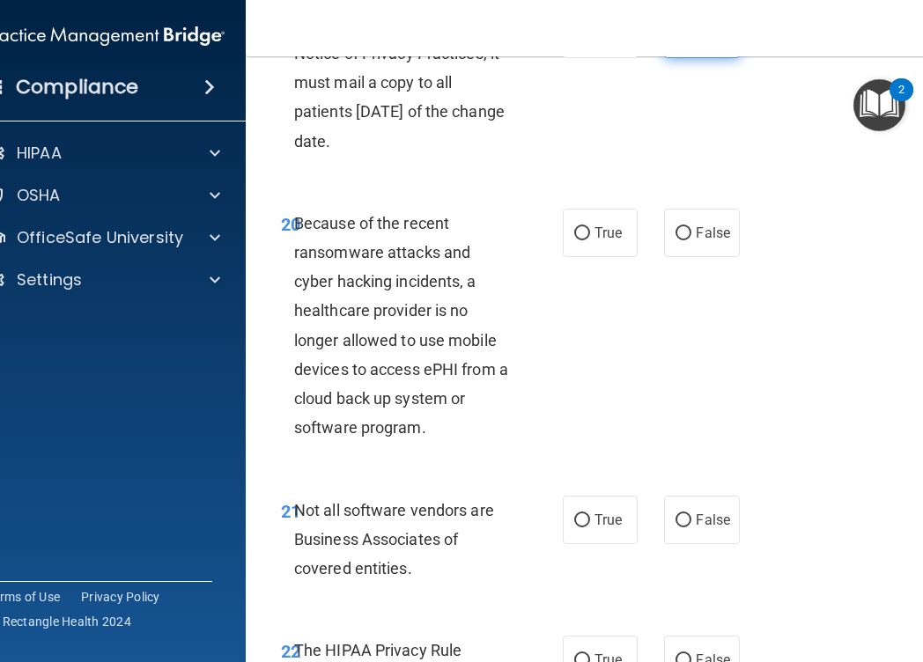
scroll to position [4090, 0]
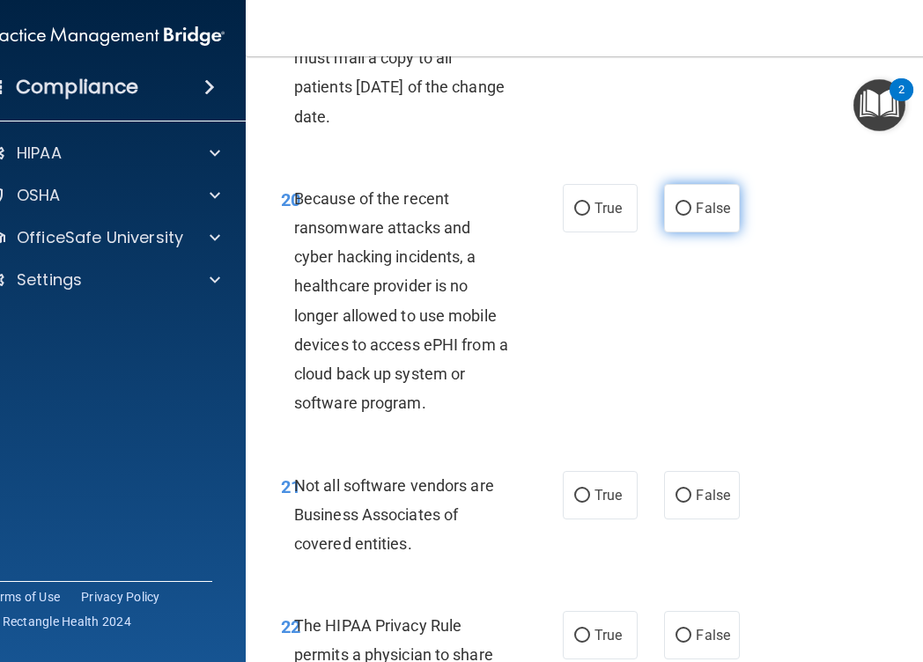
click at [708, 228] on label "False" at bounding box center [701, 208] width 75 height 48
click at [691, 216] on input "False" at bounding box center [683, 209] width 16 height 13
radio input "true"
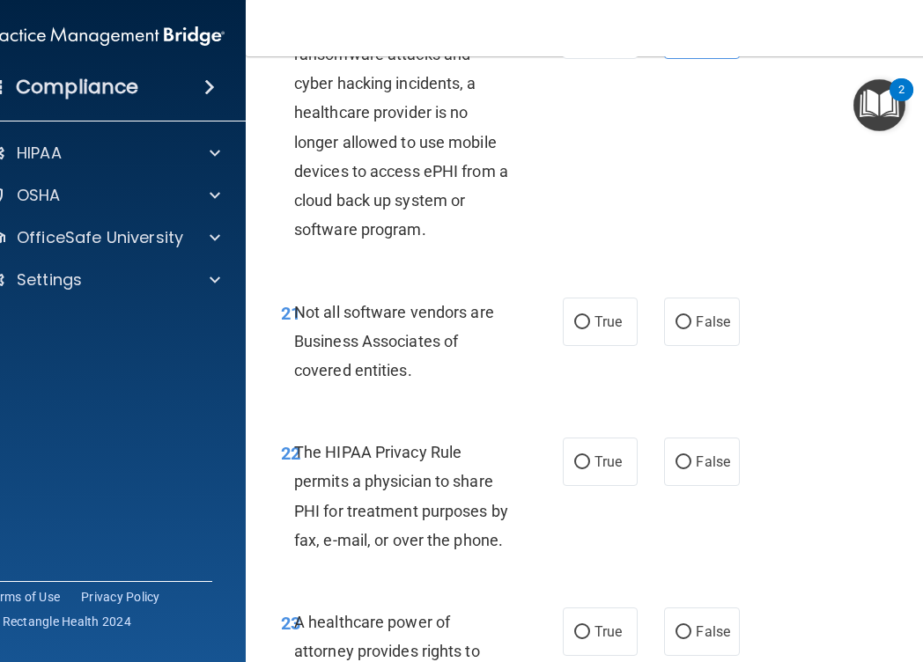
scroll to position [4266, 0]
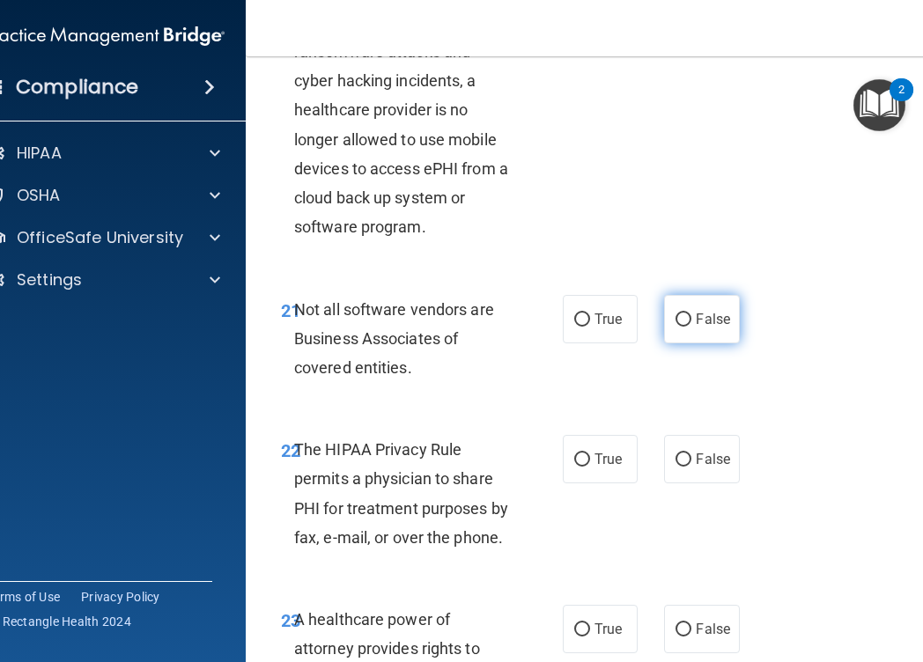
click at [712, 321] on span "False" at bounding box center [713, 319] width 34 height 17
click at [691, 321] on input "False" at bounding box center [683, 320] width 16 height 13
radio input "true"
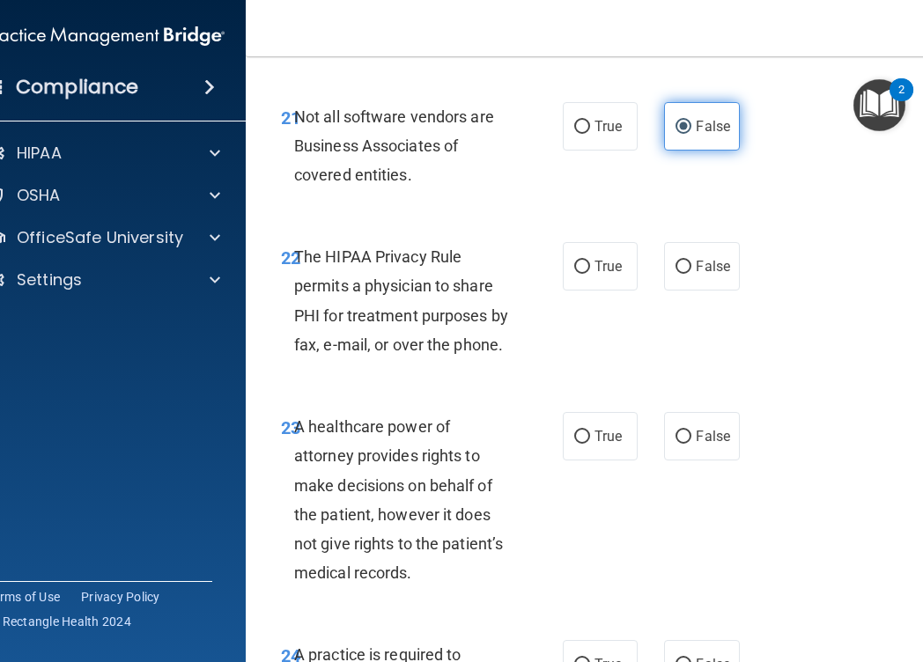
scroll to position [4461, 0]
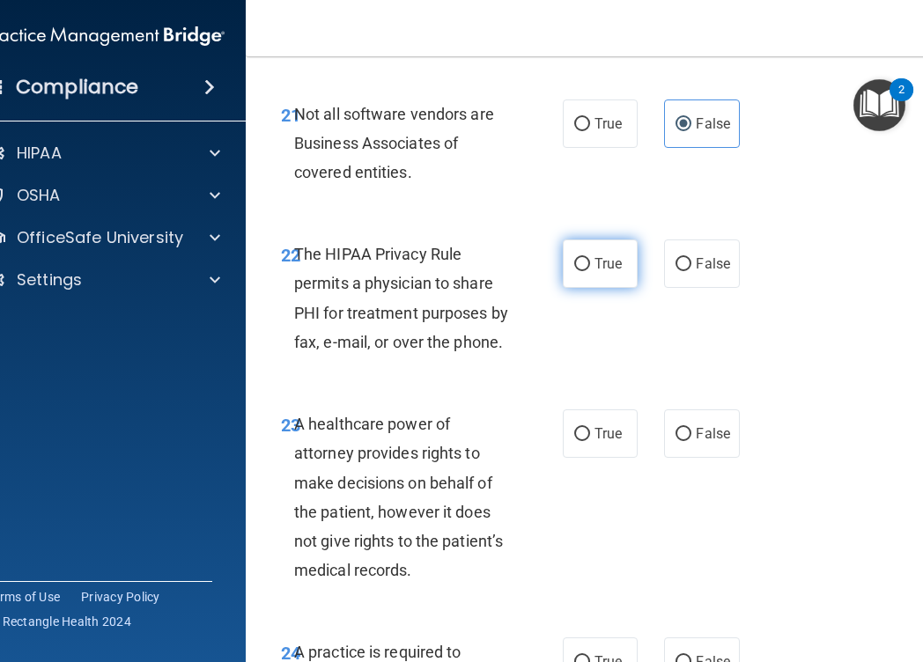
click at [573, 283] on label "True" at bounding box center [600, 264] width 75 height 48
click at [574, 271] on input "True" at bounding box center [582, 264] width 16 height 13
radio input "true"
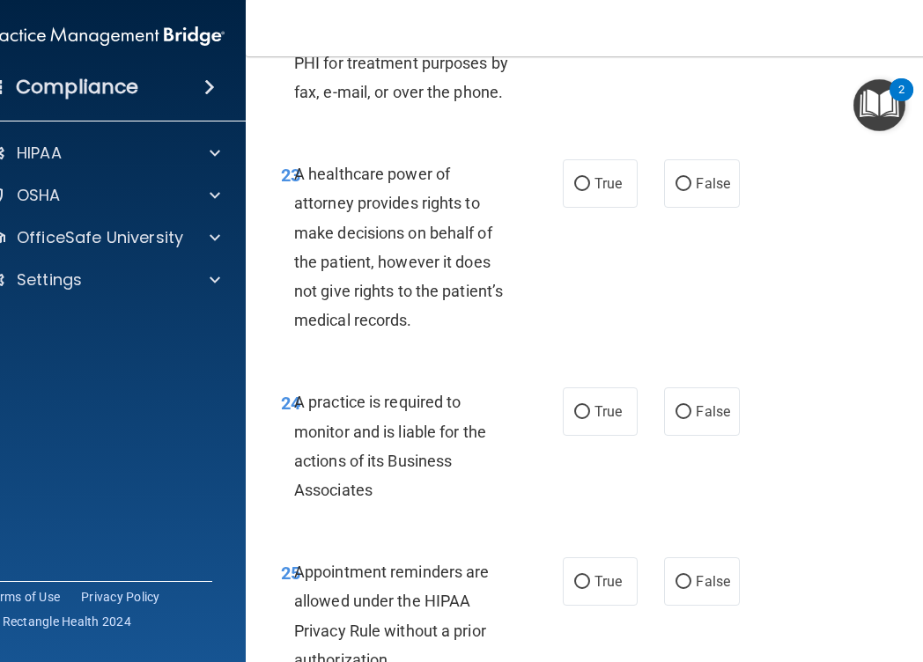
scroll to position [4718, 0]
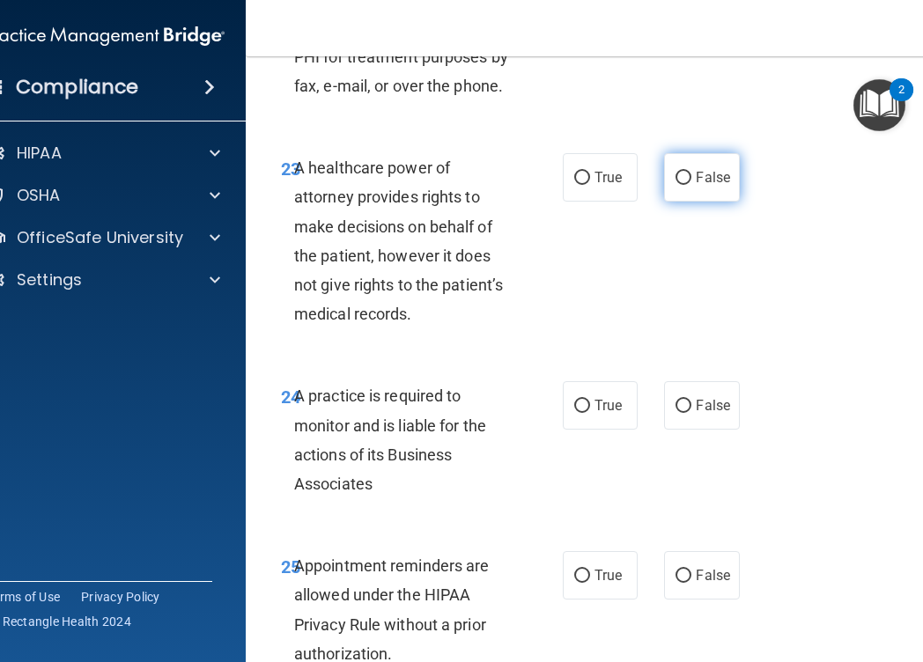
click at [683, 196] on label "False" at bounding box center [701, 177] width 75 height 48
click at [683, 185] on input "False" at bounding box center [683, 178] width 16 height 13
radio input "true"
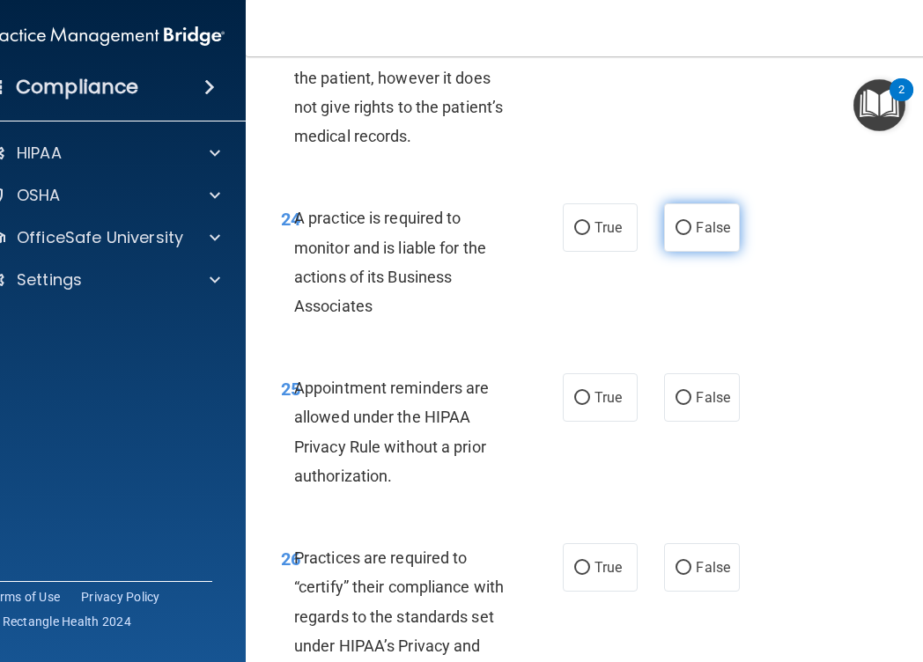
drag, startPoint x: 680, startPoint y: 220, endPoint x: 675, endPoint y: 240, distance: 20.1
click at [680, 220] on label "False" at bounding box center [701, 227] width 75 height 48
click at [680, 222] on input "False" at bounding box center [683, 228] width 16 height 13
radio input "true"
click at [603, 384] on label "True" at bounding box center [600, 397] width 75 height 48
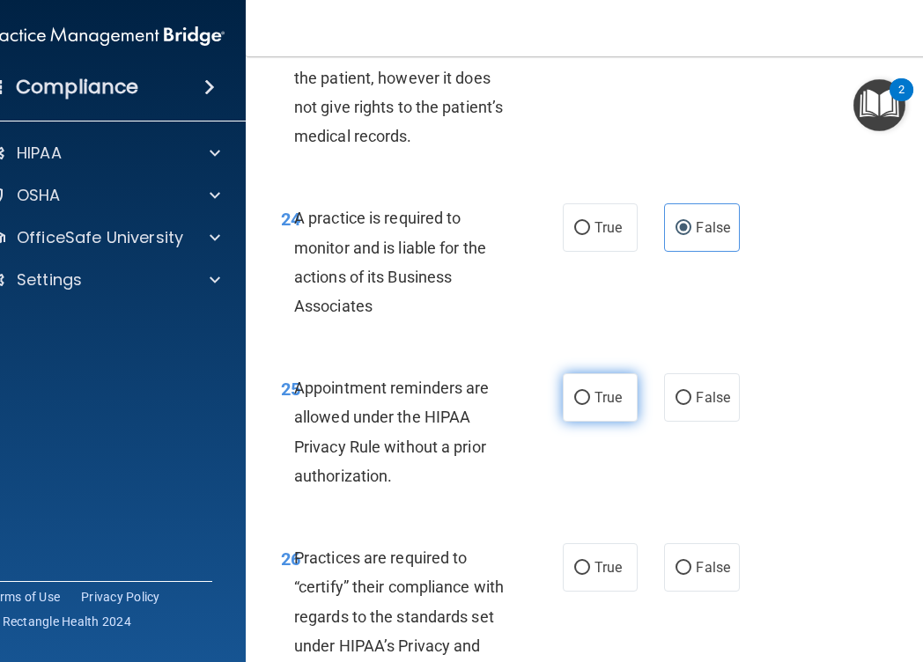
click at [590, 392] on input "True" at bounding box center [582, 398] width 16 height 13
radio input "true"
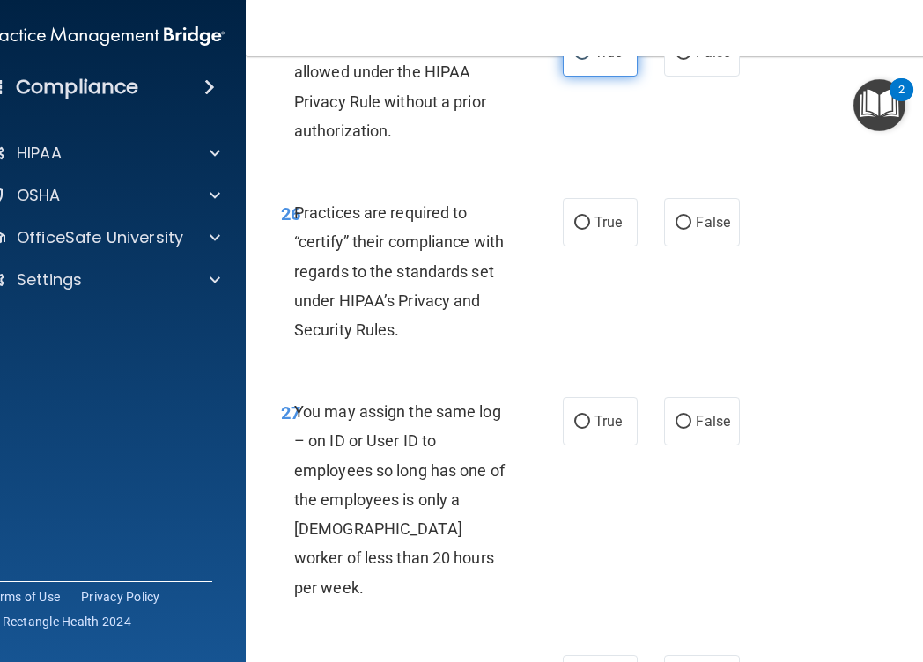
scroll to position [5280, 0]
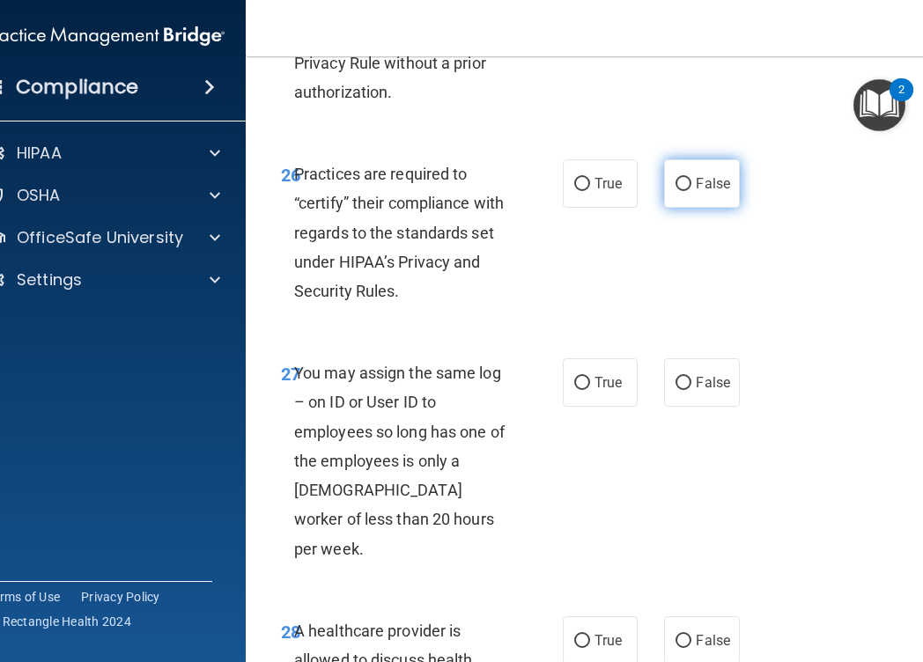
click at [732, 193] on label "False" at bounding box center [701, 183] width 75 height 48
click at [691, 191] on input "False" at bounding box center [683, 184] width 16 height 13
radio input "true"
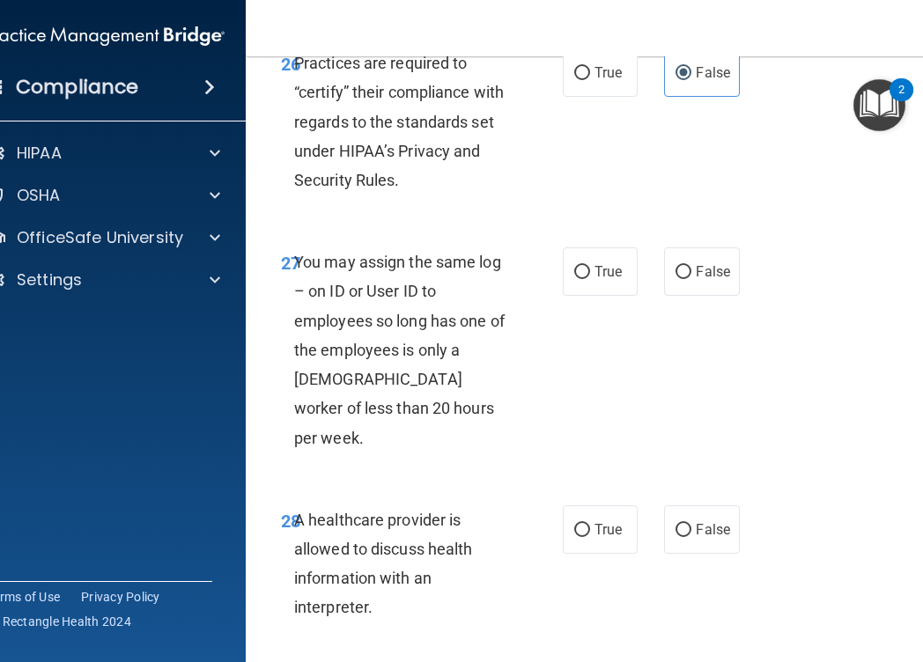
scroll to position [5391, 0]
click at [683, 273] on input "False" at bounding box center [683, 271] width 16 height 13
radio input "true"
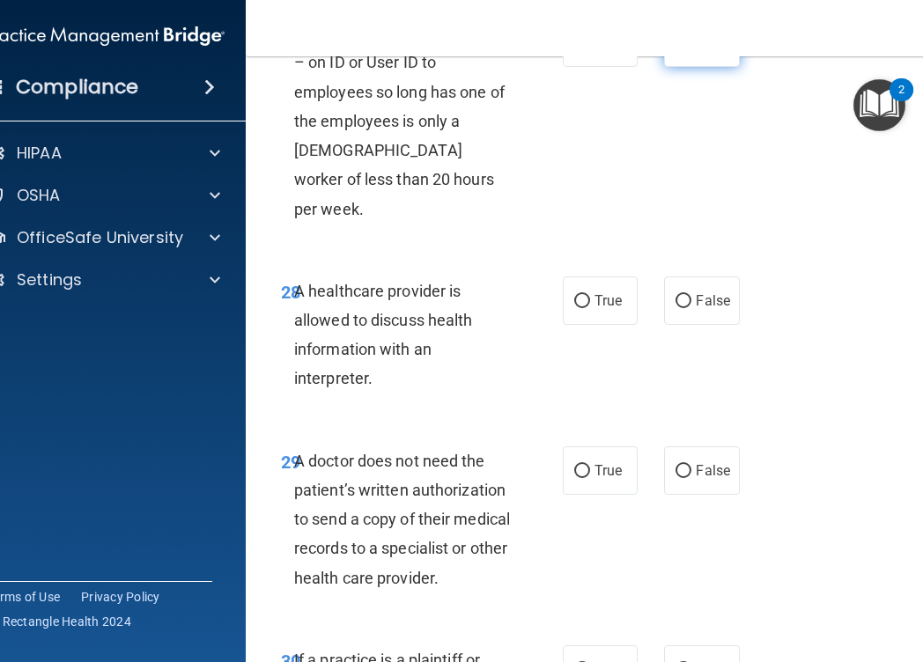
scroll to position [5620, 0]
click at [584, 294] on input "True" at bounding box center [582, 300] width 16 height 13
radio input "true"
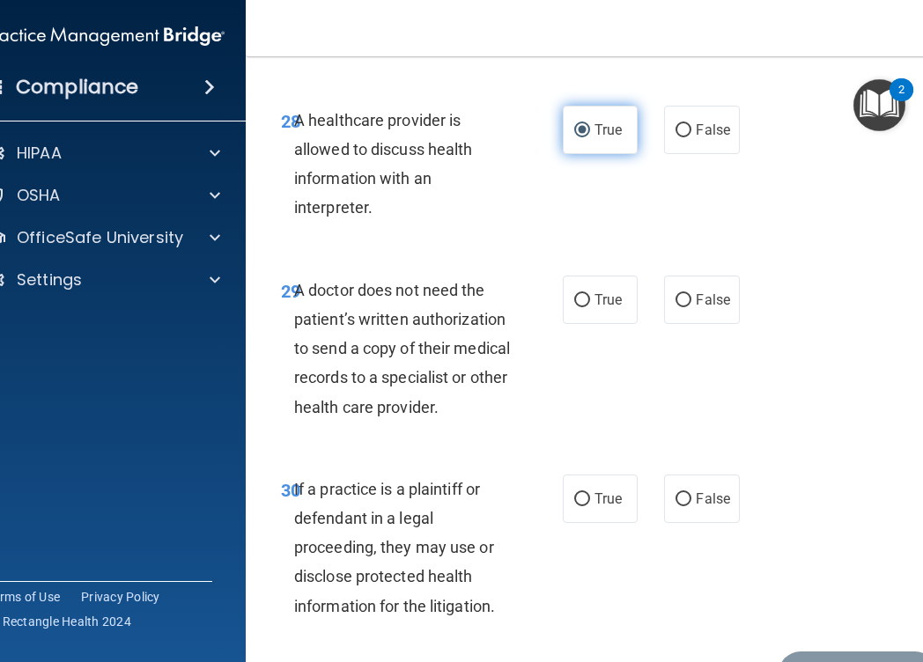
scroll to position [5793, 0]
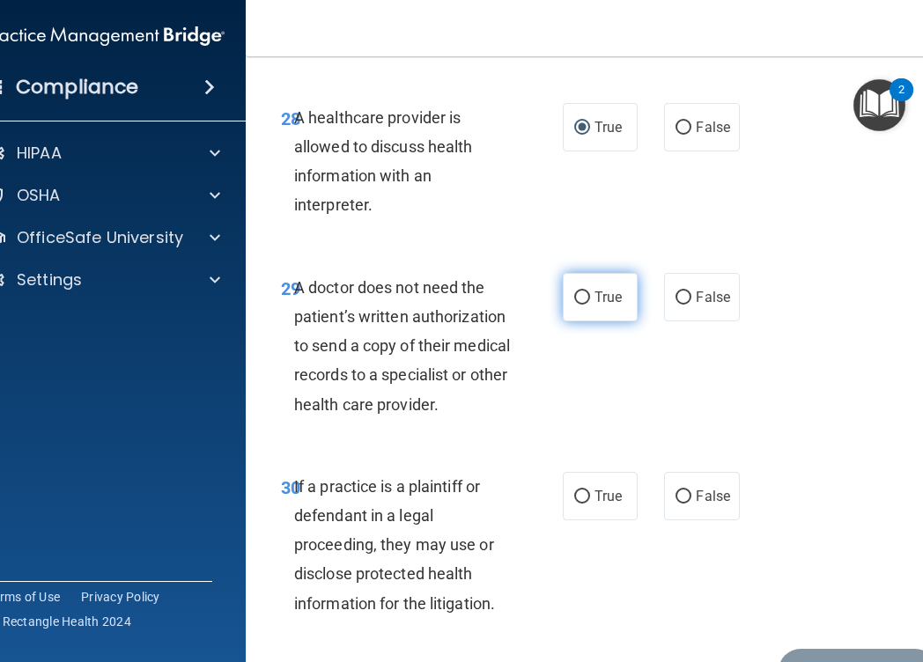
click at [611, 289] on span "True" at bounding box center [607, 297] width 27 height 17
click at [590, 292] on input "True" at bounding box center [582, 298] width 16 height 13
radio input "true"
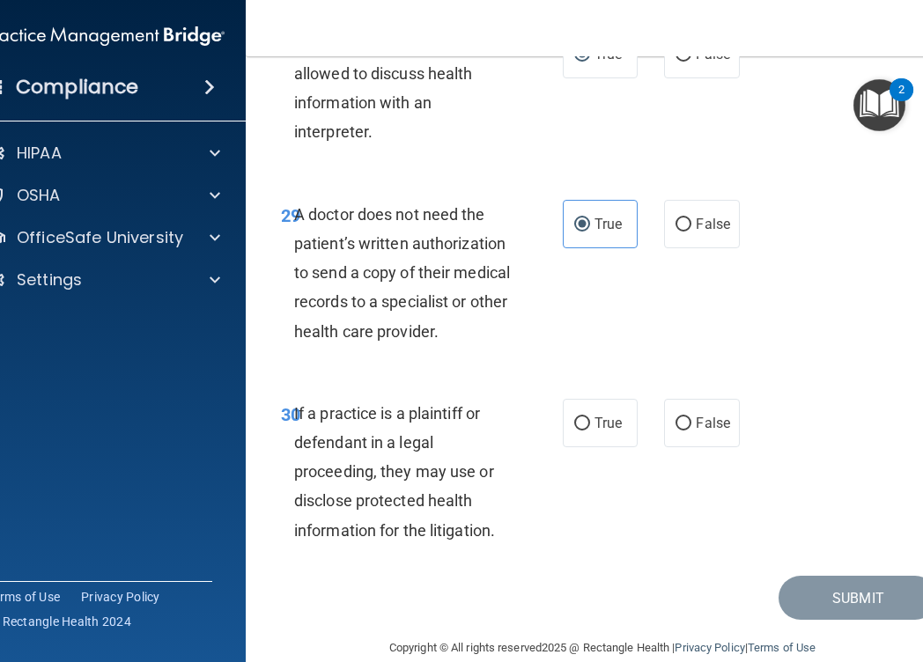
click at [547, 496] on div "30 If a practice is a plaintiff or defendant in a legal proceeding, they may us…" at bounding box center [422, 476] width 335 height 155
click at [597, 399] on label "True" at bounding box center [600, 423] width 75 height 48
click at [590, 417] on input "True" at bounding box center [582, 423] width 16 height 13
radio input "true"
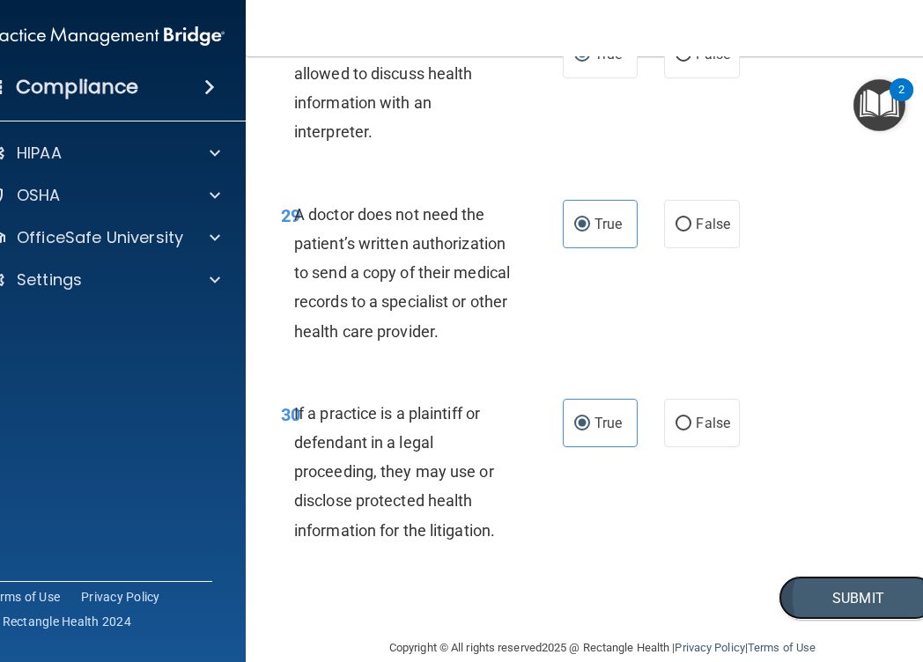
click at [787, 576] on button "Submit" at bounding box center [858, 598] width 159 height 45
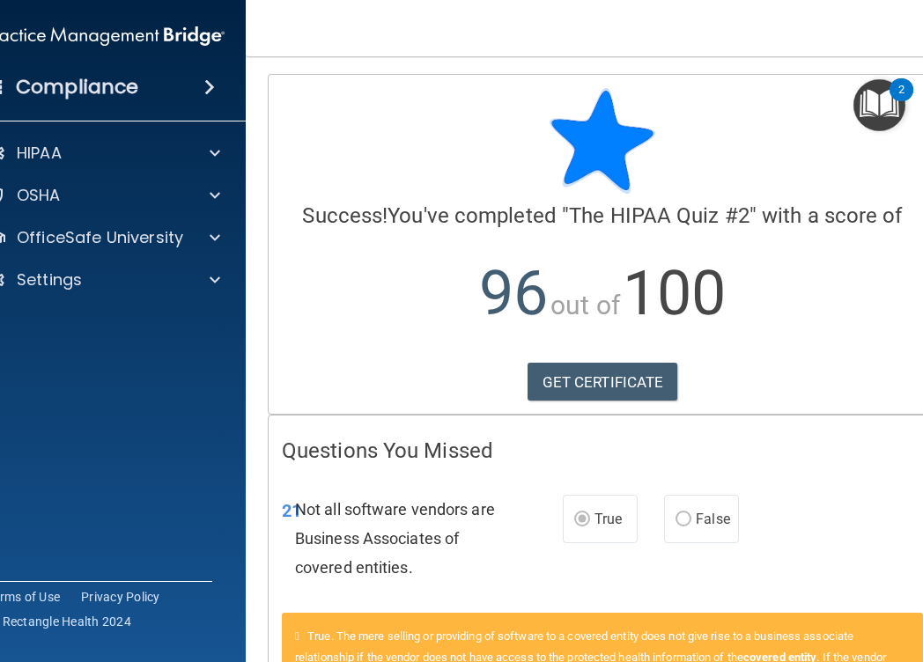
scroll to position [29, 0]
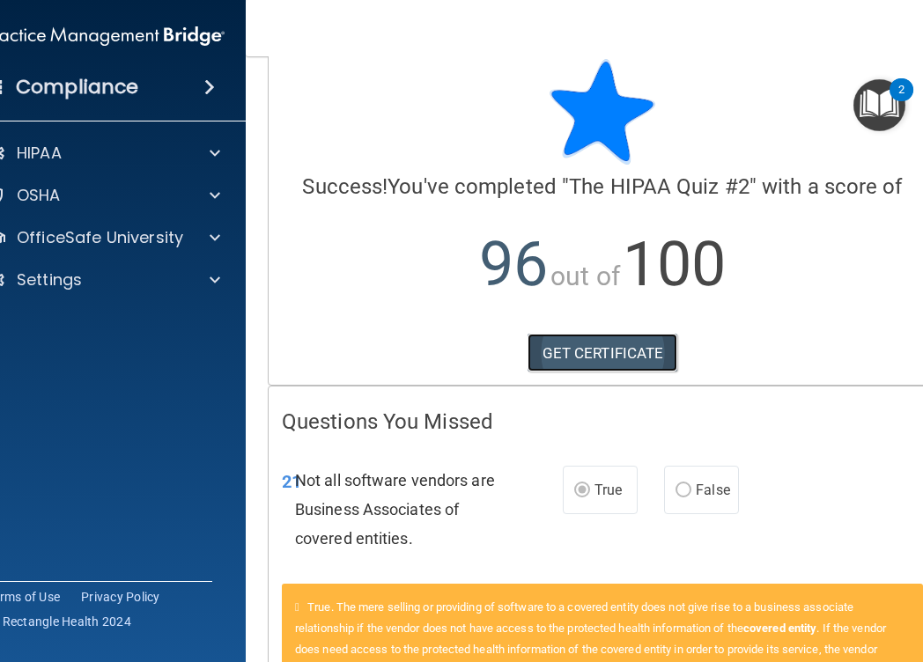
click at [609, 352] on link "GET CERTIFICATE" at bounding box center [603, 353] width 151 height 39
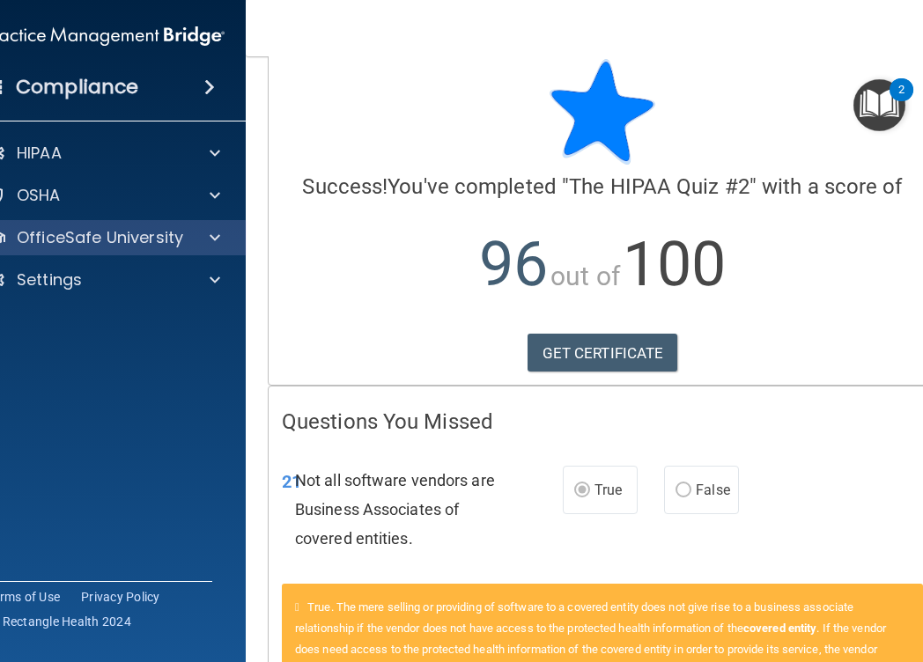
click at [81, 224] on div "OfficeSafe University" at bounding box center [105, 237] width 283 height 35
click at [213, 236] on span at bounding box center [215, 237] width 11 height 21
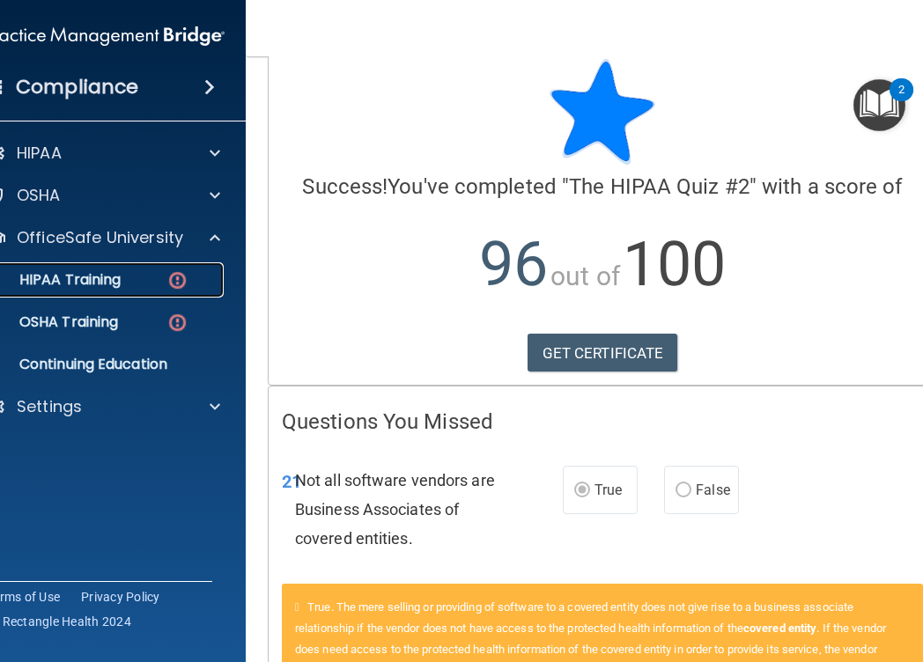
click at [101, 274] on p "HIPAA Training" at bounding box center [47, 280] width 145 height 18
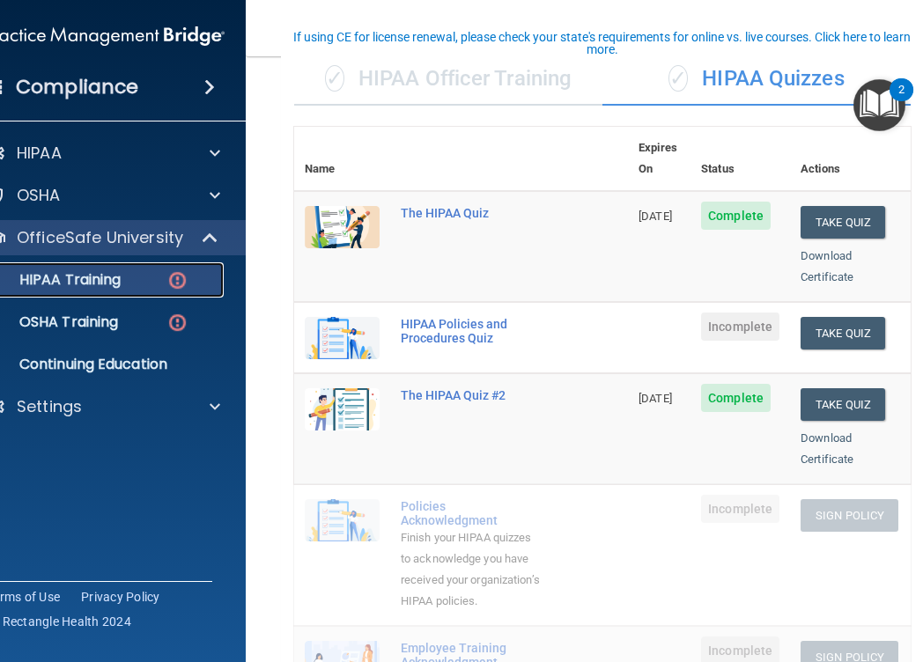
scroll to position [144, 0]
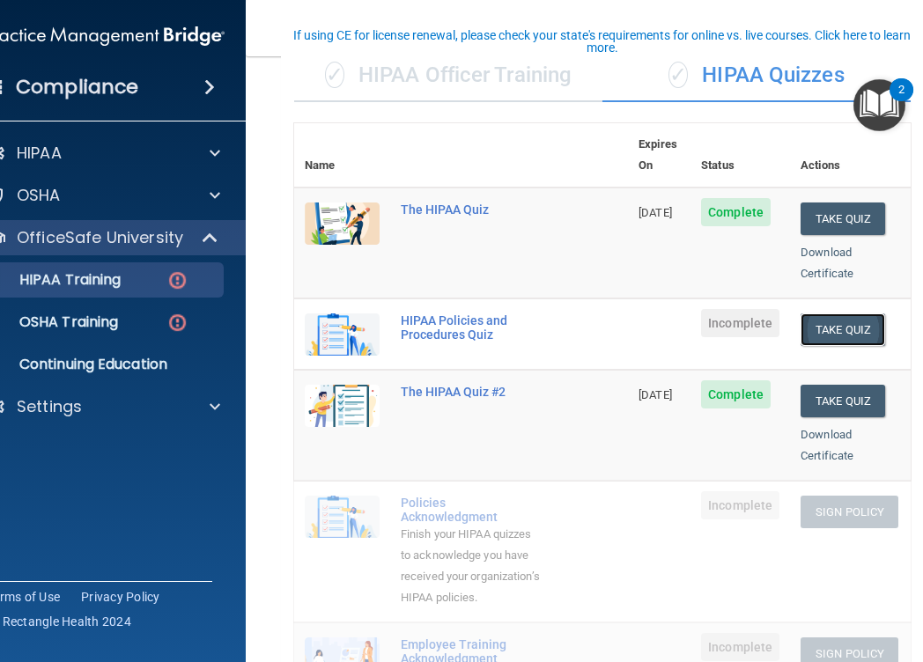
click at [866, 314] on button "Take Quiz" at bounding box center [843, 330] width 85 height 33
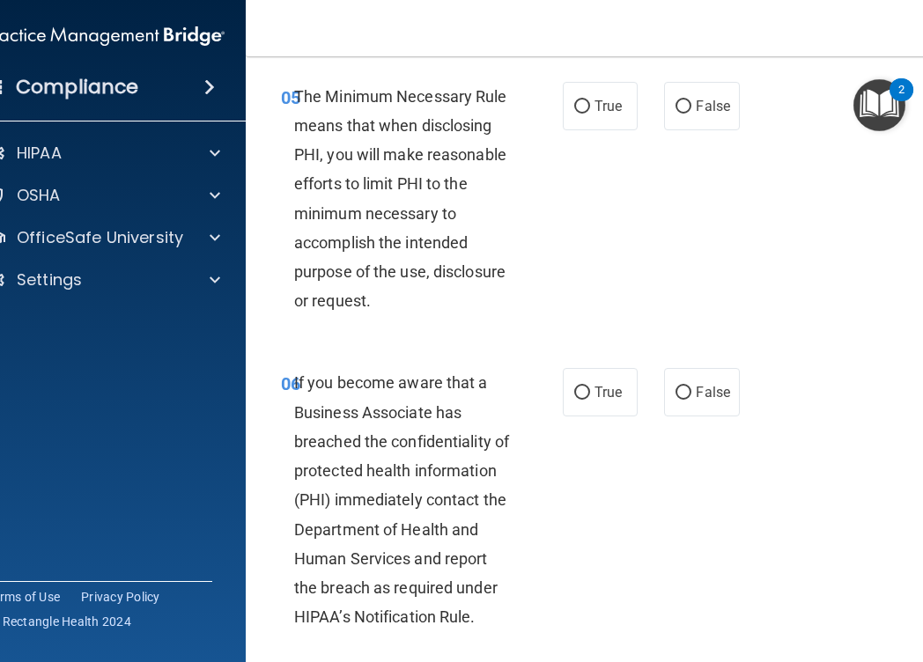
scroll to position [502, 0]
